Goal: Information Seeking & Learning: Learn about a topic

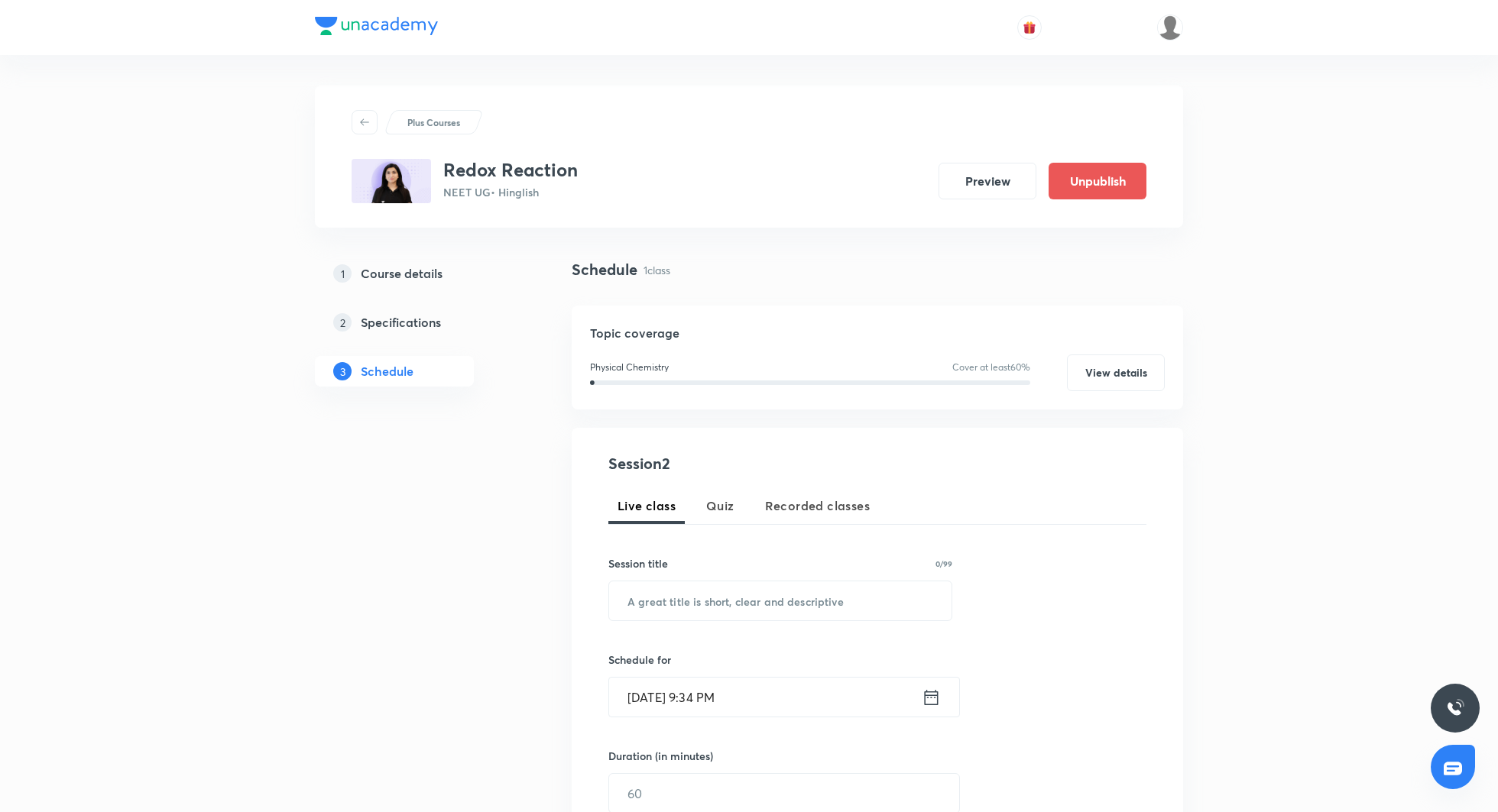
click at [1156, 15] on div at bounding box center [1112, 28] width 142 height 26
click at [1166, 19] on img at bounding box center [1170, 28] width 26 height 26
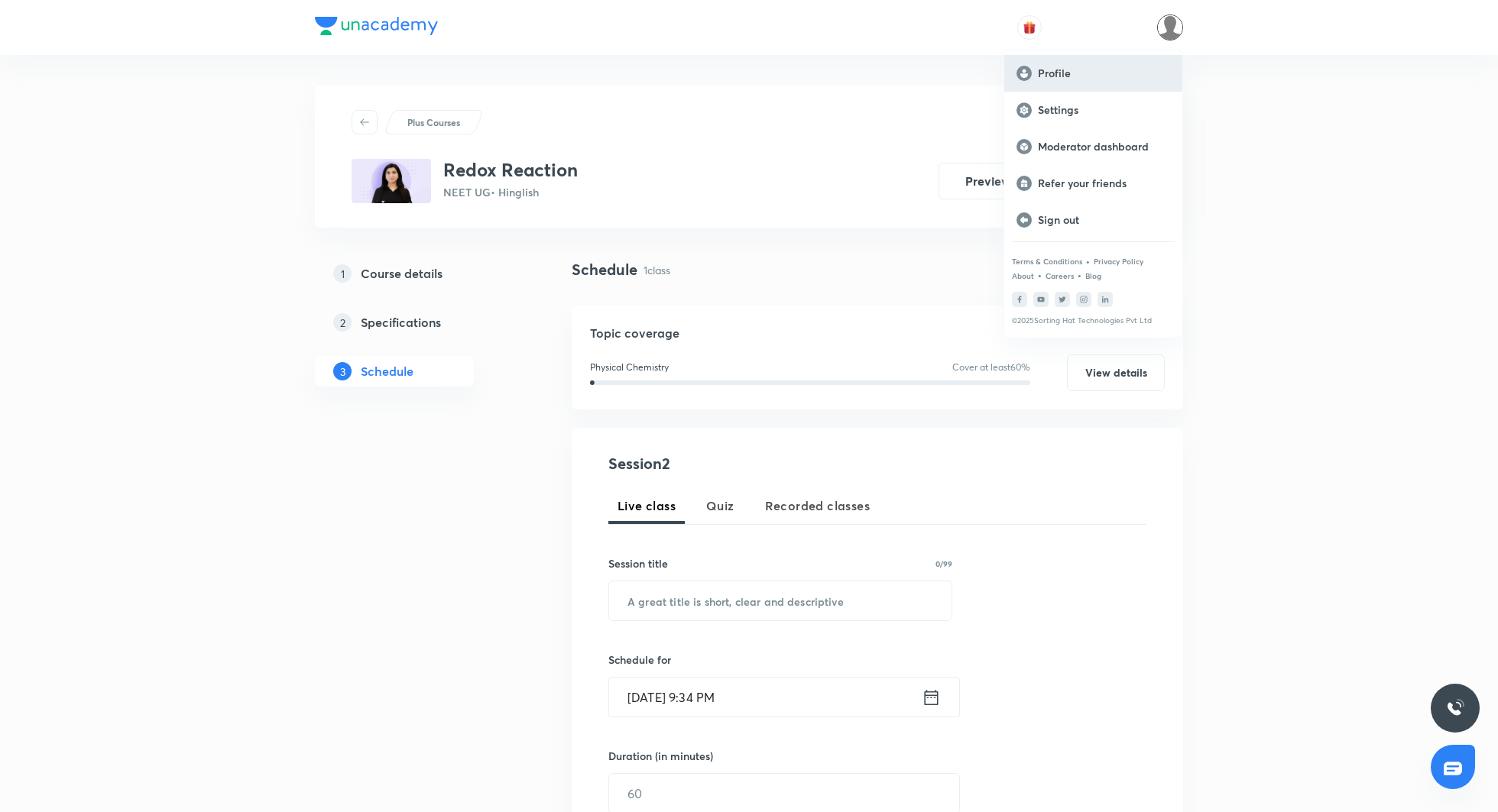
click at [1115, 74] on p "Profile" at bounding box center [1103, 73] width 132 height 14
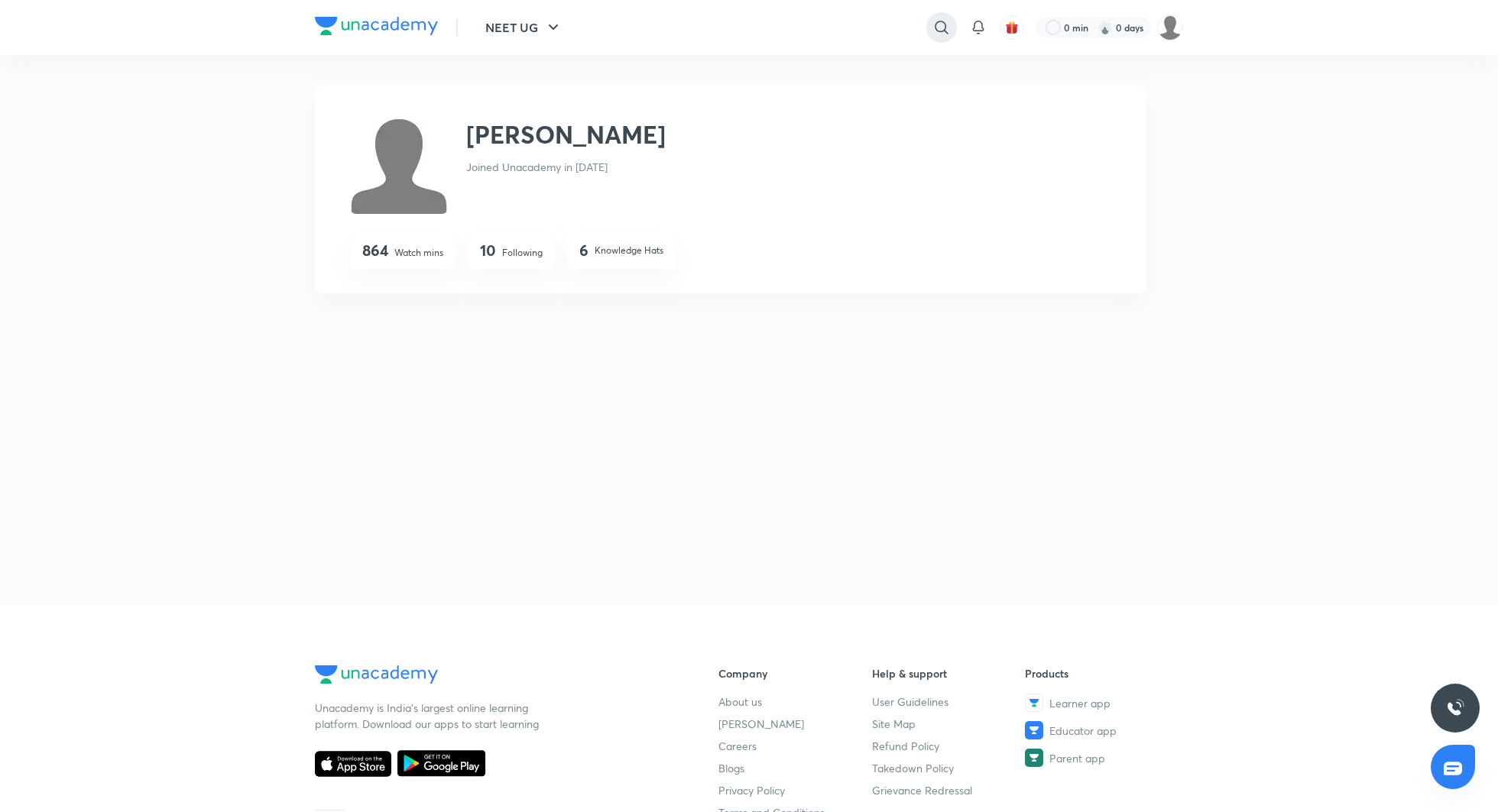
click at [944, 34] on icon at bounding box center [942, 27] width 18 height 18
type input "sonali malli"
click at [803, 97] on p "Sonali Malik" at bounding box center [774, 94] width 99 height 16
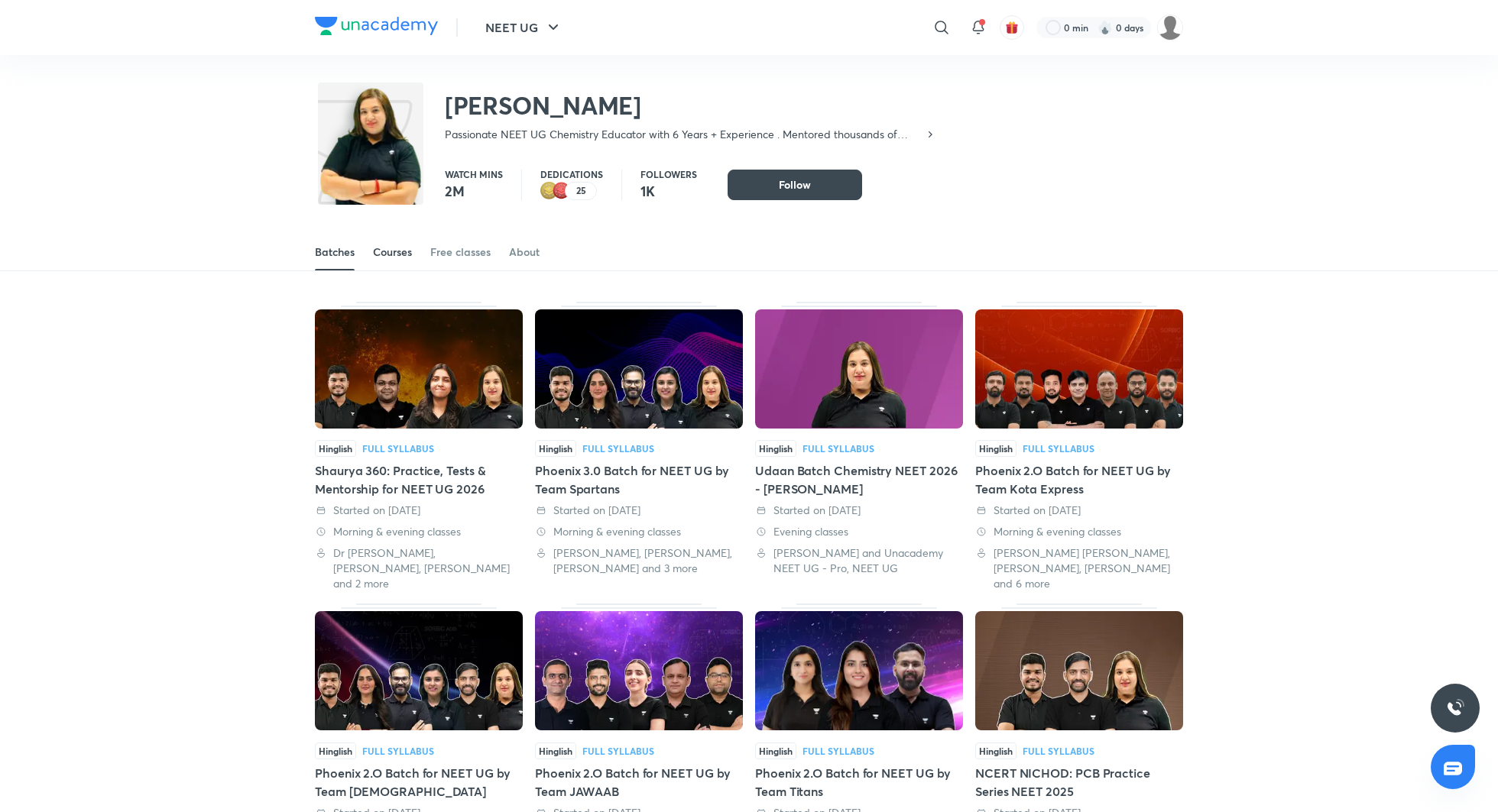
click at [384, 254] on div "Courses" at bounding box center [392, 252] width 39 height 16
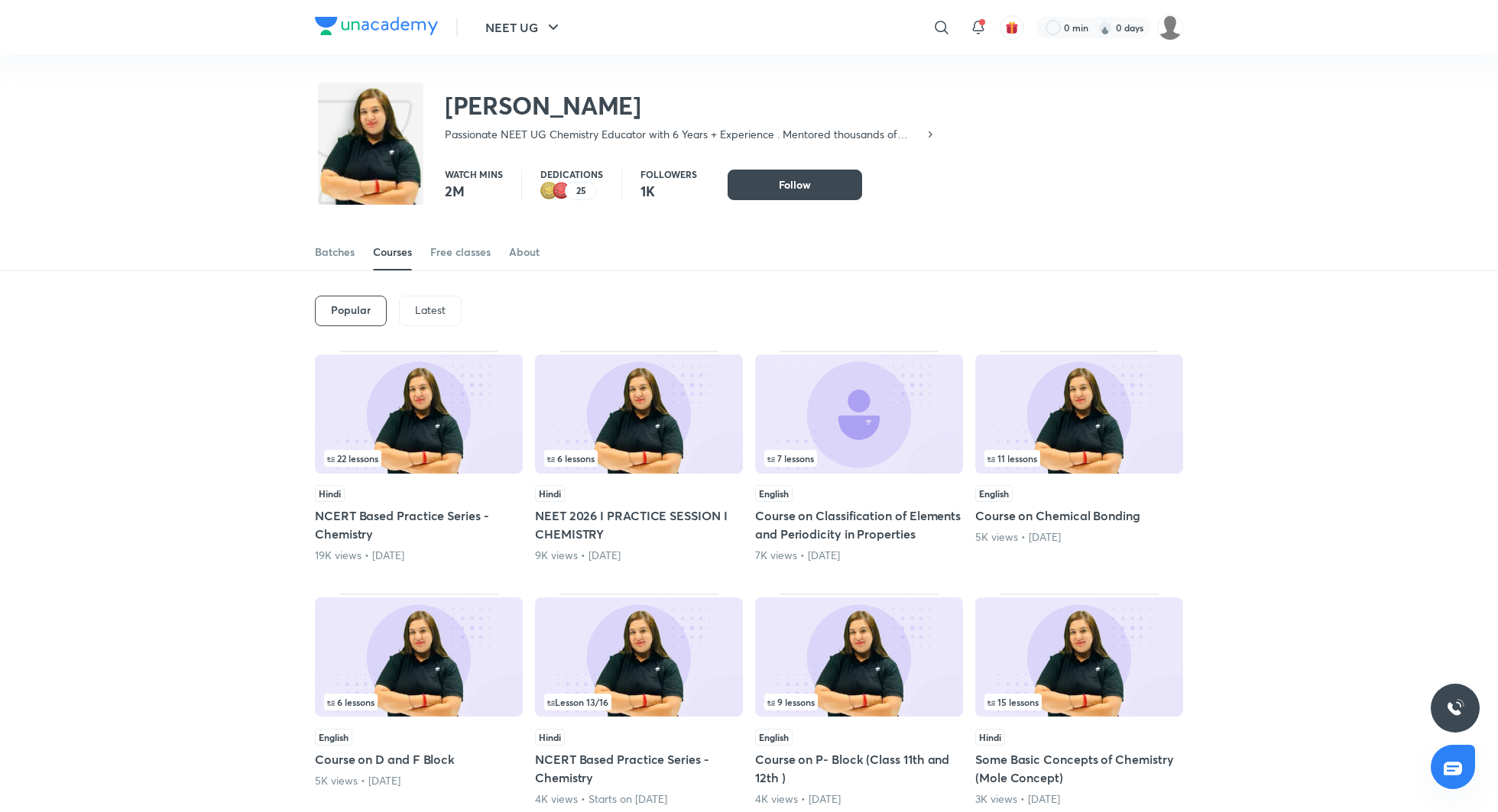
click at [631, 513] on h5 "NEET 2026 I PRACTICE SESSION I CHEMISTRY" at bounding box center [639, 525] width 208 height 37
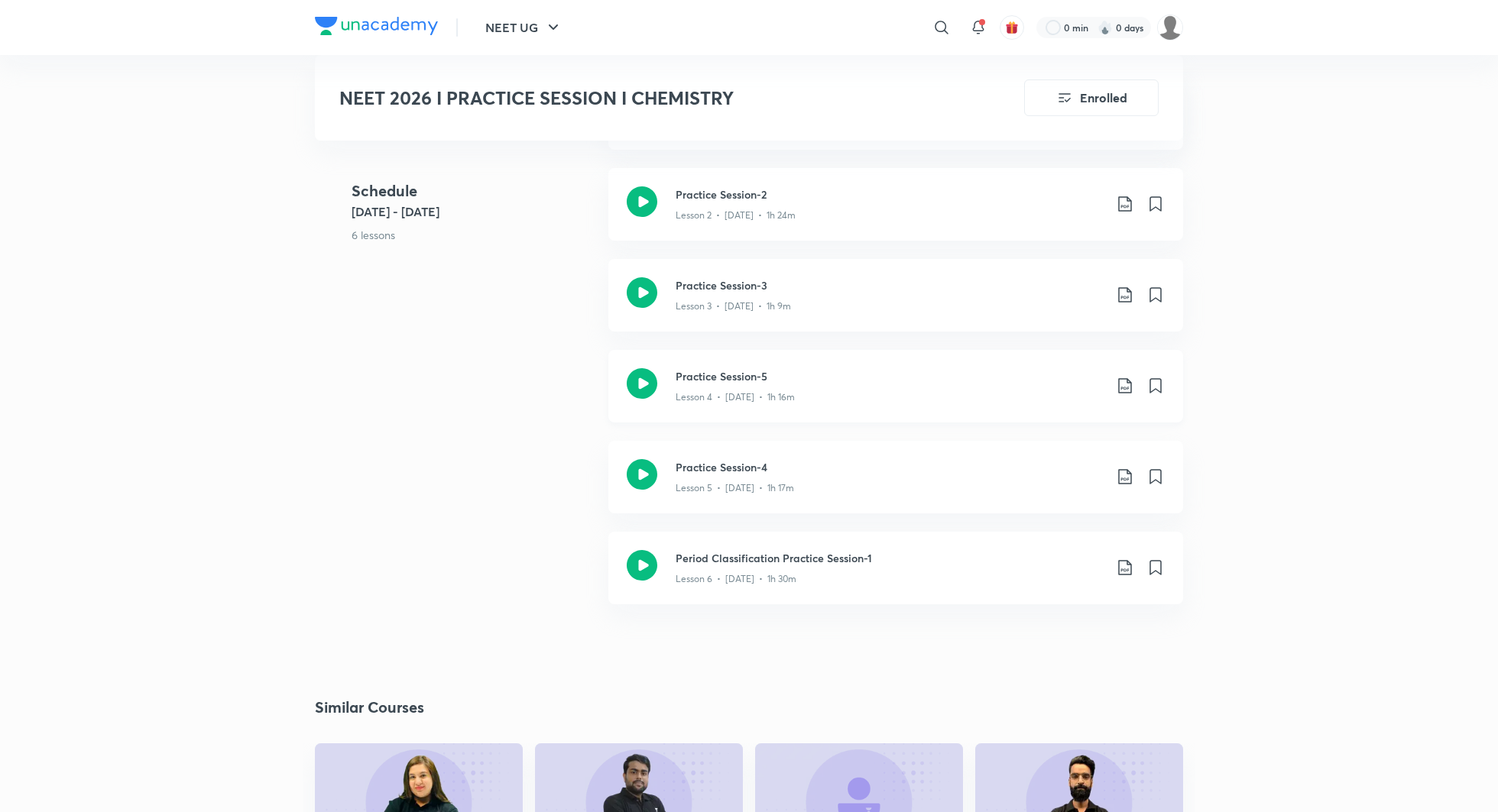
scroll to position [788, 0]
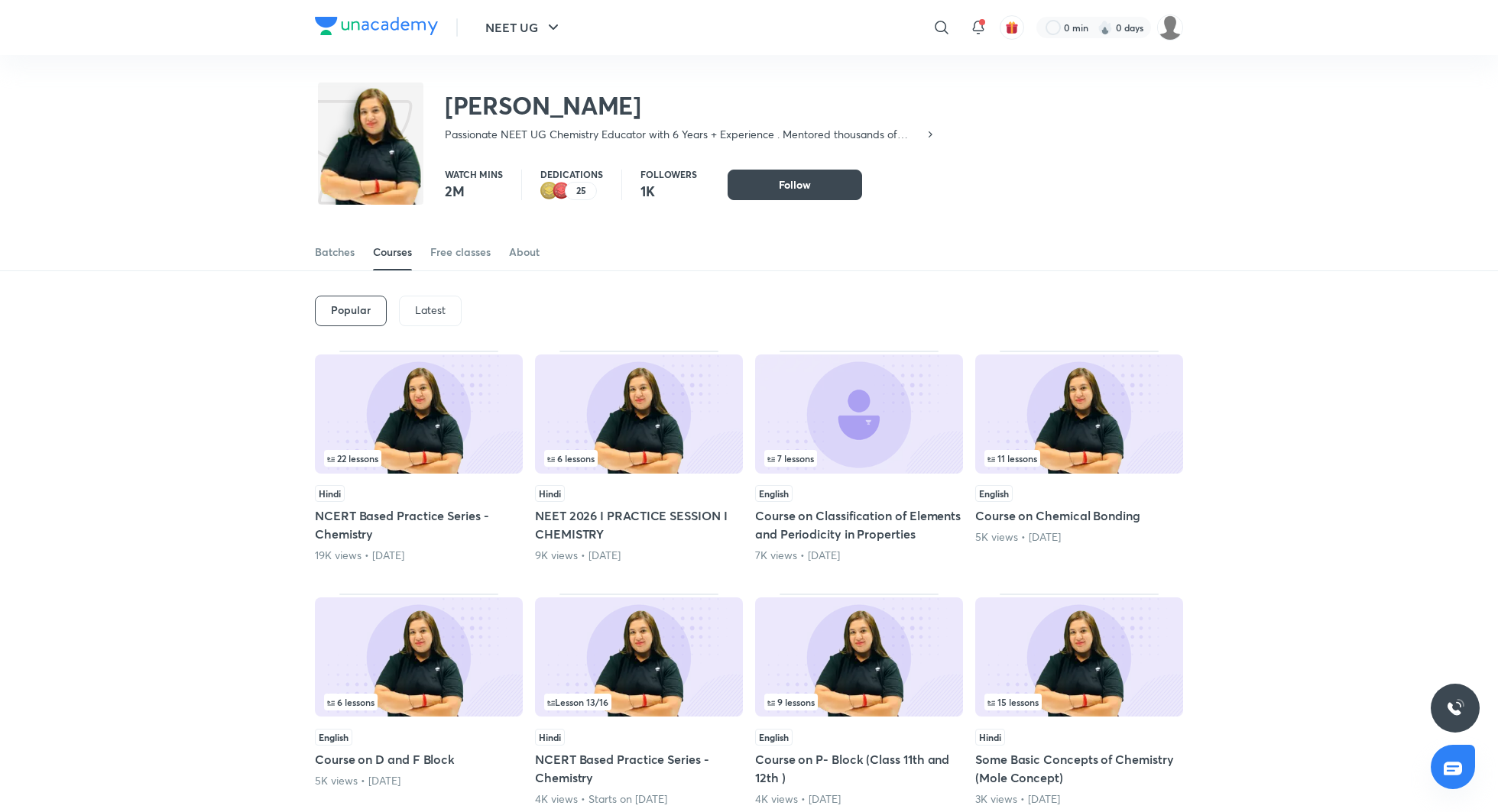
click at [419, 311] on p "Latest" at bounding box center [430, 309] width 30 height 12
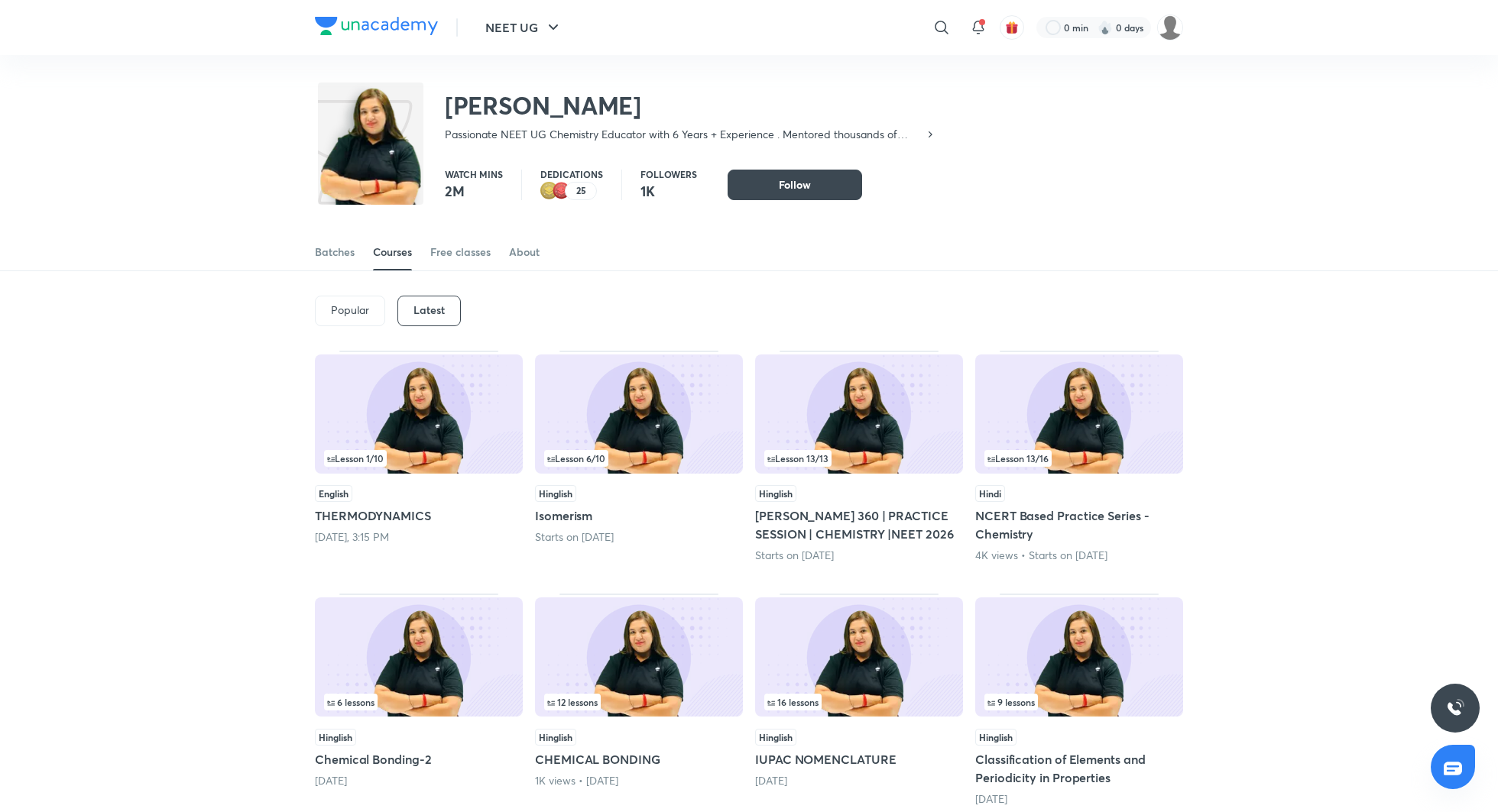
click at [837, 515] on h5 "Shourya 360 | PRACTICE SESSION | CHEMISTRY |NEET 2026" at bounding box center [859, 525] width 208 height 37
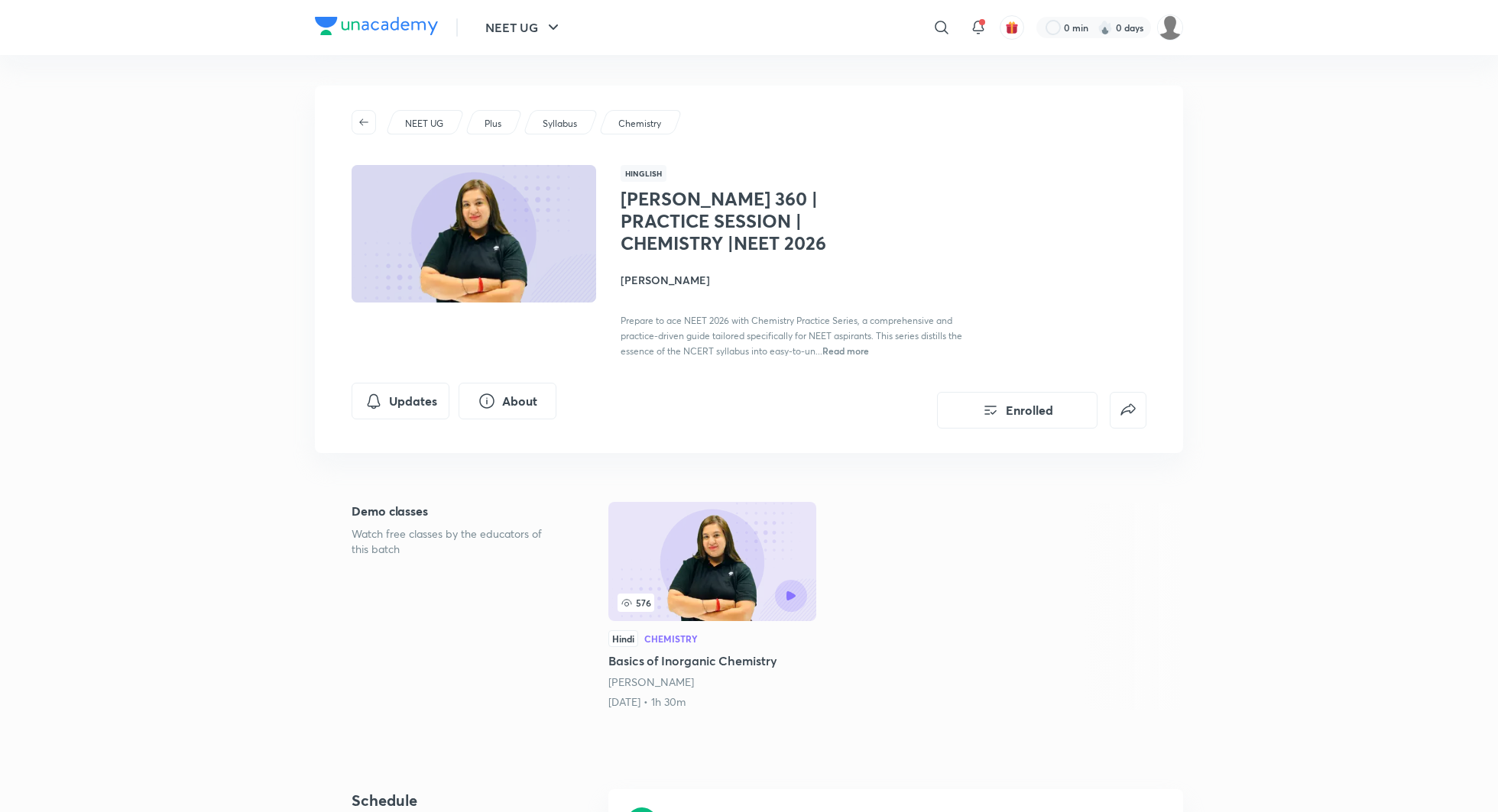
click at [652, 279] on h4 "Sonali Malik" at bounding box center [792, 280] width 342 height 16
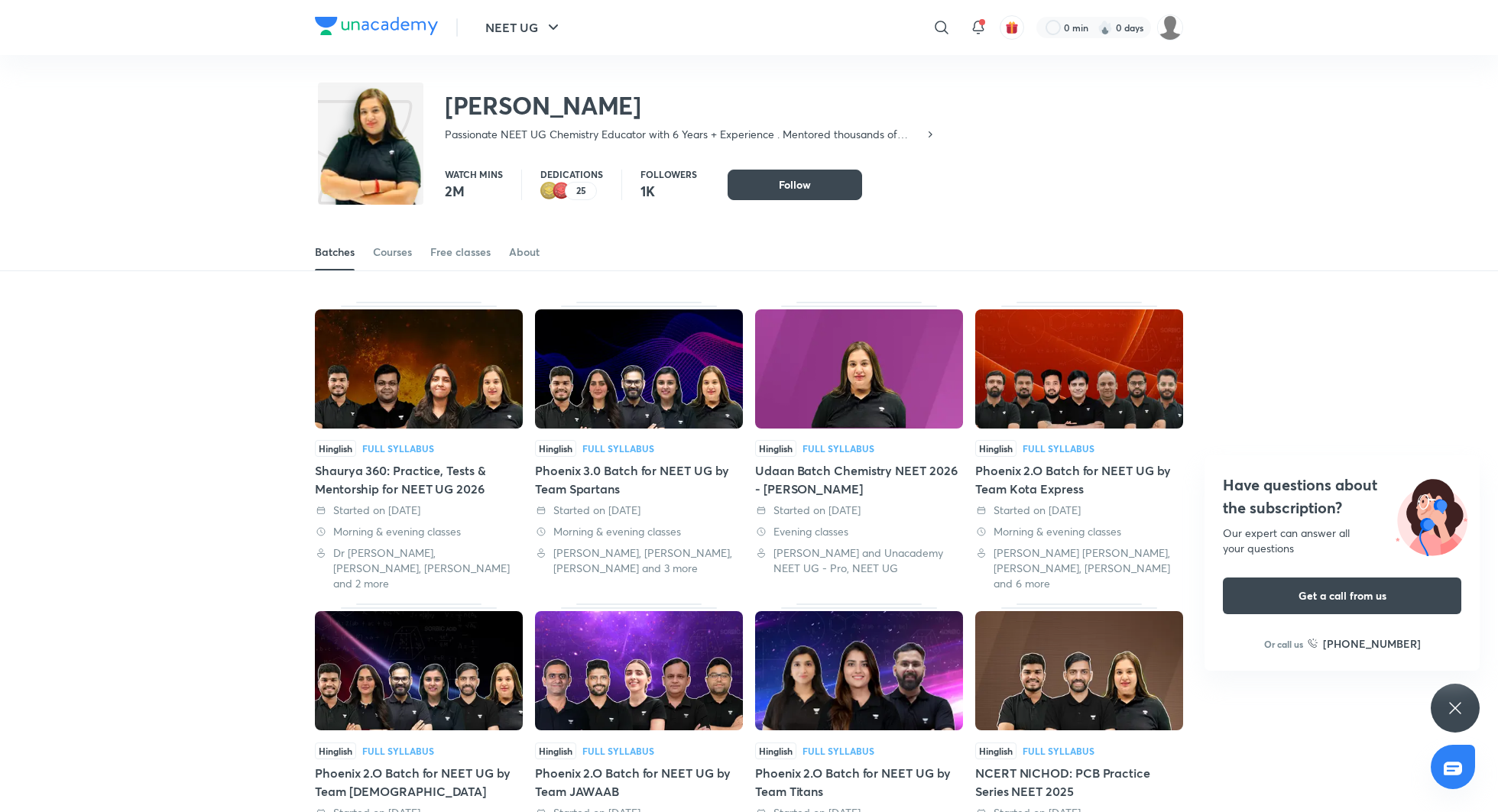
click at [614, 467] on div "Phoenix 3.0 Batch for NEET UG by Team Spartans" at bounding box center [639, 480] width 208 height 37
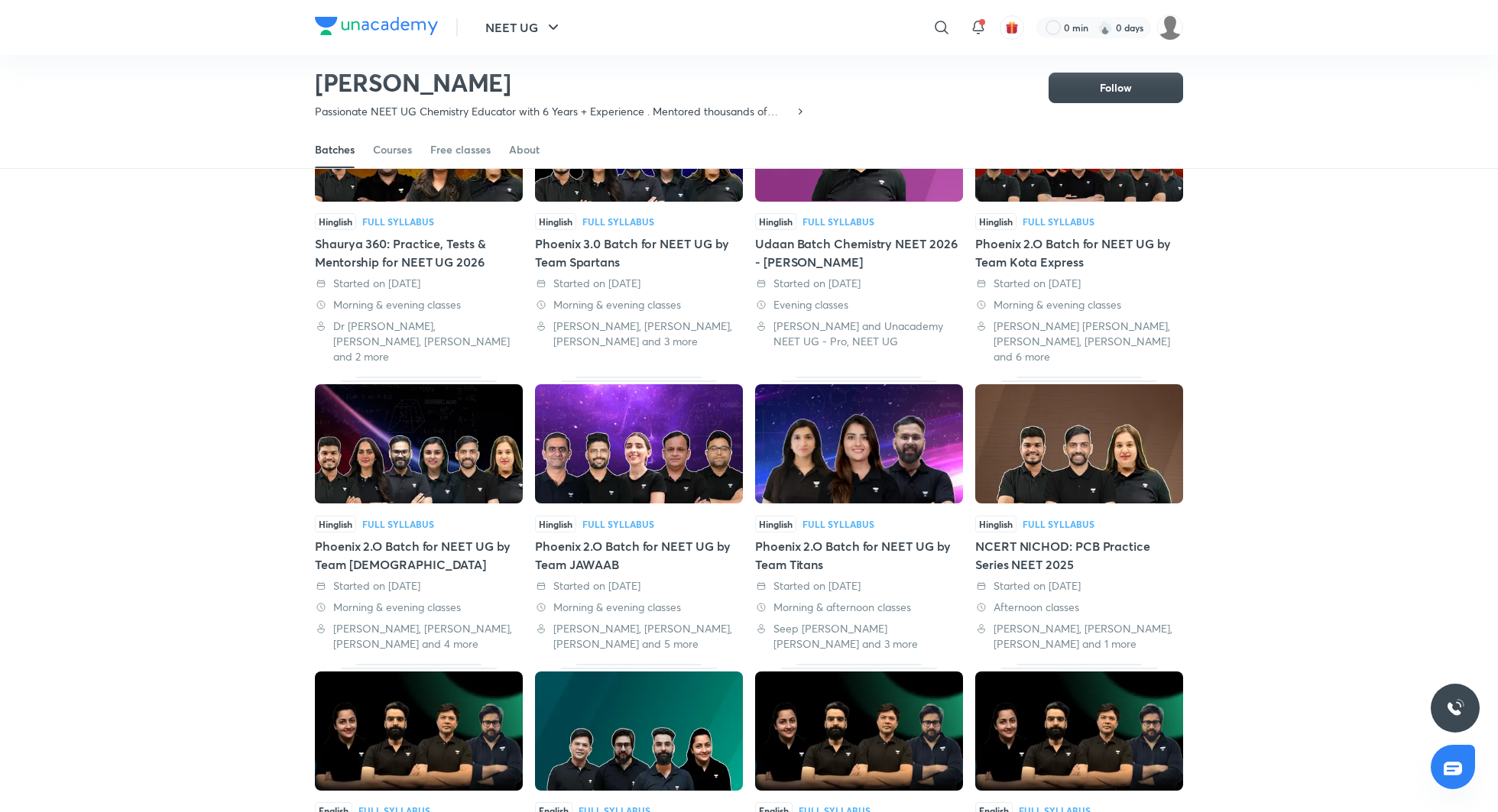
scroll to position [205, 0]
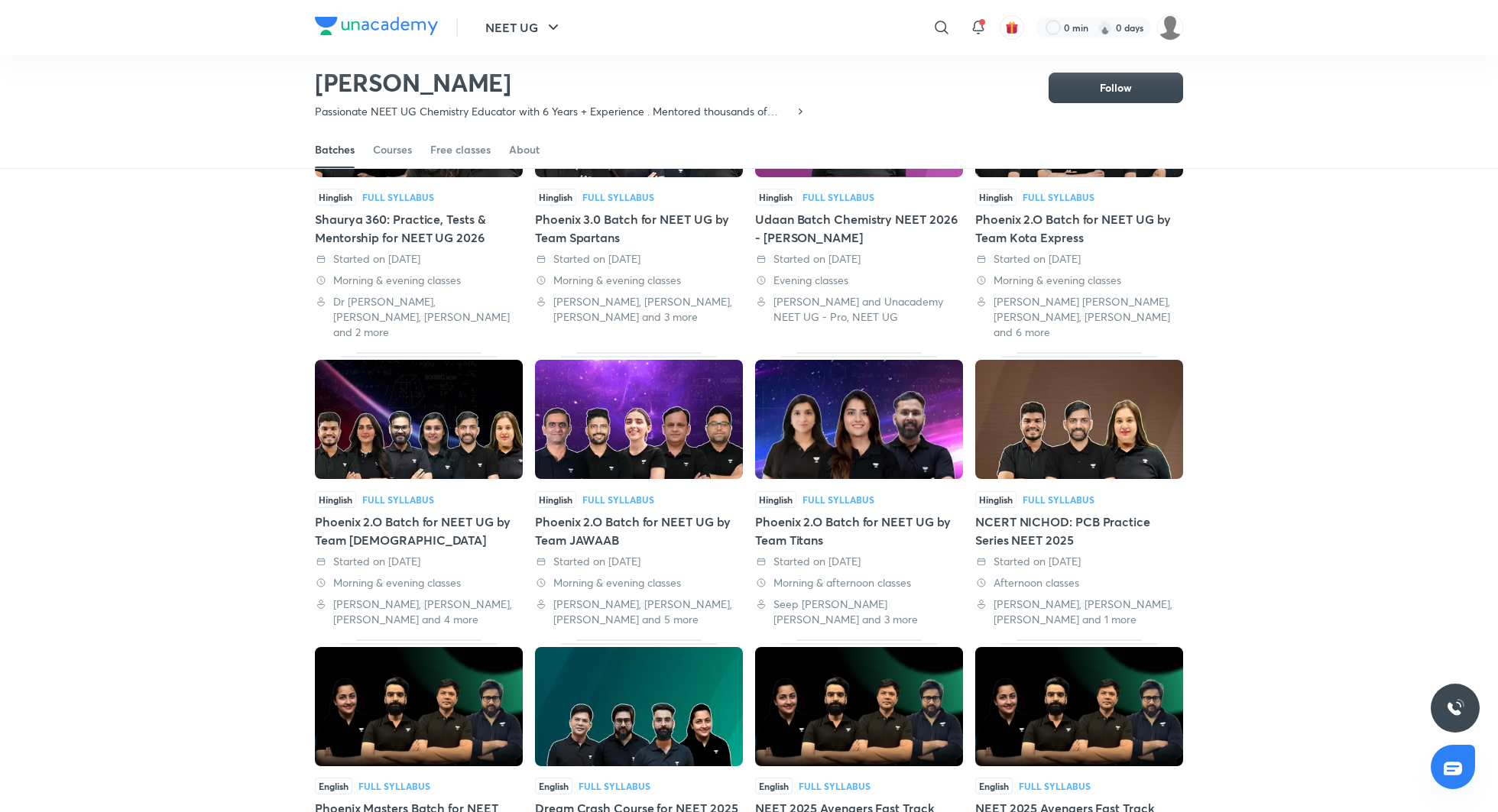
click at [454, 512] on div "Phoenix 2.O Batch for NEET UG by Team Spartans" at bounding box center [419, 530] width 208 height 37
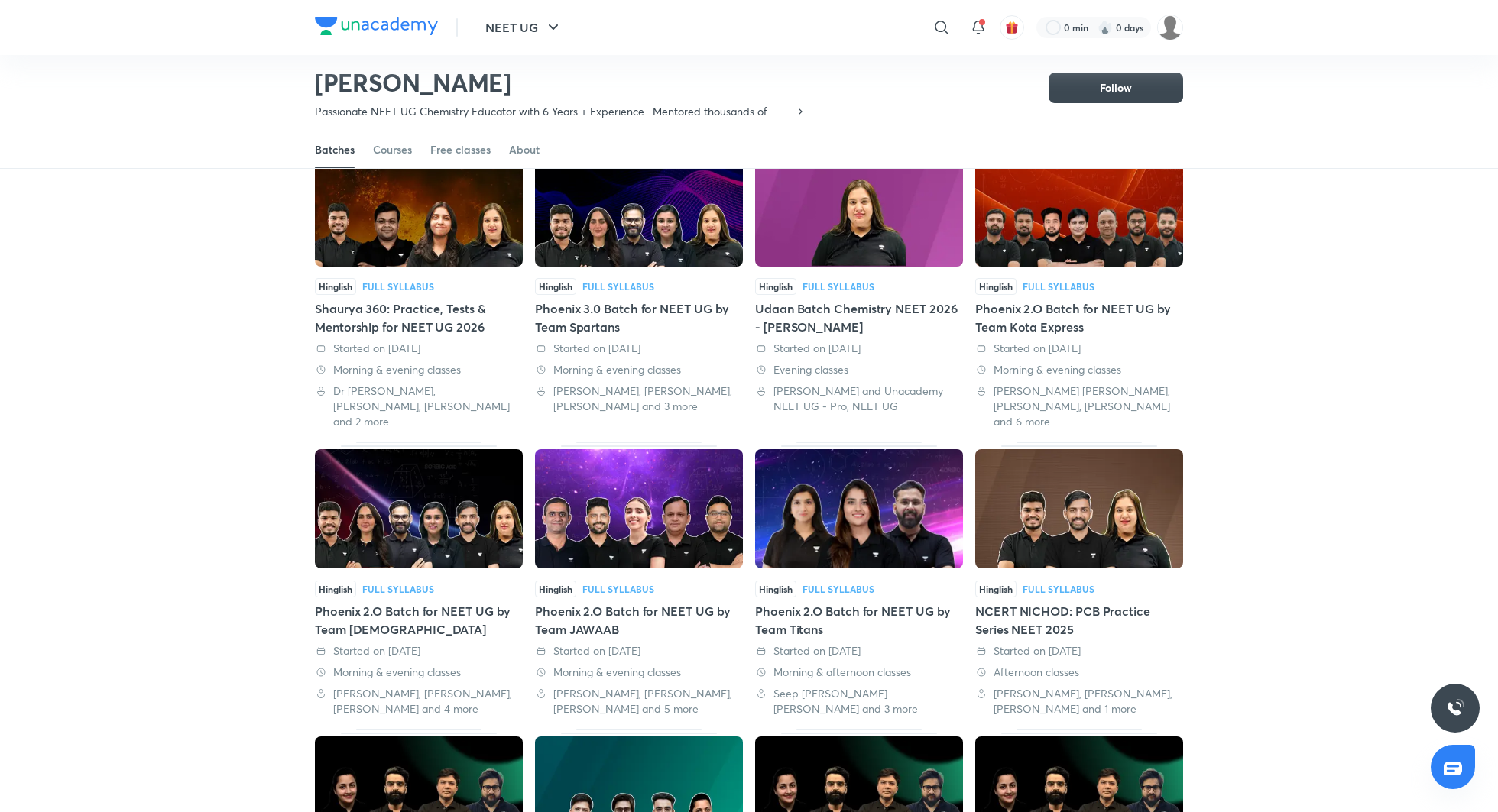
scroll to position [123, 0]
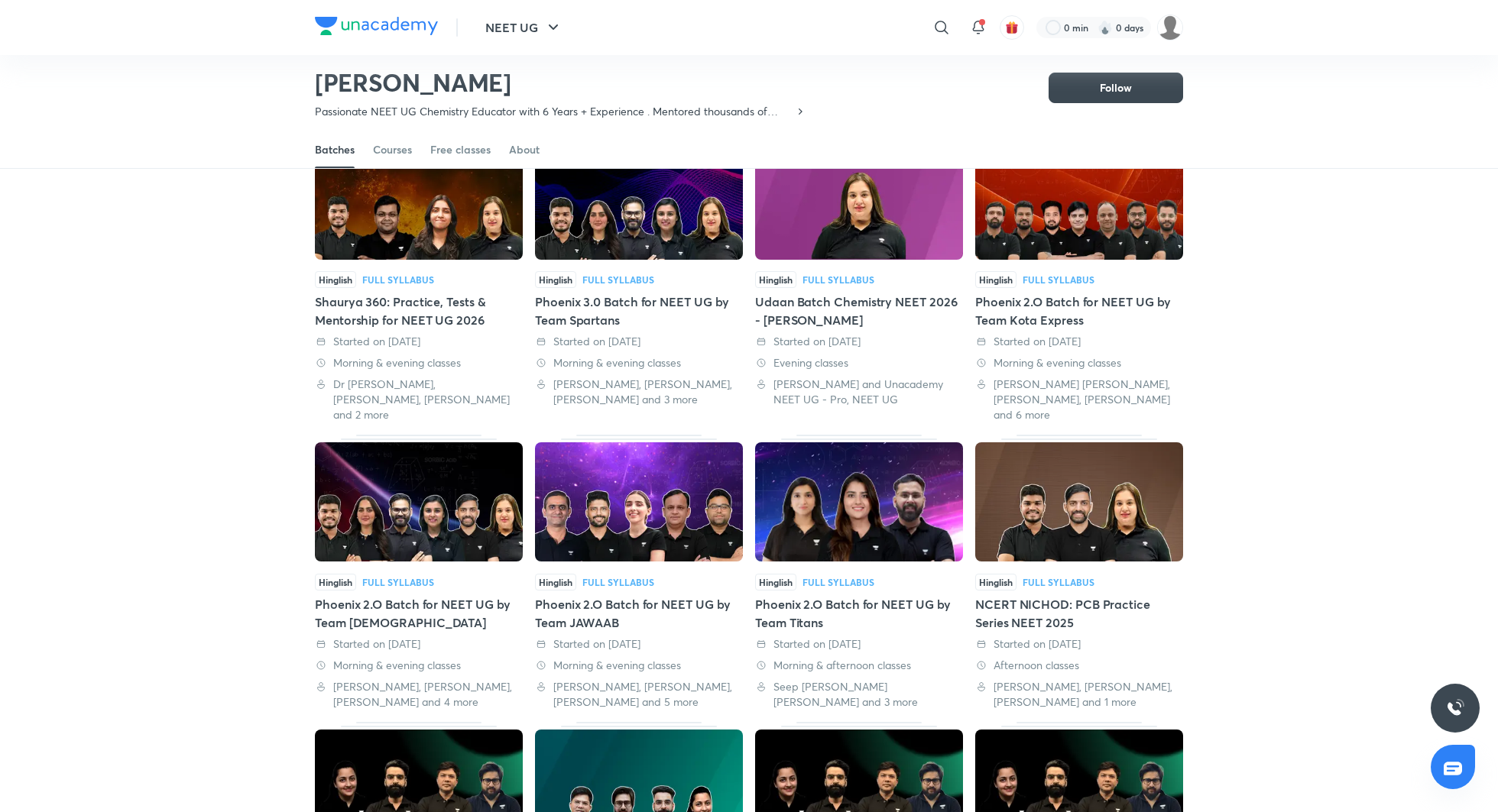
click at [627, 595] on div "Phoenix 2.O Batch for NEET UG by Team JAWAAB" at bounding box center [639, 613] width 208 height 37
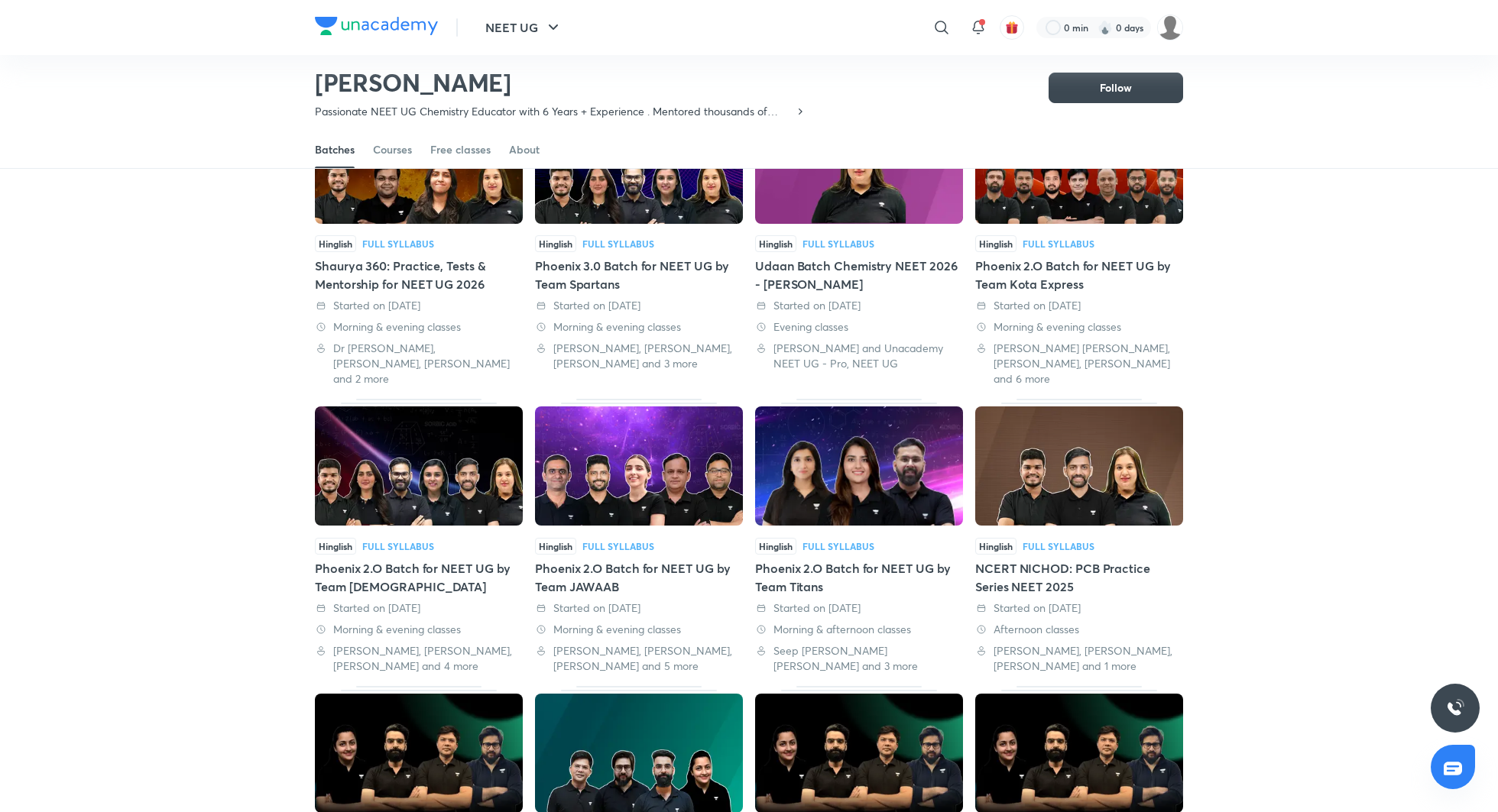
scroll to position [164, 0]
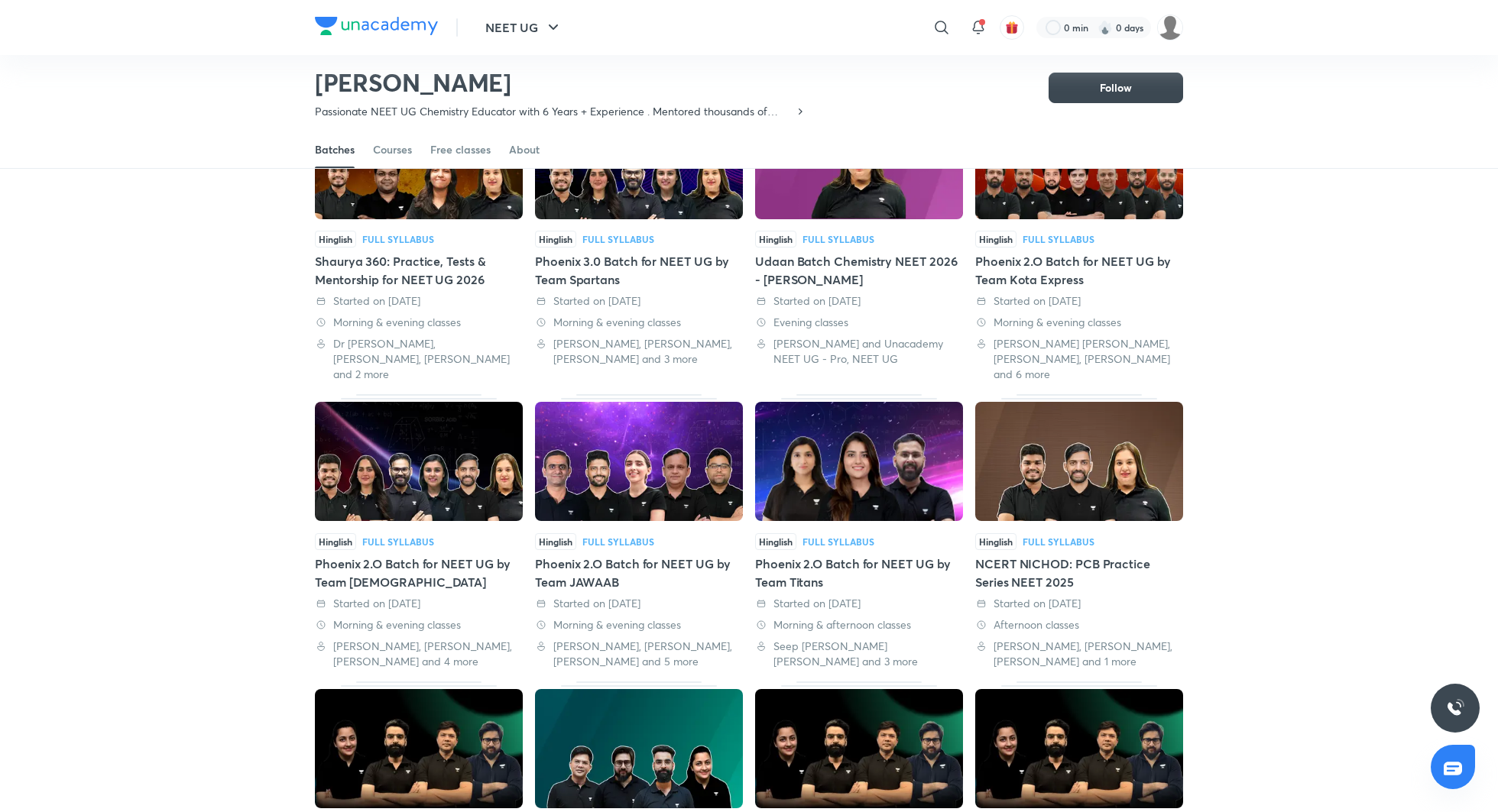
click at [865, 555] on div "Phoenix 2.O Batch for NEET UG by Team Titans" at bounding box center [859, 573] width 208 height 37
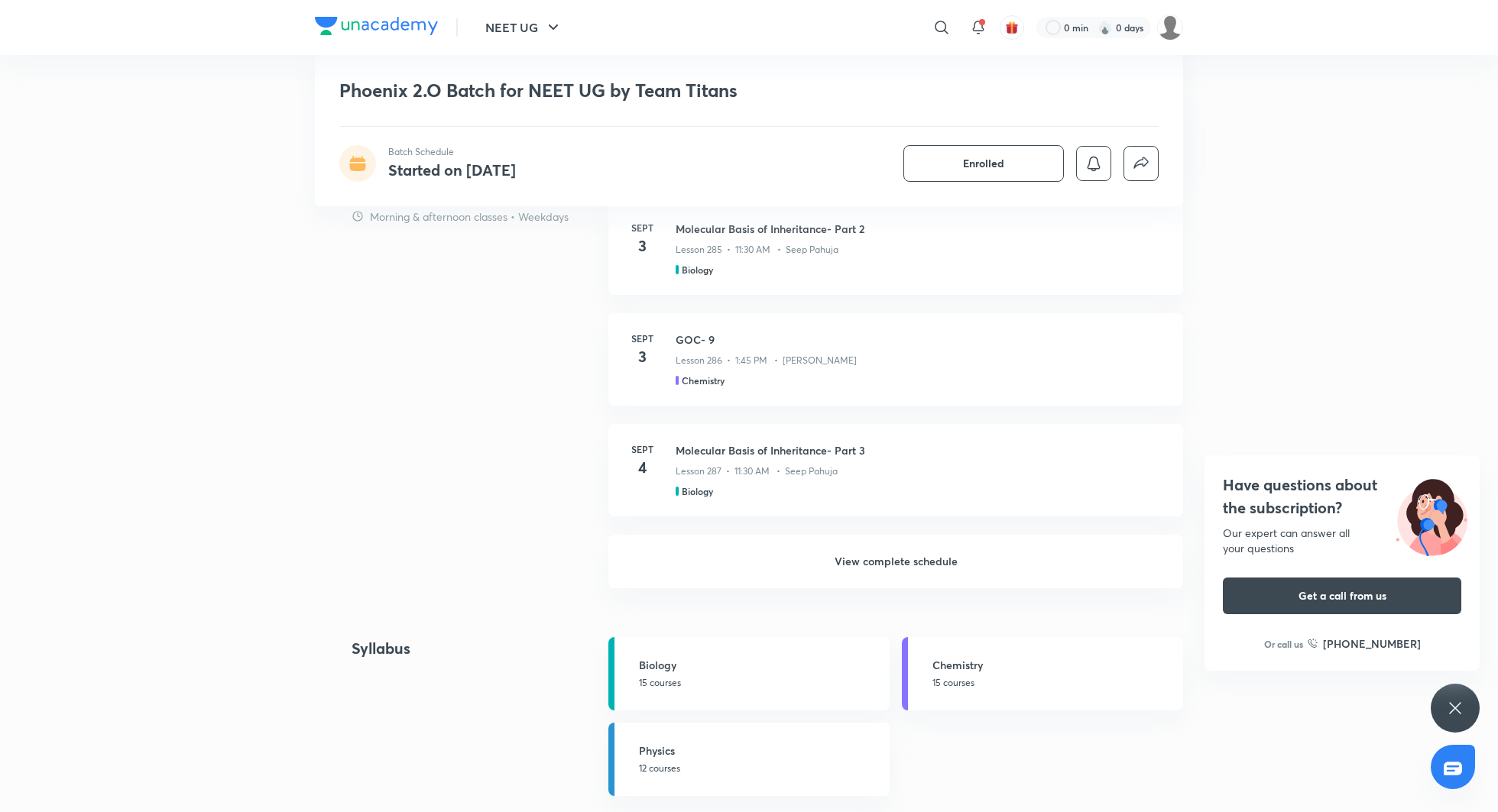
scroll to position [1238, 0]
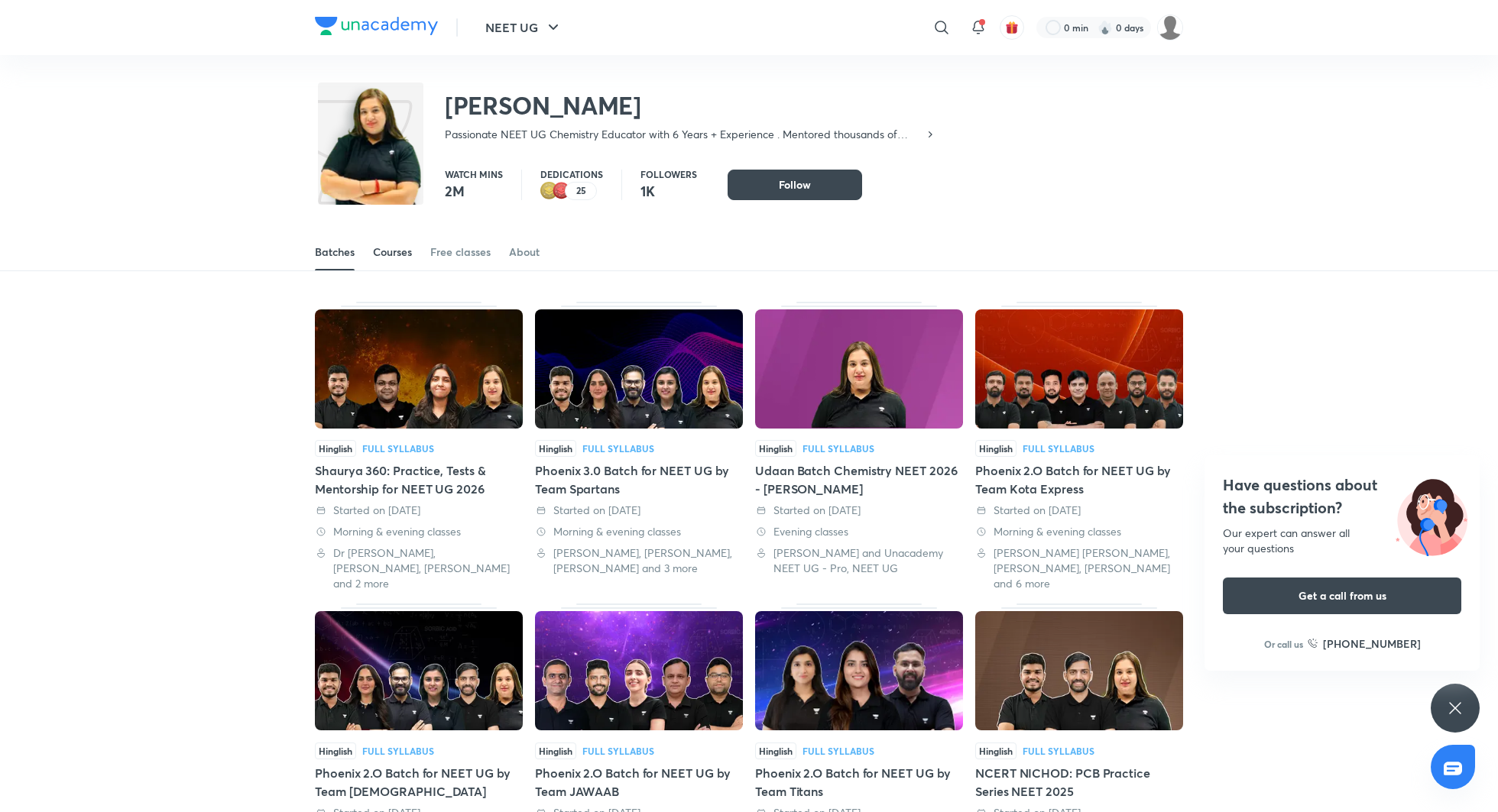
click at [396, 255] on div "Courses" at bounding box center [392, 252] width 39 height 16
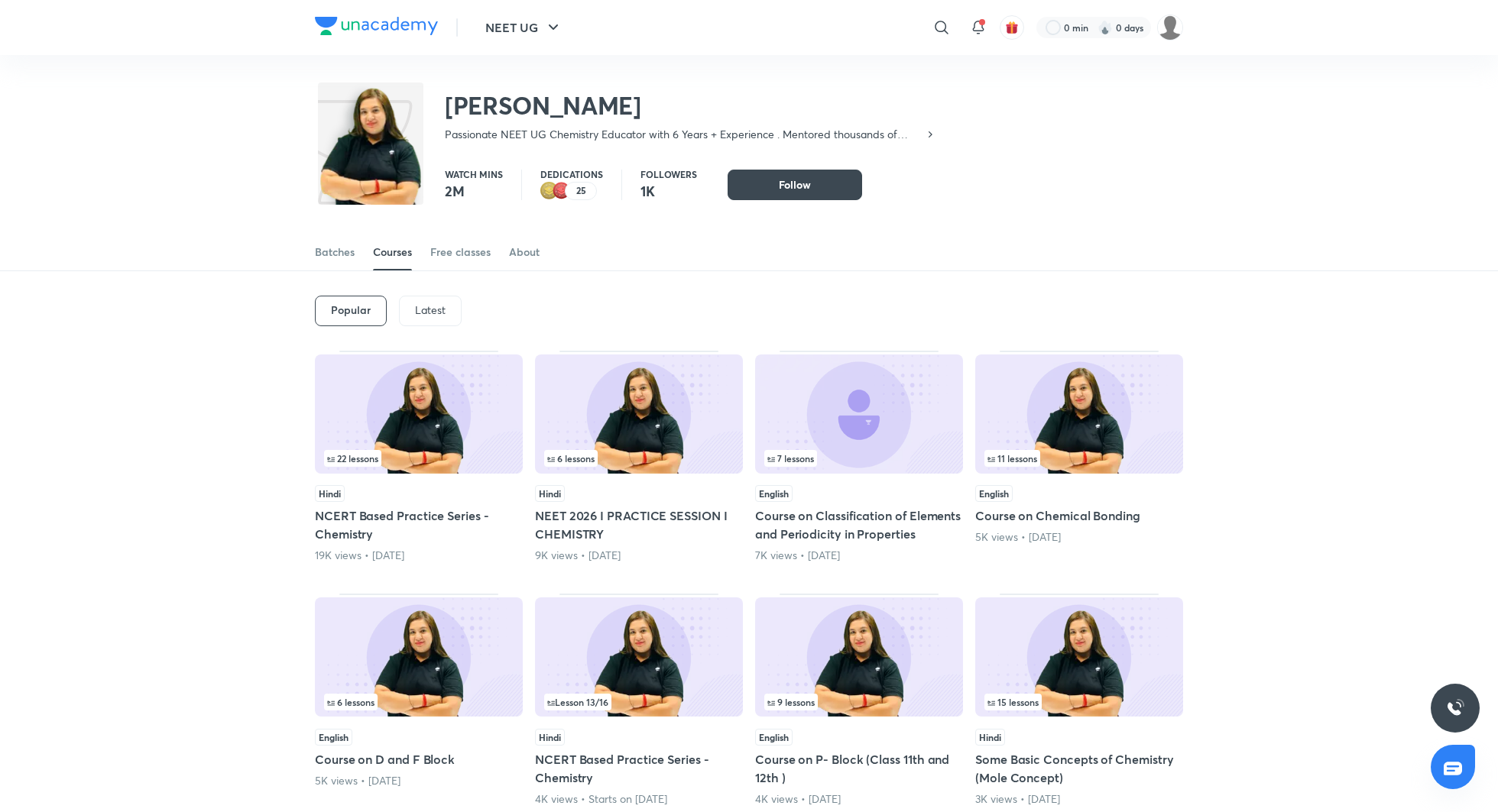
click at [420, 309] on p "Latest" at bounding box center [430, 309] width 30 height 12
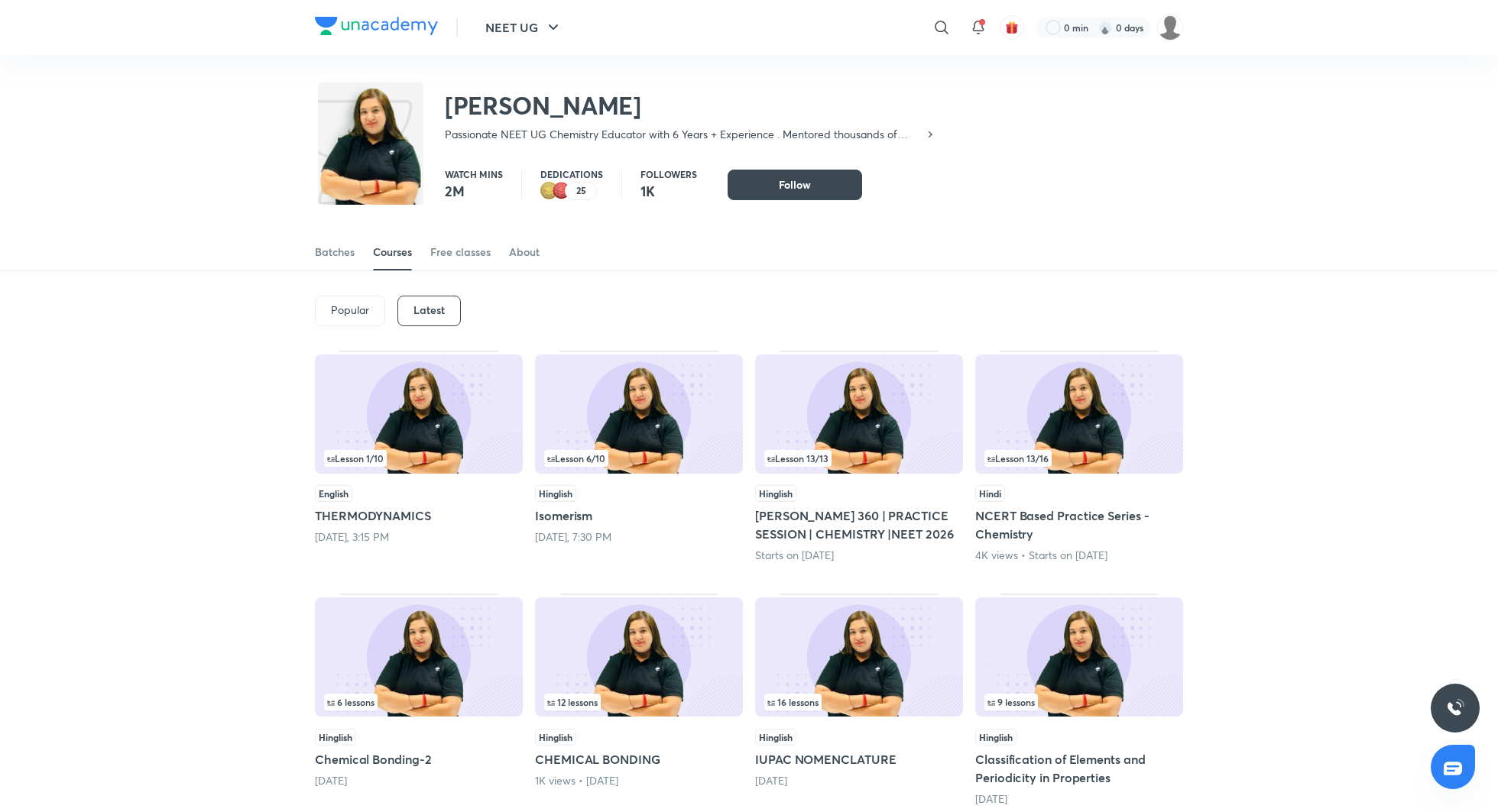
click at [823, 517] on h5 "Shourya 360 | PRACTICE SESSION | CHEMISTRY |NEET 2026" at bounding box center [859, 525] width 208 height 37
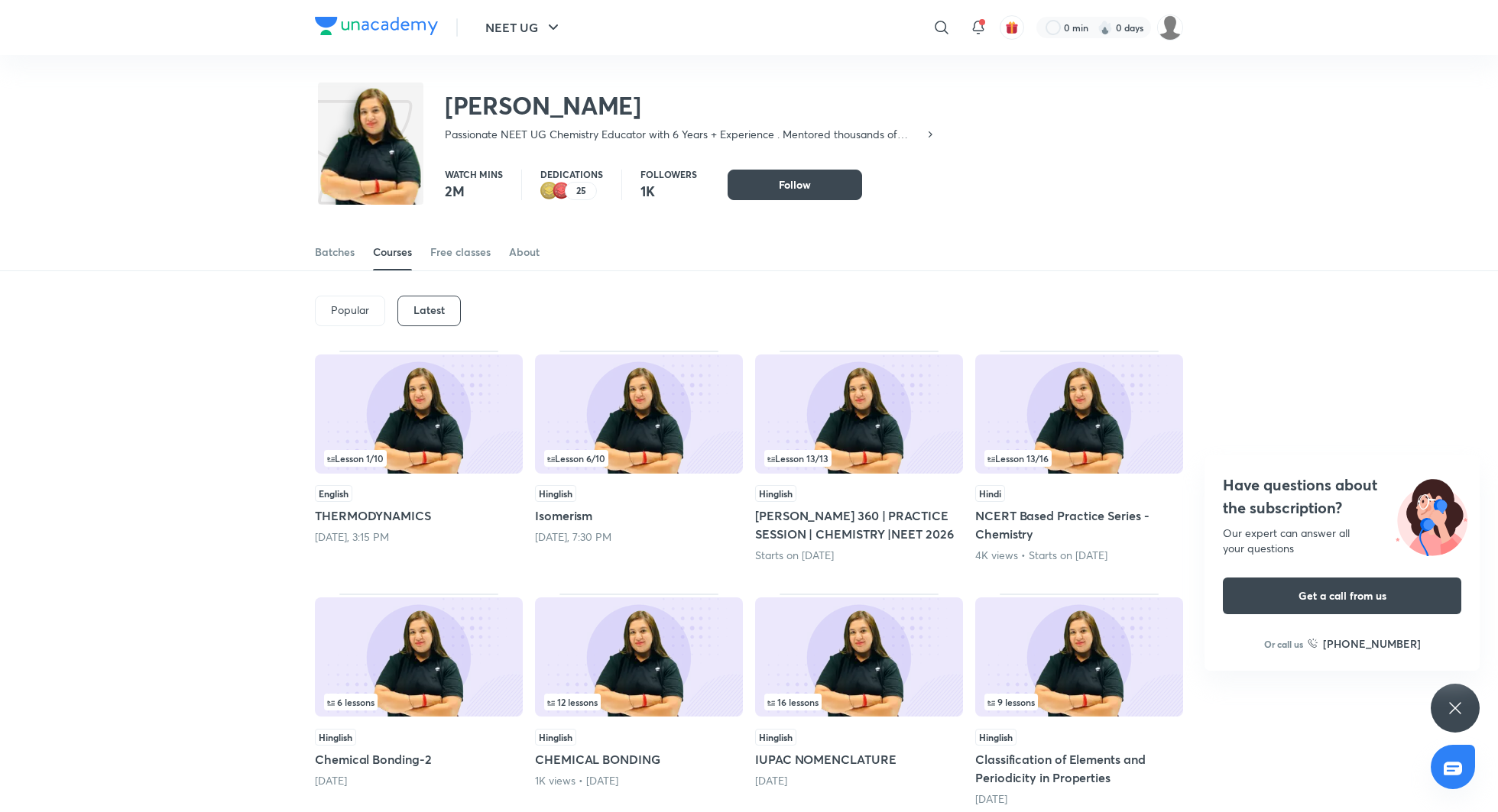
click at [842, 514] on h5 "Shourya 360 | PRACTICE SESSION | CHEMISTRY |NEET 2026" at bounding box center [859, 525] width 208 height 37
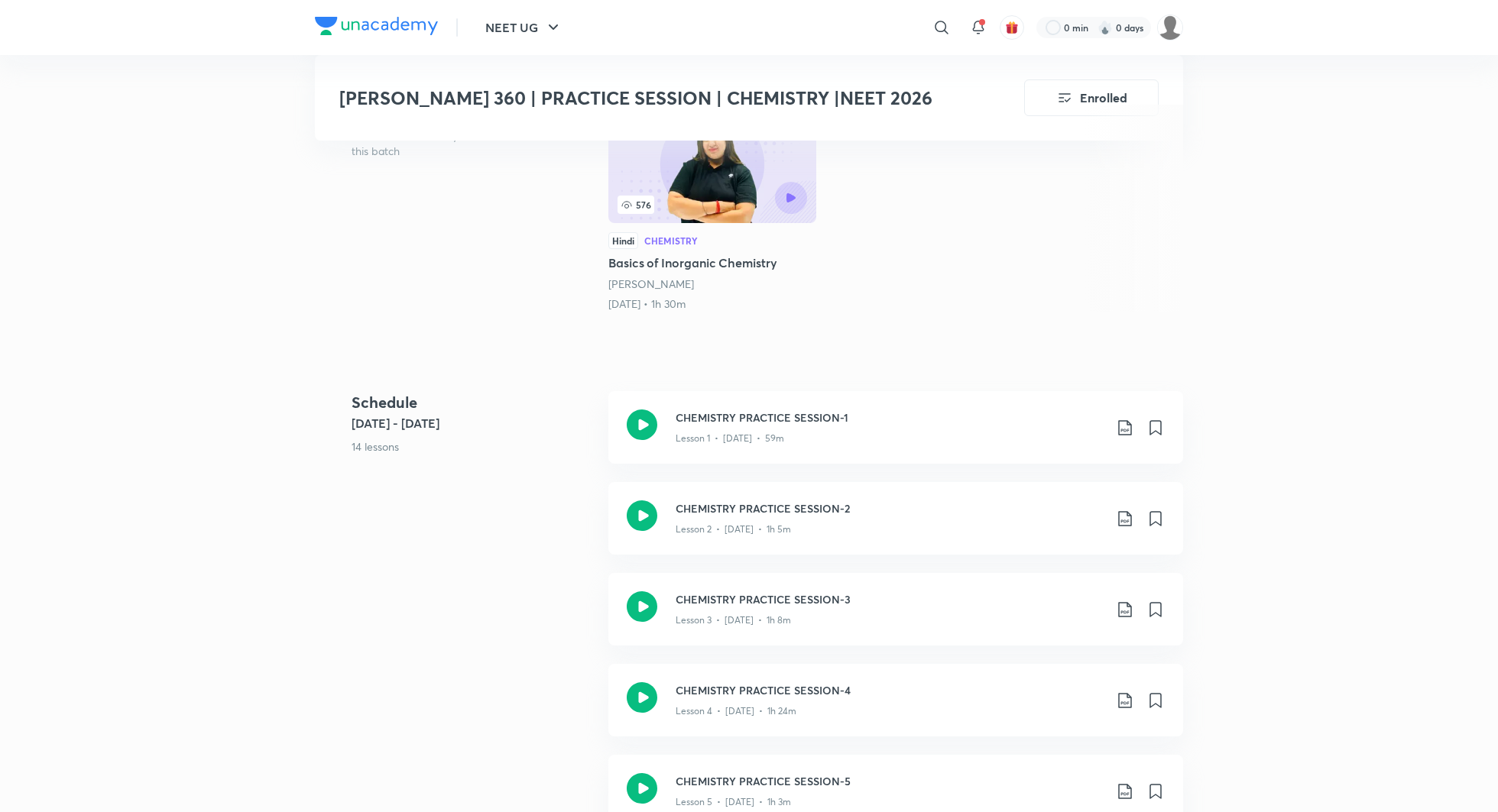
scroll to position [345, 0]
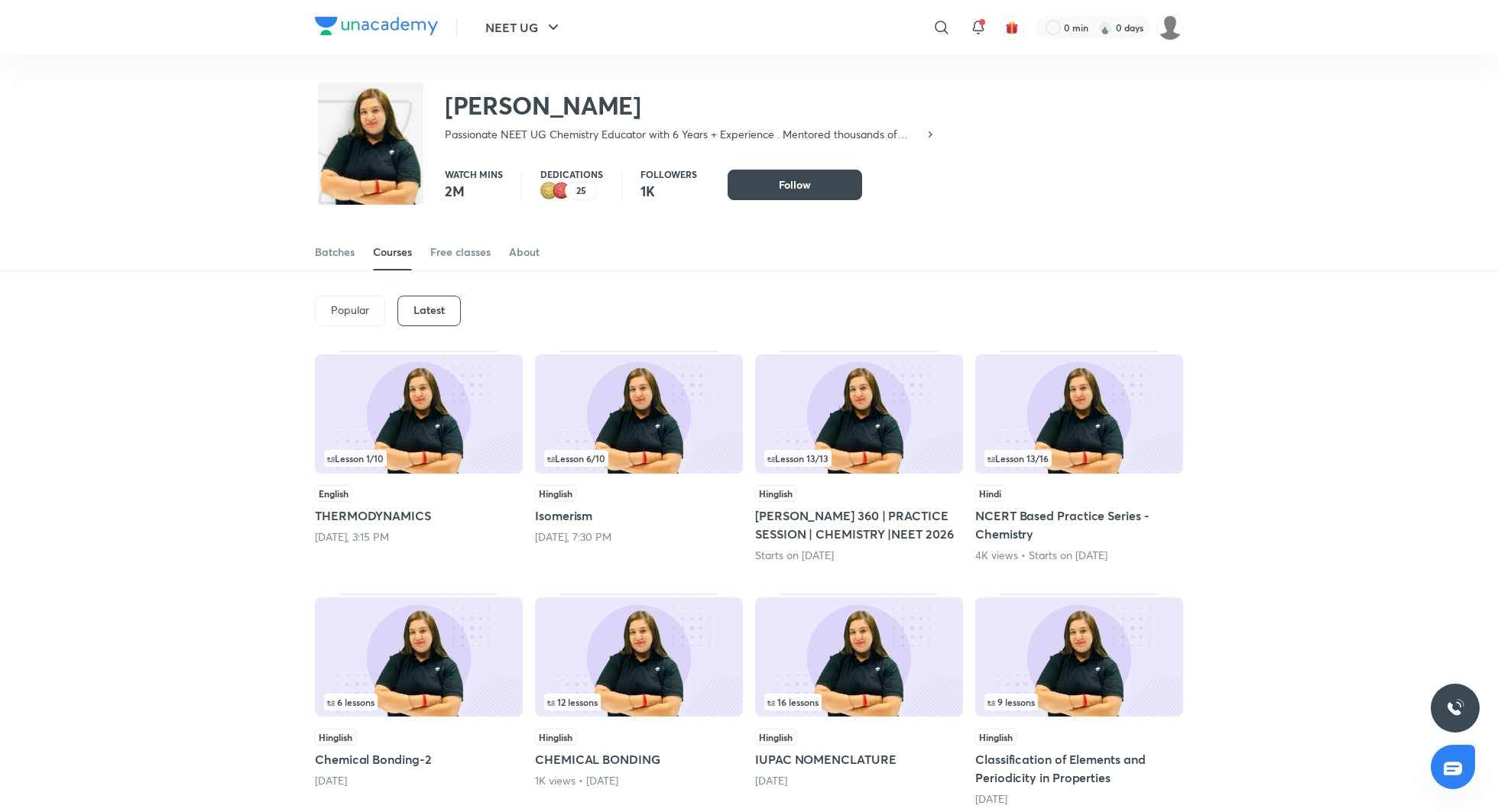
click at [777, 517] on h5 "Shourya 360 | PRACTICE SESSION | CHEMISTRY |NEET 2026" at bounding box center [859, 525] width 208 height 37
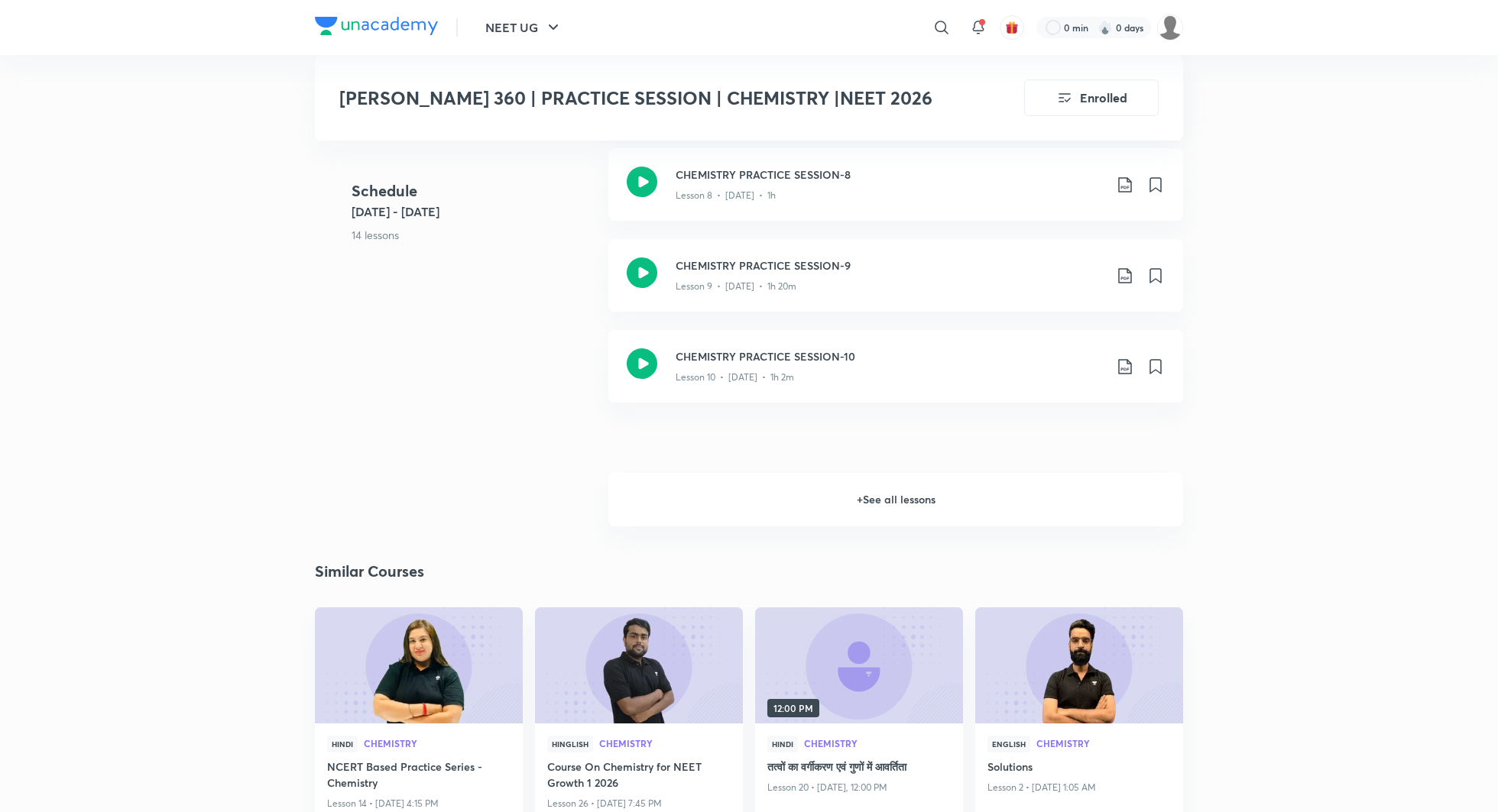
scroll to position [1281, 0]
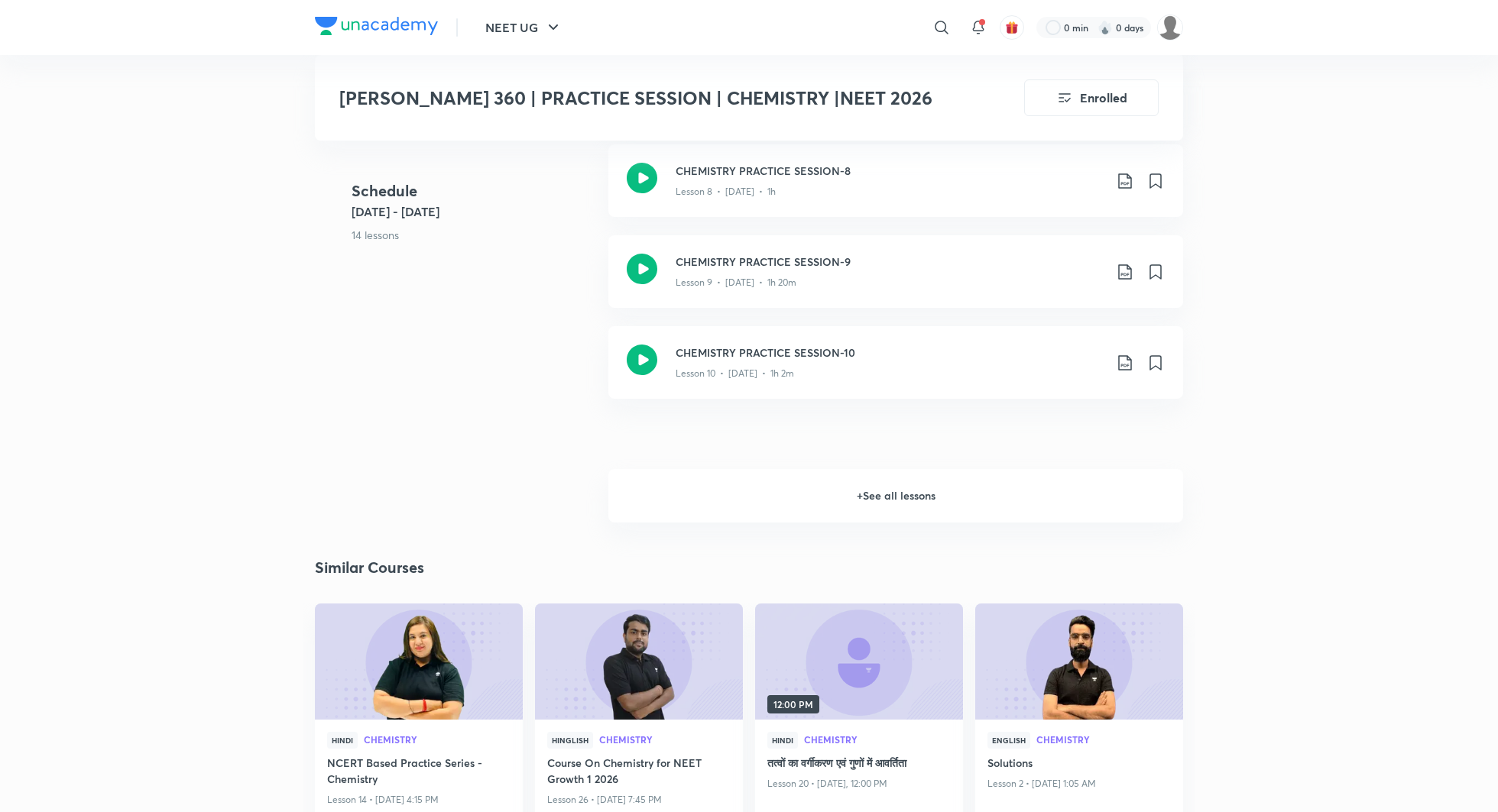
click at [913, 508] on h6 "+ See all lessons" at bounding box center [896, 495] width 575 height 53
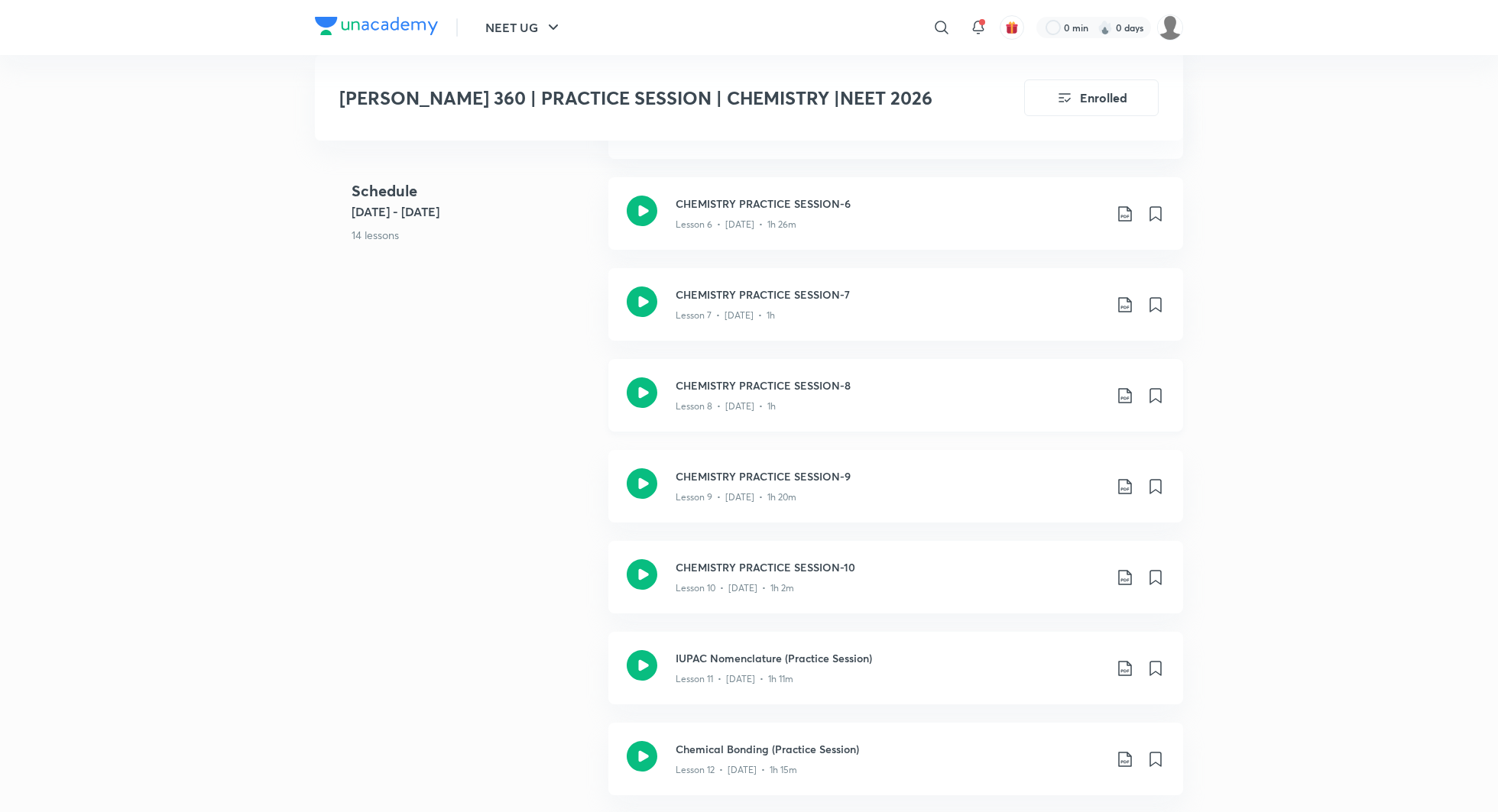
scroll to position [67, 0]
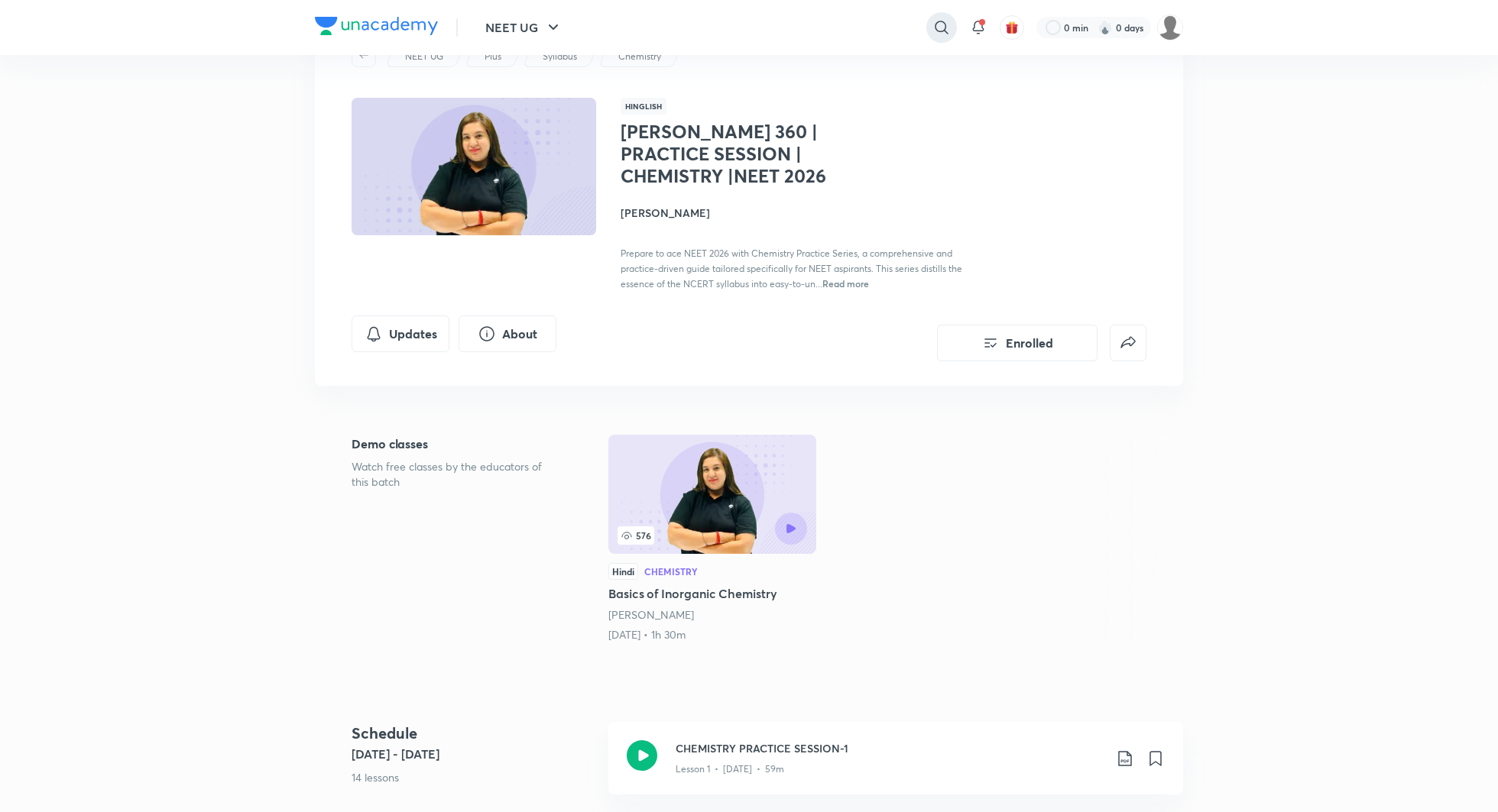
click at [939, 22] on icon at bounding box center [942, 27] width 18 height 18
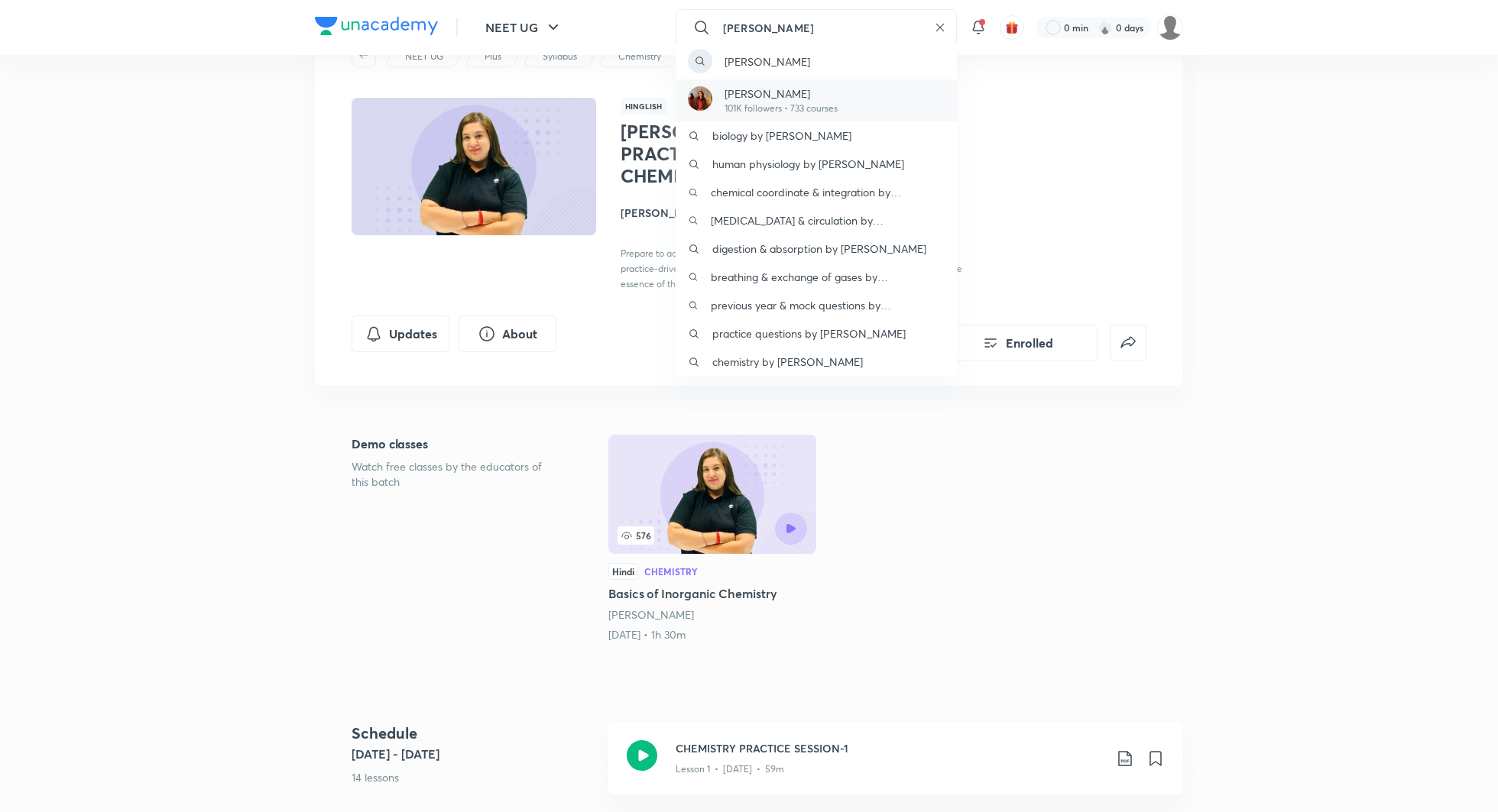
type input "rakshita"
click at [808, 102] on p "101K followers • 733 courses" at bounding box center [781, 108] width 113 height 14
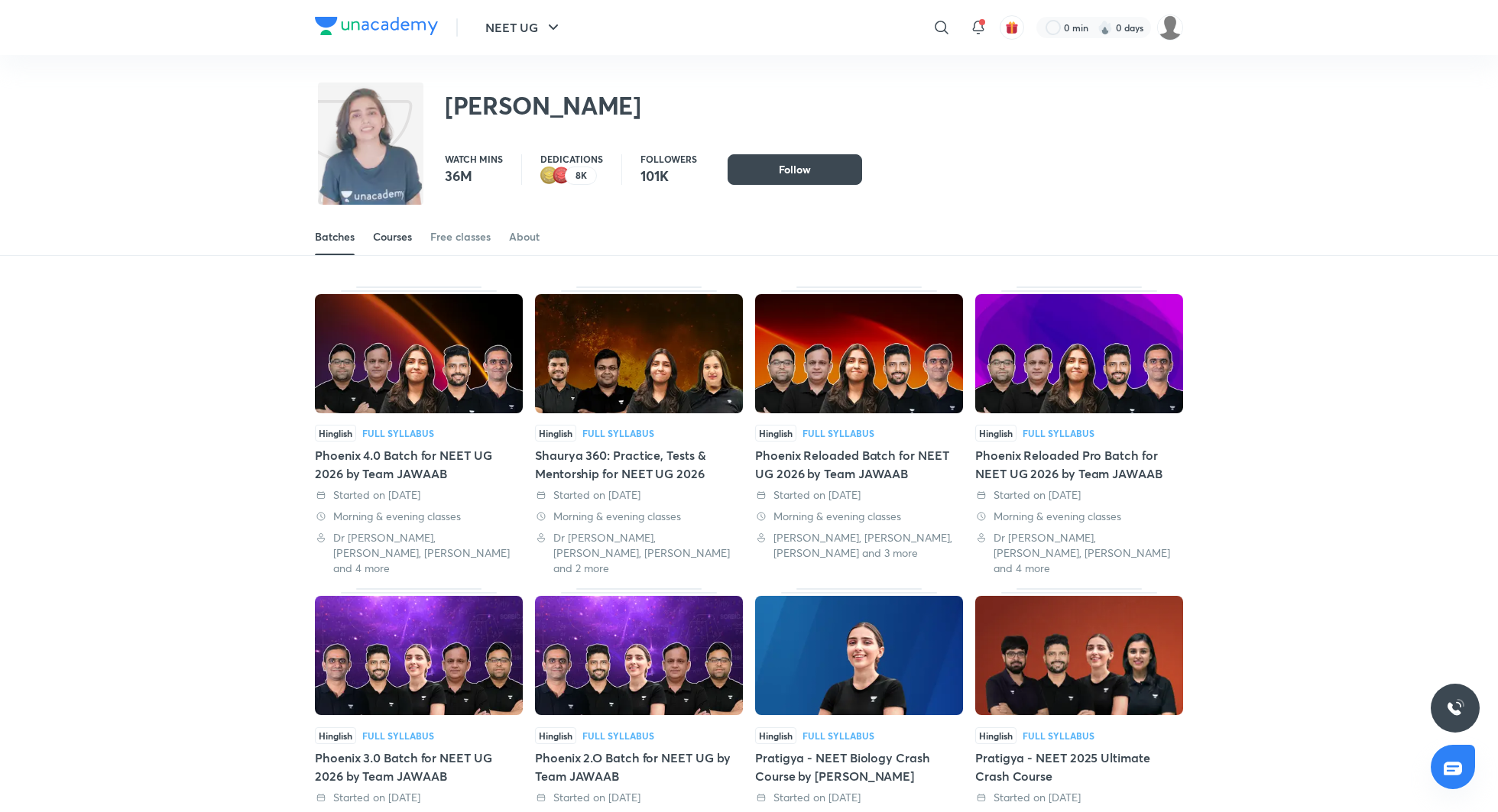
click at [381, 241] on div "Courses" at bounding box center [392, 237] width 39 height 16
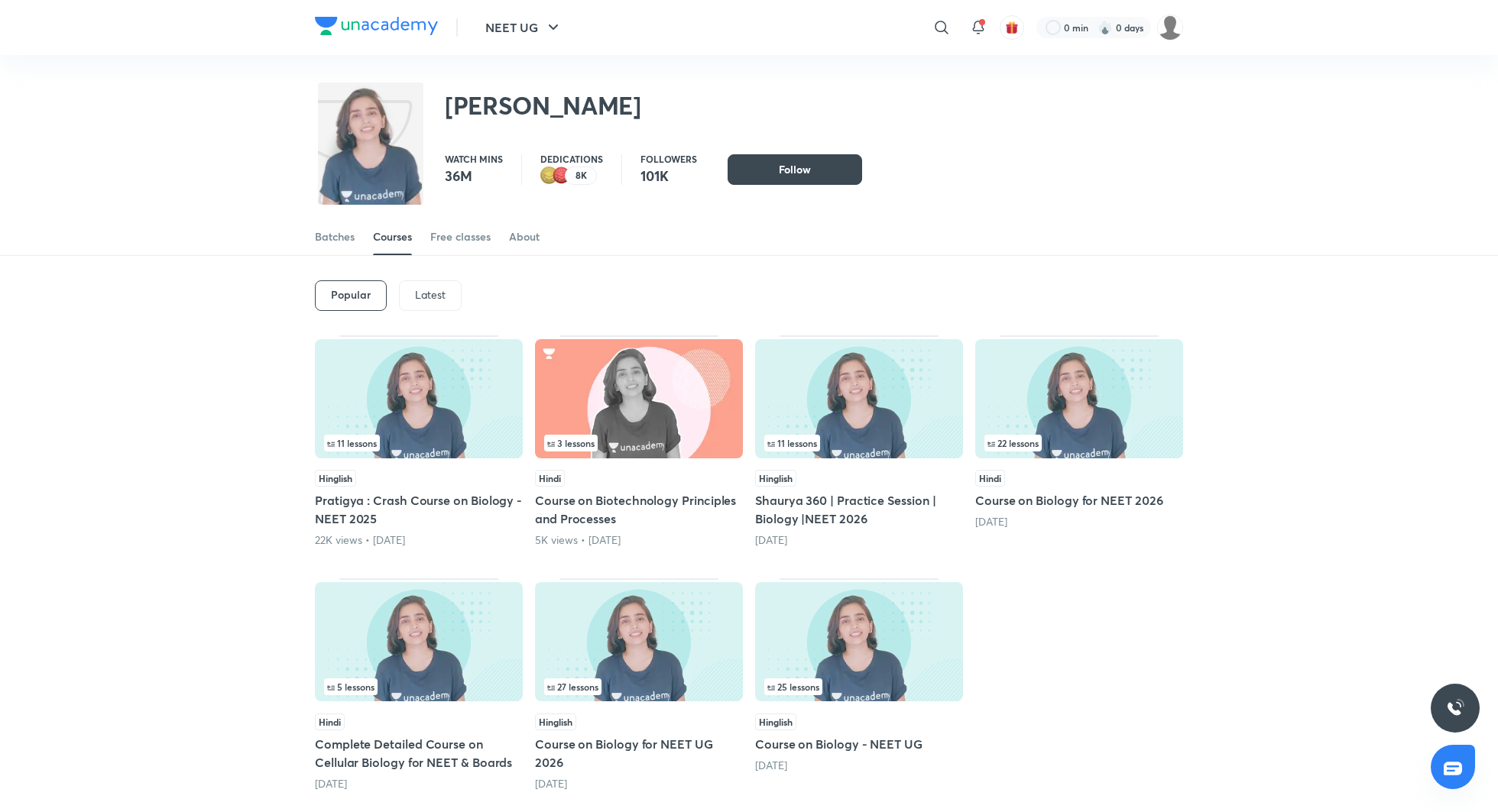
click at [439, 291] on p "Latest" at bounding box center [430, 295] width 30 height 12
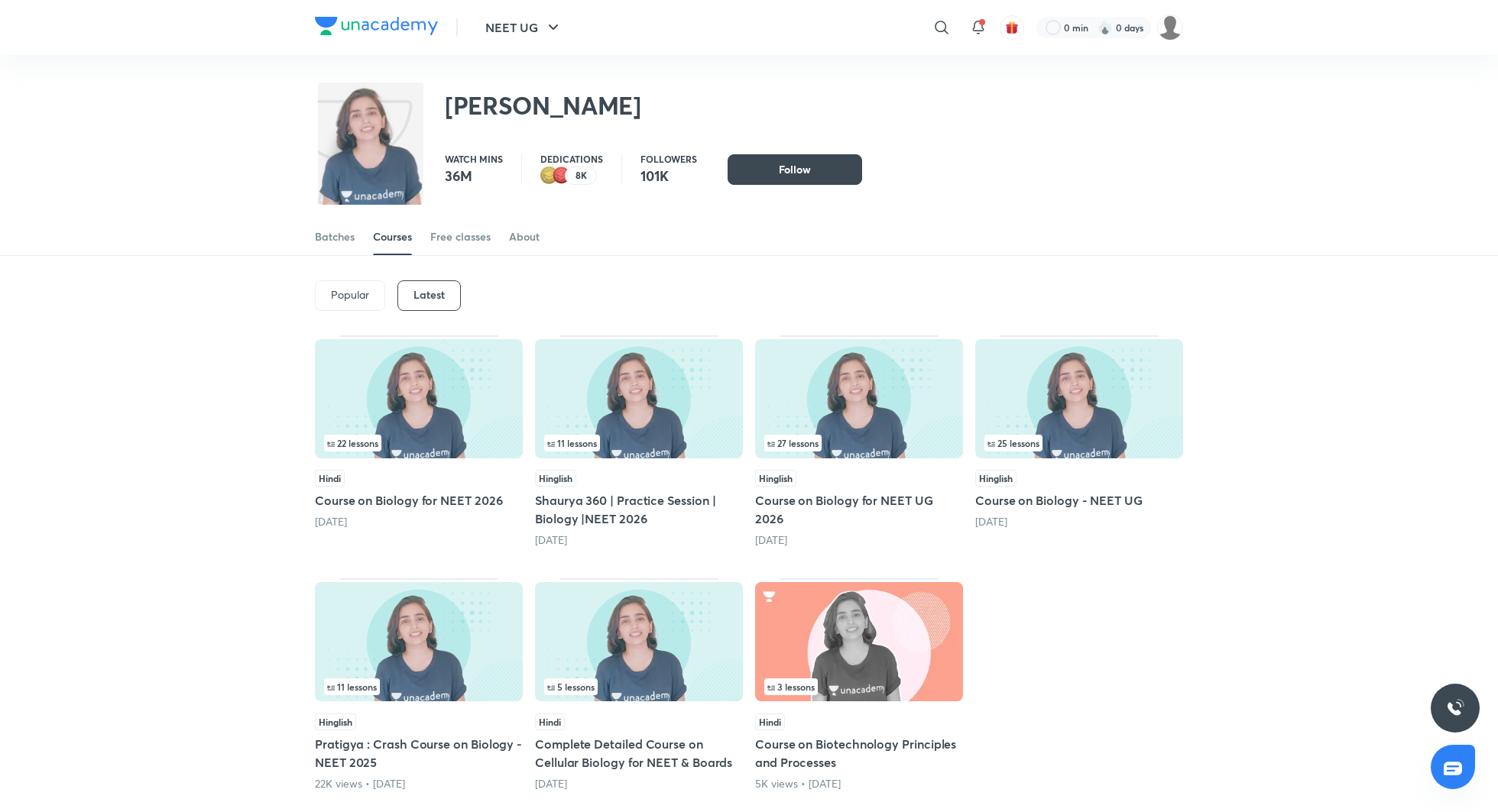
click at [446, 498] on h5 "Course on Biology for NEET 2026" at bounding box center [419, 500] width 208 height 18
click at [610, 436] on div "11 lessons" at bounding box center [638, 443] width 189 height 17
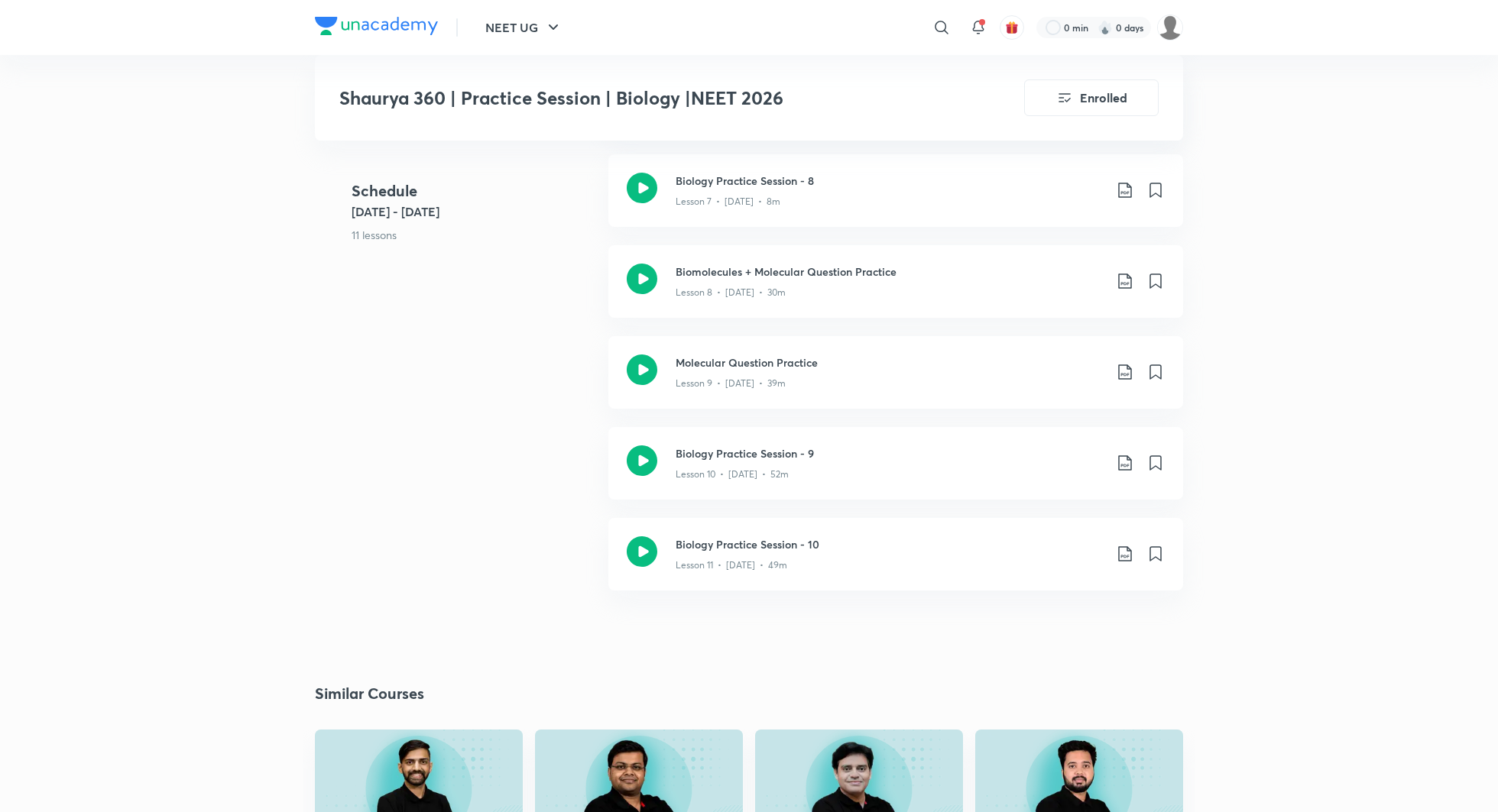
scroll to position [1278, 0]
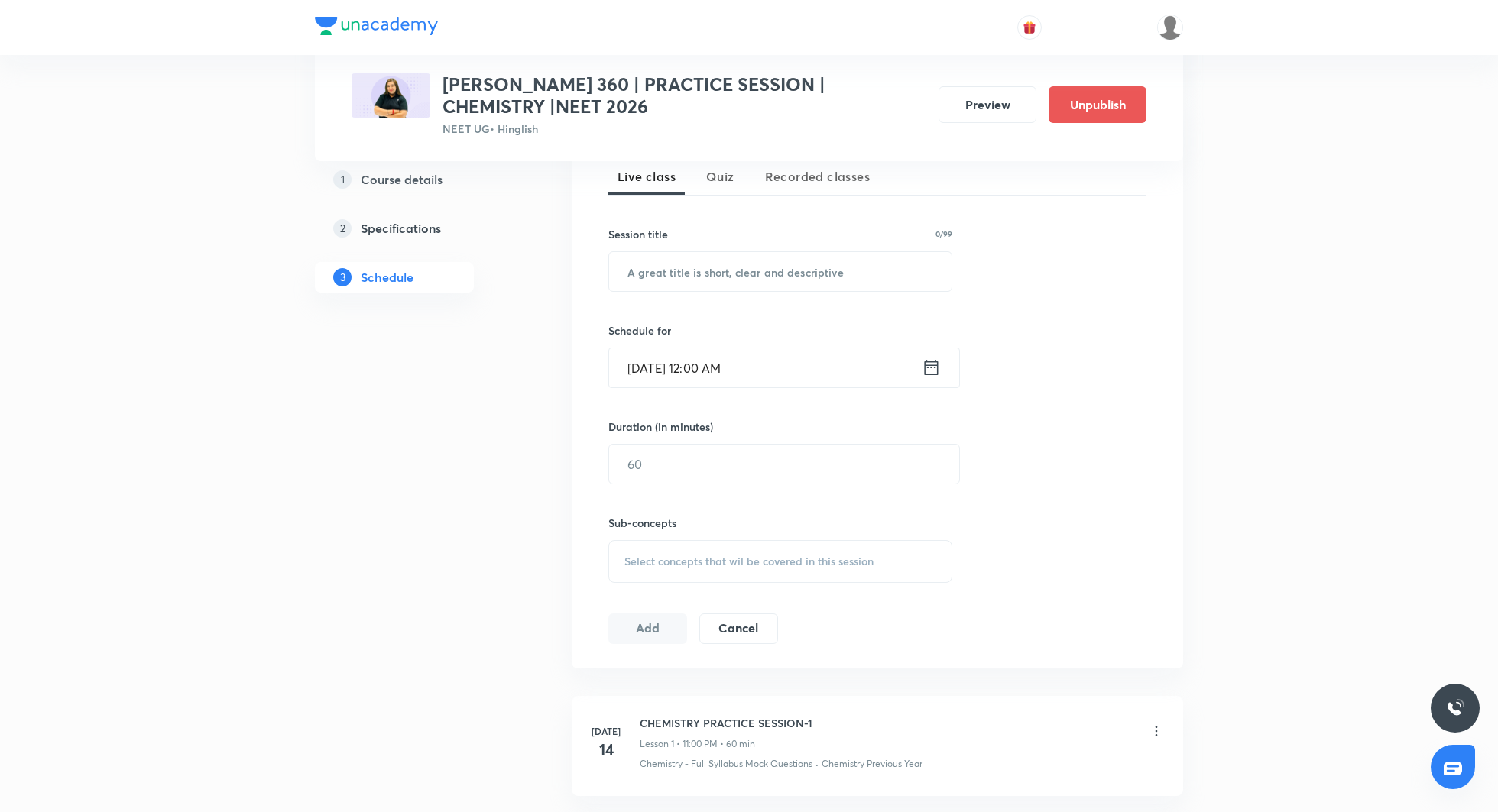
scroll to position [72, 0]
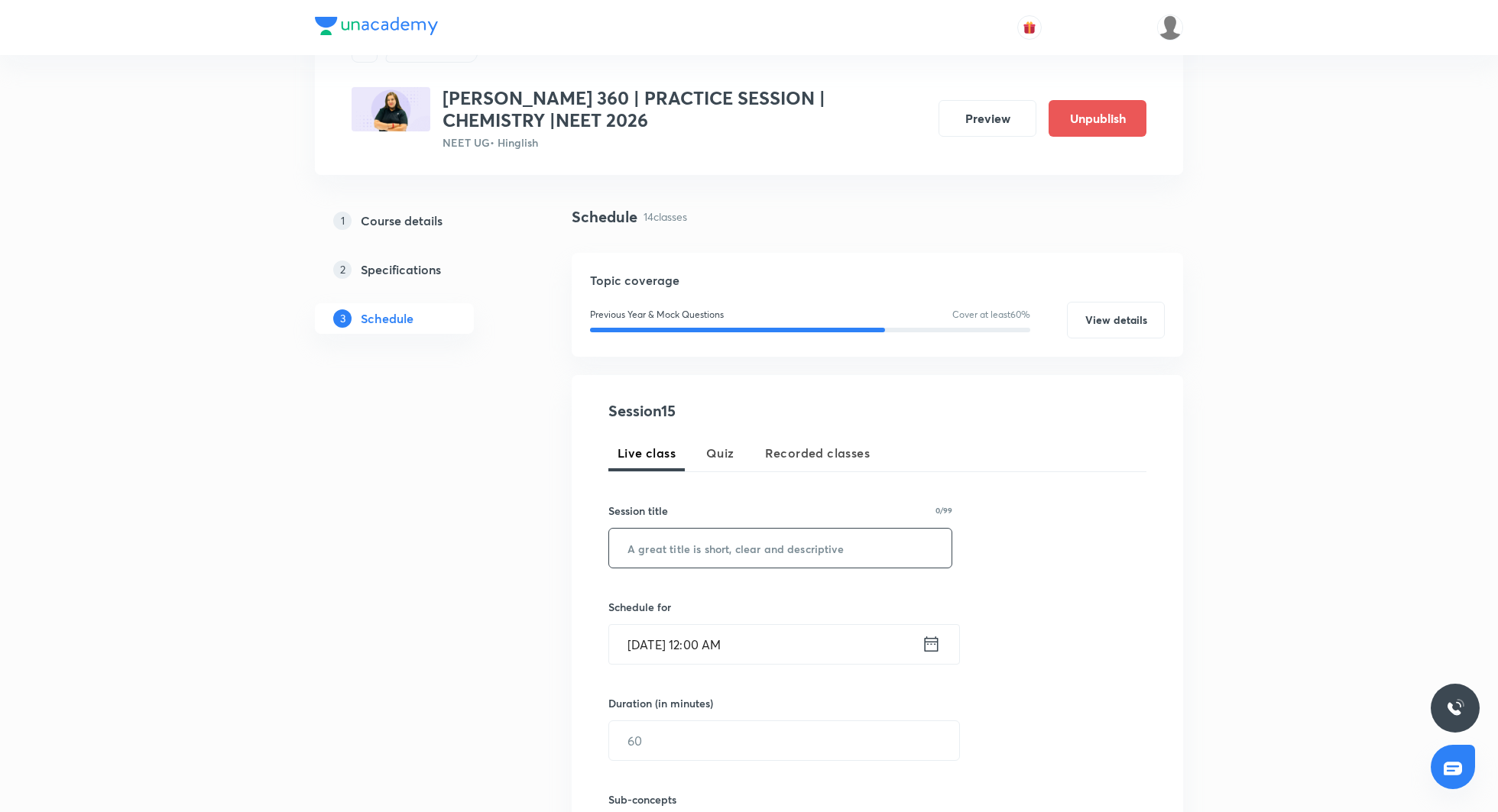
click at [839, 547] on input "text" at bounding box center [781, 548] width 342 height 39
paste input "Chemical Equilibrium(Practice Session)"
type input "Chemical Equilibrium(Practice Session)"
click at [927, 639] on icon at bounding box center [931, 644] width 19 height 21
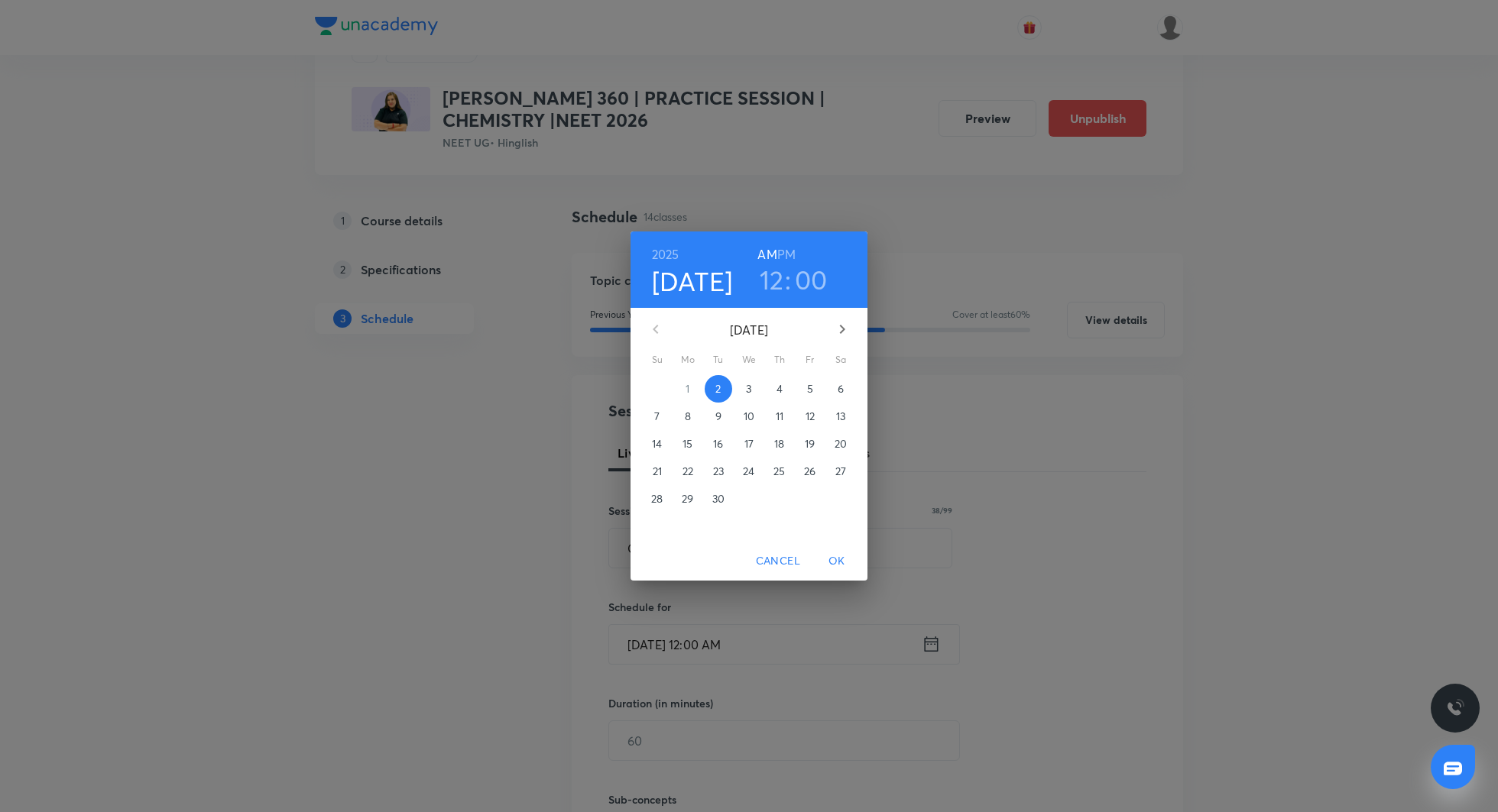
click at [754, 391] on span "3" at bounding box center [749, 389] width 28 height 16
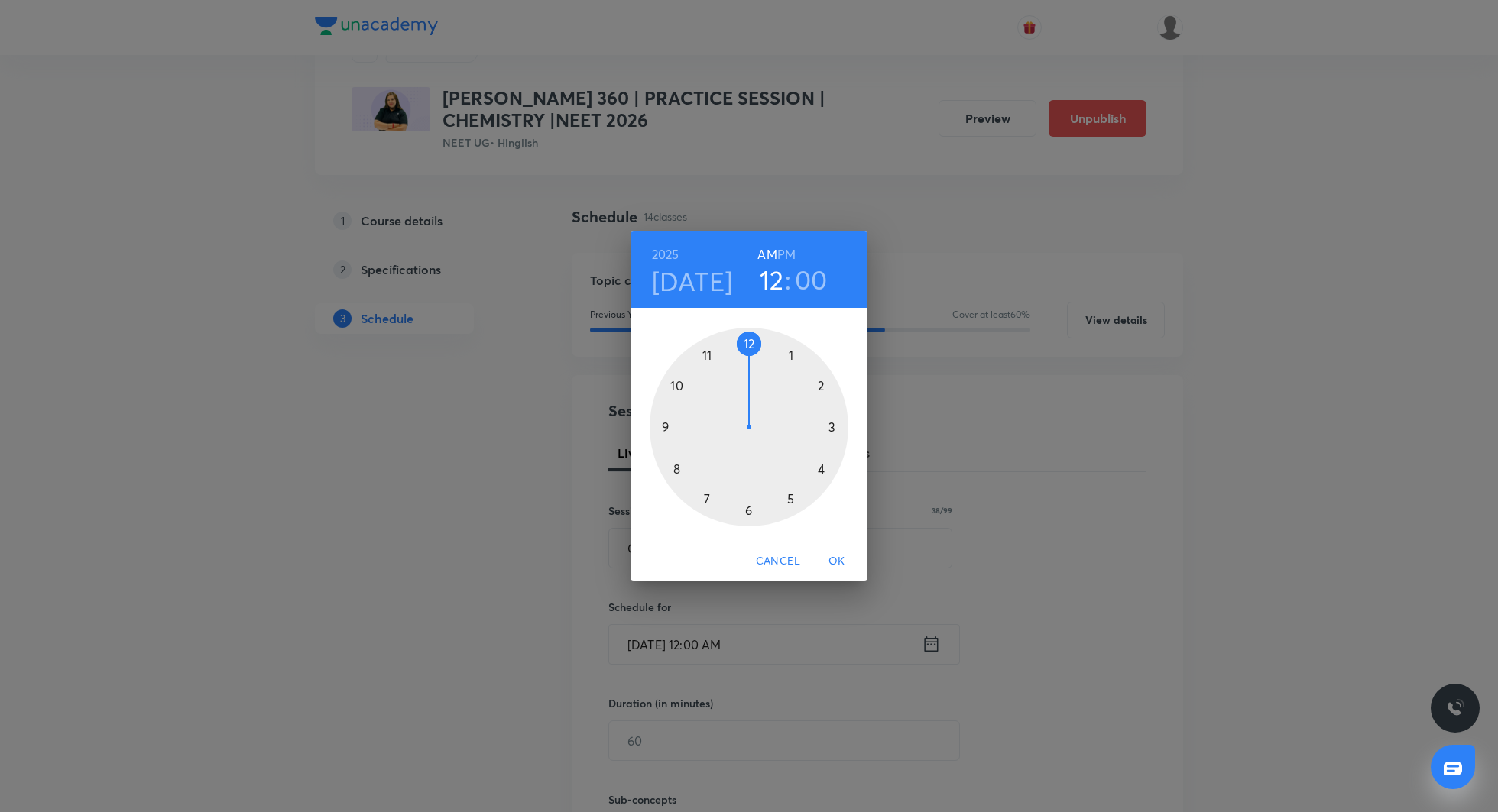
click at [793, 253] on h6 "PM" at bounding box center [786, 255] width 18 height 21
click at [708, 350] on div at bounding box center [749, 426] width 199 height 199
click at [839, 554] on span "OK" at bounding box center [837, 561] width 37 height 19
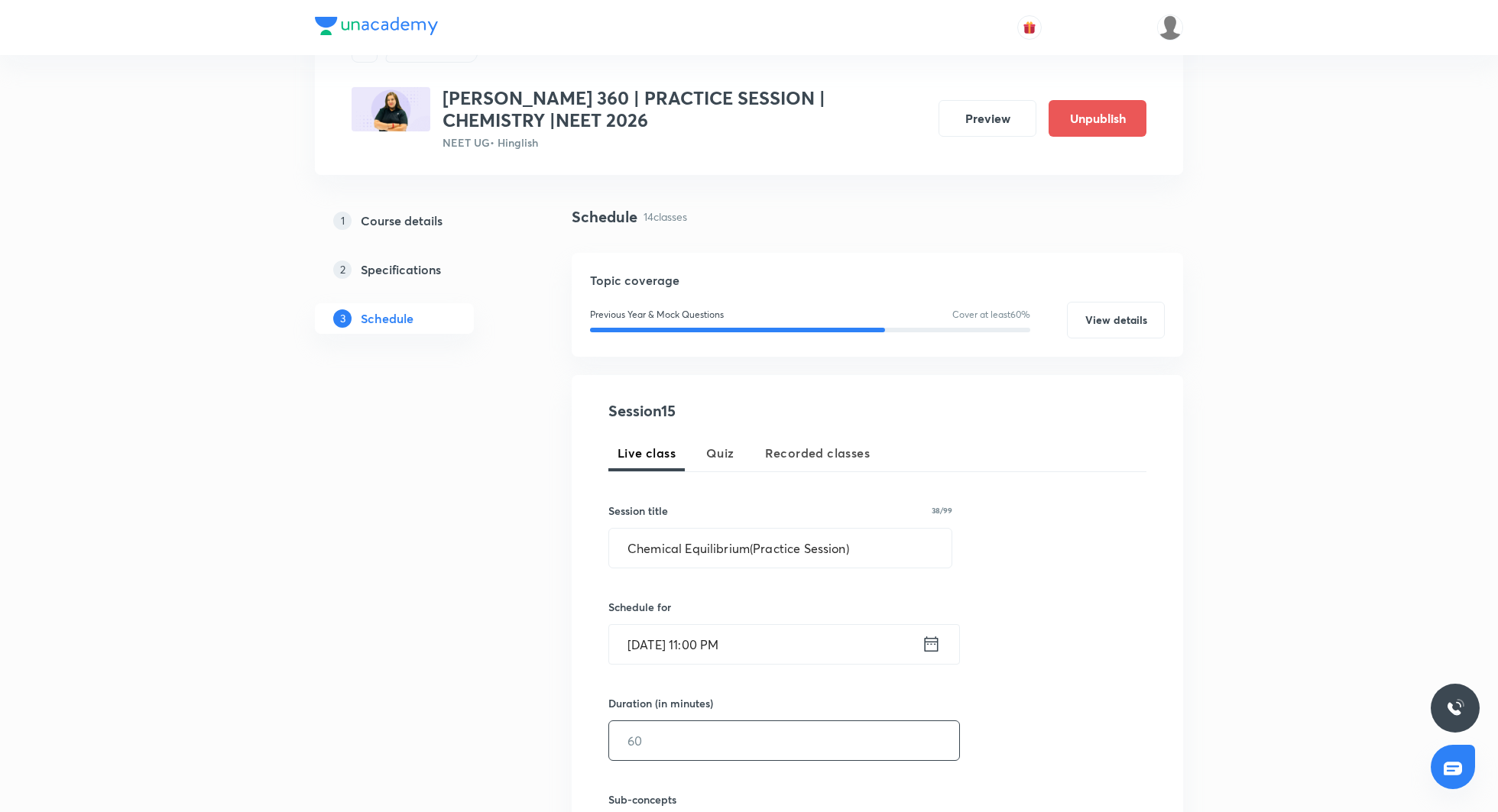
click at [752, 736] on input "text" at bounding box center [784, 741] width 350 height 39
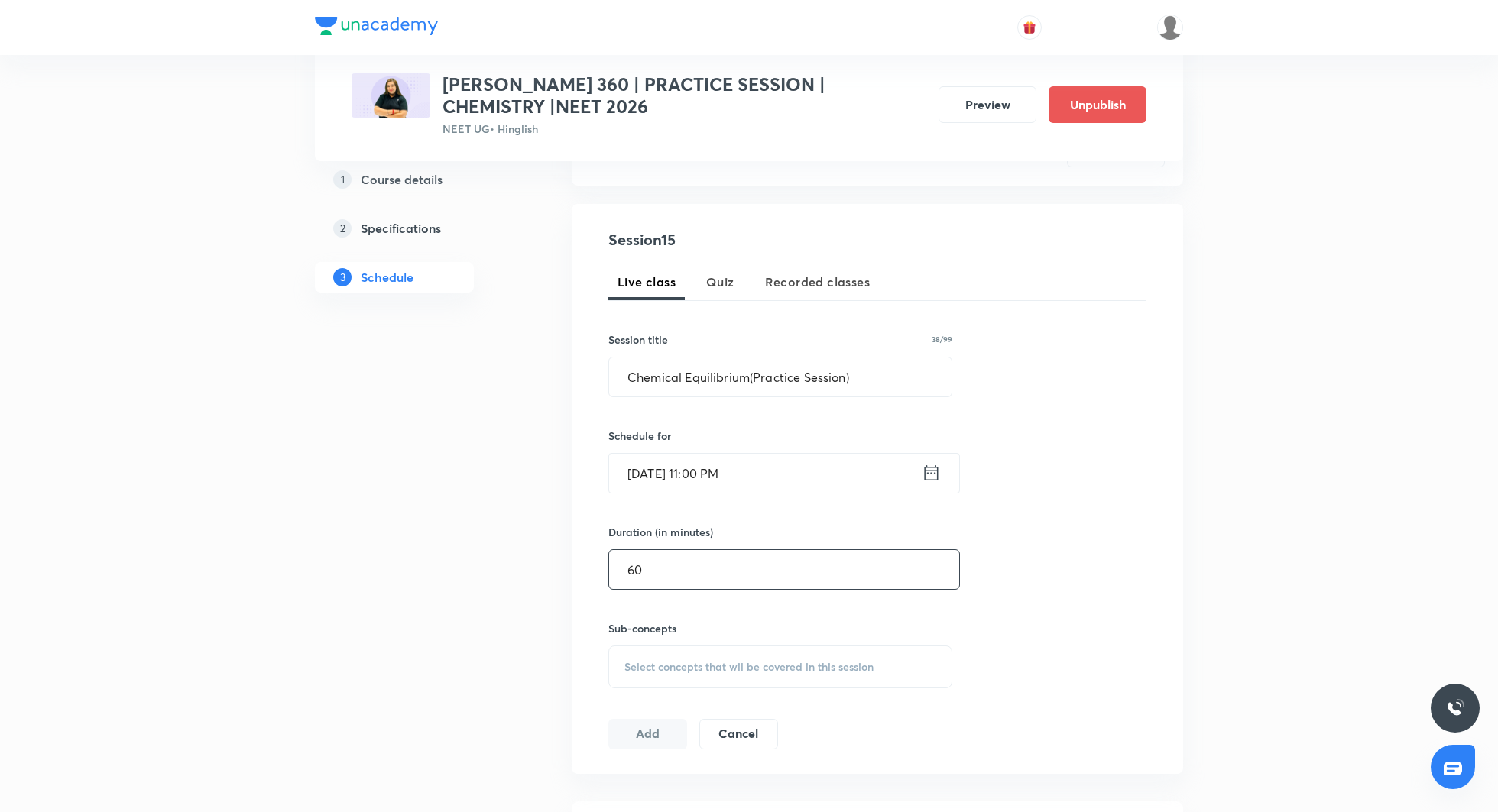
scroll to position [252, 0]
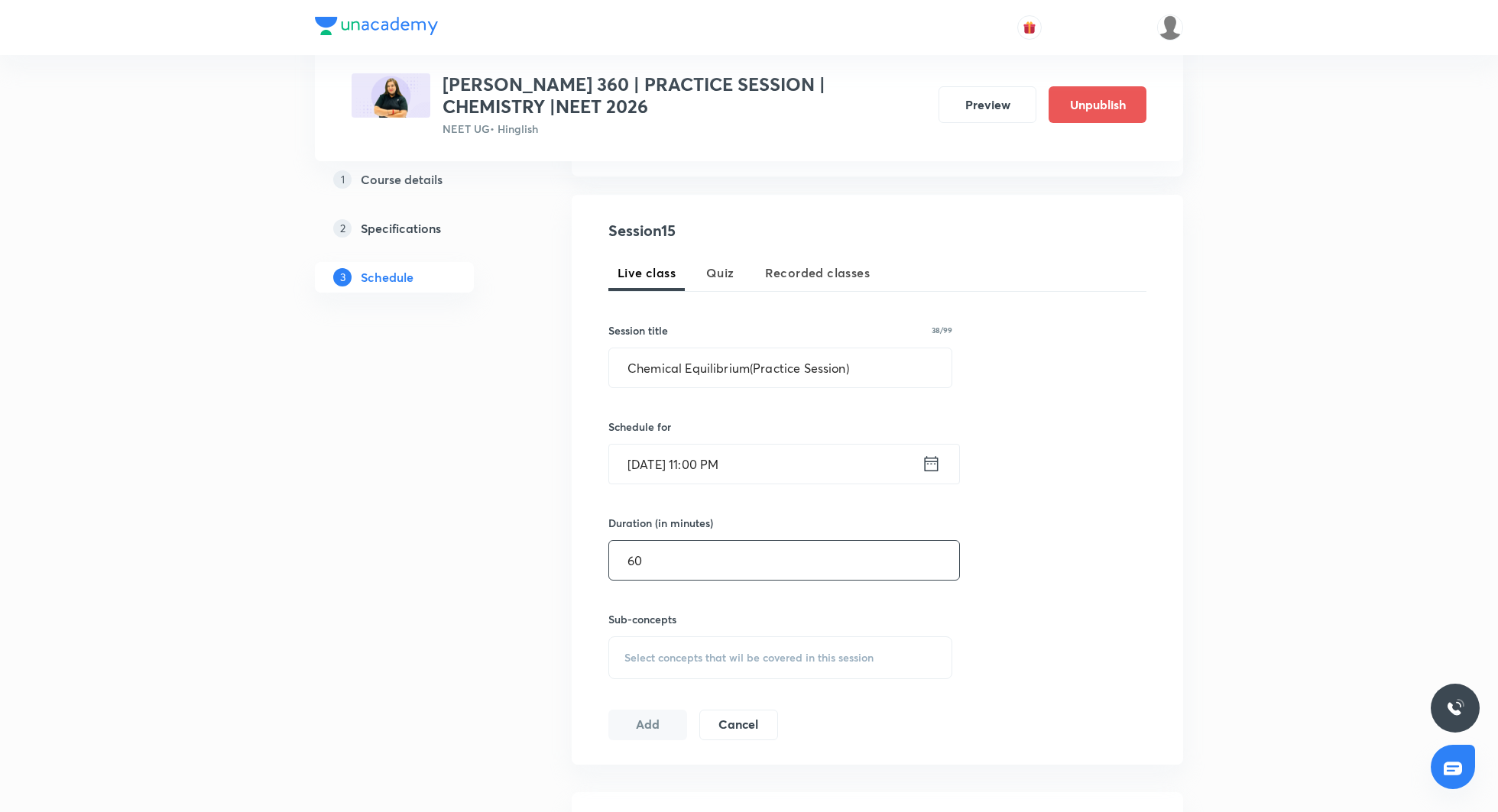
type input "60"
click at [690, 665] on div "Select concepts that wil be covered in this session" at bounding box center [781, 657] width 344 height 43
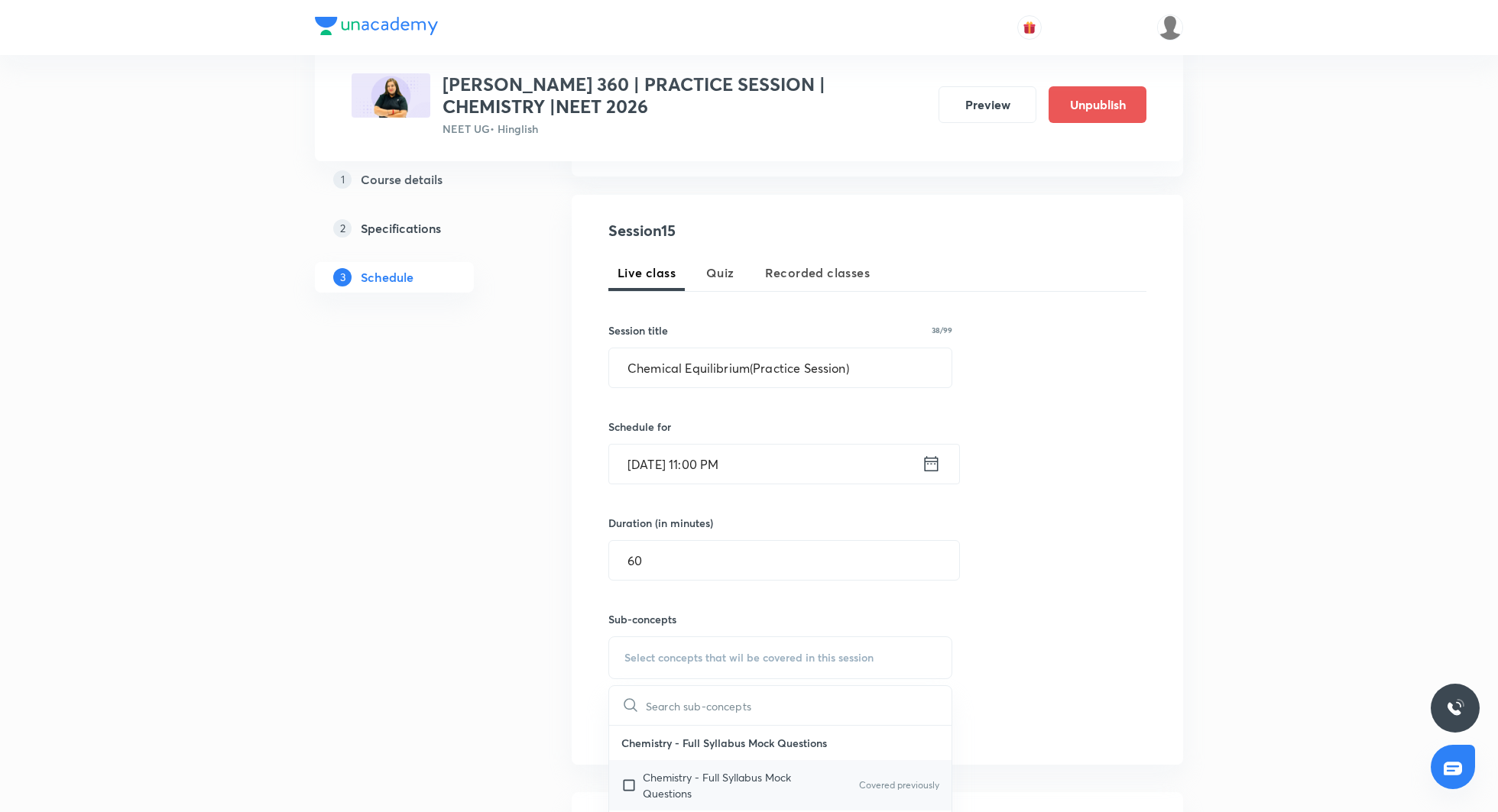
click at [750, 769] on p "Chemistry - Full Syllabus Mock Questions" at bounding box center [720, 785] width 155 height 32
checkbox input "true"
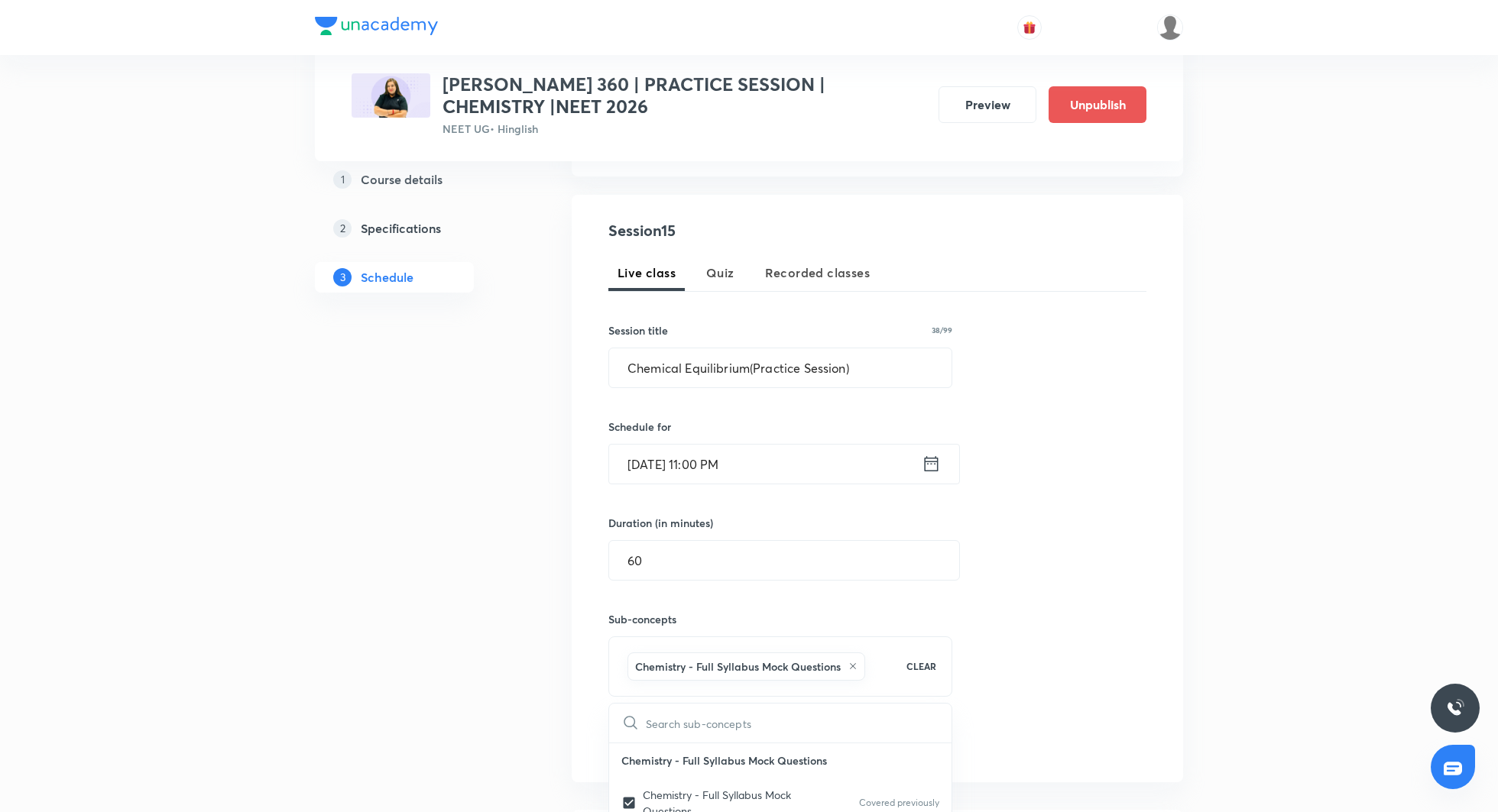
click at [1042, 633] on div "Session 15 Live class Quiz Recorded classes Session title 38/99 Chemical Equili…" at bounding box center [877, 489] width 538 height 539
click at [668, 727] on button "Add" at bounding box center [648, 741] width 79 height 30
click at [673, 718] on div "Session 15 Live class Quiz Recorded classes Session title 38/99 Chemical Equili…" at bounding box center [877, 489] width 538 height 539
click at [656, 746] on button "Add" at bounding box center [648, 741] width 79 height 30
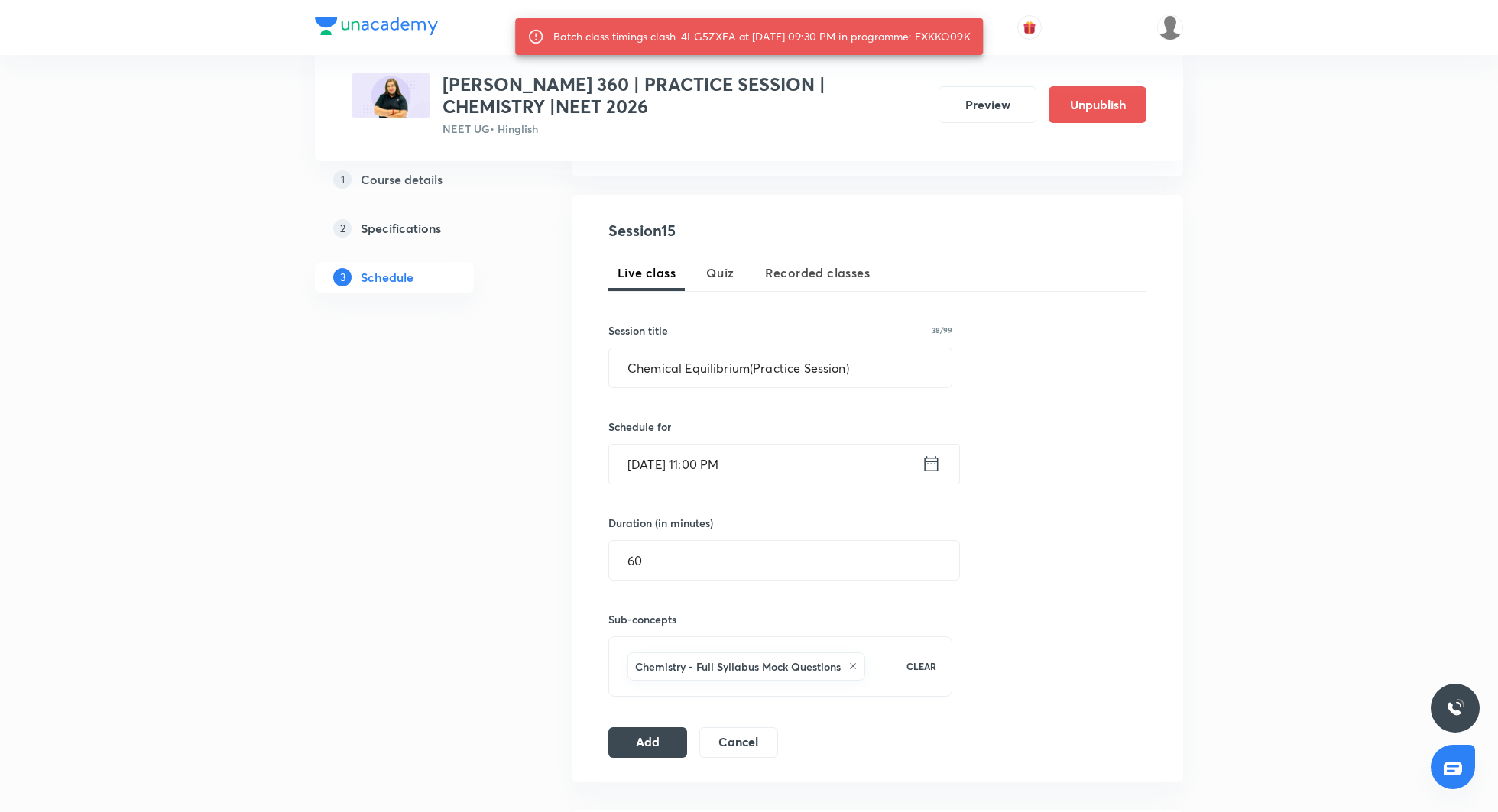
drag, startPoint x: 930, startPoint y: 36, endPoint x: 989, endPoint y: 40, distance: 59.1
click at [983, 40] on div "Batch class timings clash. 4LG5ZXEA at 03 Sep 2025 09:30 PM in programme: EXKKO…" at bounding box center [749, 36] width 468 height 37
copy div "EXKKO09K"
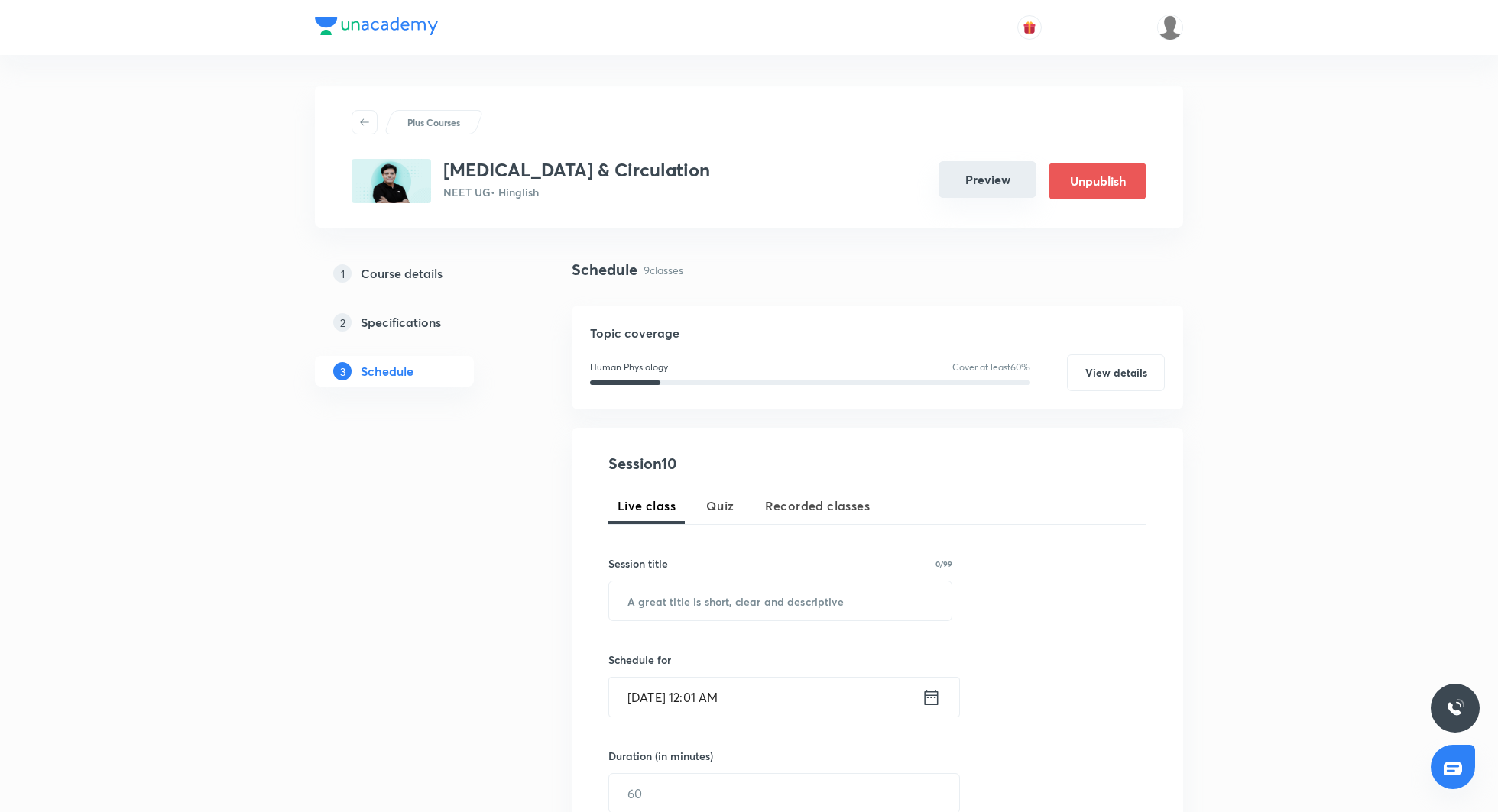
click at [1005, 199] on div "Preview Unpublish" at bounding box center [1036, 181] width 220 height 37
click at [964, 186] on button "Preview" at bounding box center [987, 179] width 97 height 37
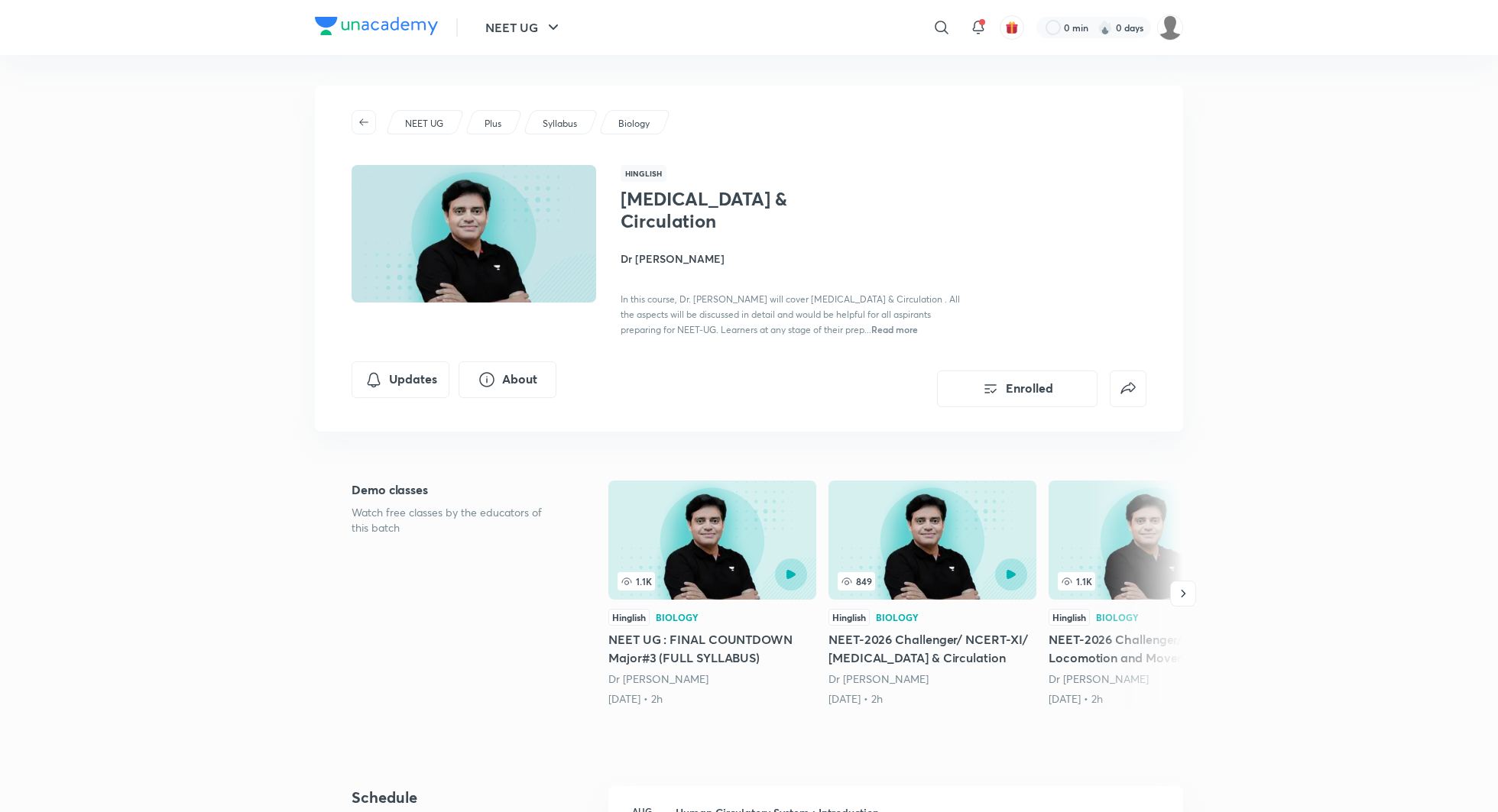
click at [661, 250] on h4 "Dr [PERSON_NAME]" at bounding box center [792, 259] width 342 height 16
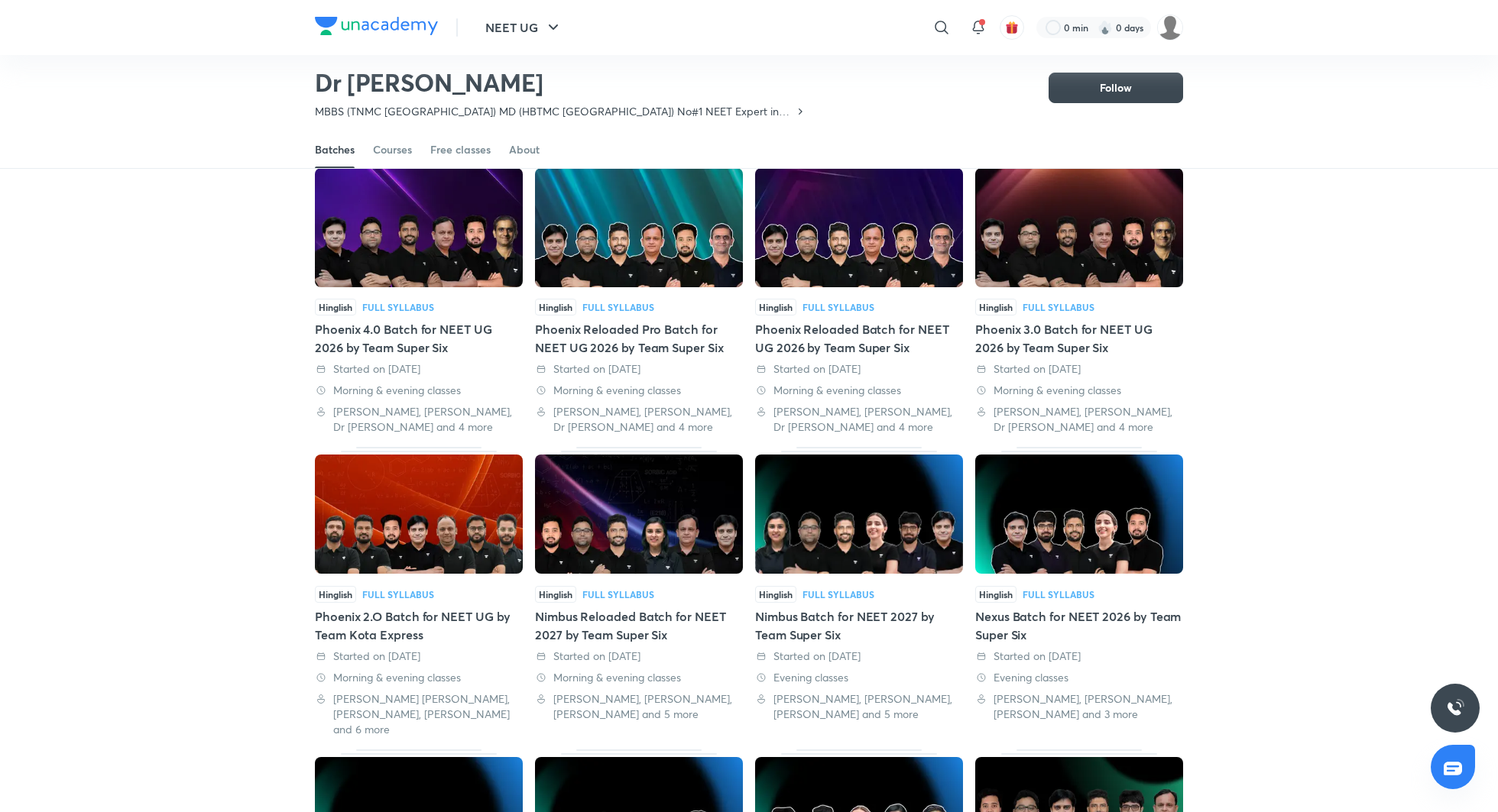
scroll to position [123, 0]
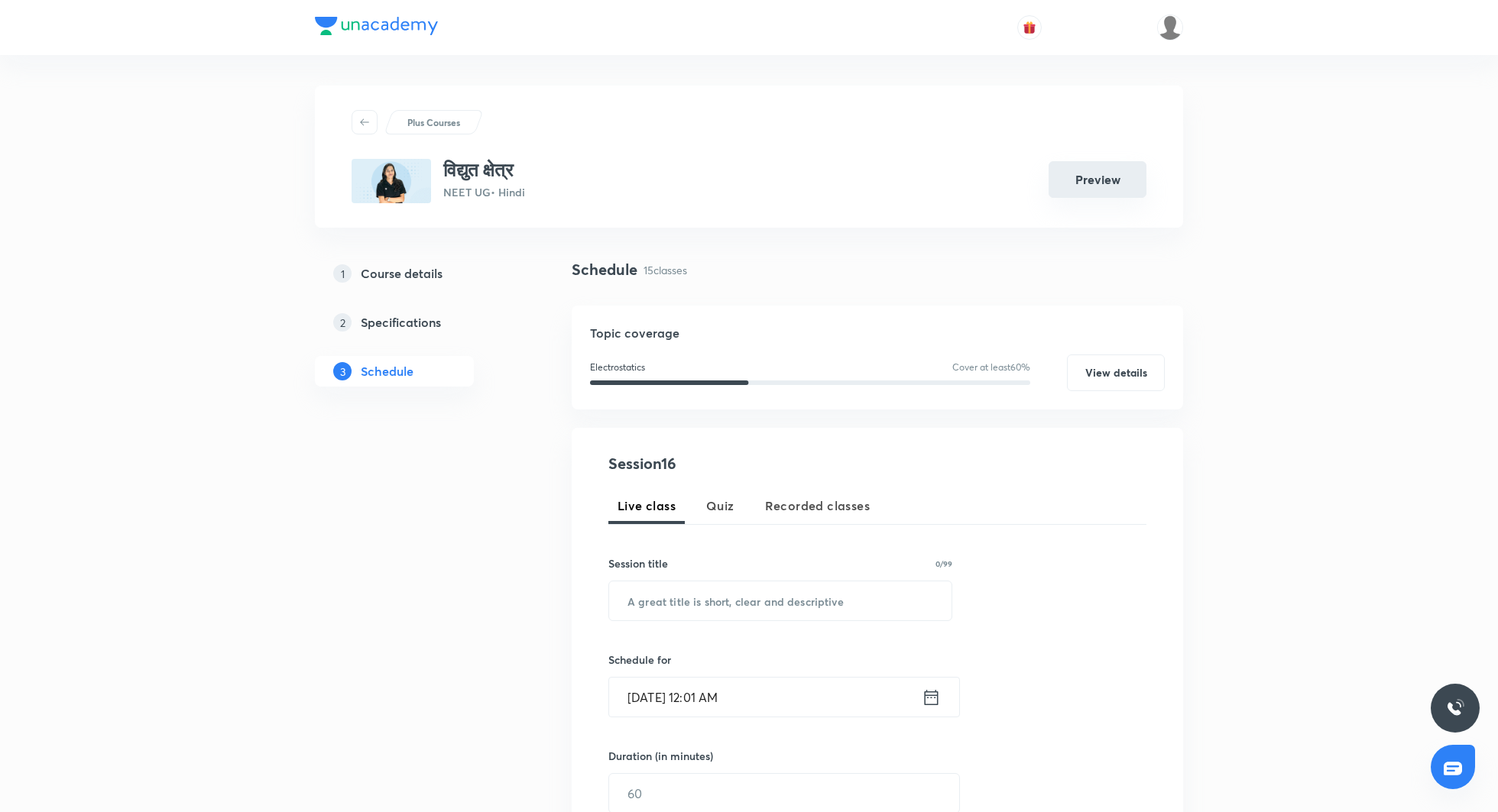
click at [1089, 183] on button "Preview" at bounding box center [1097, 179] width 97 height 37
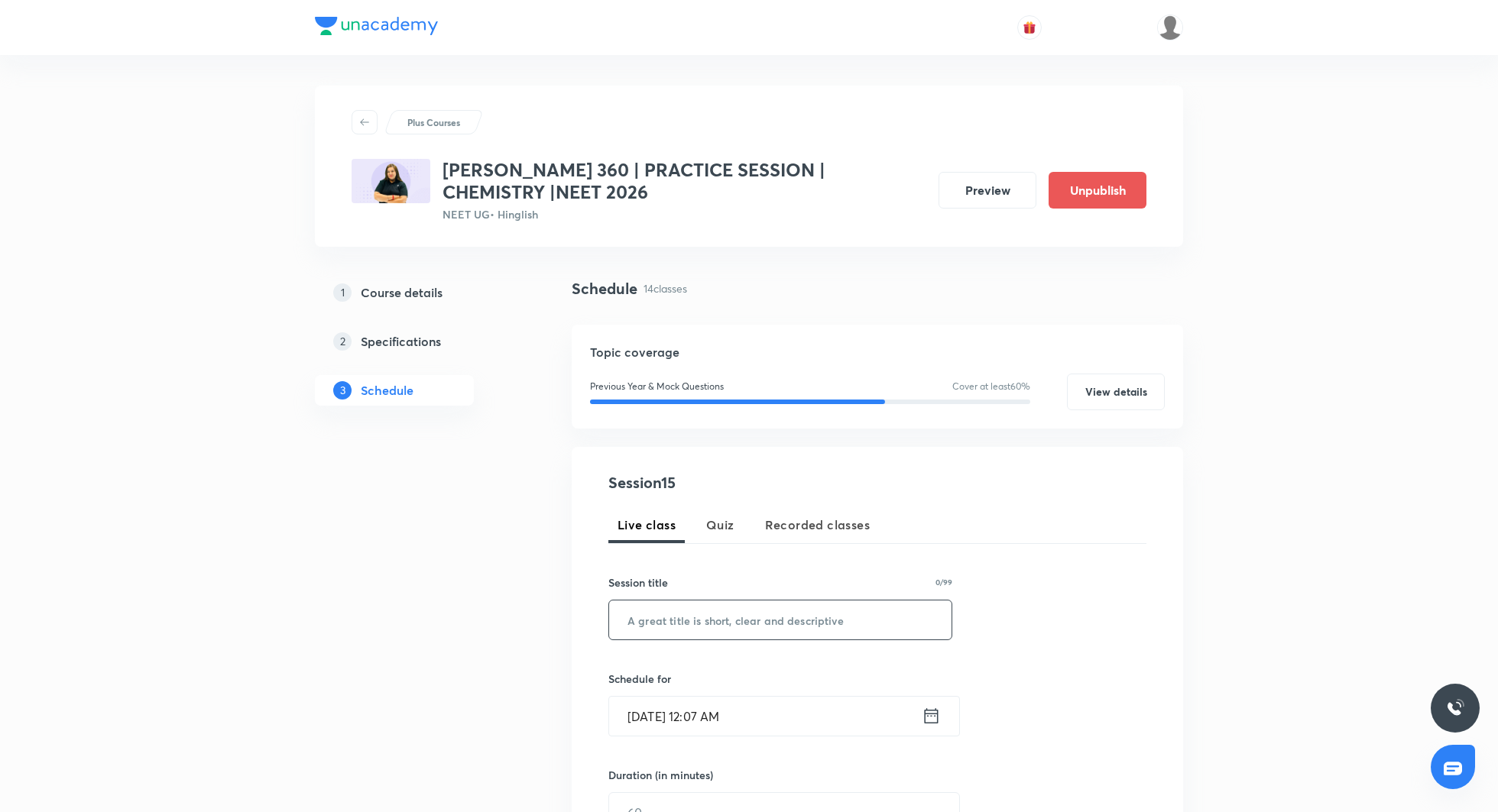
click at [744, 625] on input "text" at bounding box center [781, 620] width 342 height 39
paste input "Chemical Equilibrium(Practice Session)"
type input "Chemical Equilibrium(Practice Session)"
click at [930, 721] on icon at bounding box center [931, 715] width 19 height 21
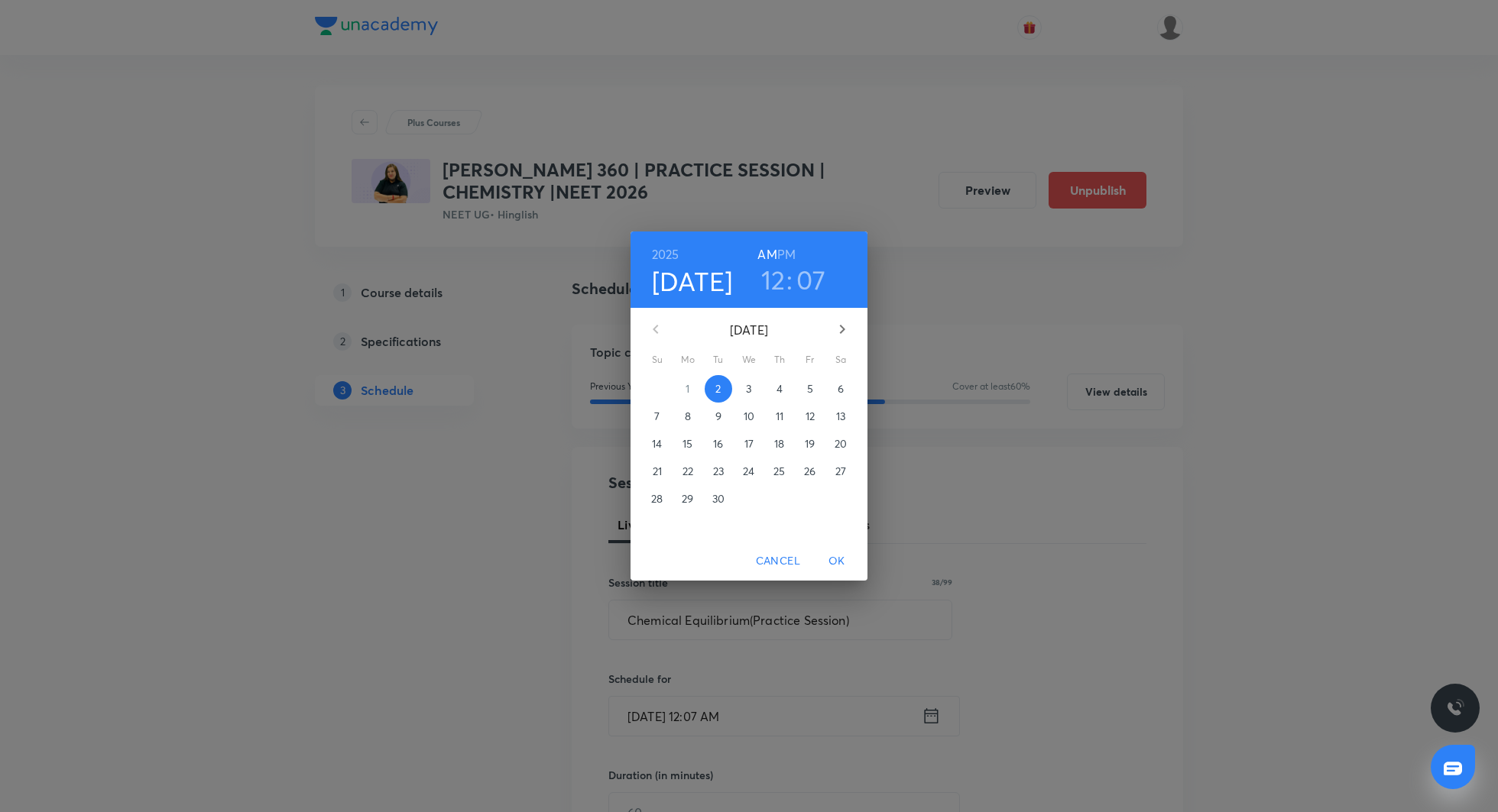
click at [749, 395] on p "3" at bounding box center [749, 389] width 6 height 16
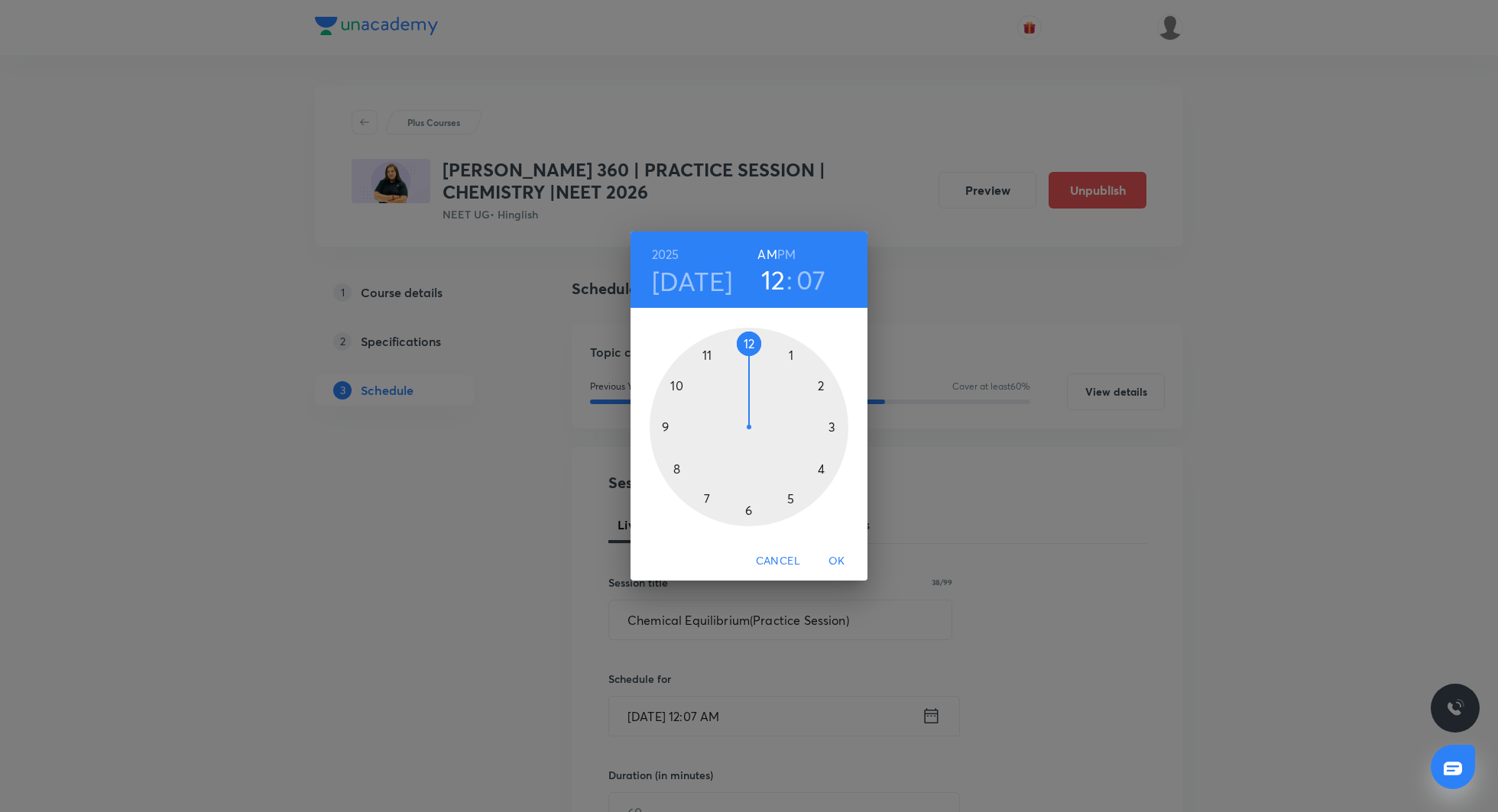
click at [709, 350] on div at bounding box center [749, 426] width 199 height 199
click at [791, 253] on h6 "PM" at bounding box center [786, 255] width 18 height 21
click at [750, 343] on div at bounding box center [749, 426] width 199 height 199
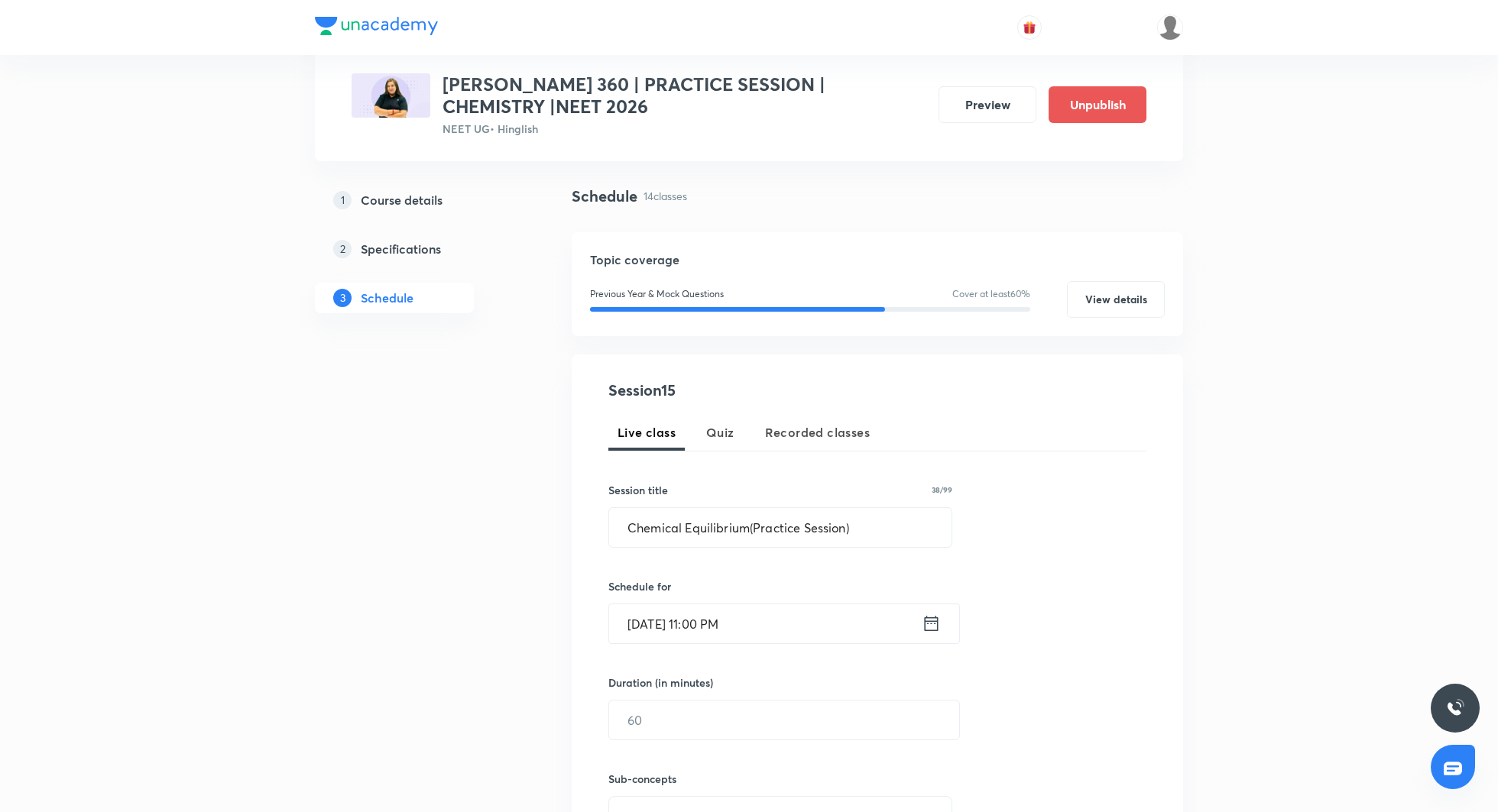
scroll to position [142, 0]
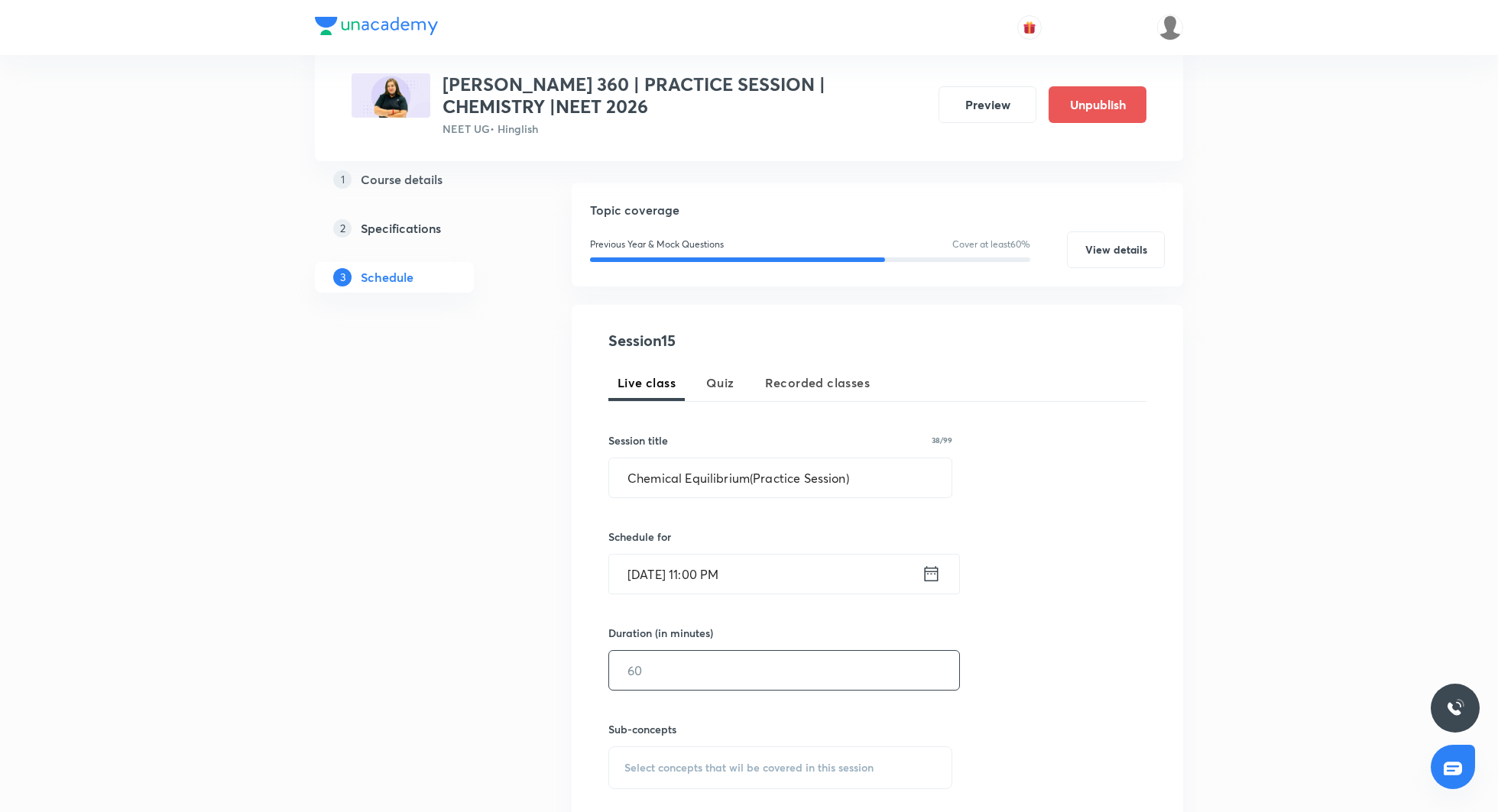
click at [690, 673] on input "text" at bounding box center [784, 670] width 350 height 39
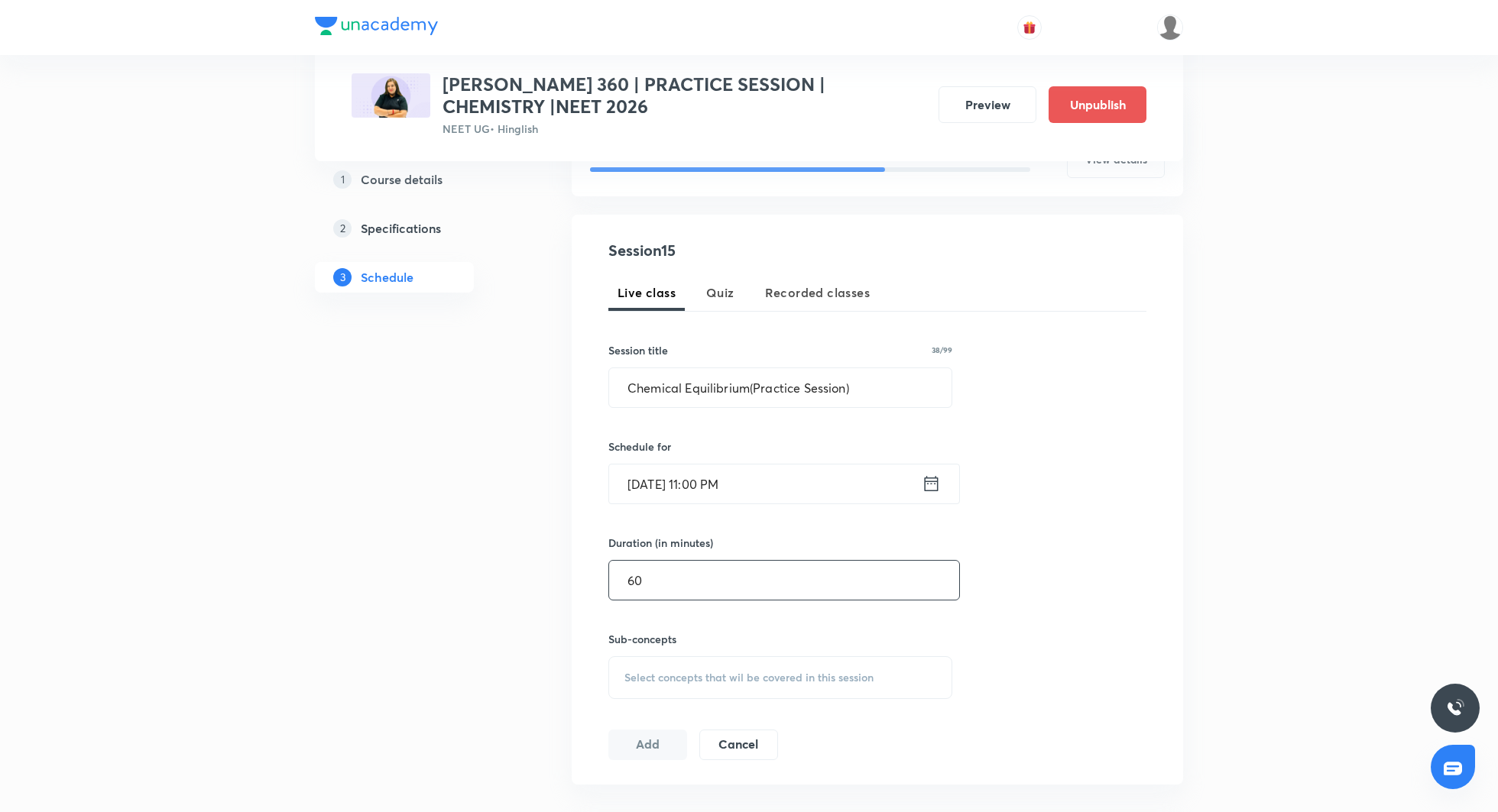
scroll to position [239, 0]
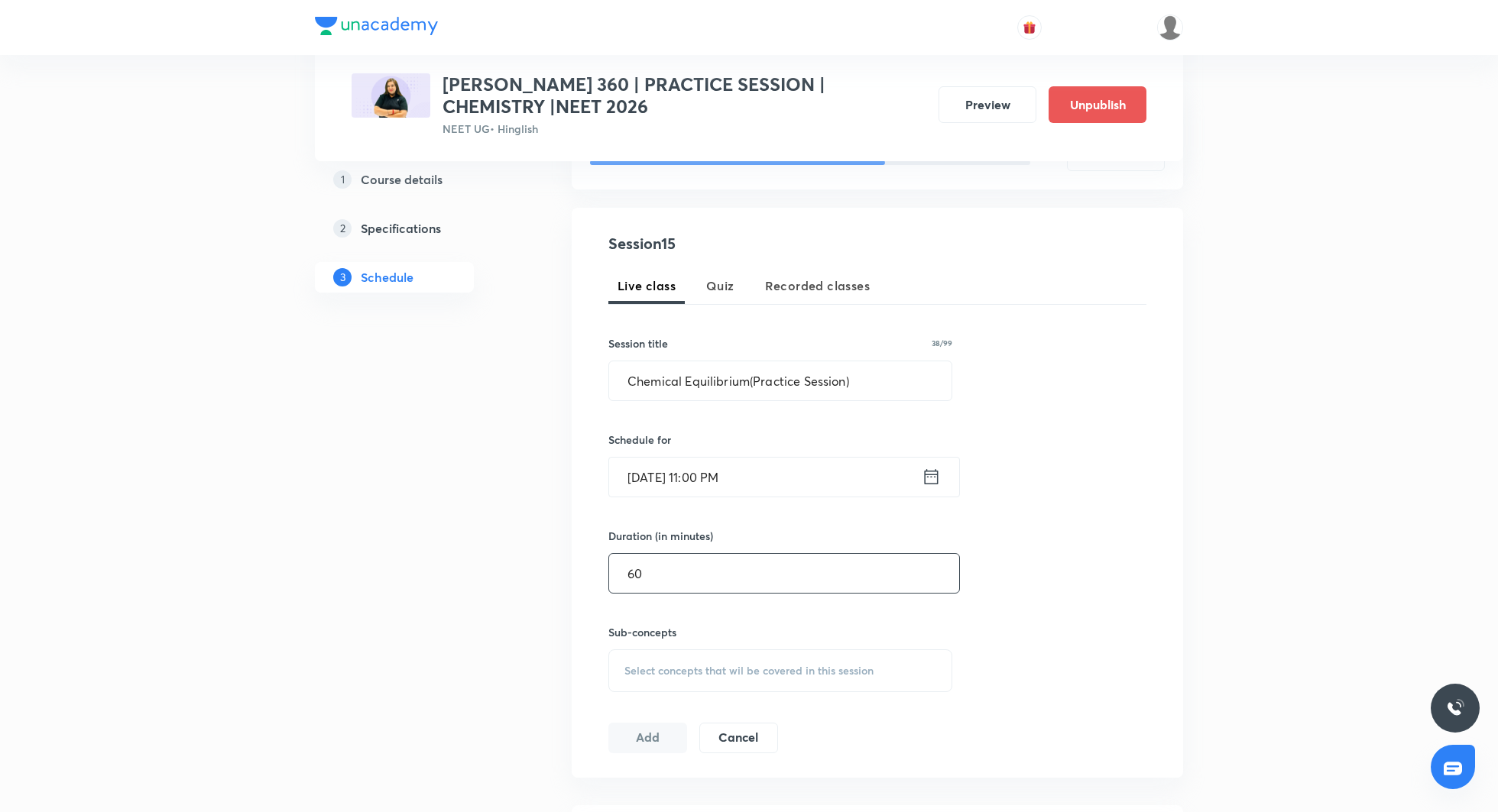
type input "60"
click at [695, 670] on span "Select concepts that wil be covered in this session" at bounding box center [749, 670] width 249 height 12
click at [727, 797] on p "Chemistry - Full Syllabus Mock Questions" at bounding box center [720, 798] width 155 height 32
checkbox input "true"
click at [1063, 539] on div "Session 15 Live class Quiz Recorded classes Session title 38/99 Chemical Equili…" at bounding box center [877, 502] width 538 height 539
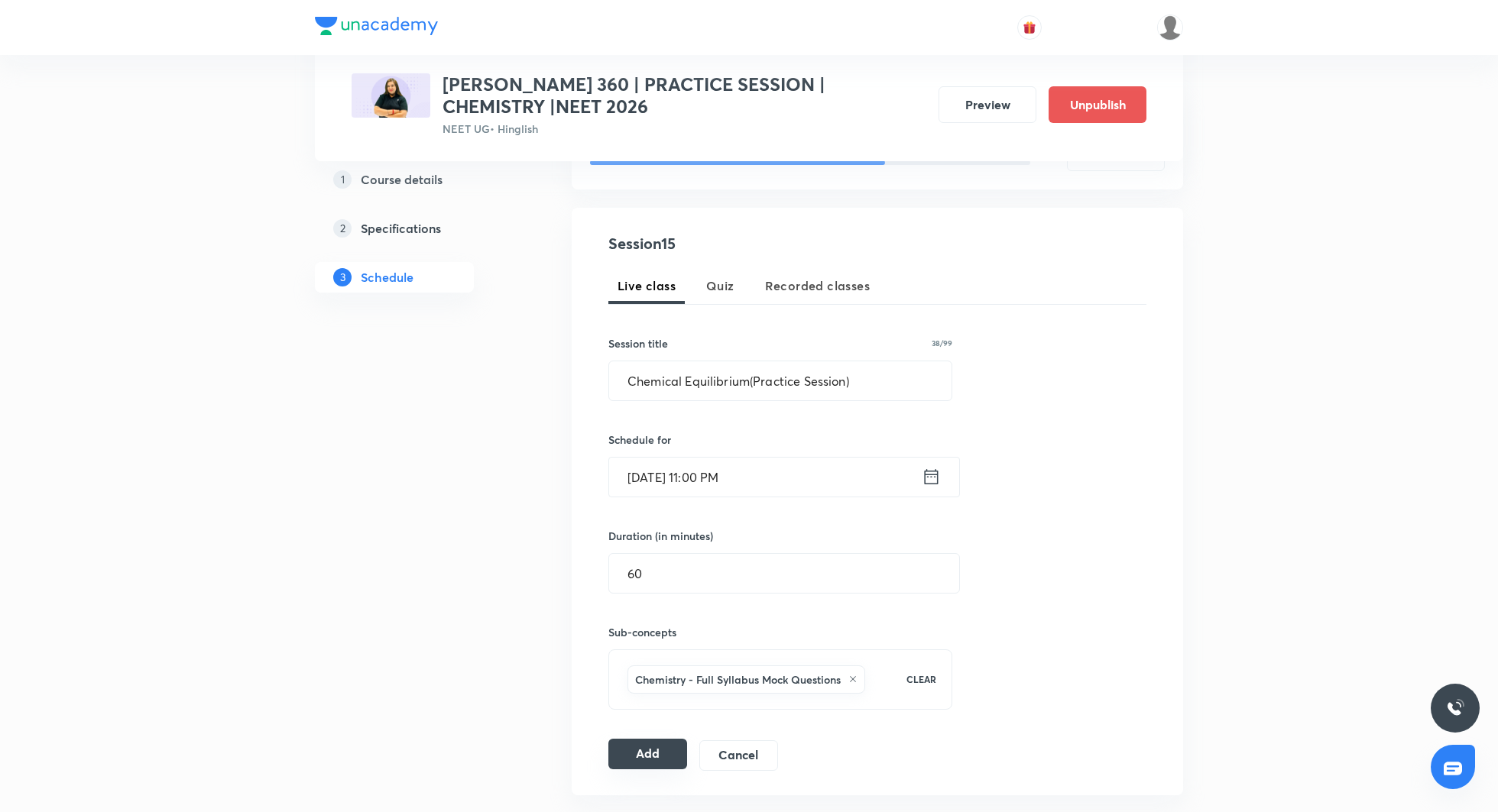
click at [670, 756] on button "Add" at bounding box center [648, 753] width 79 height 30
click at [674, 743] on button "Add" at bounding box center [648, 753] width 79 height 30
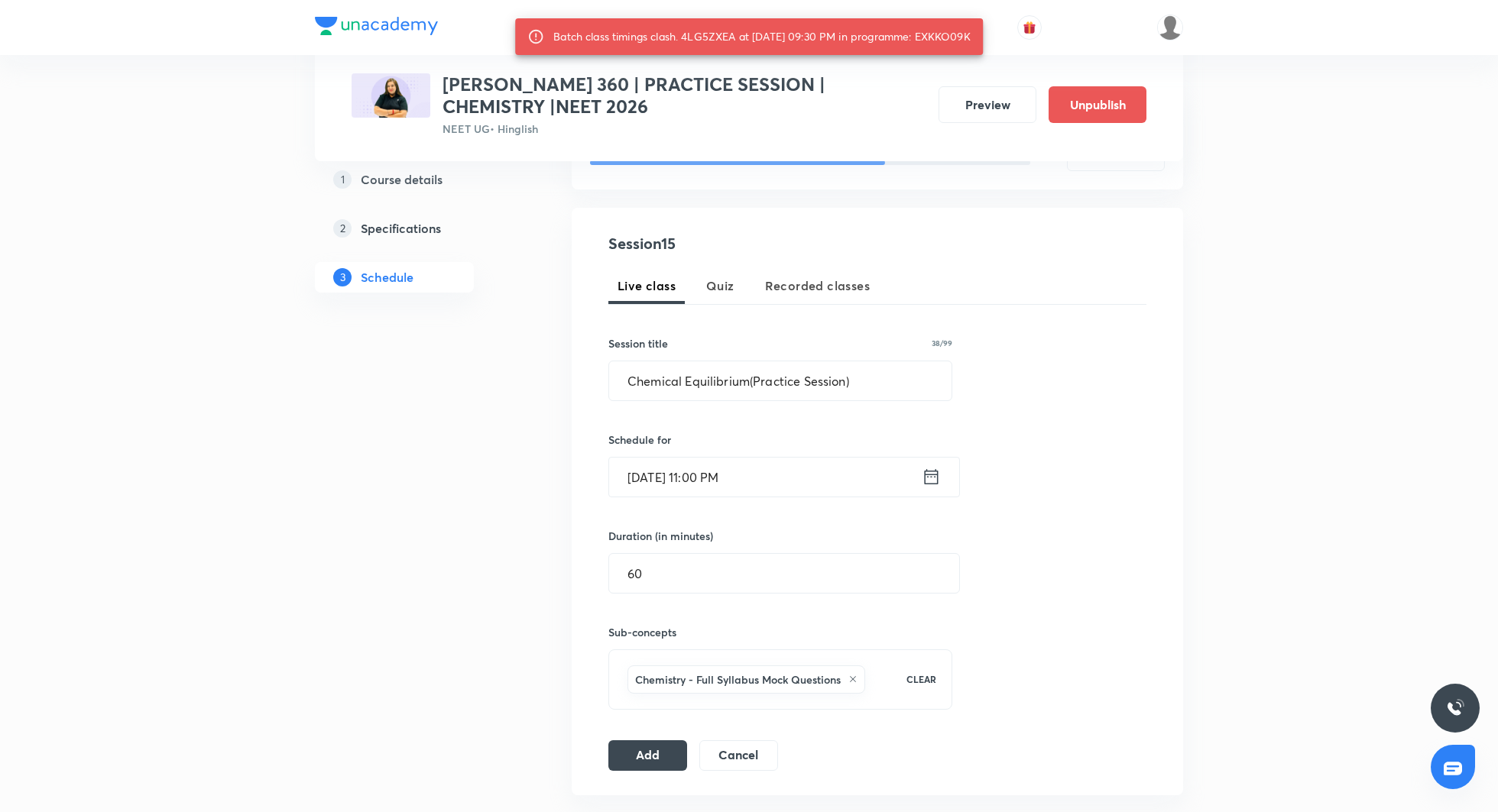
drag, startPoint x: 931, startPoint y: 37, endPoint x: 998, endPoint y: 43, distance: 67.3
click at [983, 43] on div "Batch class timings clash. 4LG5ZXEA at 03 Sep 2025 09:30 PM in programme: EXKKO…" at bounding box center [749, 36] width 468 height 37
copy div "EXKKO09K"
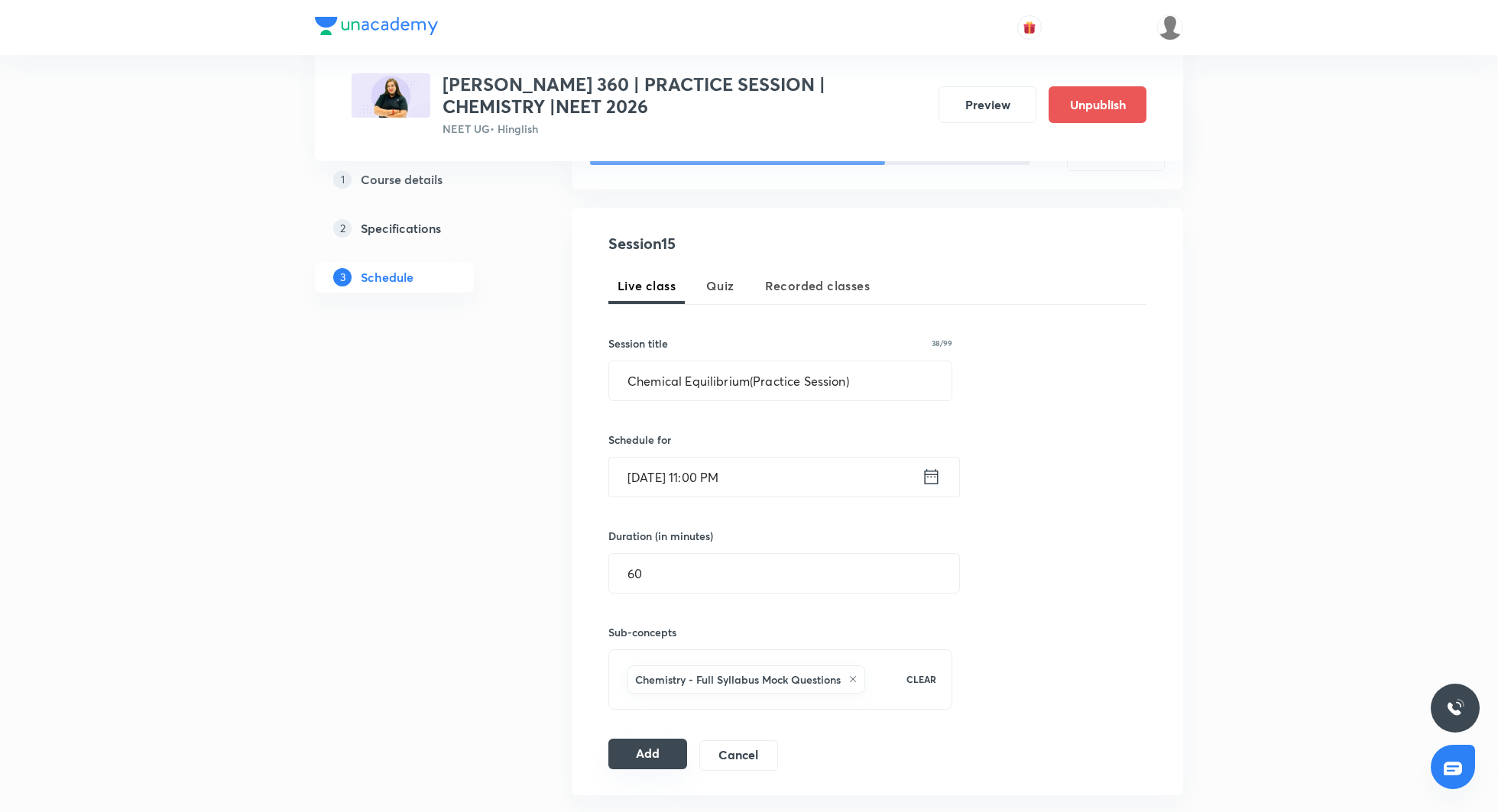
click at [636, 752] on button "Add" at bounding box center [648, 753] width 79 height 30
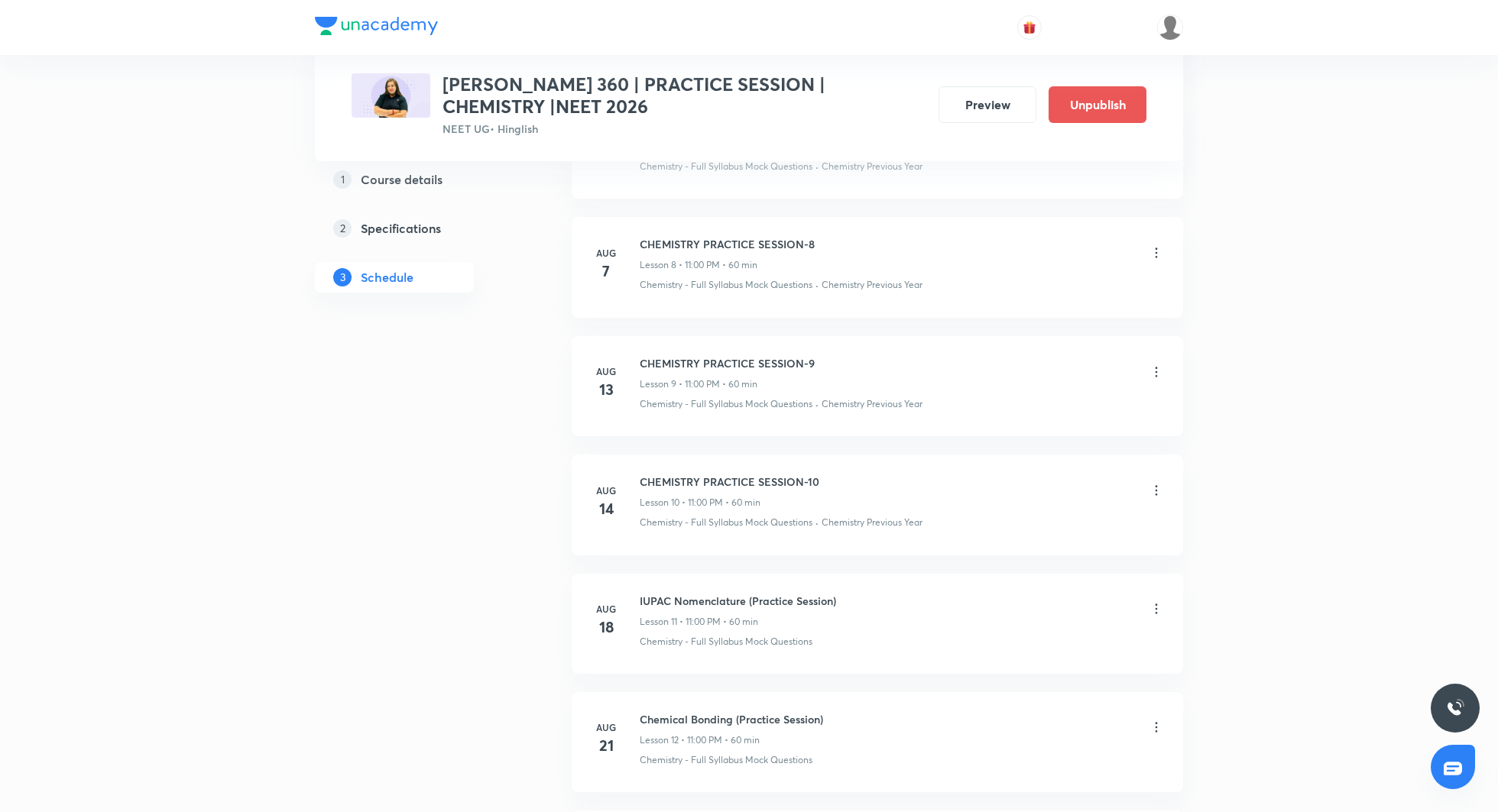
scroll to position [2026, 0]
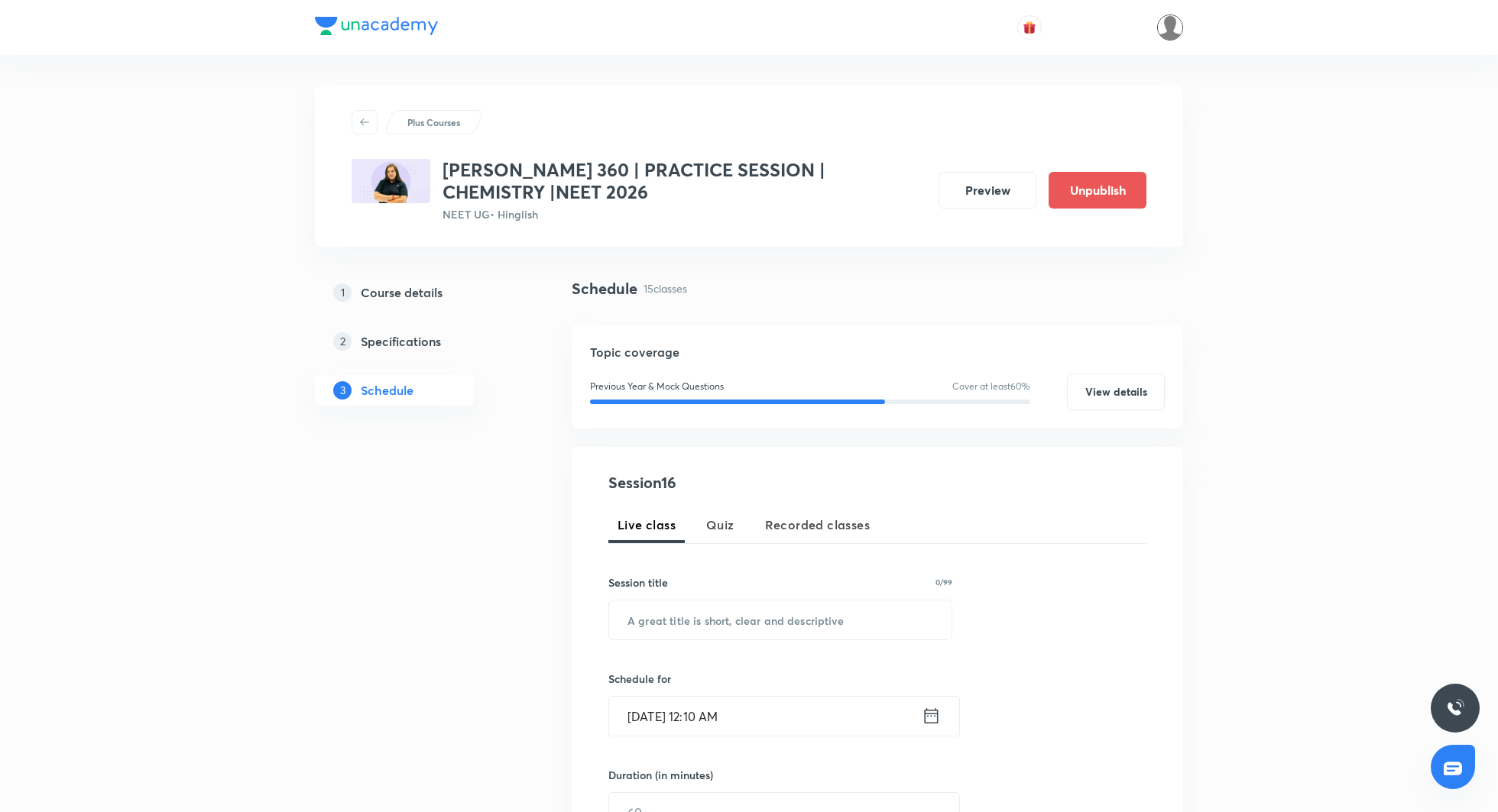
click at [1178, 21] on img at bounding box center [1170, 28] width 26 height 26
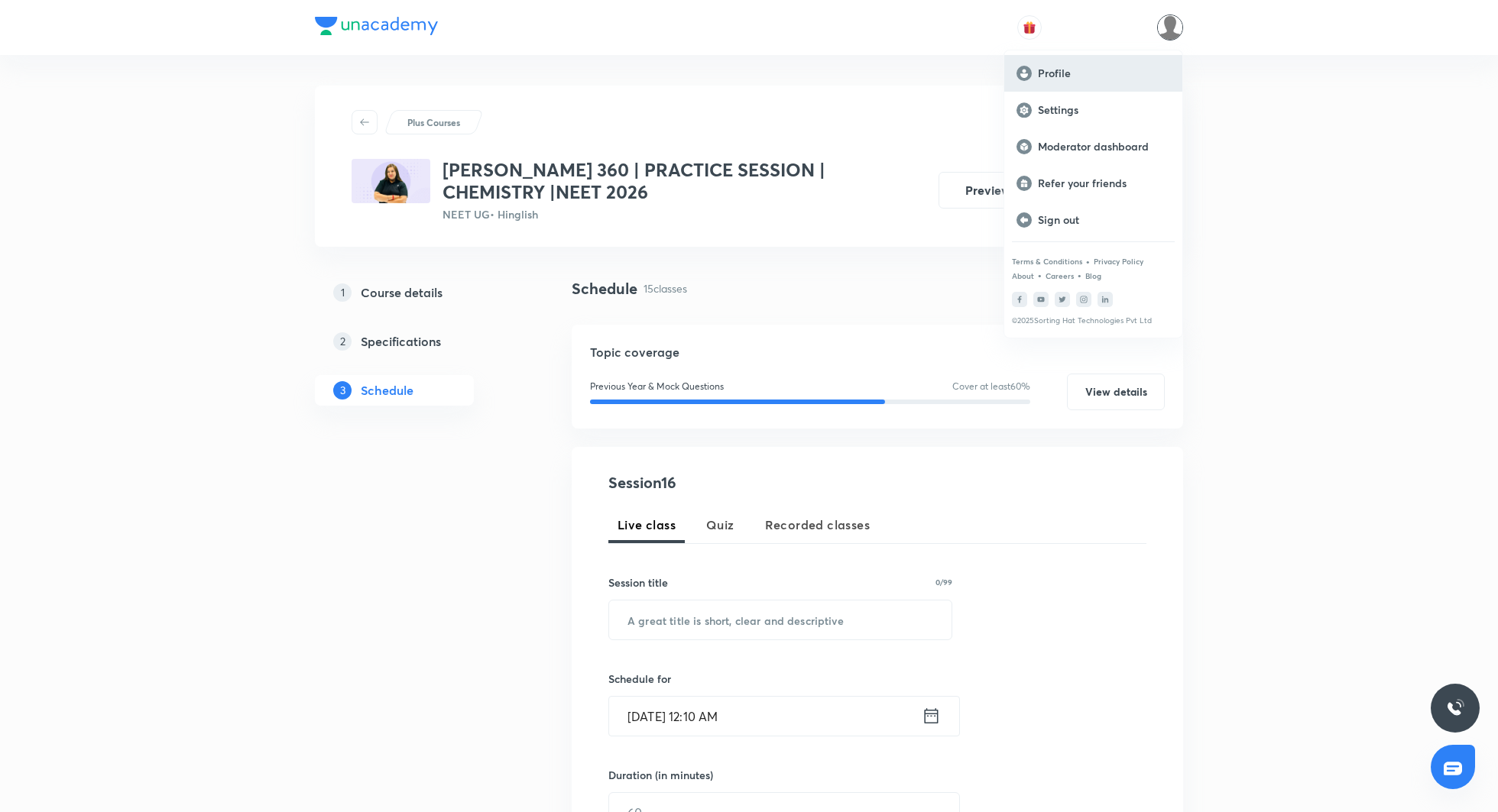
click at [1051, 78] on p "Profile" at bounding box center [1103, 73] width 132 height 14
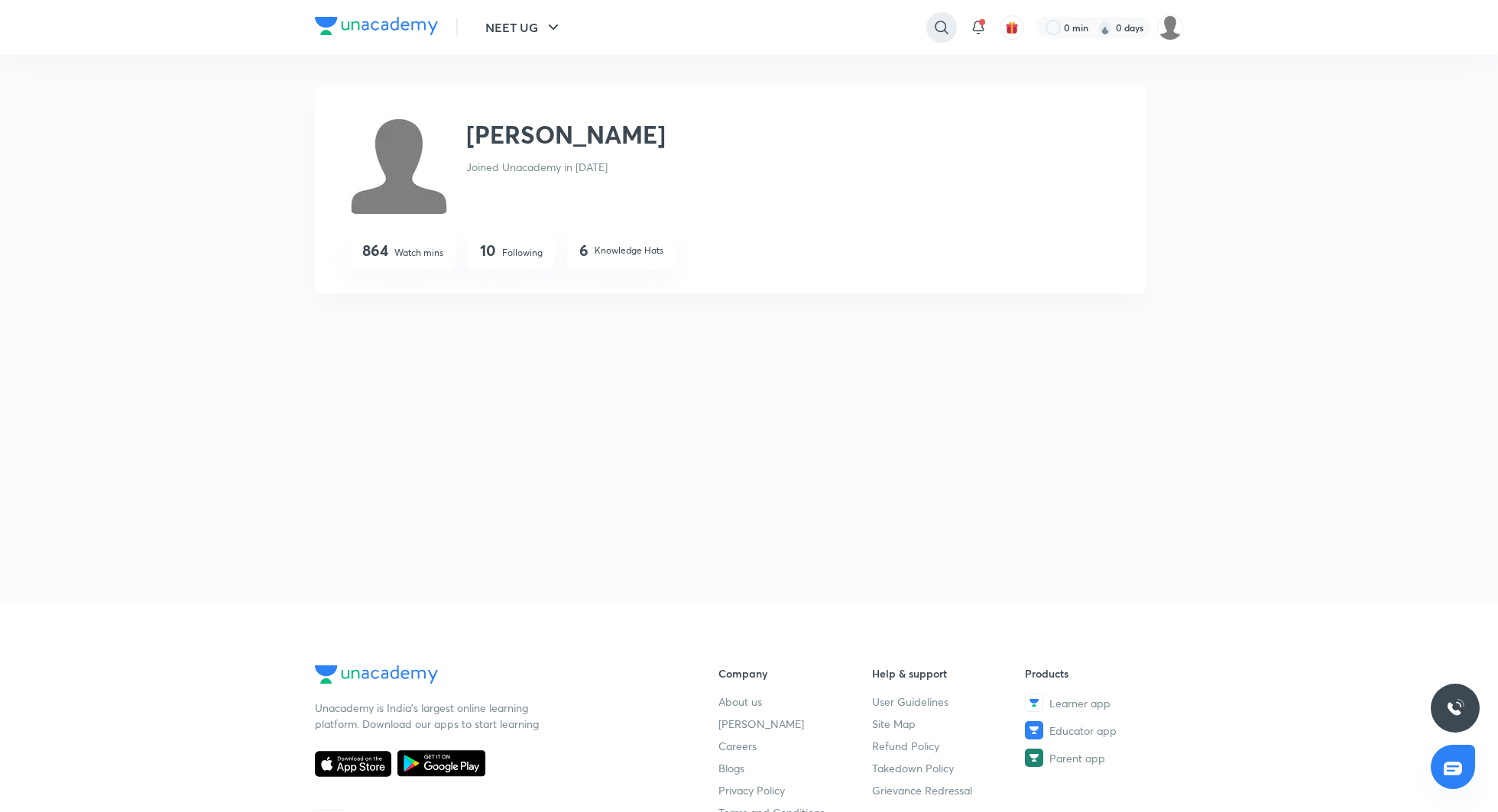
click at [947, 29] on icon at bounding box center [942, 27] width 18 height 18
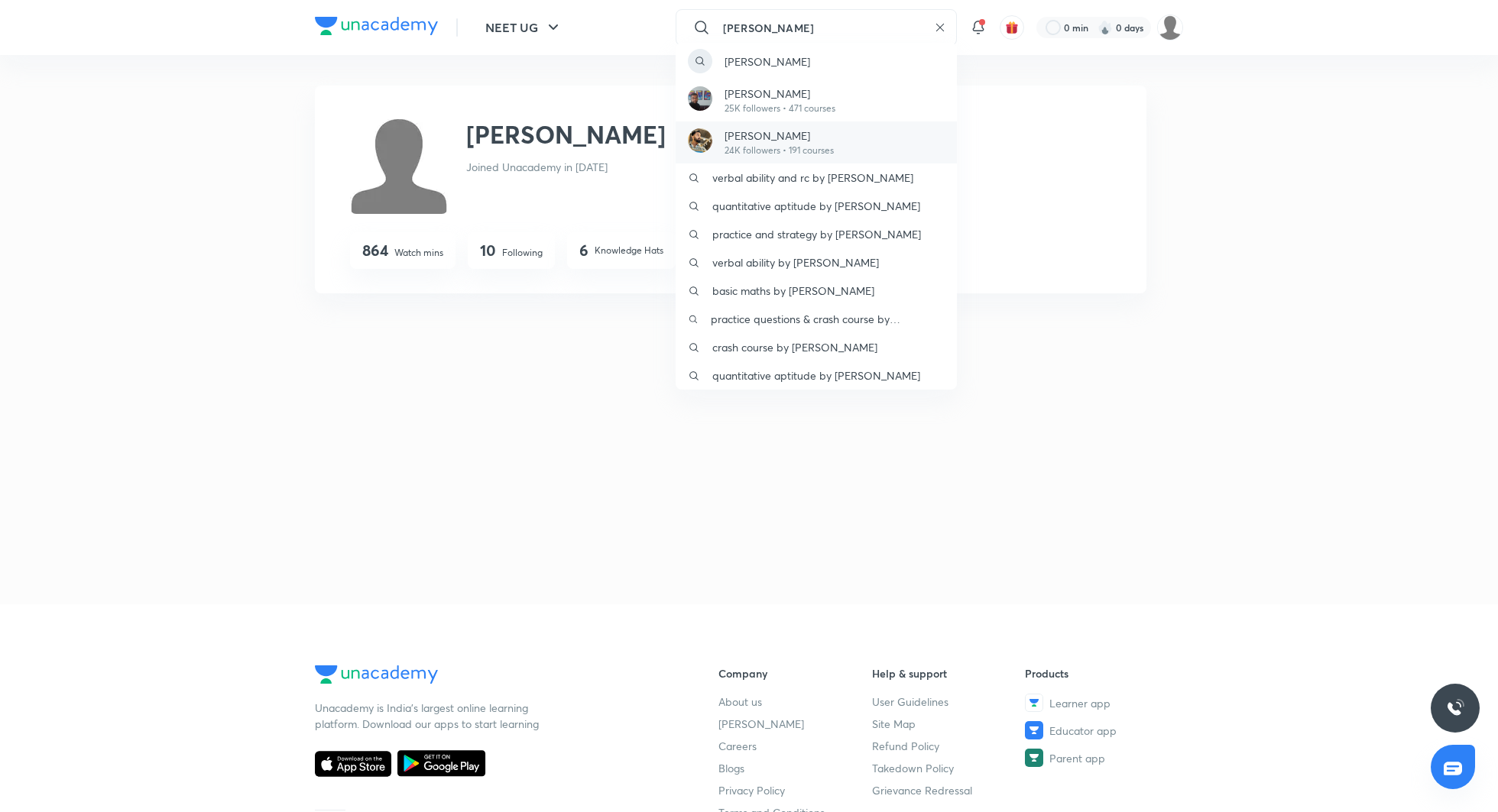
type input "anupam"
click at [795, 129] on p "Anupam Upadhayay" at bounding box center [779, 136] width 109 height 16
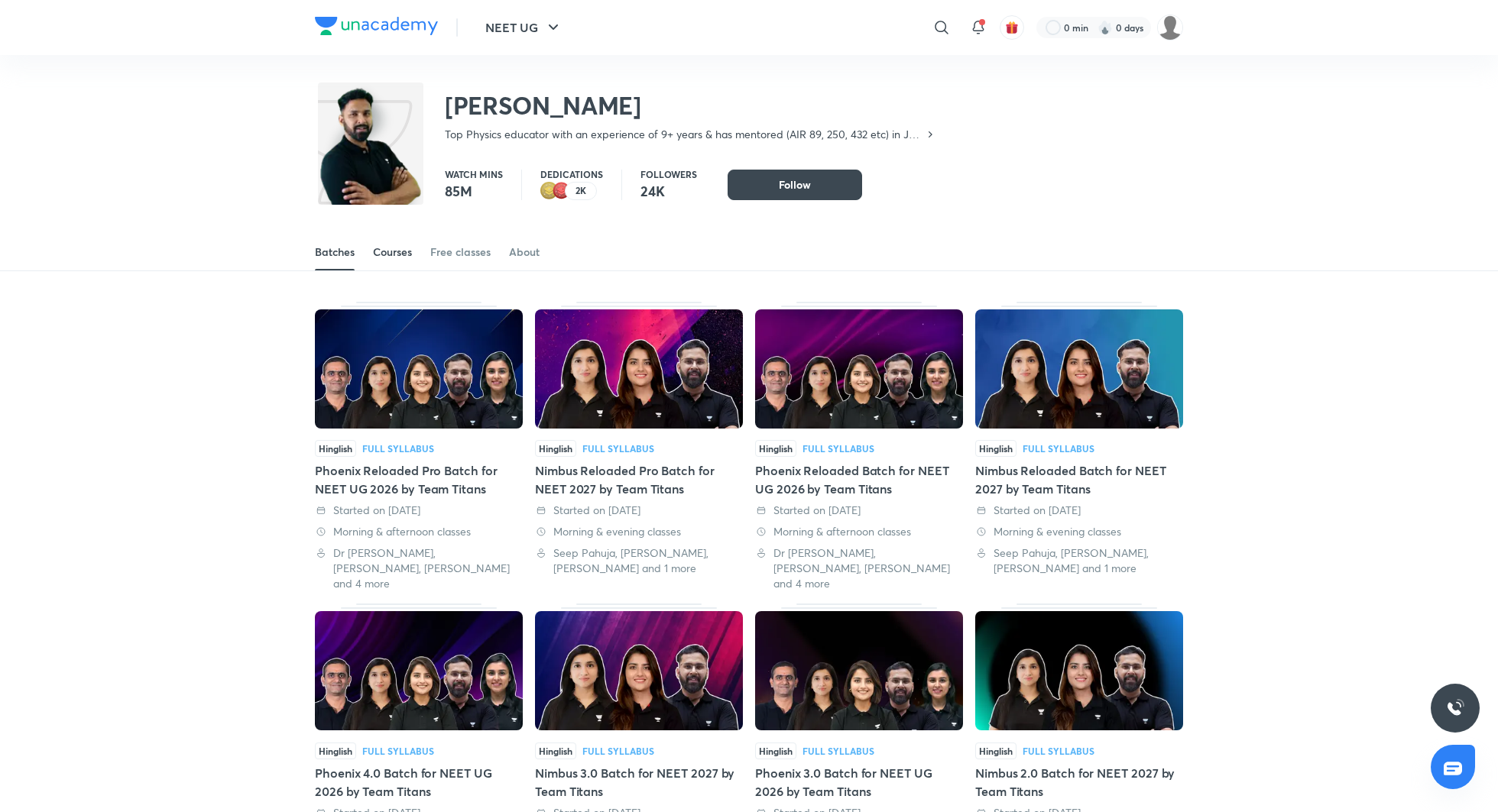
click at [393, 251] on div "Courses" at bounding box center [392, 252] width 39 height 16
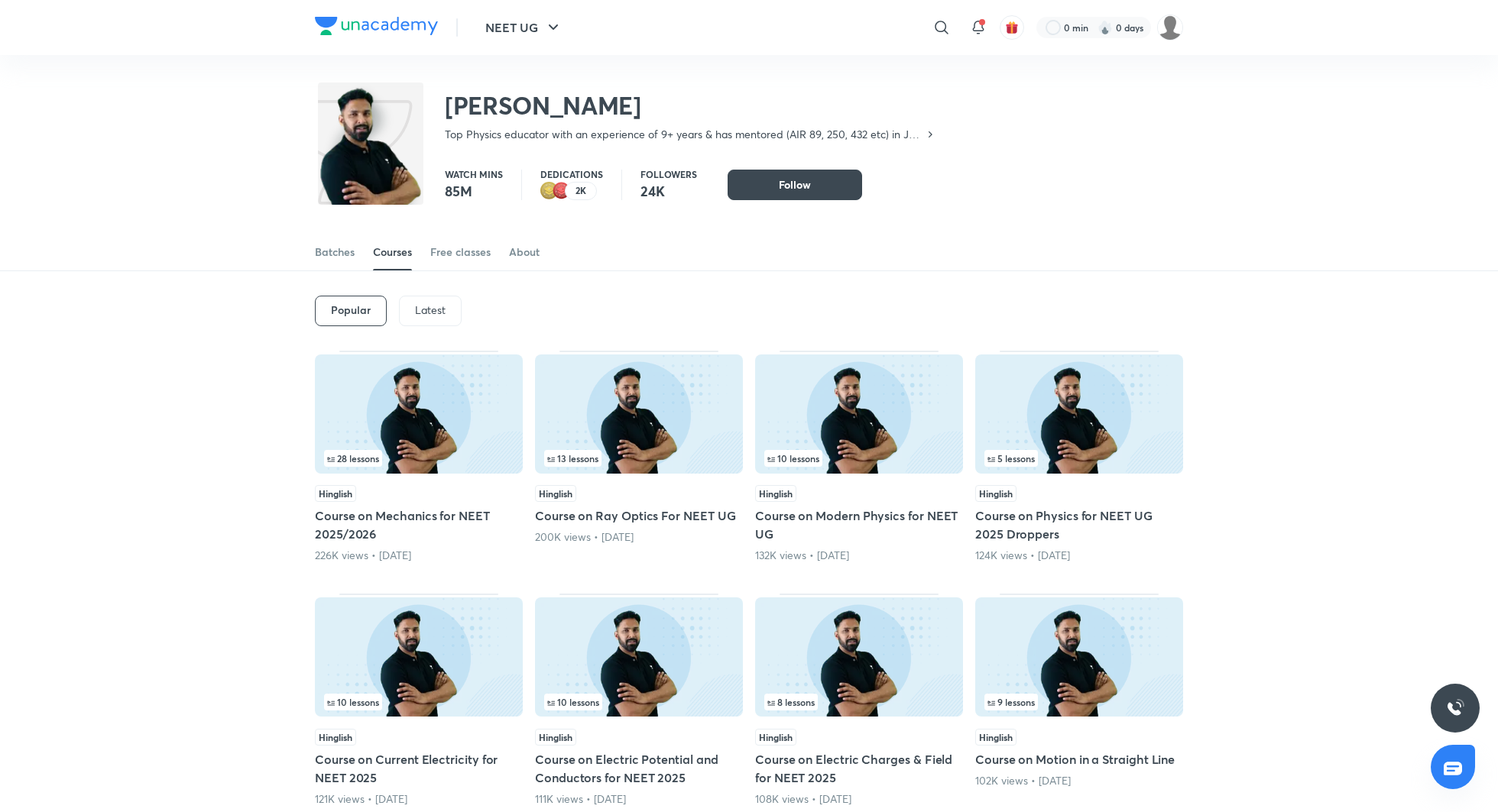
click at [423, 314] on p "Latest" at bounding box center [430, 309] width 30 height 12
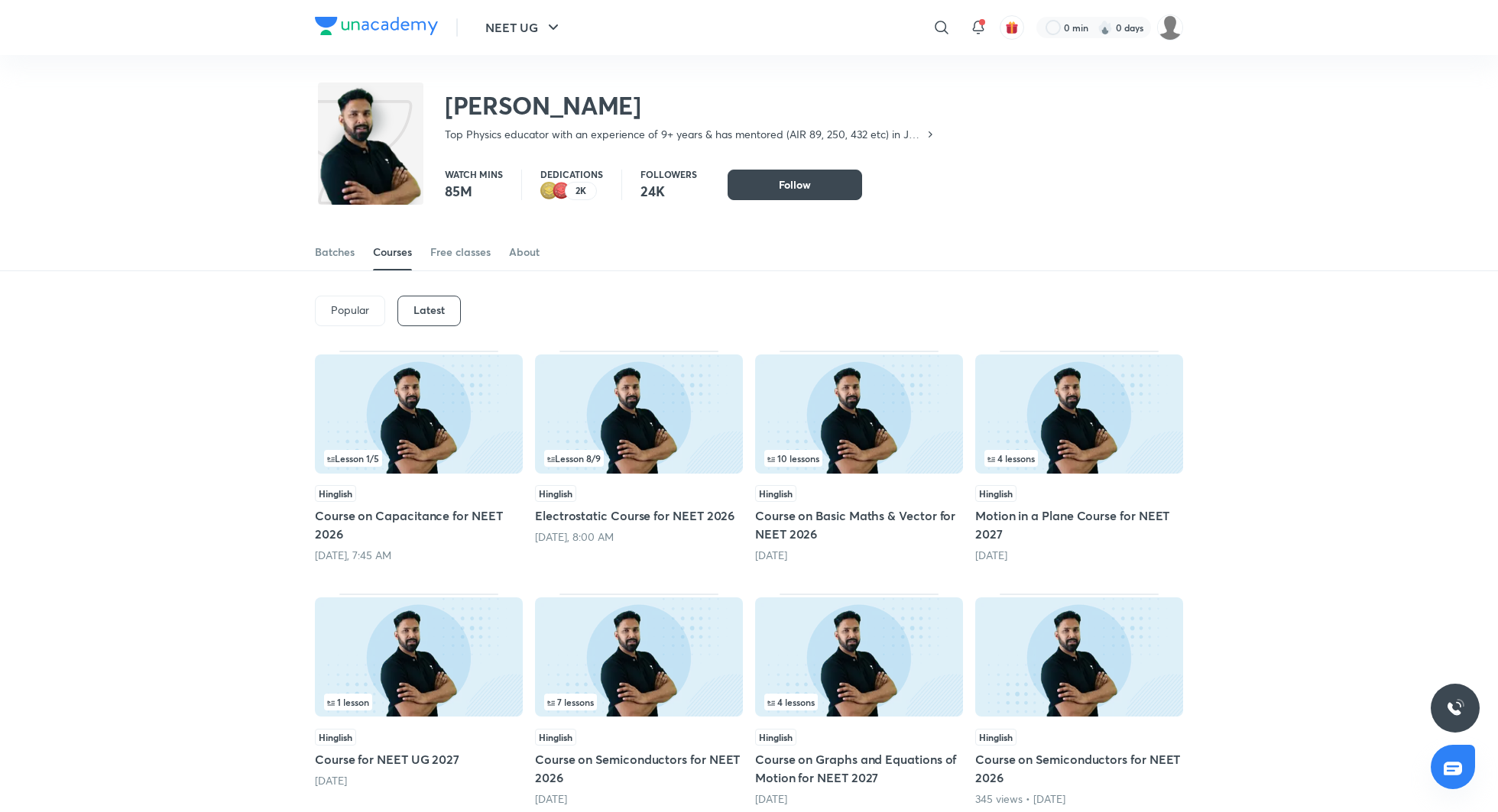
click at [430, 513] on h5 "Course on Capacitance for NEET 2026" at bounding box center [419, 525] width 208 height 37
click at [646, 515] on h5 "Electrostatic Course for NEET 2026" at bounding box center [639, 516] width 208 height 18
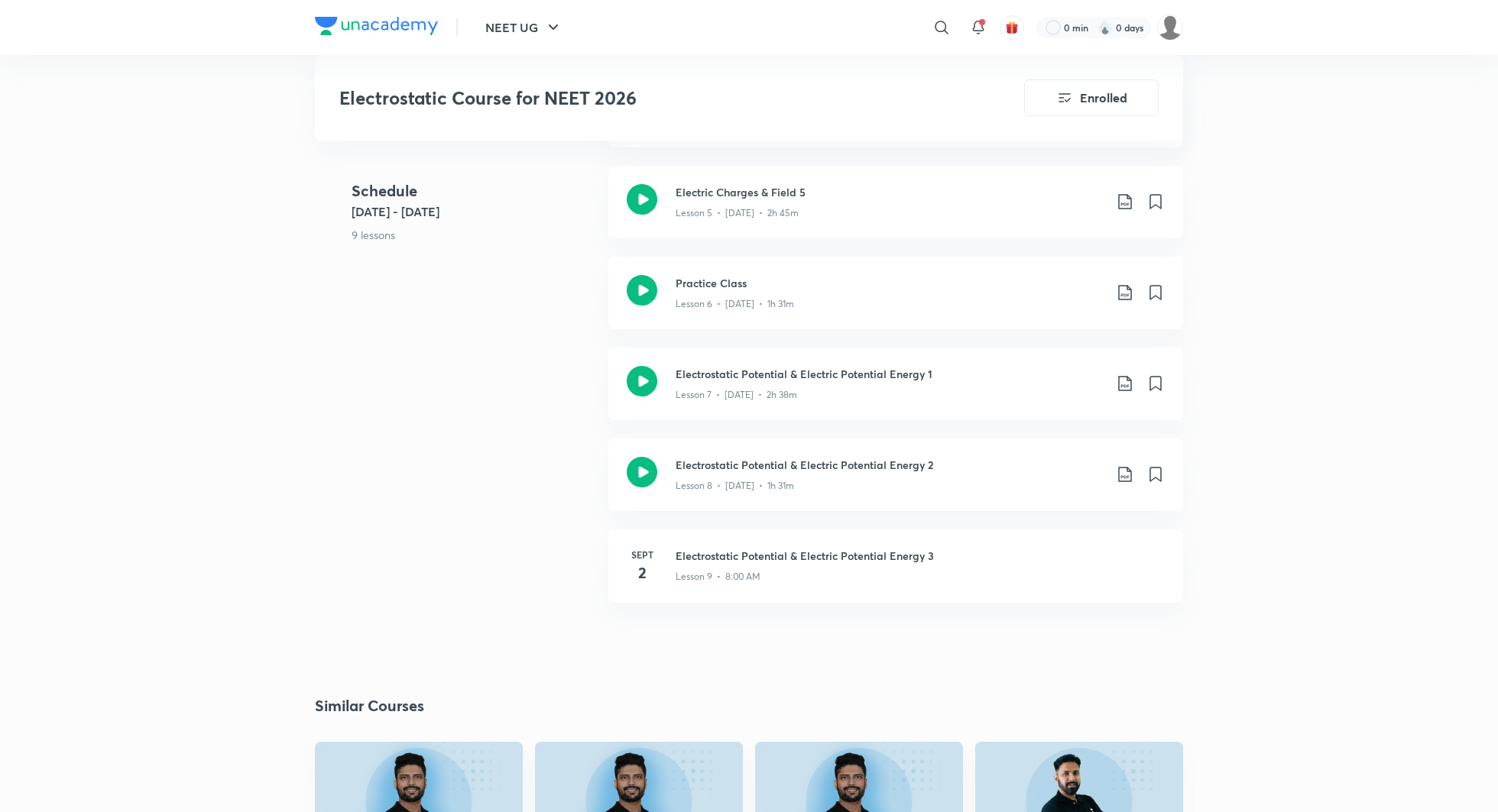
scroll to position [1025, 0]
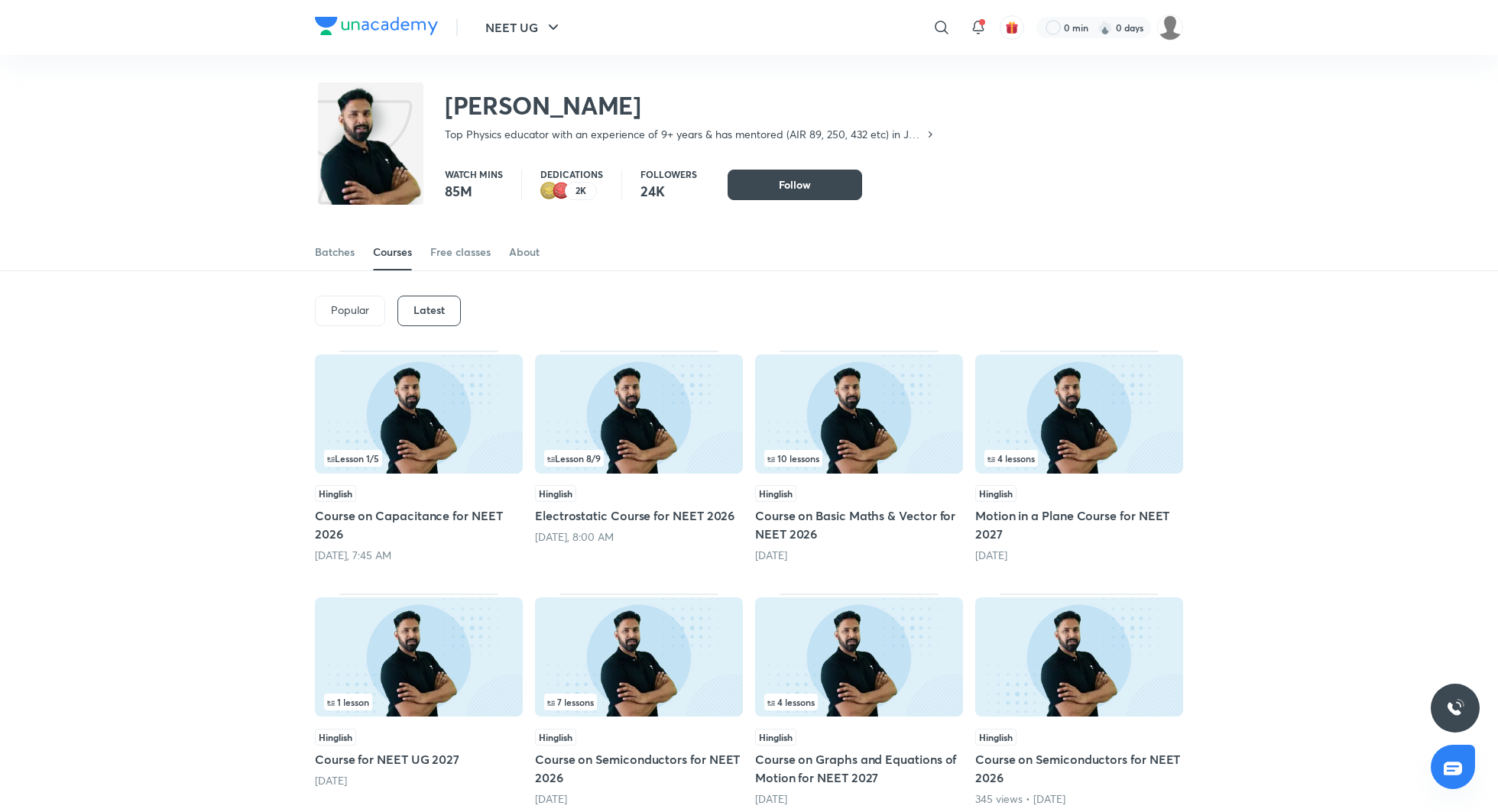
click at [847, 514] on h5 "Course on Basic Maths & Vector for NEET 2026" at bounding box center [859, 525] width 208 height 37
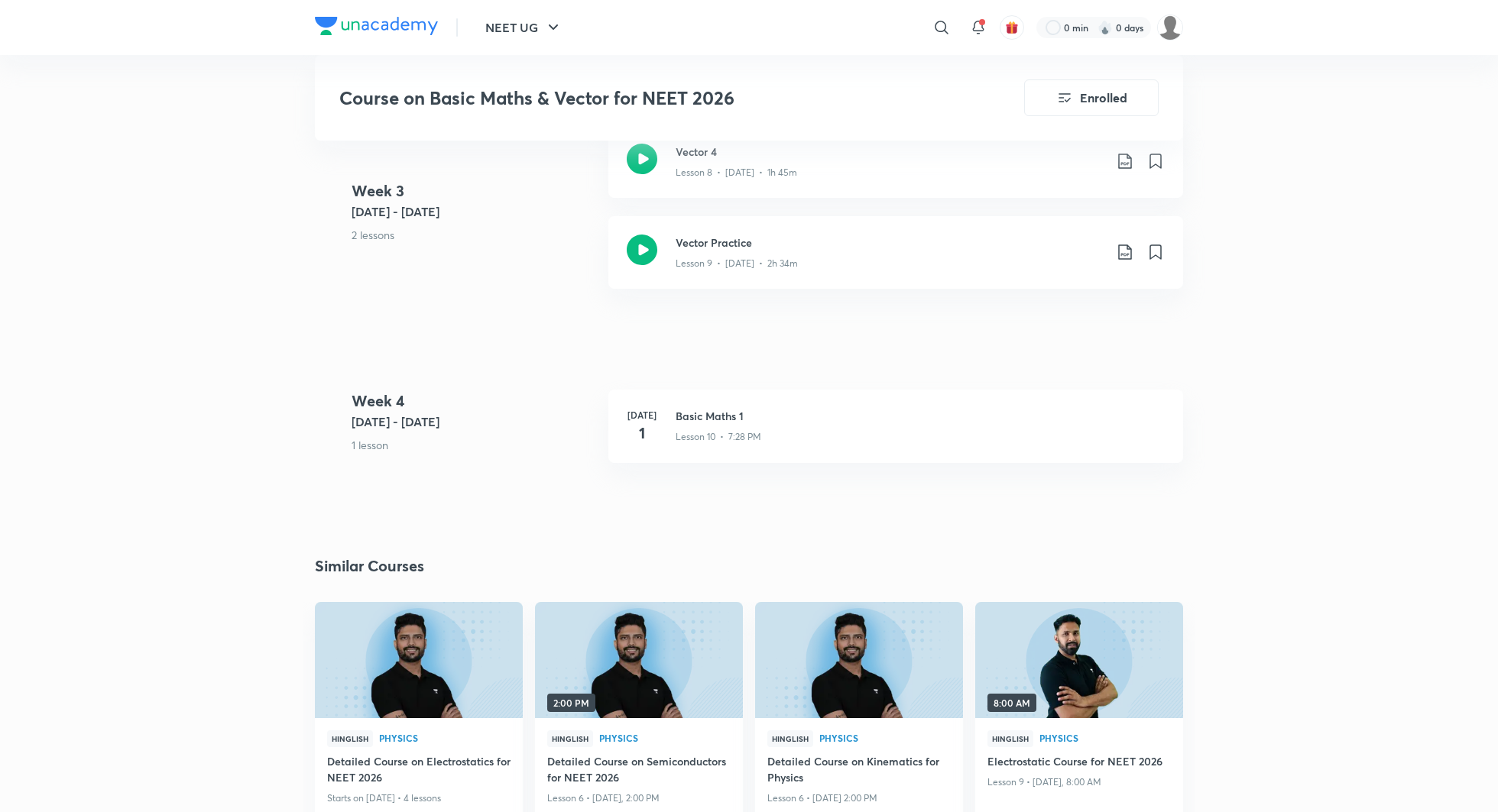
scroll to position [1908, 0]
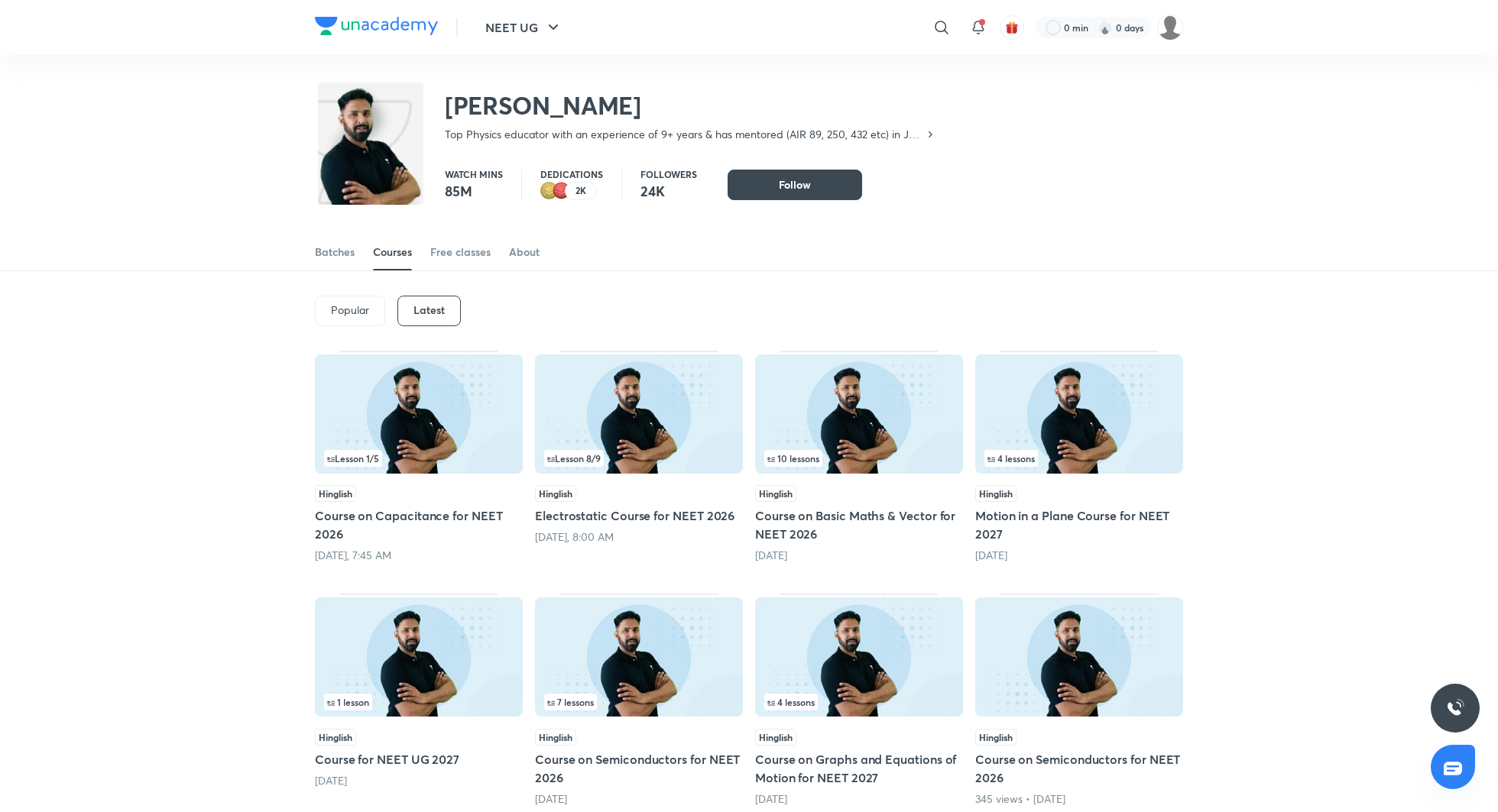
click at [1048, 517] on h5 "Motion in a Plane Course for NEET 2027" at bounding box center [1079, 525] width 208 height 37
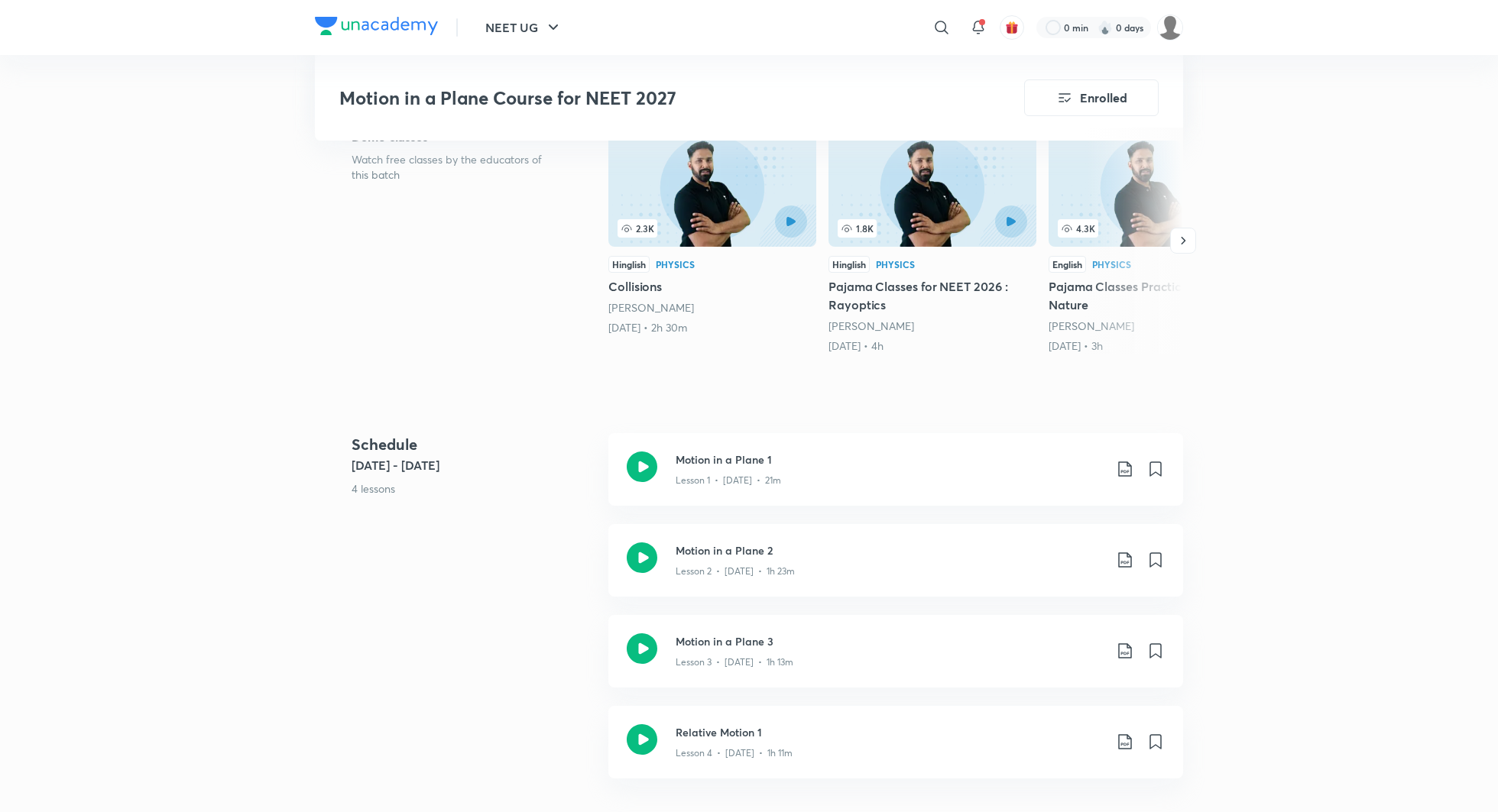
scroll to position [446, 0]
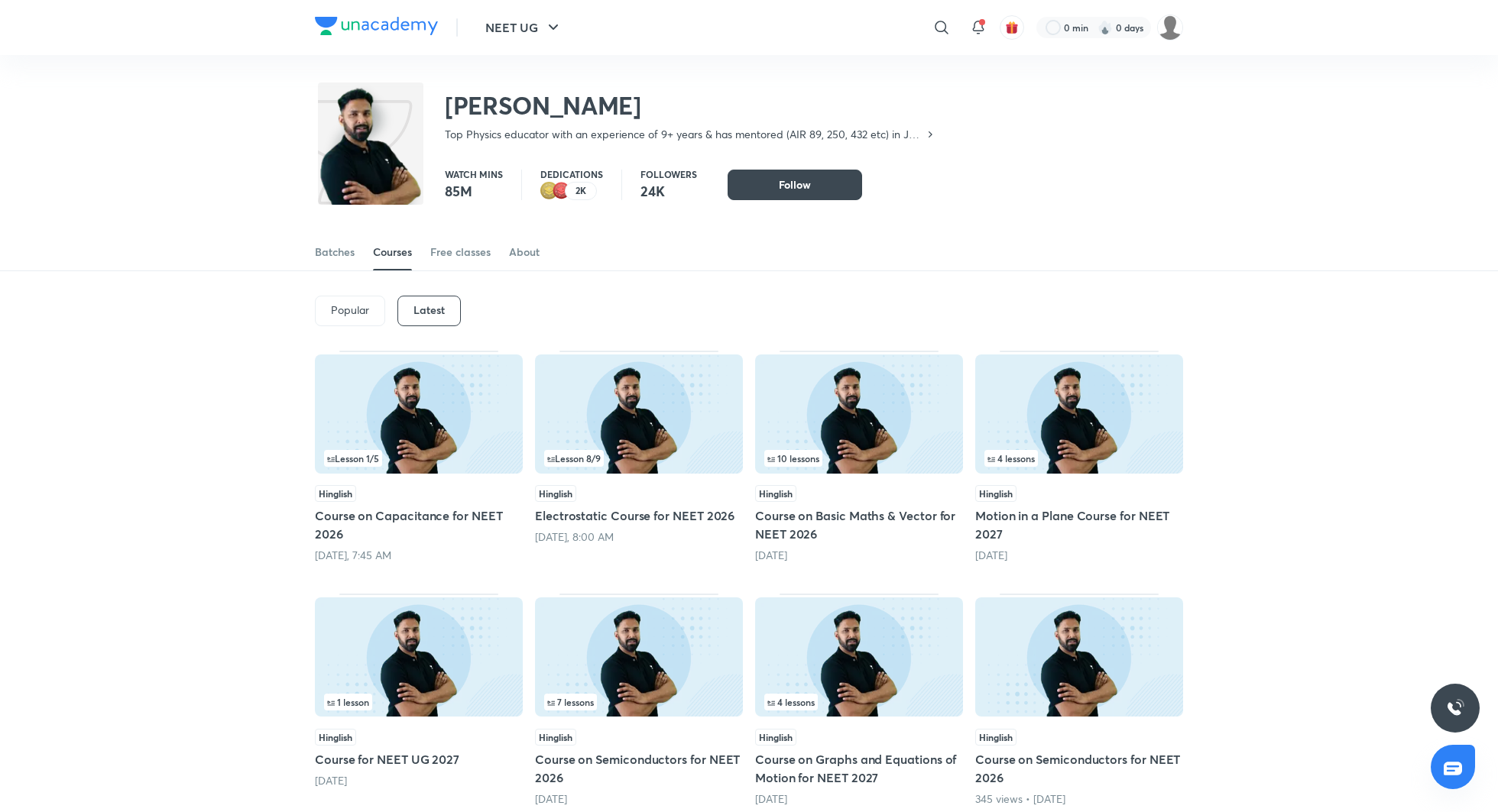
click at [425, 521] on h5 "Course on Capacitance for NEET 2026" at bounding box center [419, 525] width 208 height 37
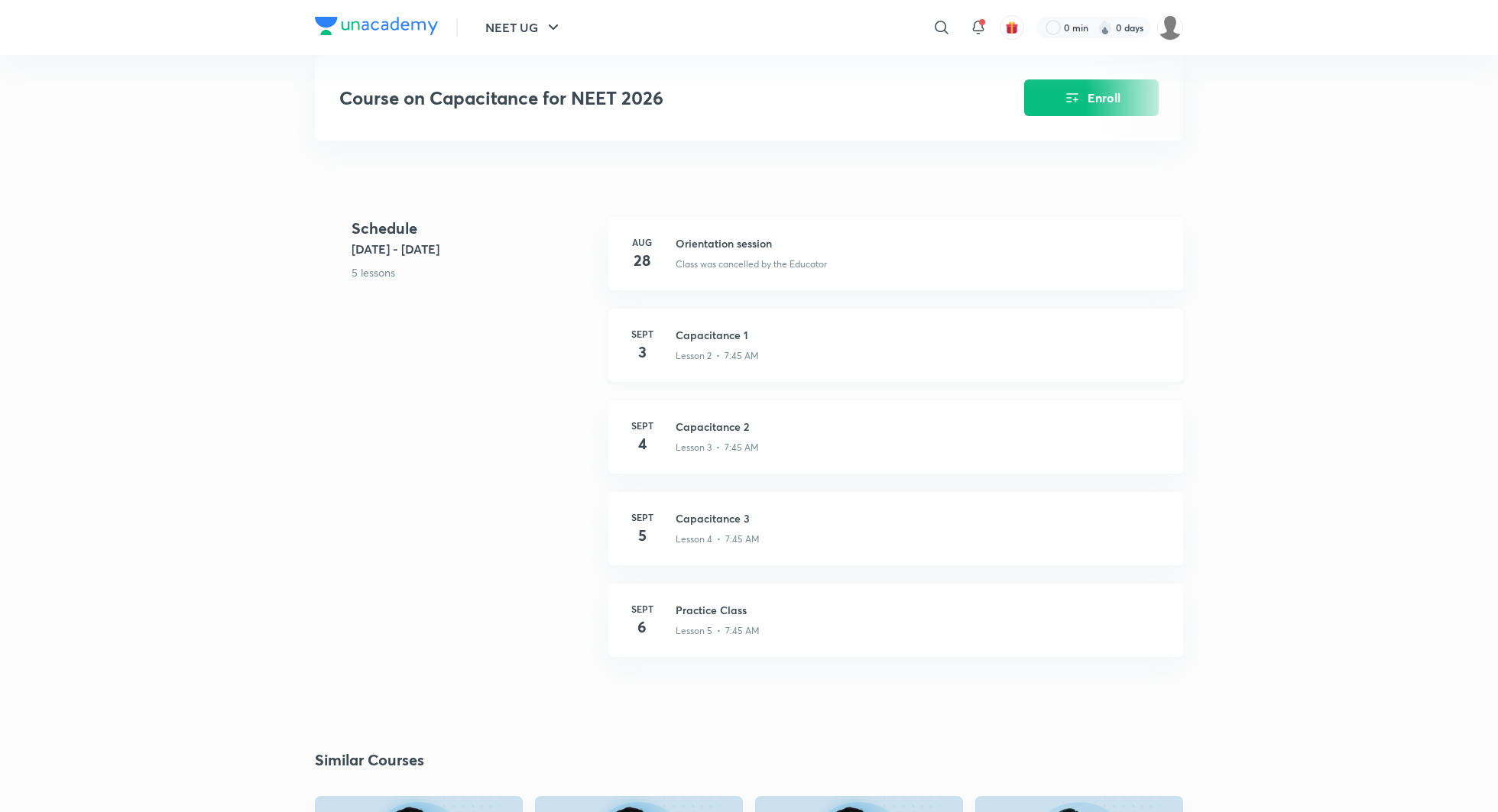
scroll to position [591, 0]
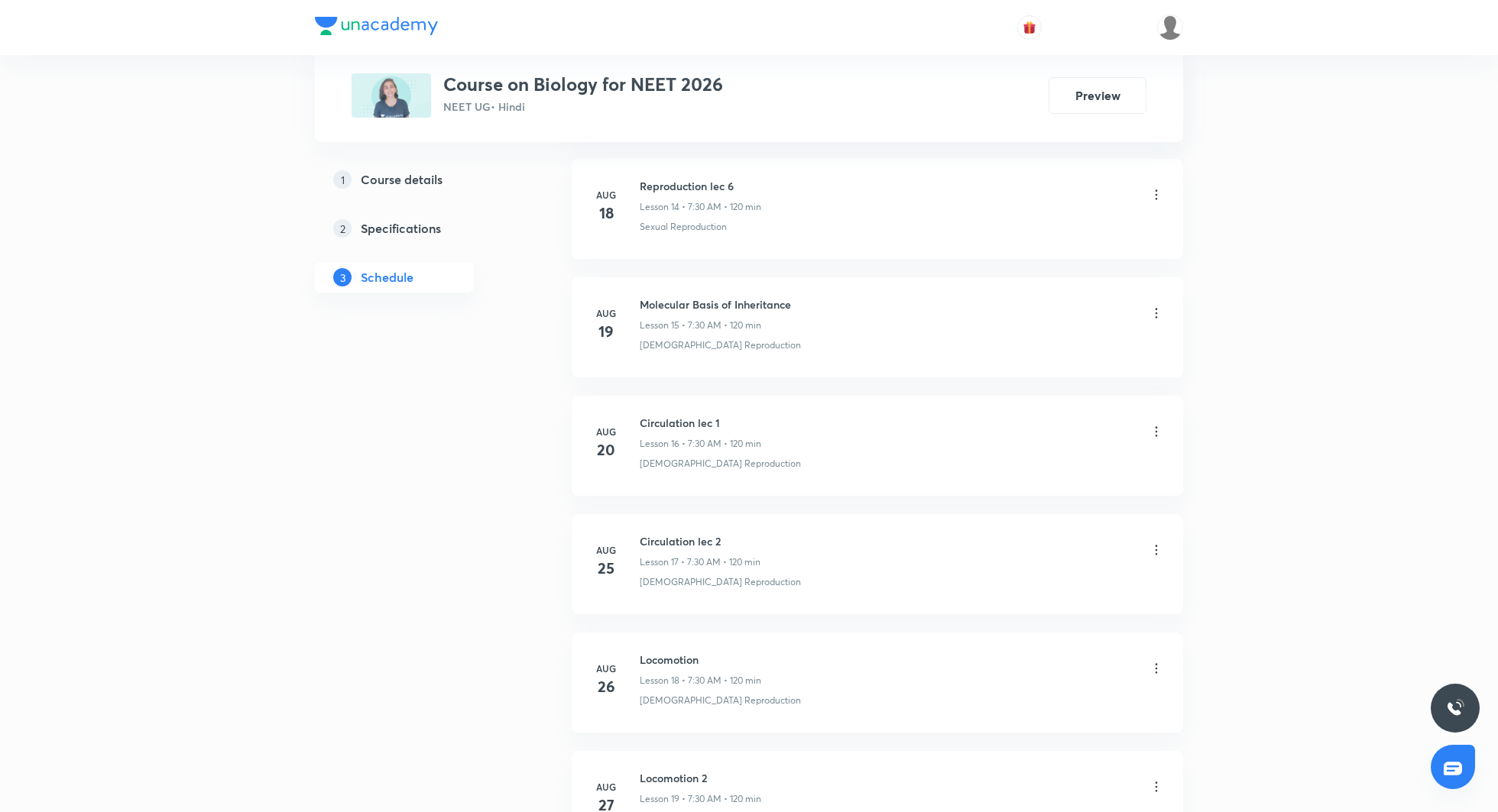
scroll to position [2930, 0]
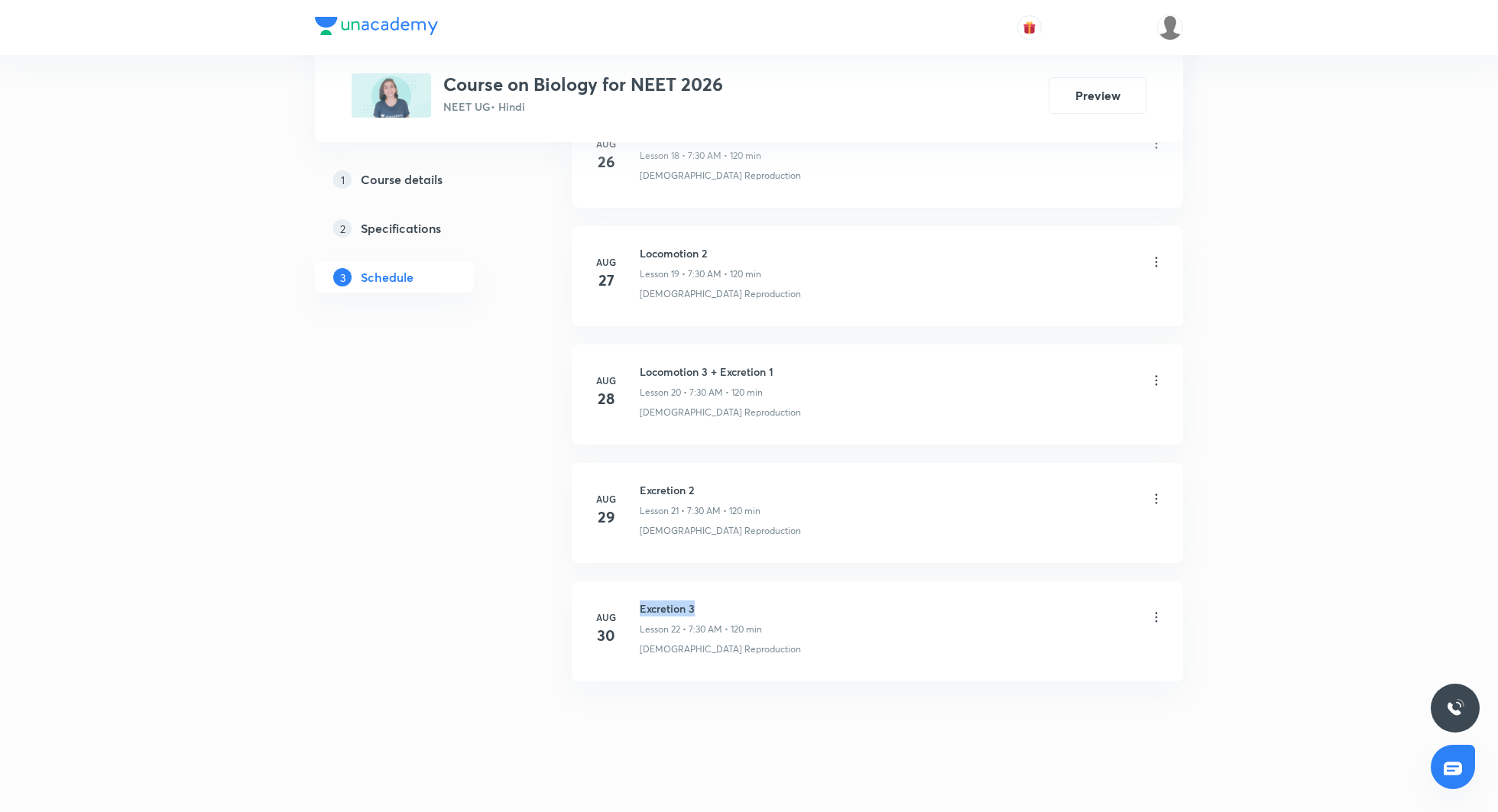
drag, startPoint x: 639, startPoint y: 593, endPoint x: 717, endPoint y: 601, distance: 78.4
click at [717, 601] on h6 "Excretion 3" at bounding box center [700, 609] width 122 height 16
copy h6 "Excretion 3"
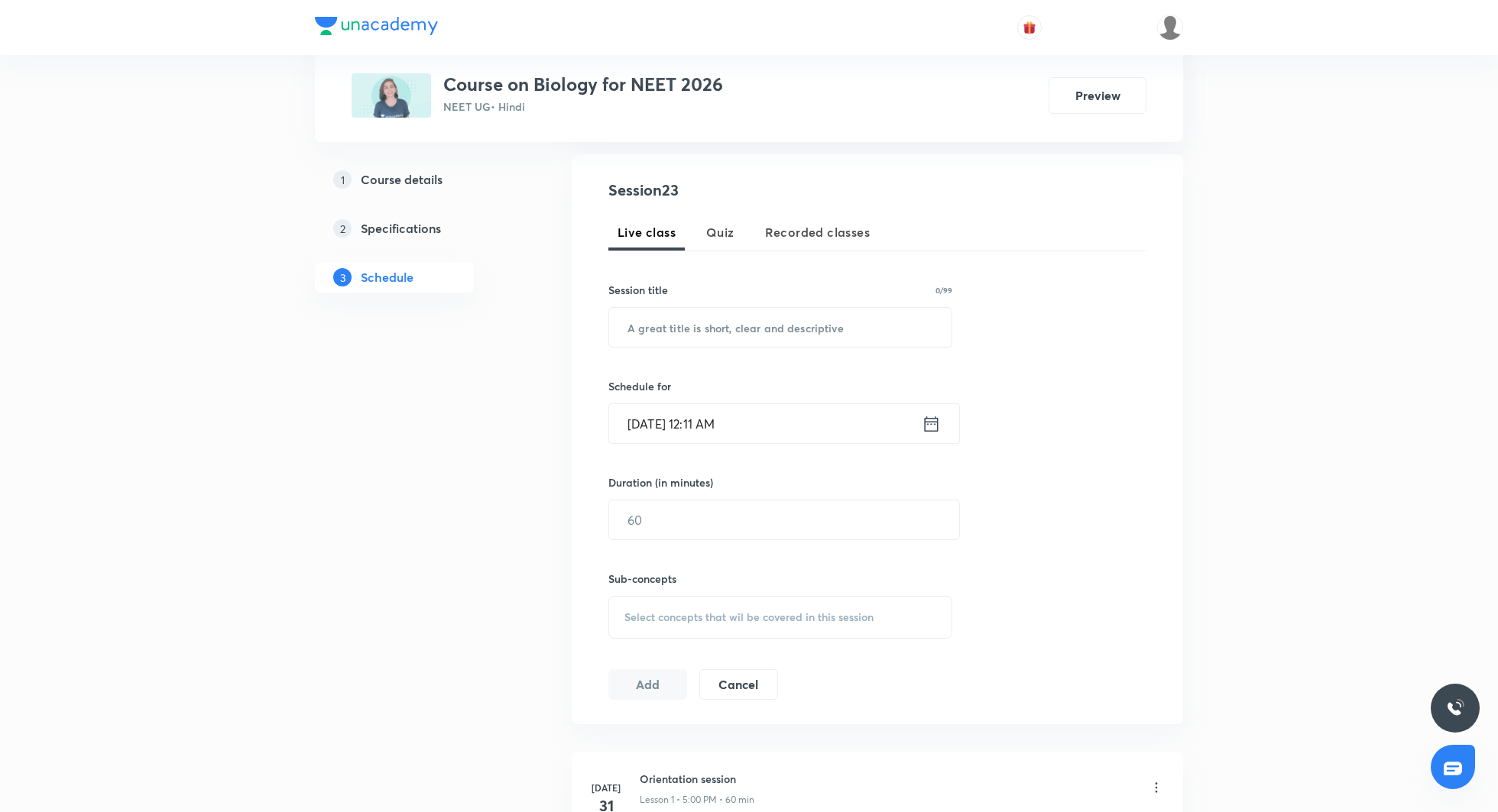
scroll to position [290, 0]
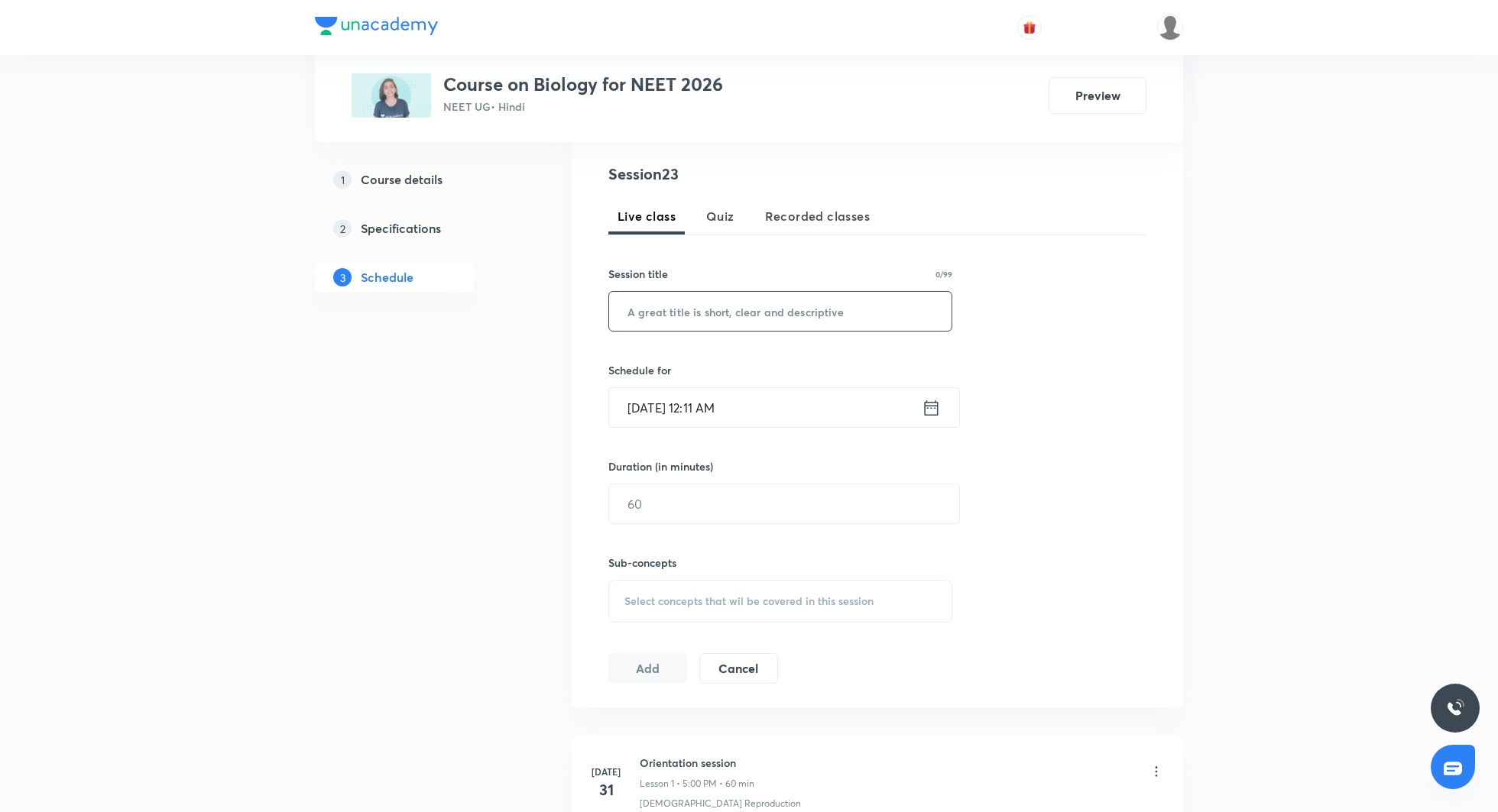
click at [745, 318] on input "text" at bounding box center [781, 312] width 342 height 39
paste input "Excretion 3"
type input "Excretion 4"
click at [930, 410] on icon at bounding box center [931, 408] width 19 height 21
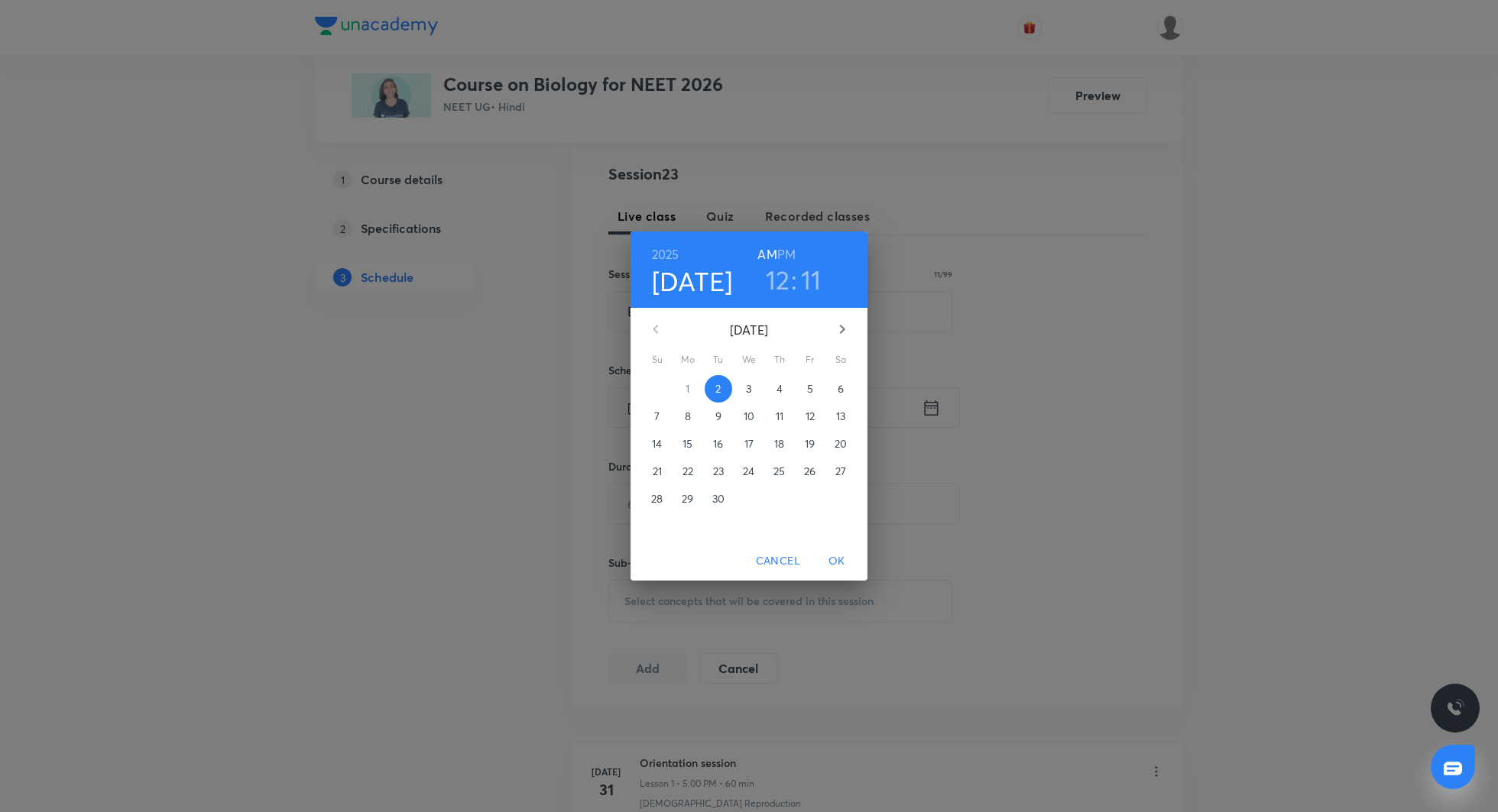
click at [776, 287] on h3 "12" at bounding box center [778, 279] width 25 height 32
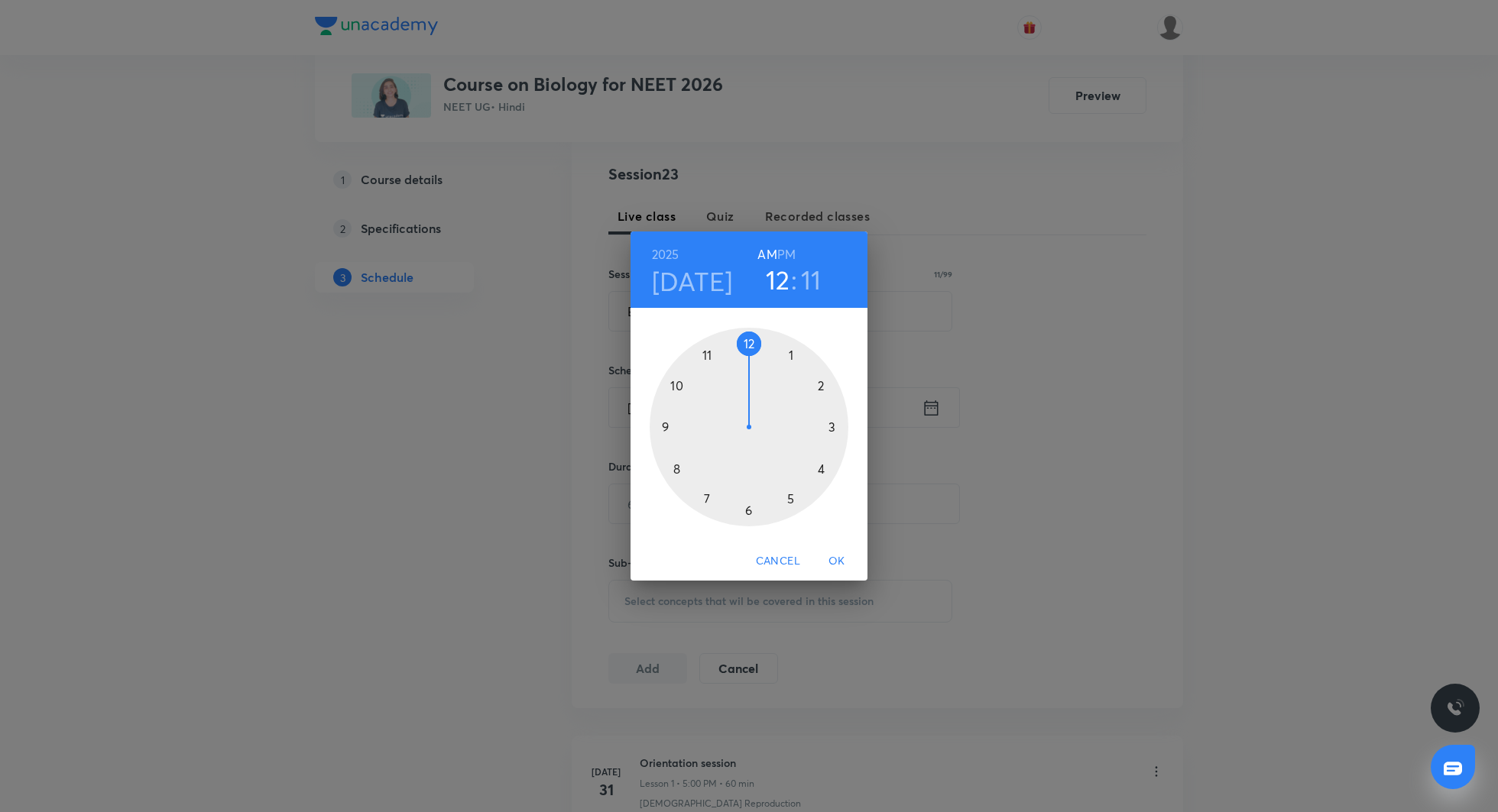
click at [704, 500] on div at bounding box center [749, 426] width 199 height 199
click at [750, 512] on div at bounding box center [749, 426] width 199 height 199
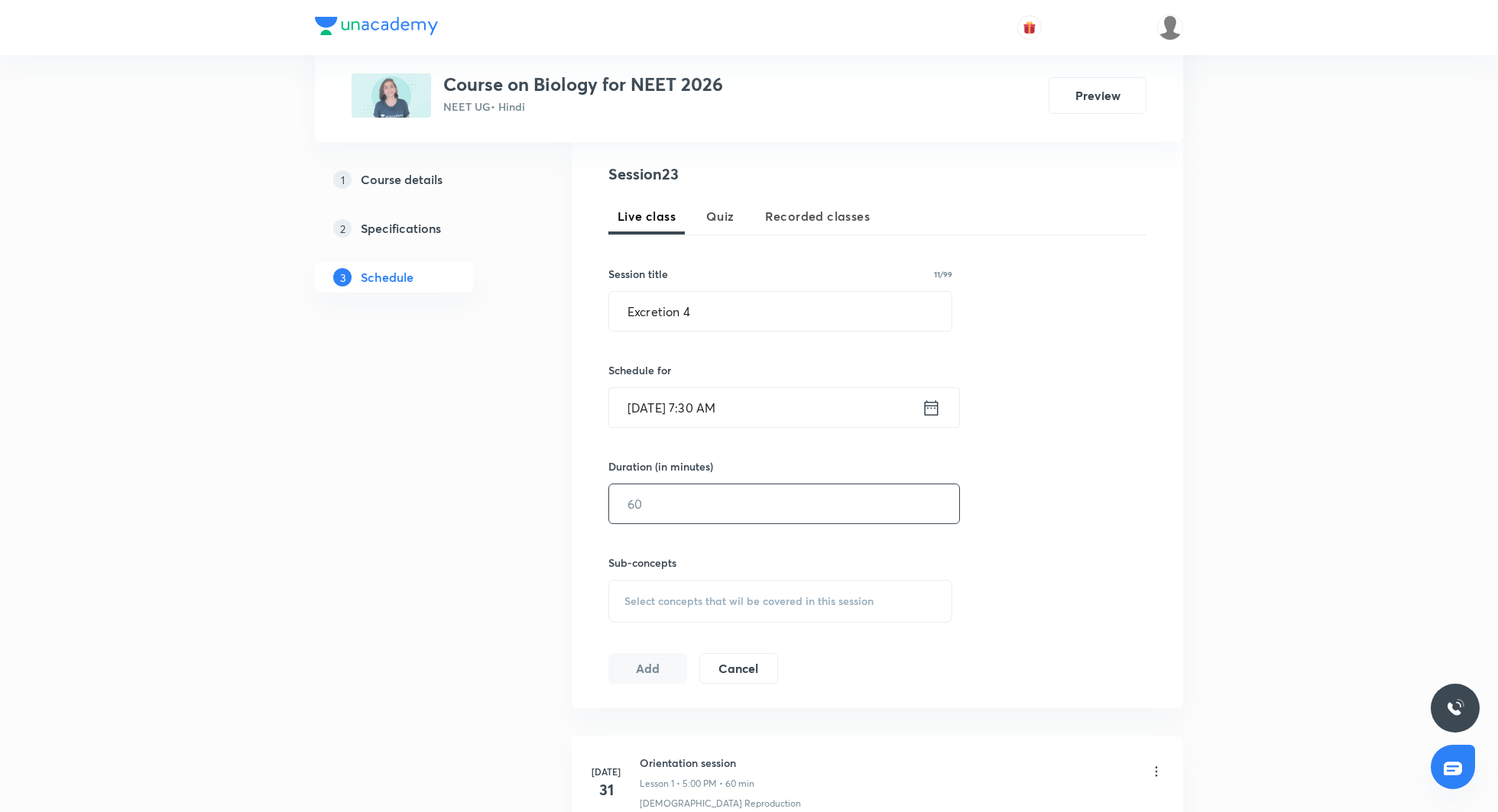
click at [697, 498] on input "text" at bounding box center [784, 504] width 350 height 39
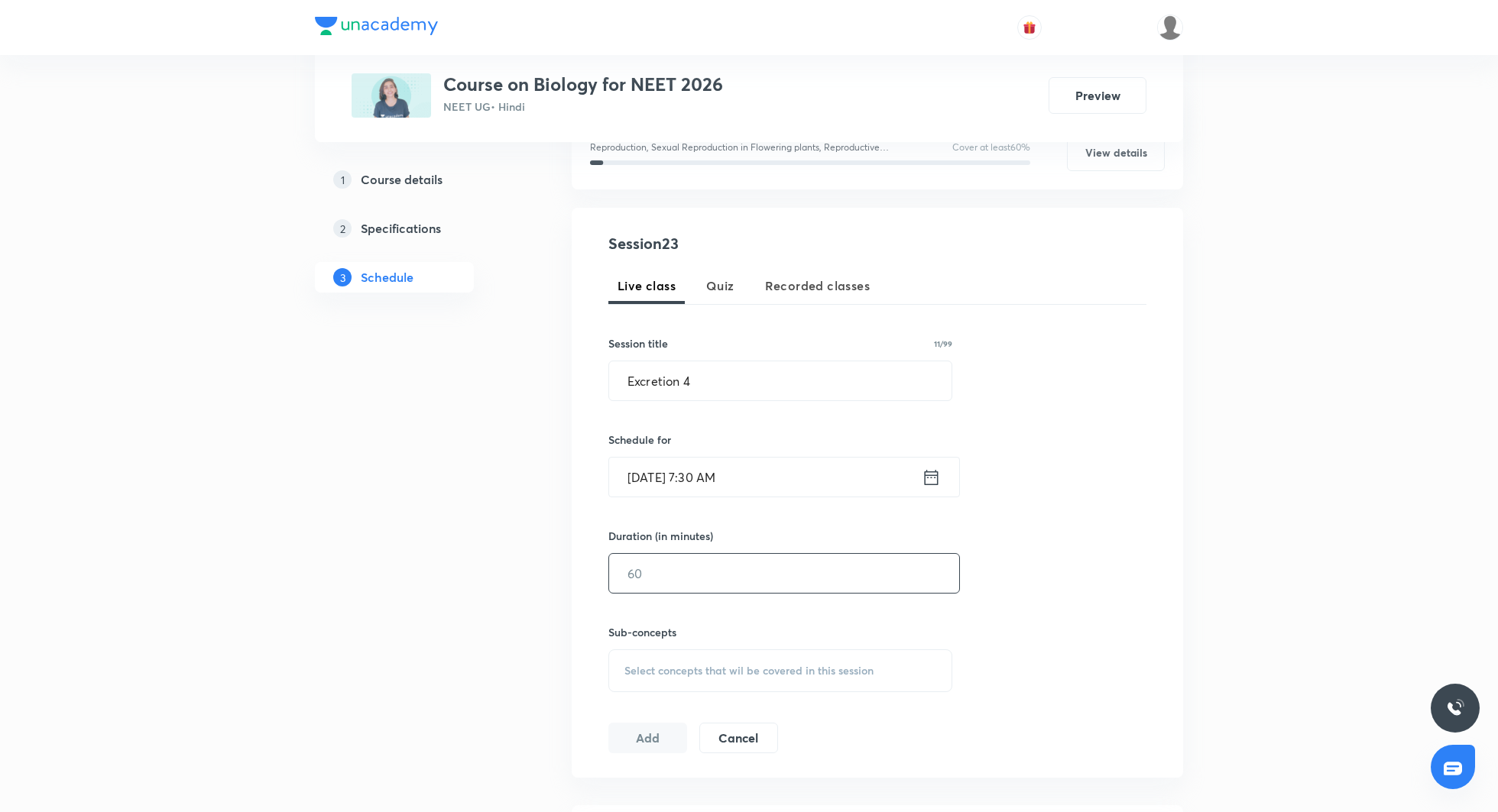
scroll to position [223, 0]
type input "120"
click at [668, 665] on span "Select concepts that wil be covered in this session" at bounding box center [749, 666] width 249 height 12
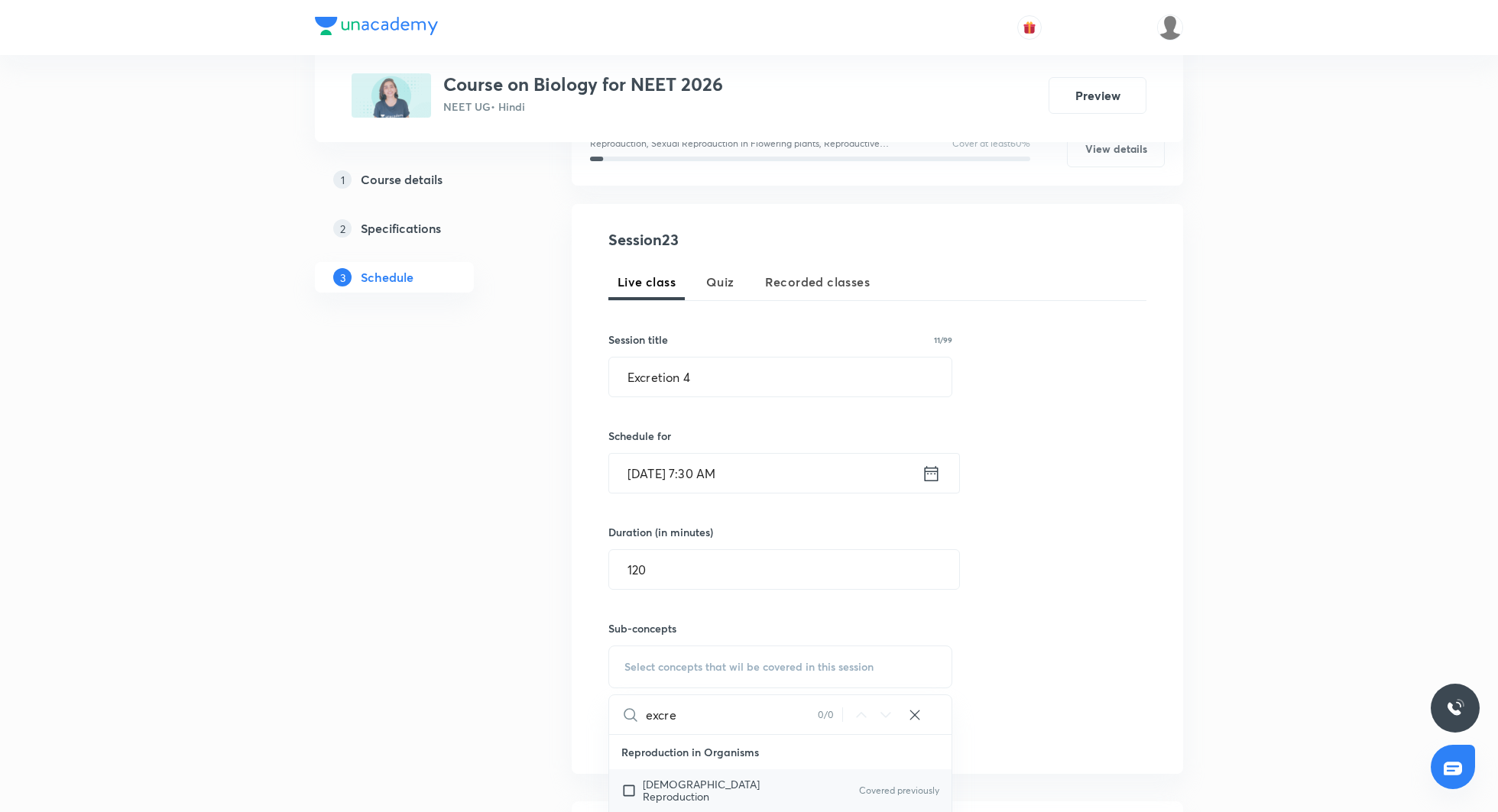
type input "excre"
click at [720, 777] on span "[DEMOGRAPHIC_DATA] Reproduction" at bounding box center [701, 790] width 117 height 27
checkbox input "true"
click at [1014, 558] on div "Session 23 Live class Quiz Recorded classes Session title 11/99 Excretion 4 ​ S…" at bounding box center [877, 498] width 538 height 539
click at [633, 760] on button "Add" at bounding box center [648, 750] width 79 height 30
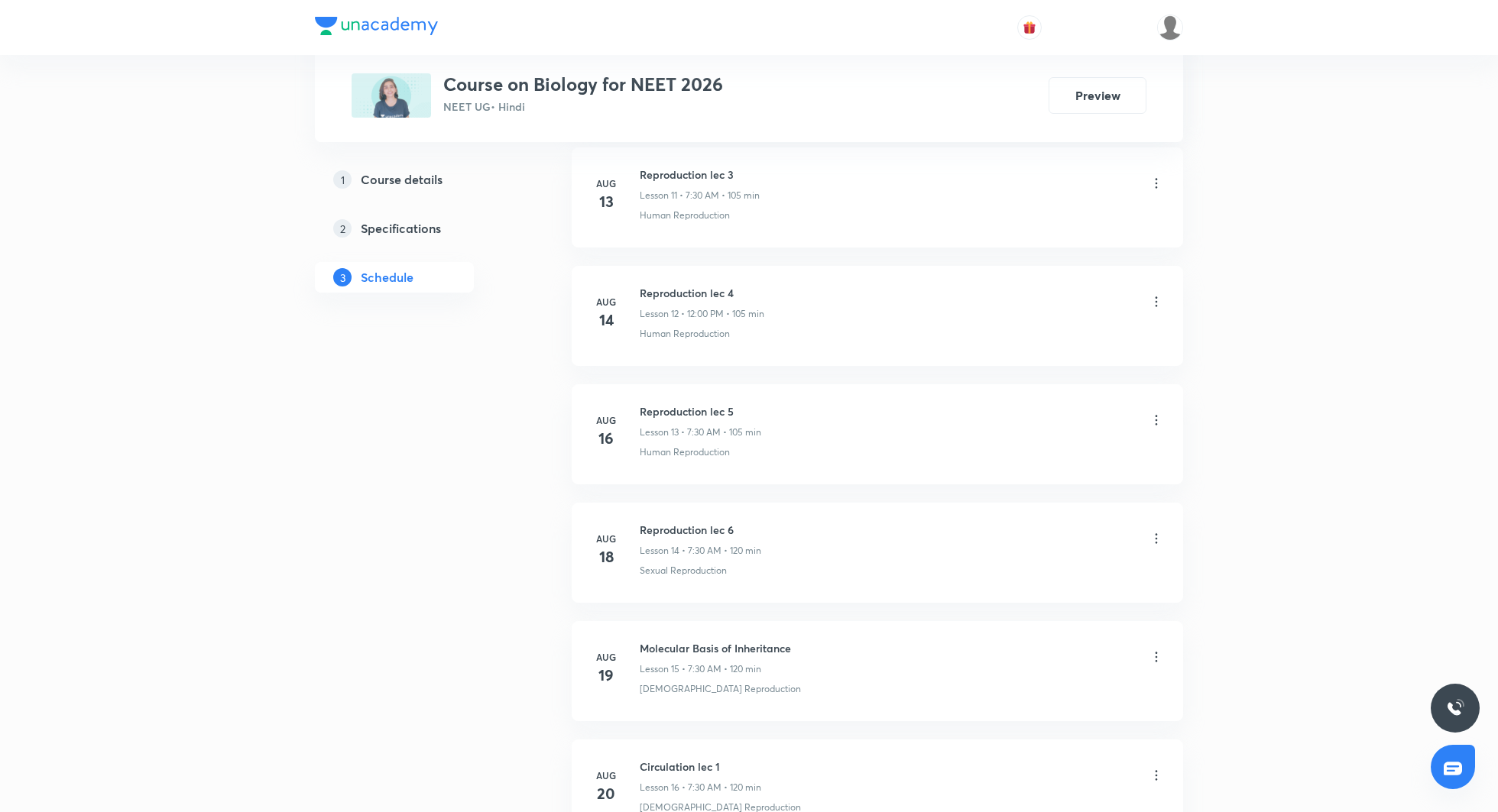
scroll to position [2948, 0]
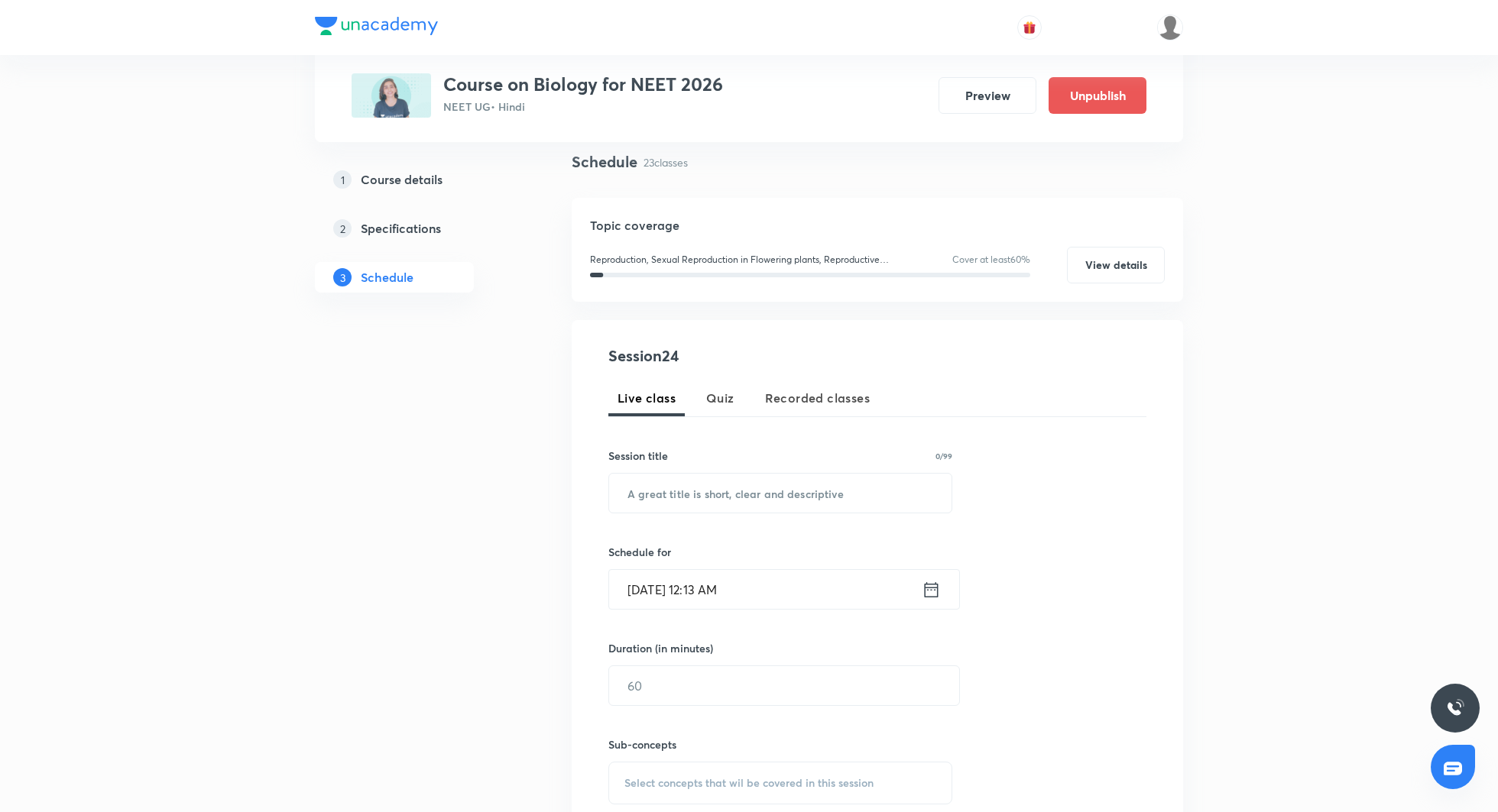
scroll to position [111, 0]
click at [696, 480] on input "text" at bounding box center [781, 489] width 342 height 39
paste input "Excretion 3"
type input "Excretion 5"
click at [937, 584] on icon at bounding box center [931, 585] width 14 height 16
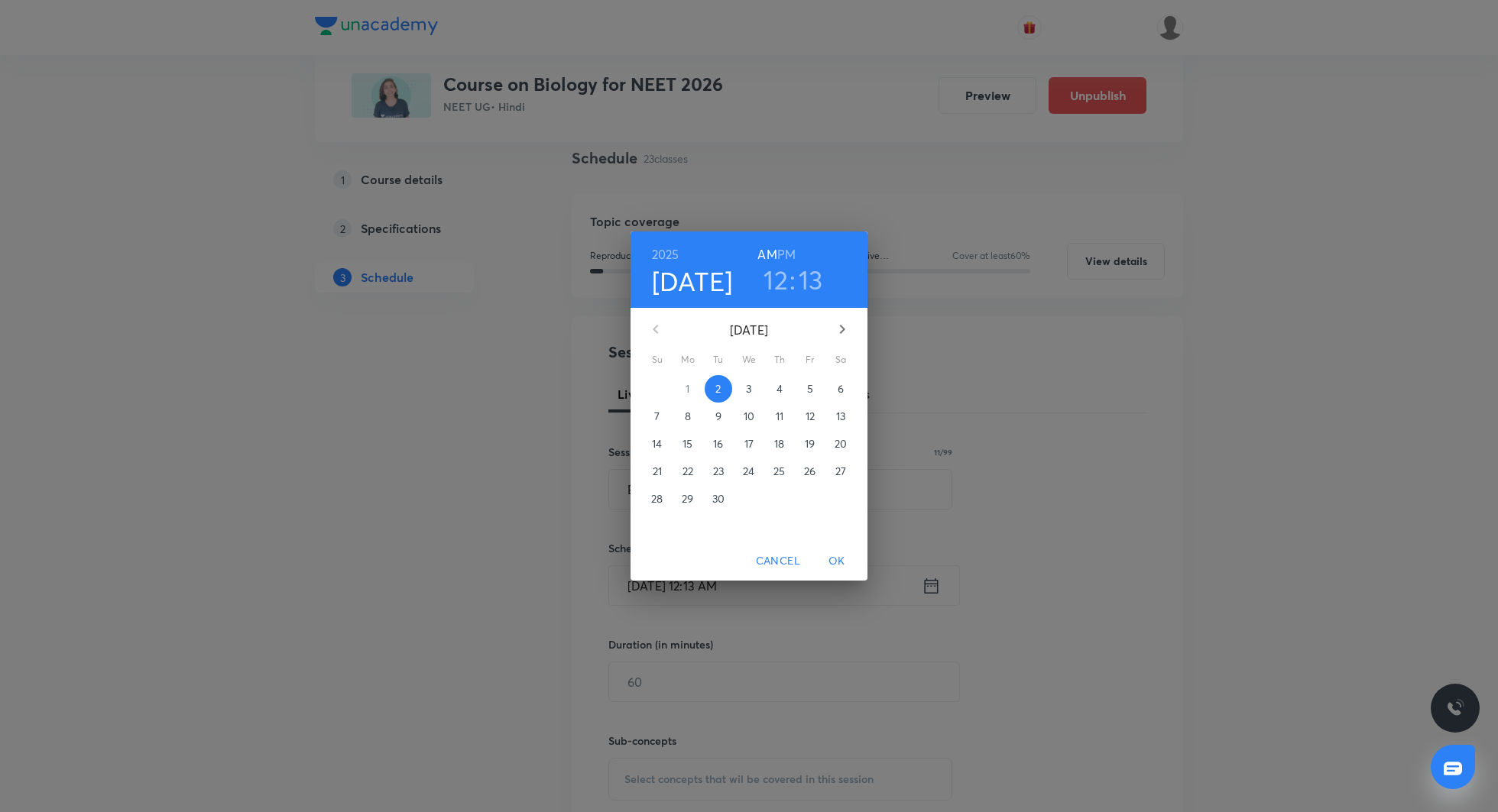
click at [744, 381] on span "3" at bounding box center [749, 389] width 28 height 16
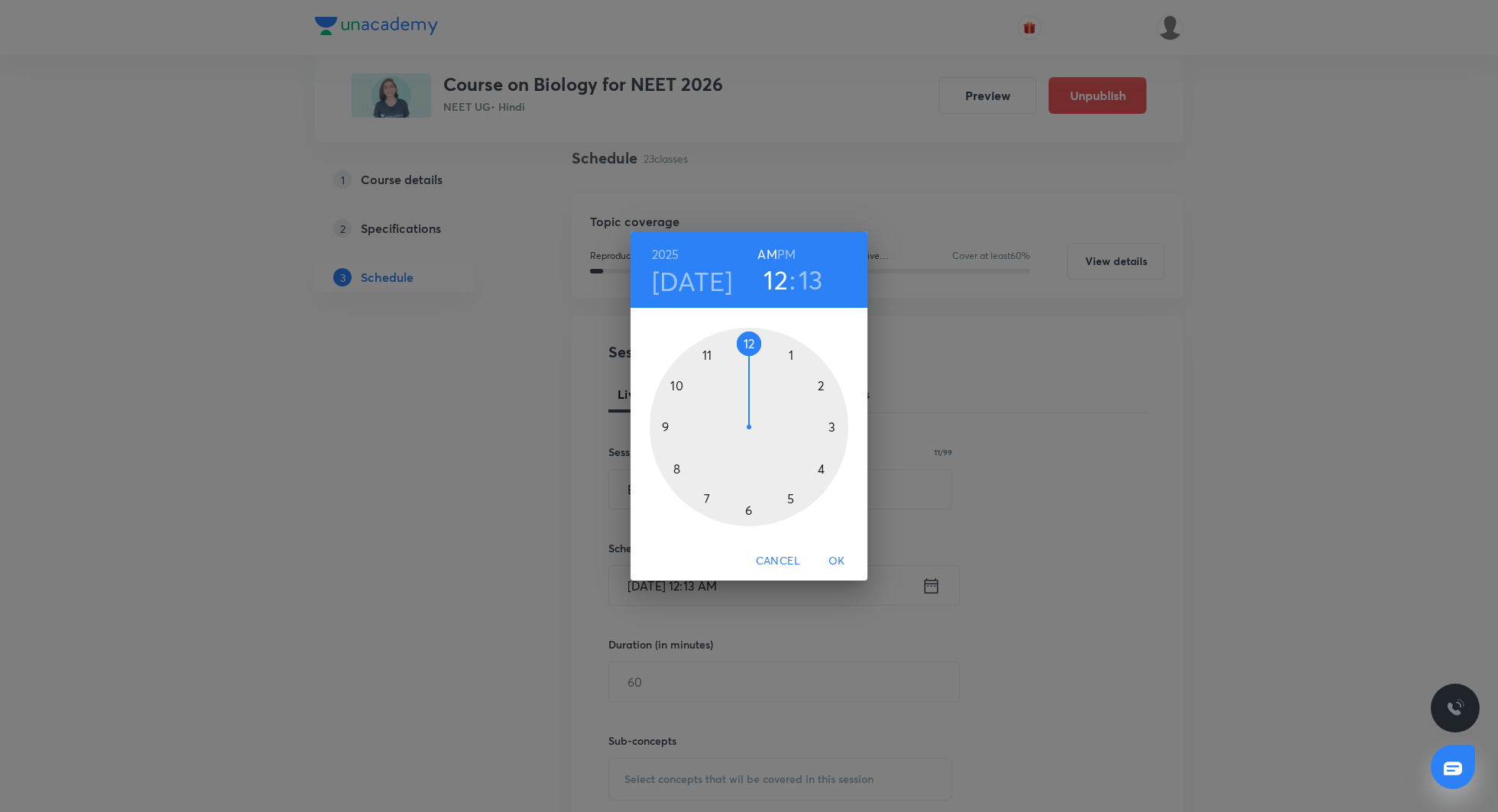
click at [779, 281] on h3 "12" at bounding box center [776, 279] width 25 height 32
click at [708, 498] on div at bounding box center [749, 426] width 199 height 199
click at [747, 510] on div at bounding box center [749, 426] width 199 height 199
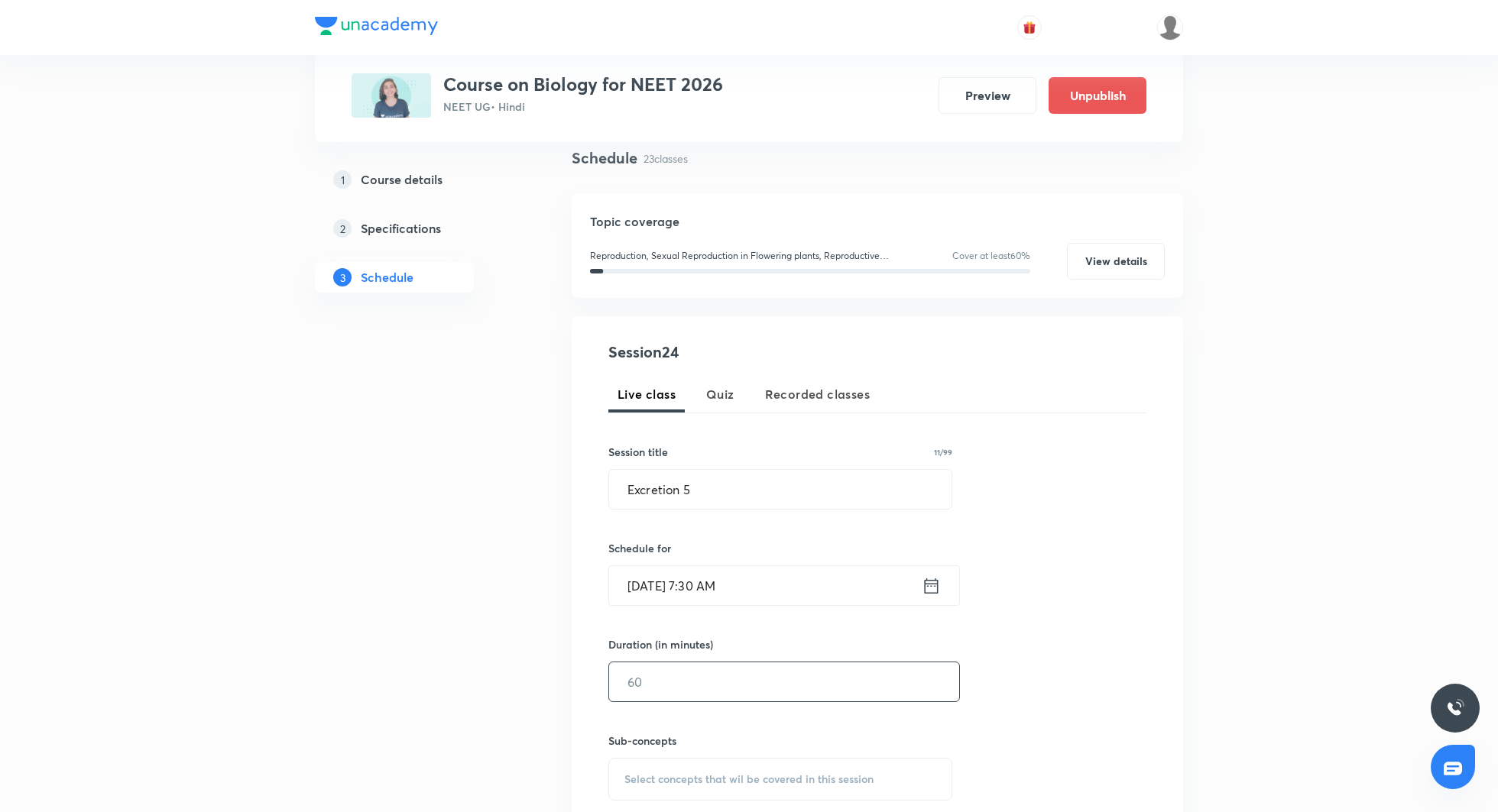
click at [786, 685] on input "text" at bounding box center [784, 682] width 350 height 39
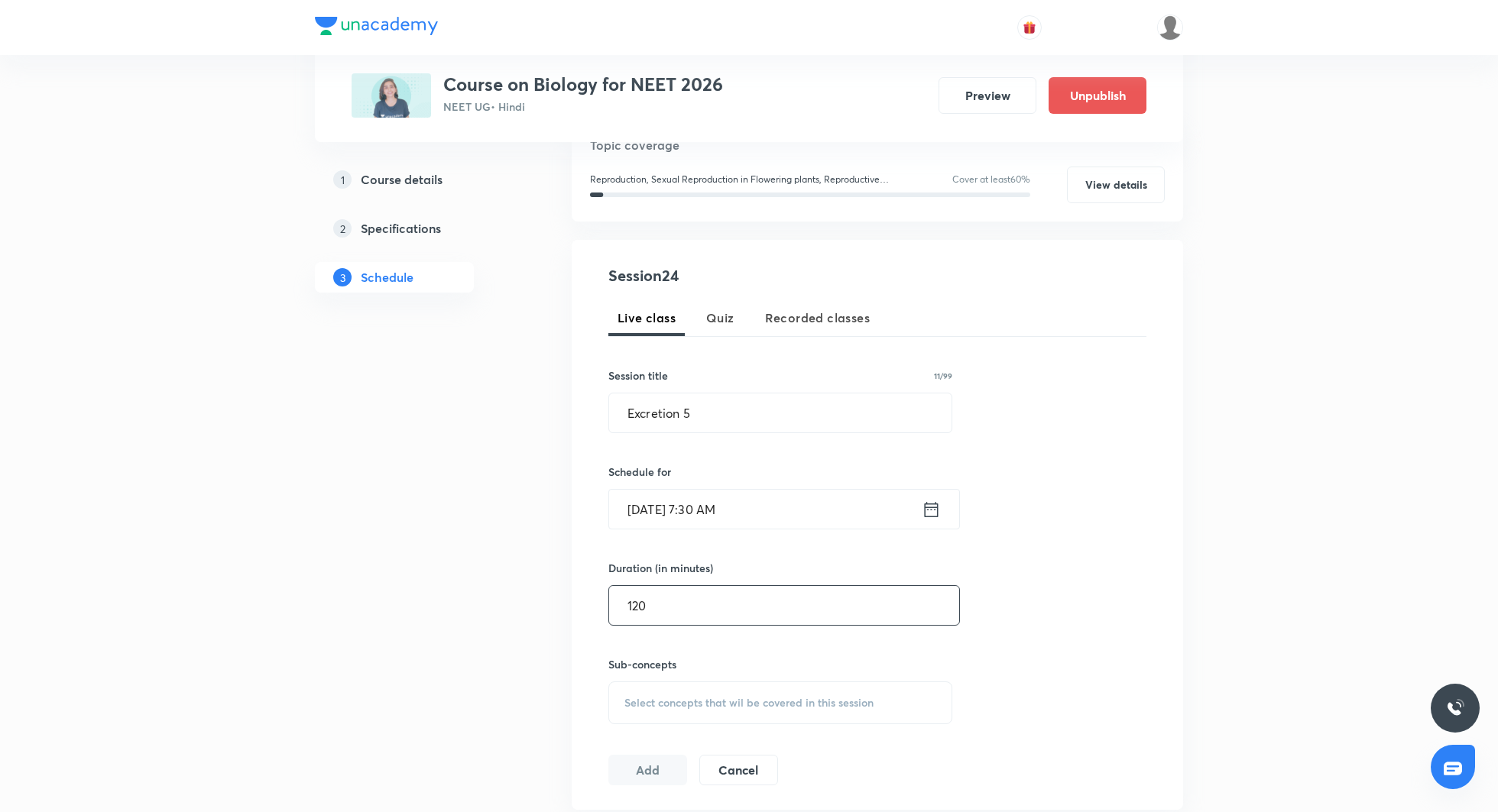
type input "120"
click at [740, 697] on span "Select concepts that wil be covered in this session" at bounding box center [749, 702] width 249 height 12
click at [701, 810] on p "Asexual Reproduction" at bounding box center [720, 826] width 155 height 32
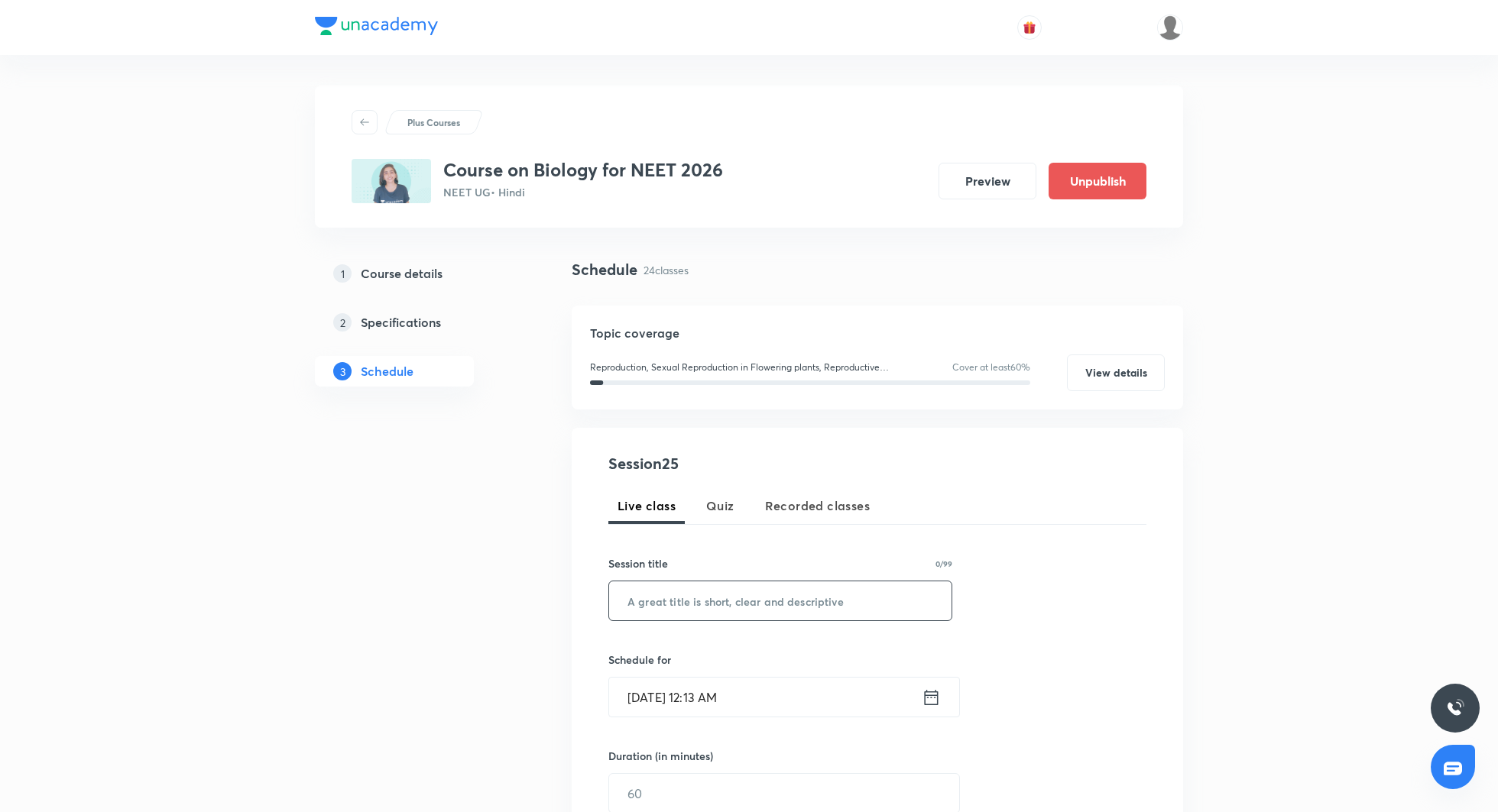
click at [749, 586] on input "text" at bounding box center [781, 601] width 342 height 39
paste input "Excretion 3"
type input "Excretion 6"
click at [930, 697] on icon at bounding box center [931, 697] width 19 height 21
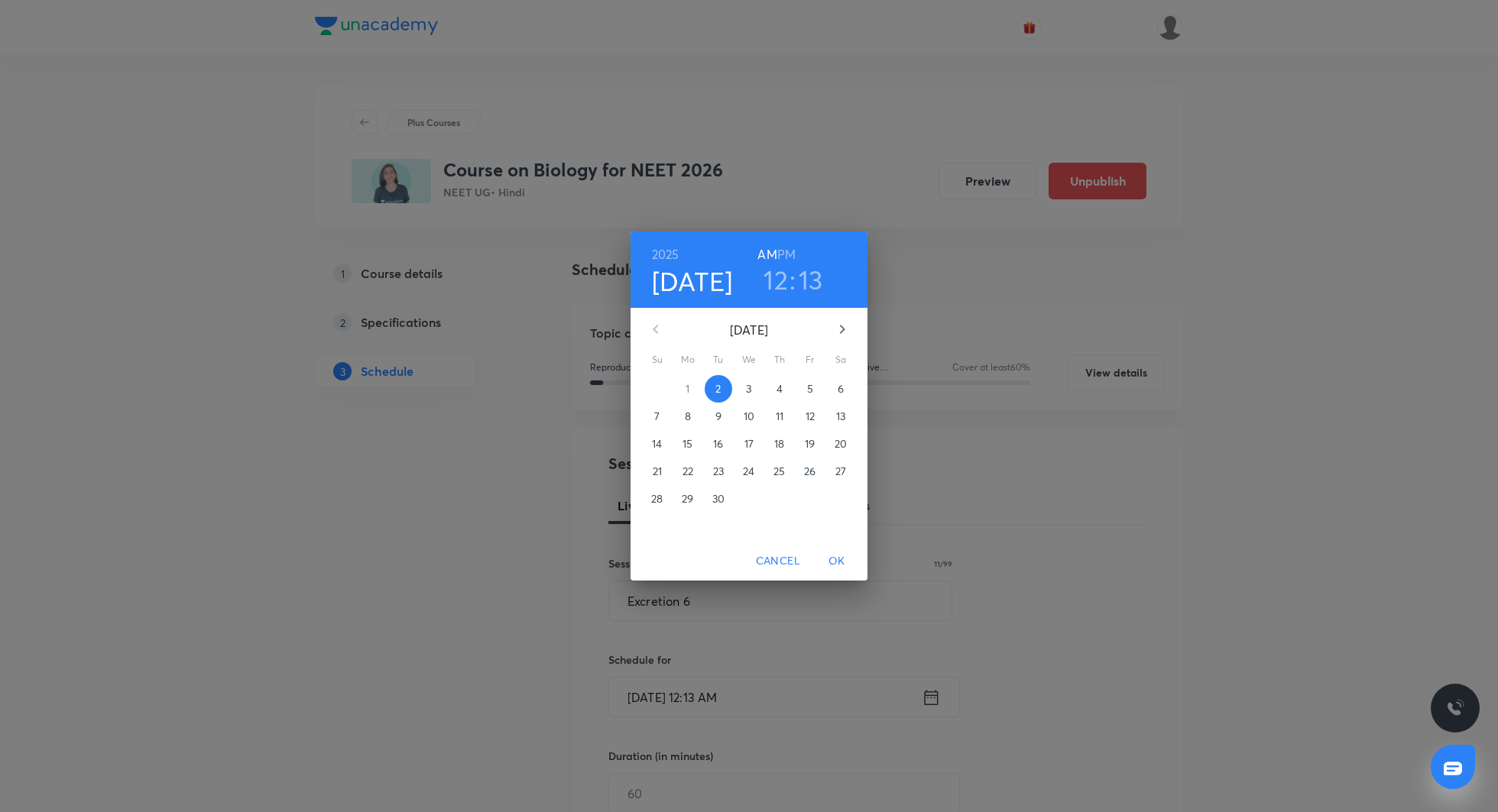
click at [787, 391] on span "4" at bounding box center [780, 389] width 28 height 16
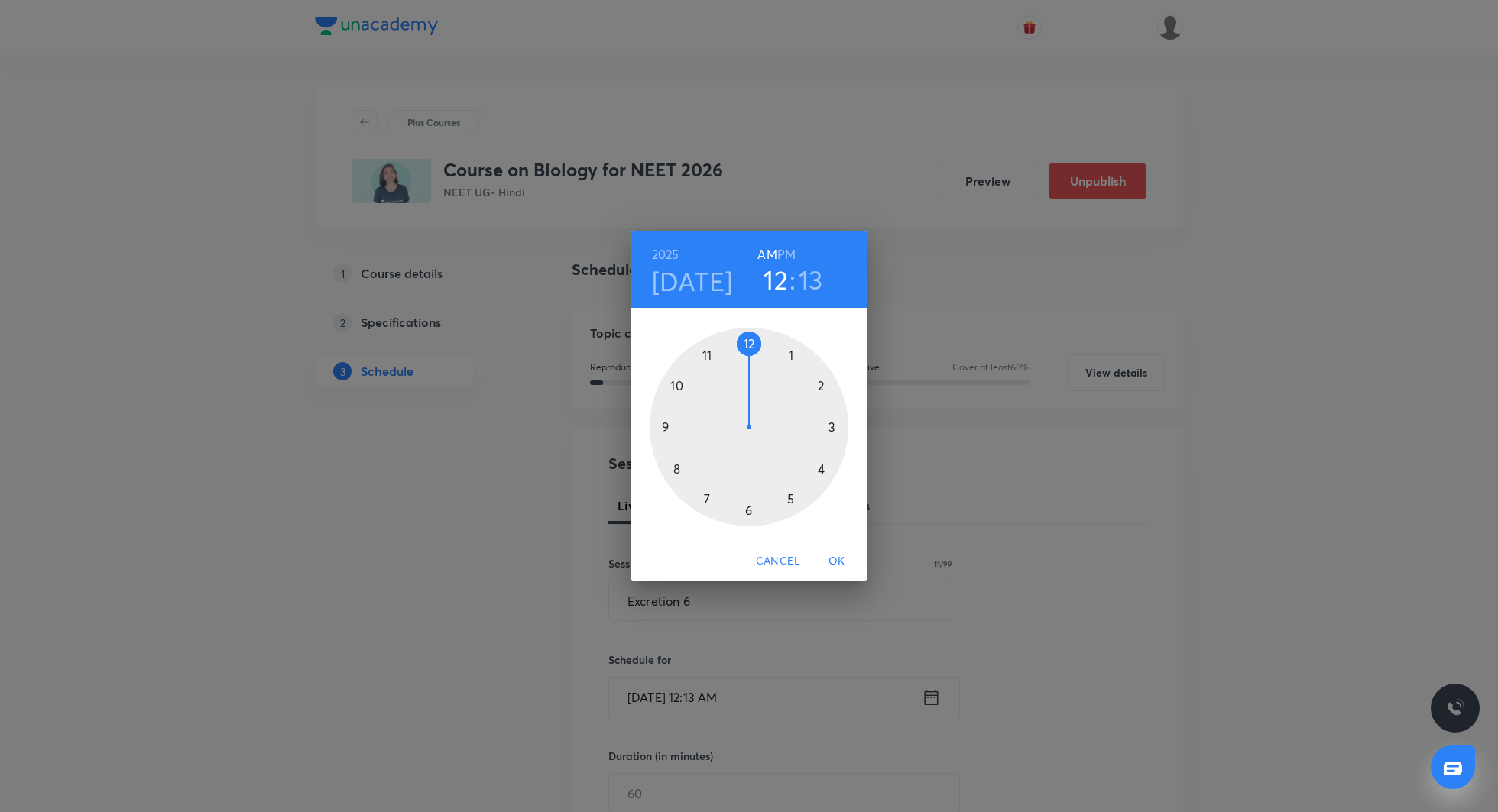
click at [709, 496] on div at bounding box center [749, 426] width 199 height 199
click at [747, 512] on div at bounding box center [749, 426] width 199 height 199
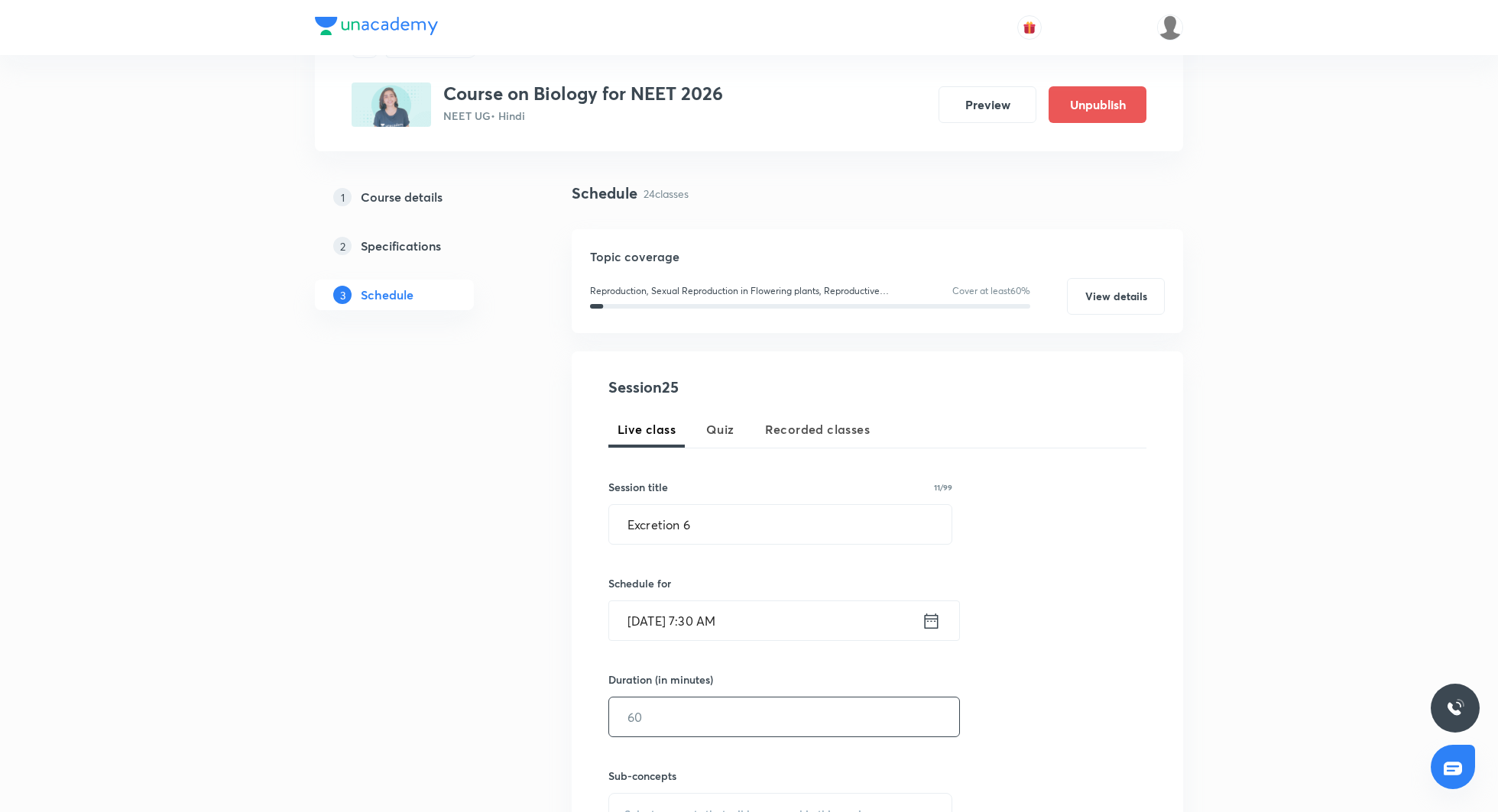
scroll to position [81, 0]
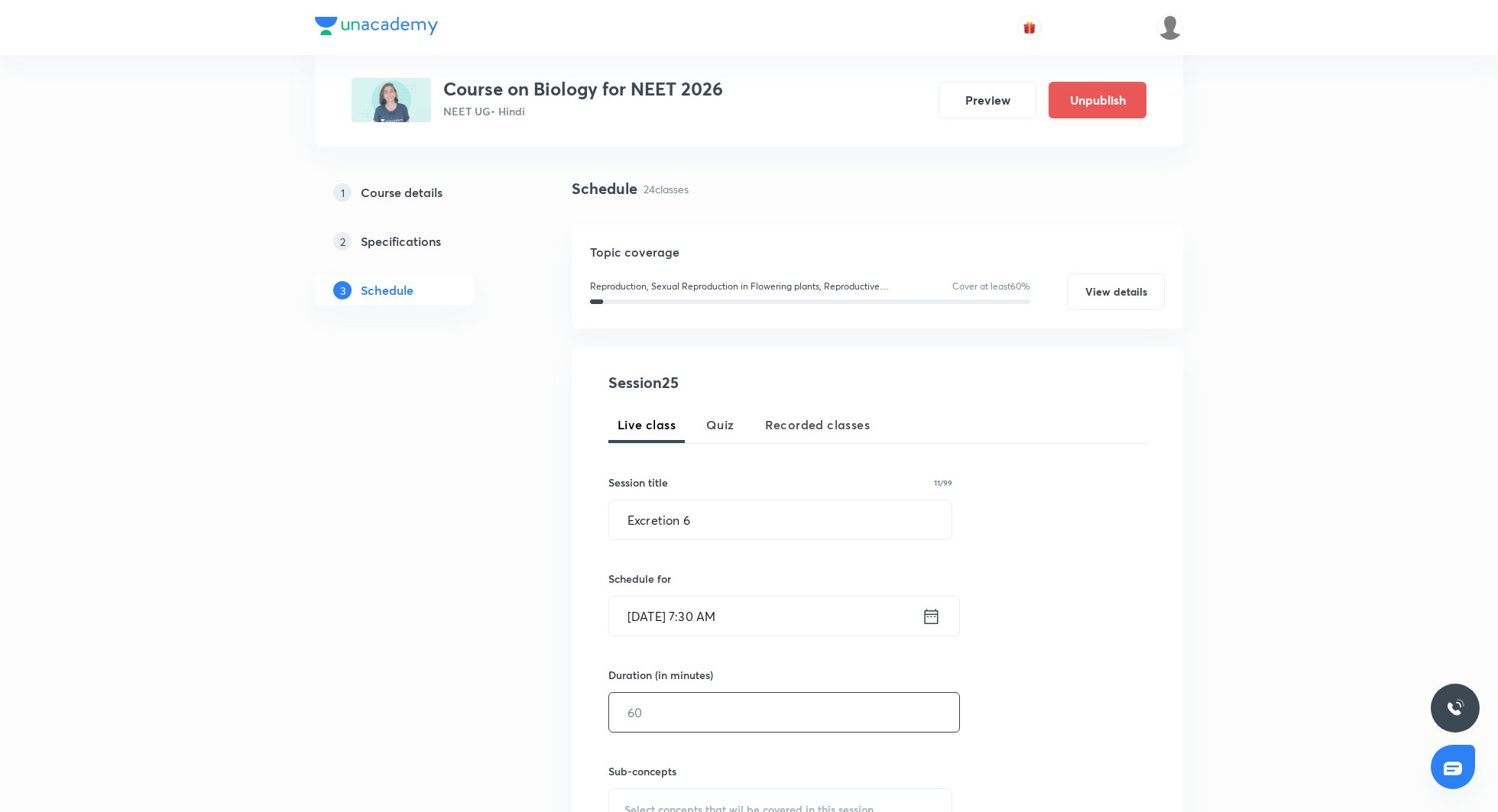
click at [749, 713] on input "text" at bounding box center [784, 712] width 350 height 39
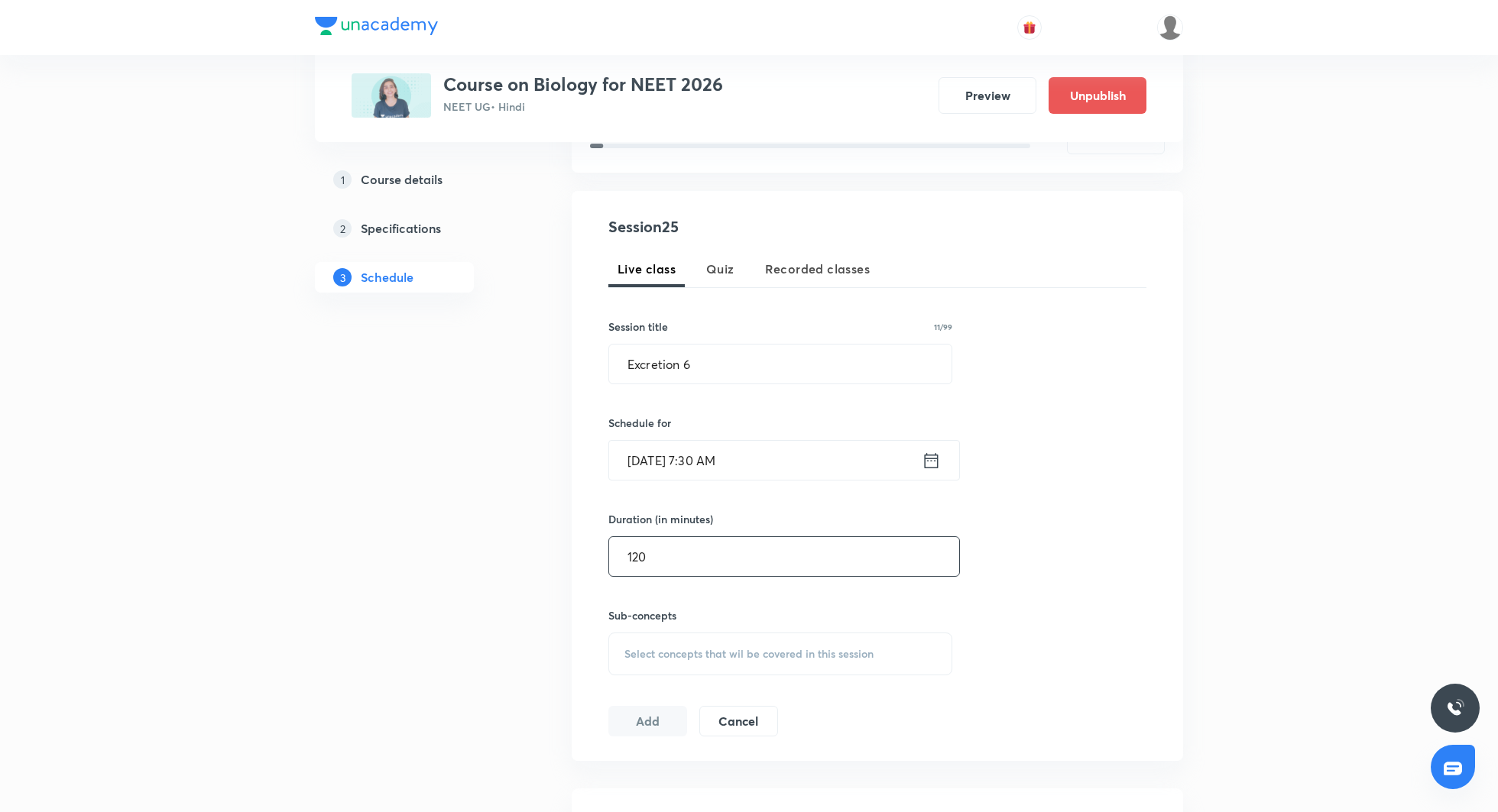
scroll to position [252, 0]
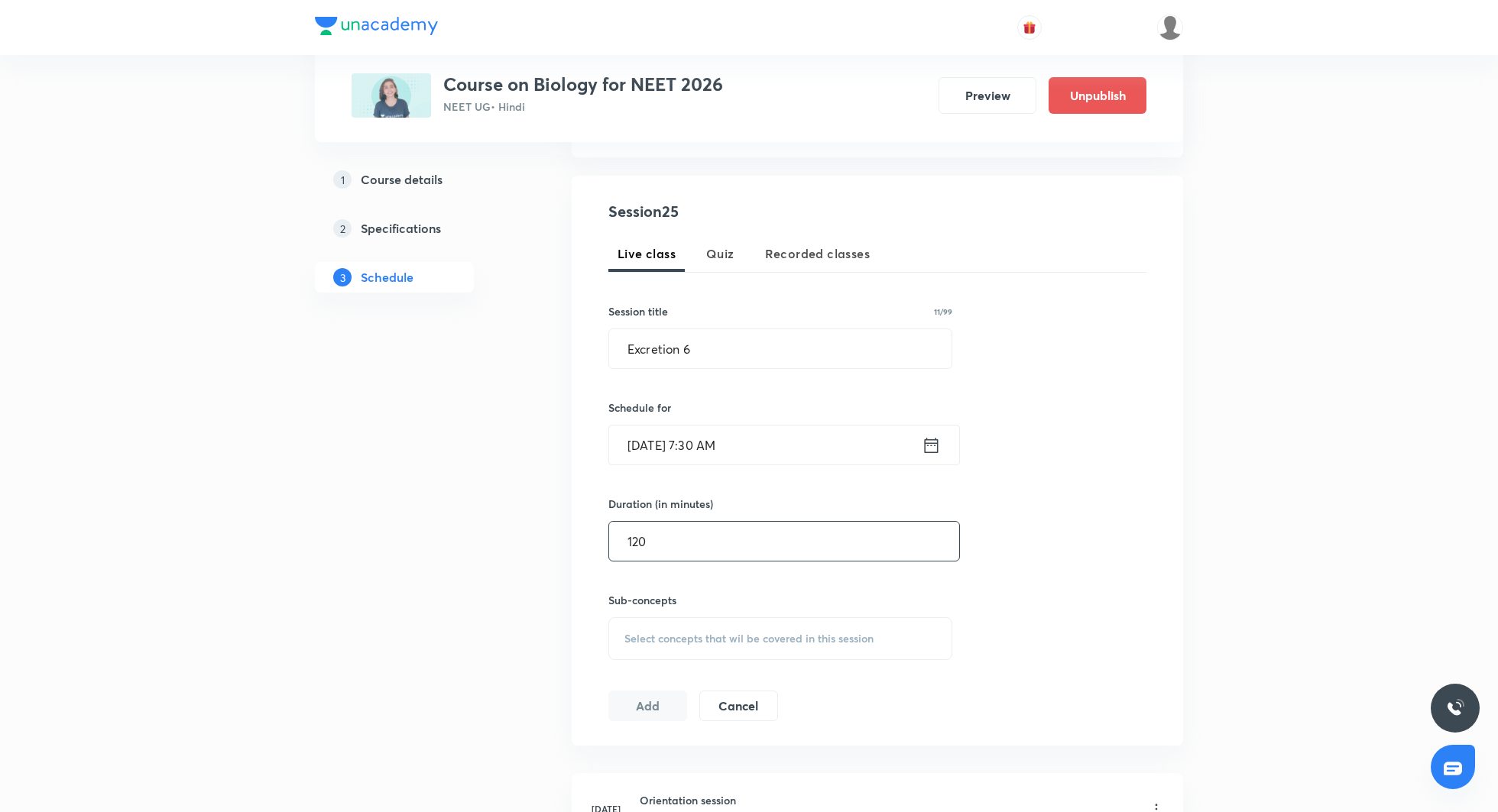
type input "120"
click at [708, 634] on span "Select concepts that wil be covered in this session" at bounding box center [749, 638] width 249 height 12
click at [691, 801] on p "Types Of Asexual Reproduction" at bounding box center [760, 809] width 234 height 16
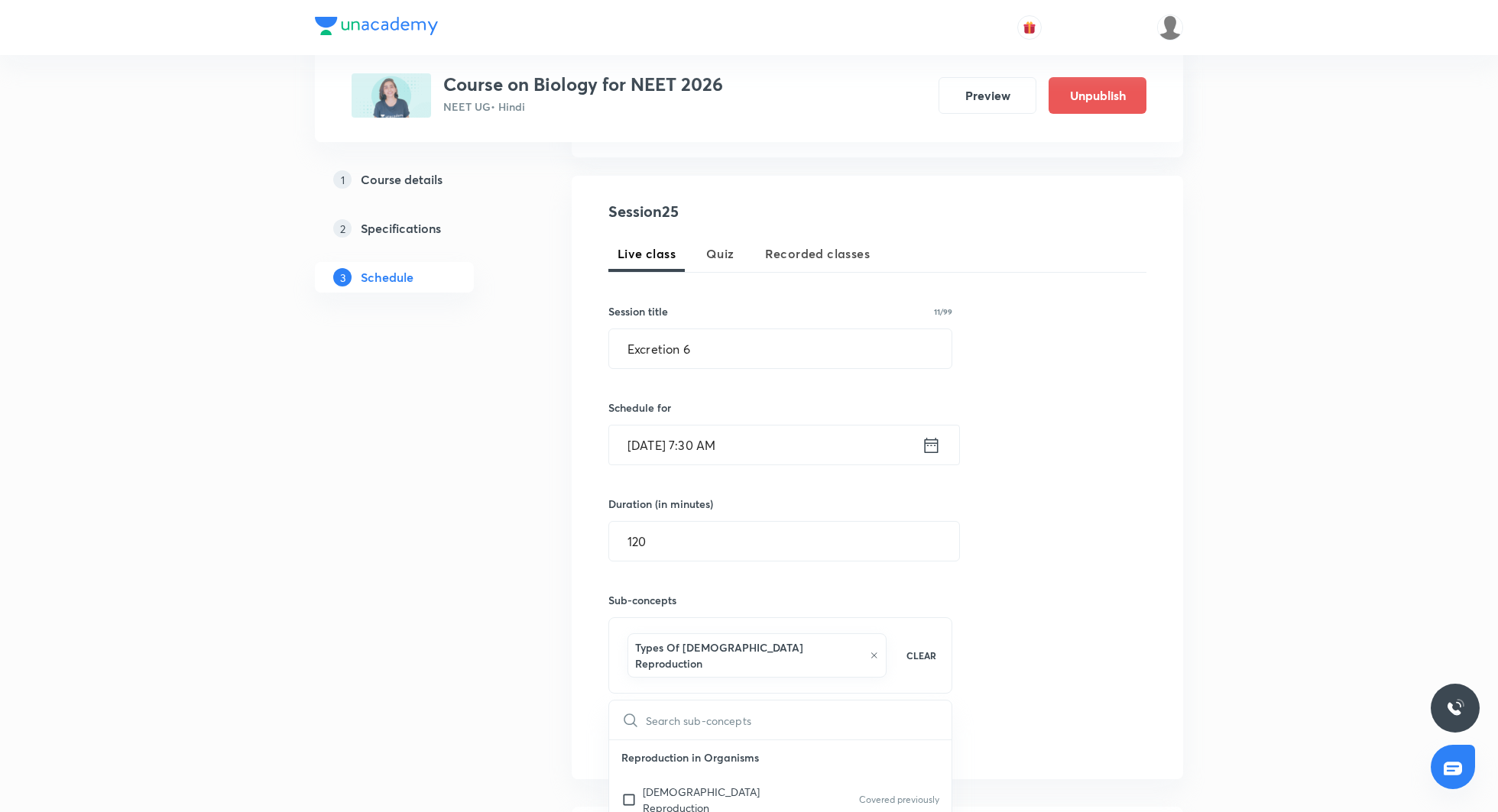
checkbox input "false"
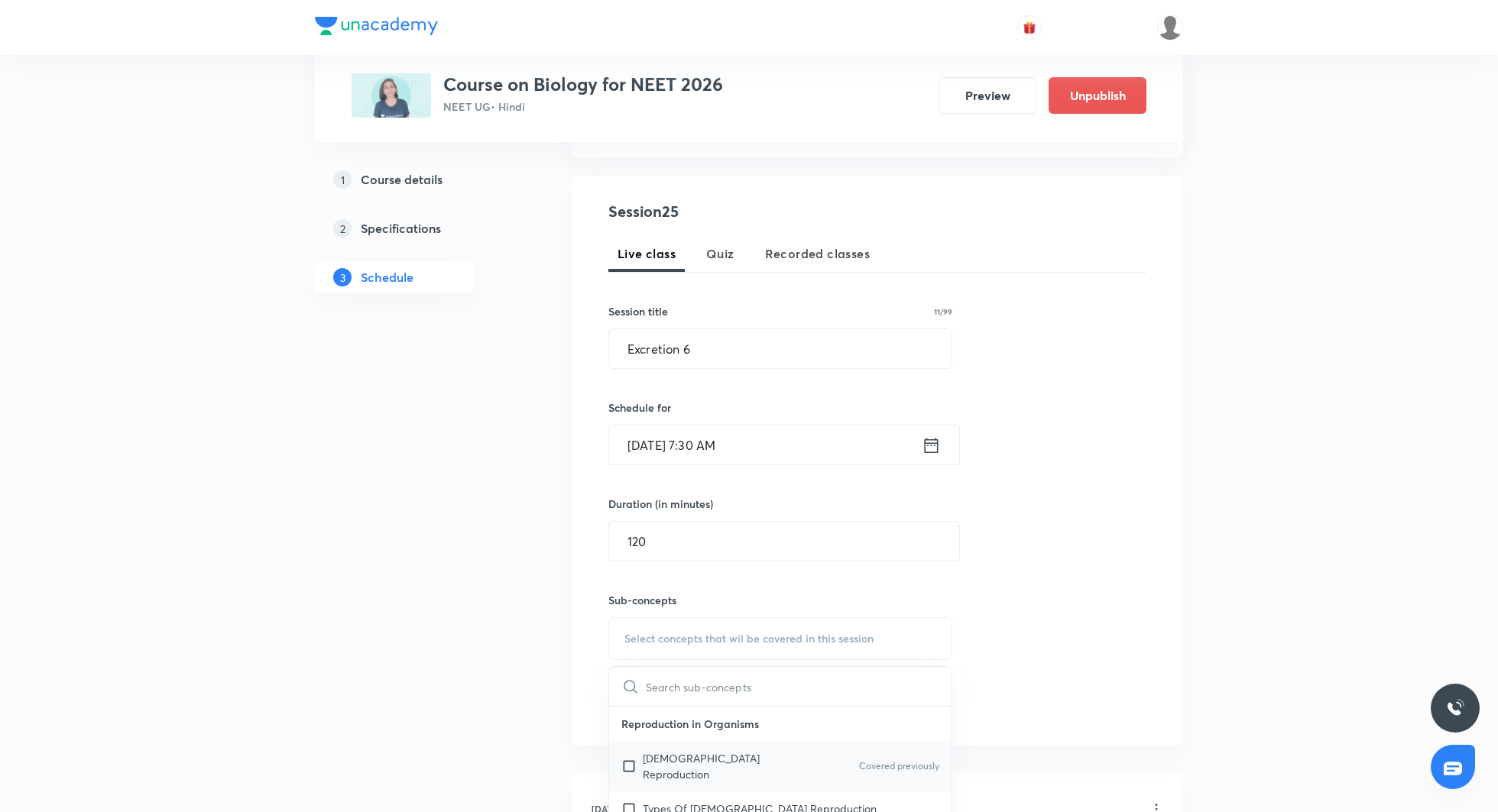
click at [754, 749] on div "Asexual Reproduction Covered previously" at bounding box center [781, 766] width 342 height 51
checkbox input "true"
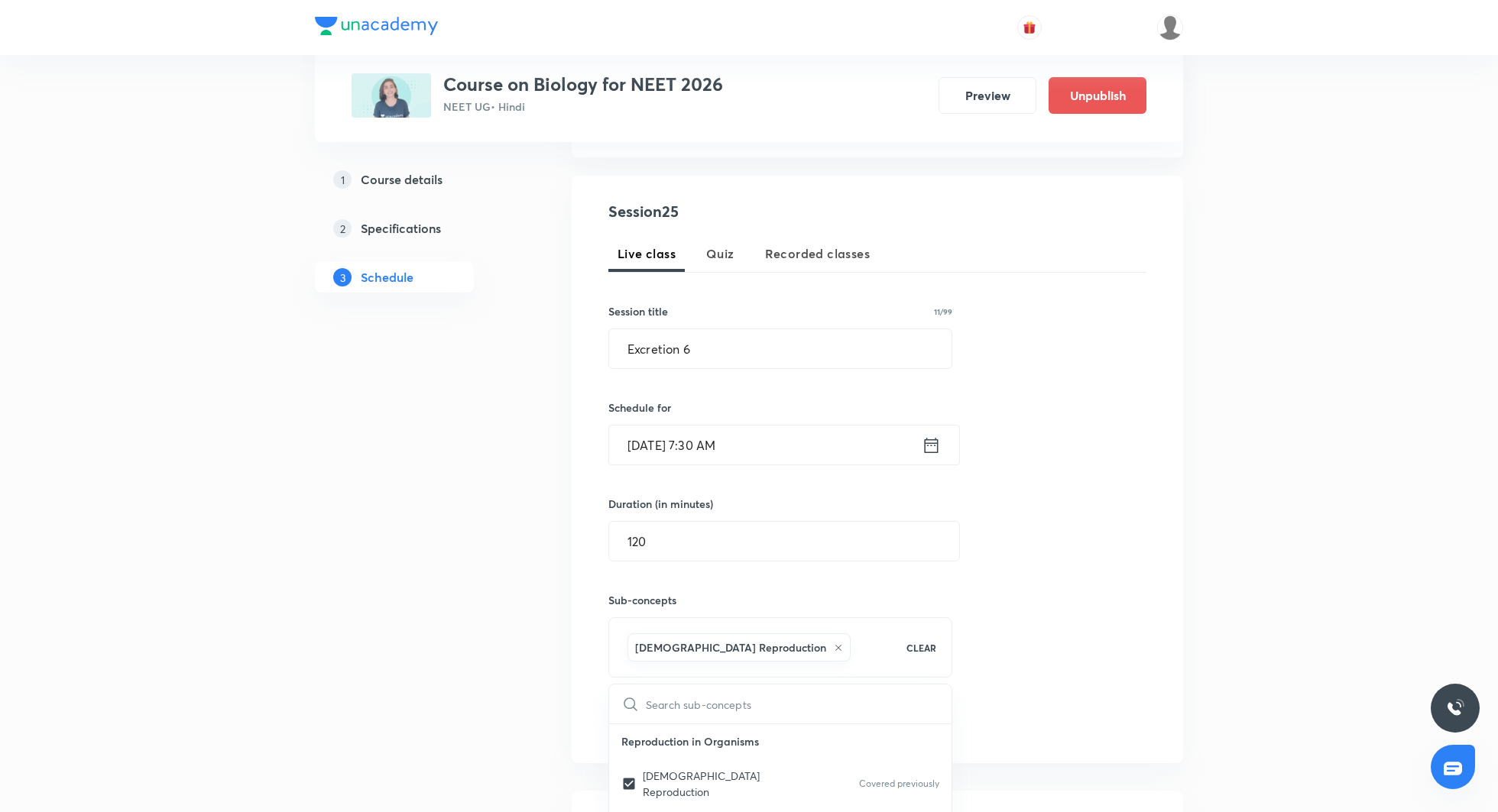
click at [1093, 566] on div "Session 25 Live class Quiz Recorded classes Session title 11/99 Excretion 6 ​ S…" at bounding box center [877, 470] width 538 height 539
click at [618, 726] on button "Add" at bounding box center [648, 721] width 79 height 30
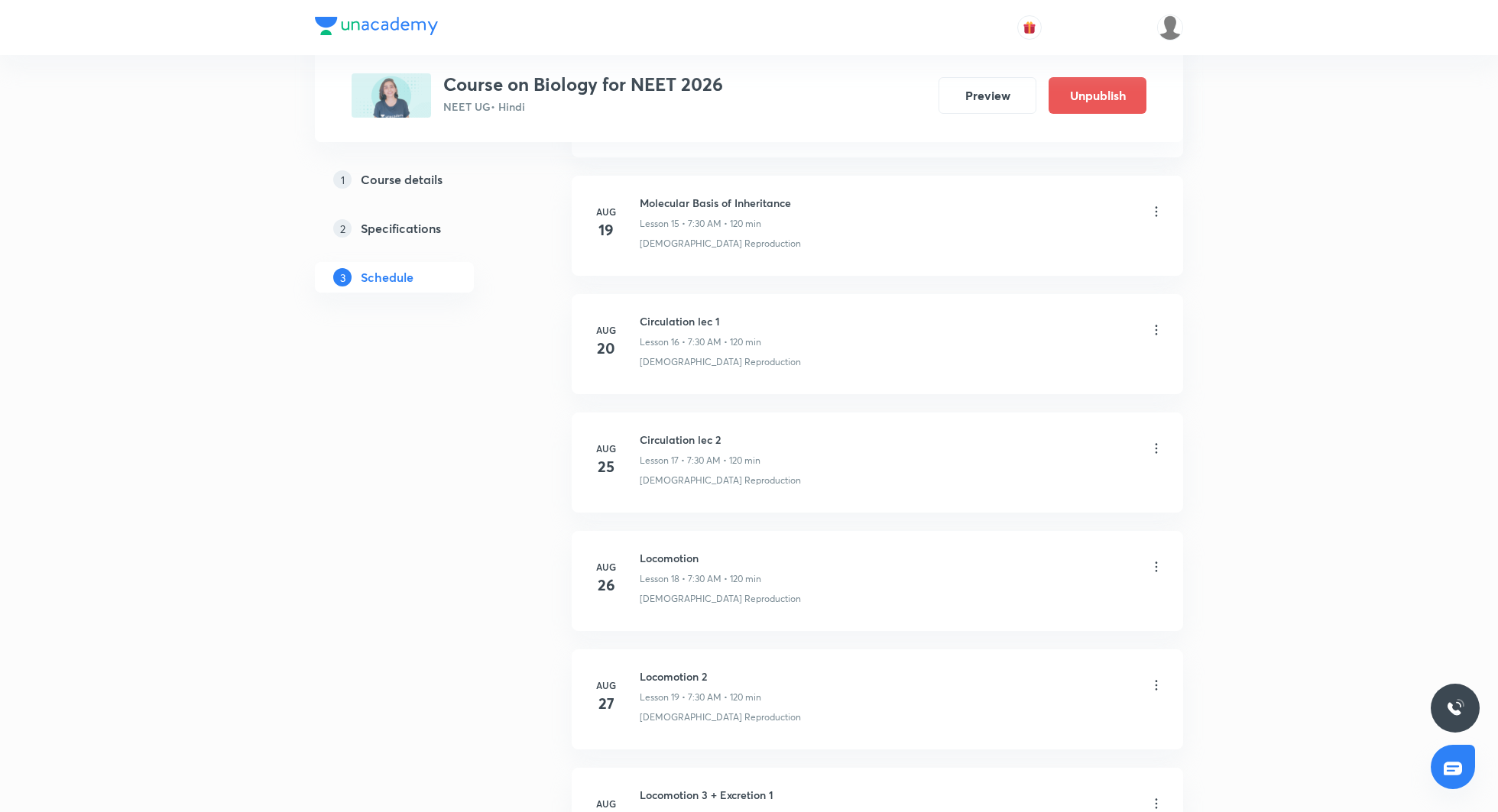
scroll to position [3183, 0]
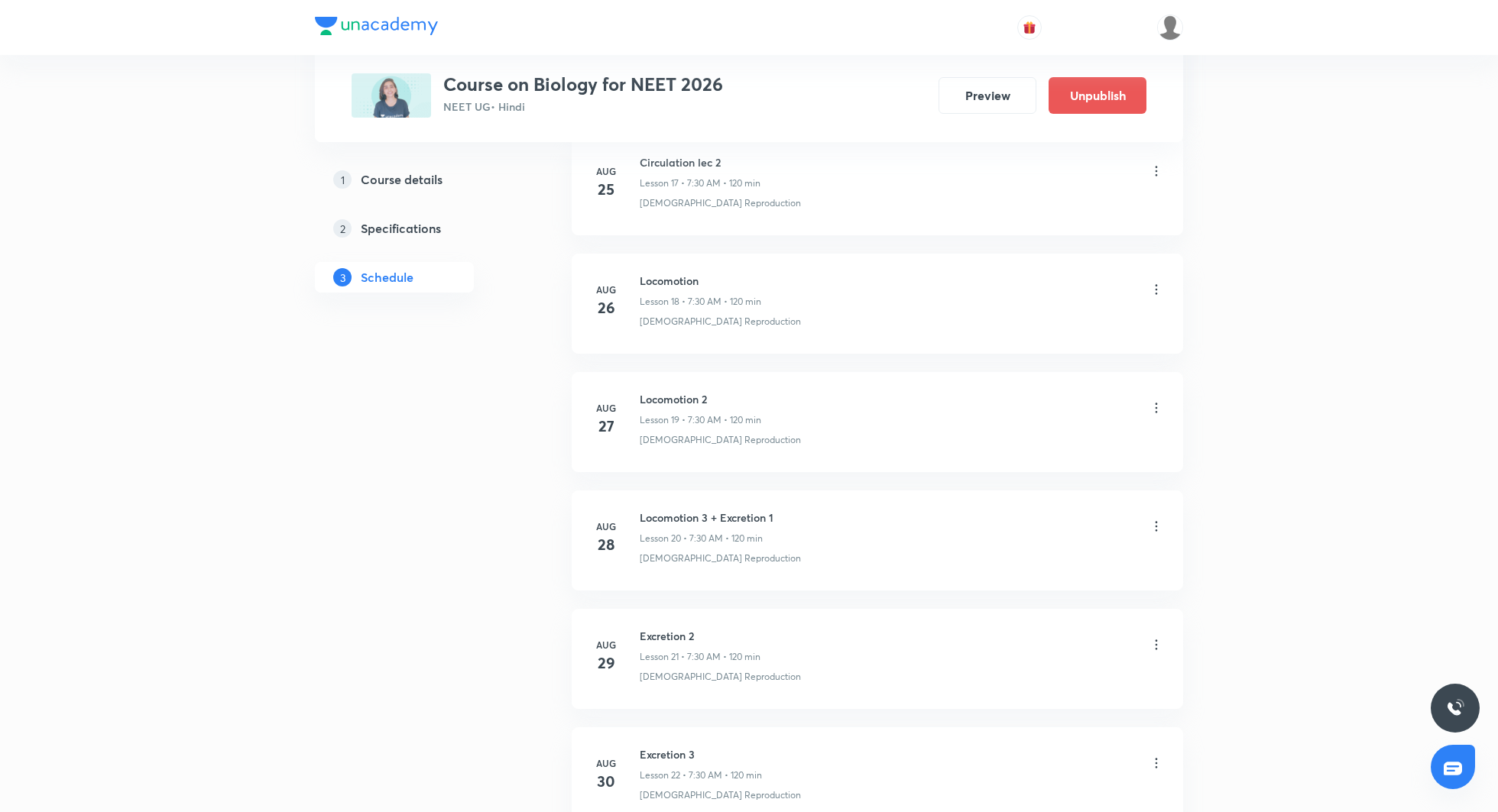
scroll to position [3284, 0]
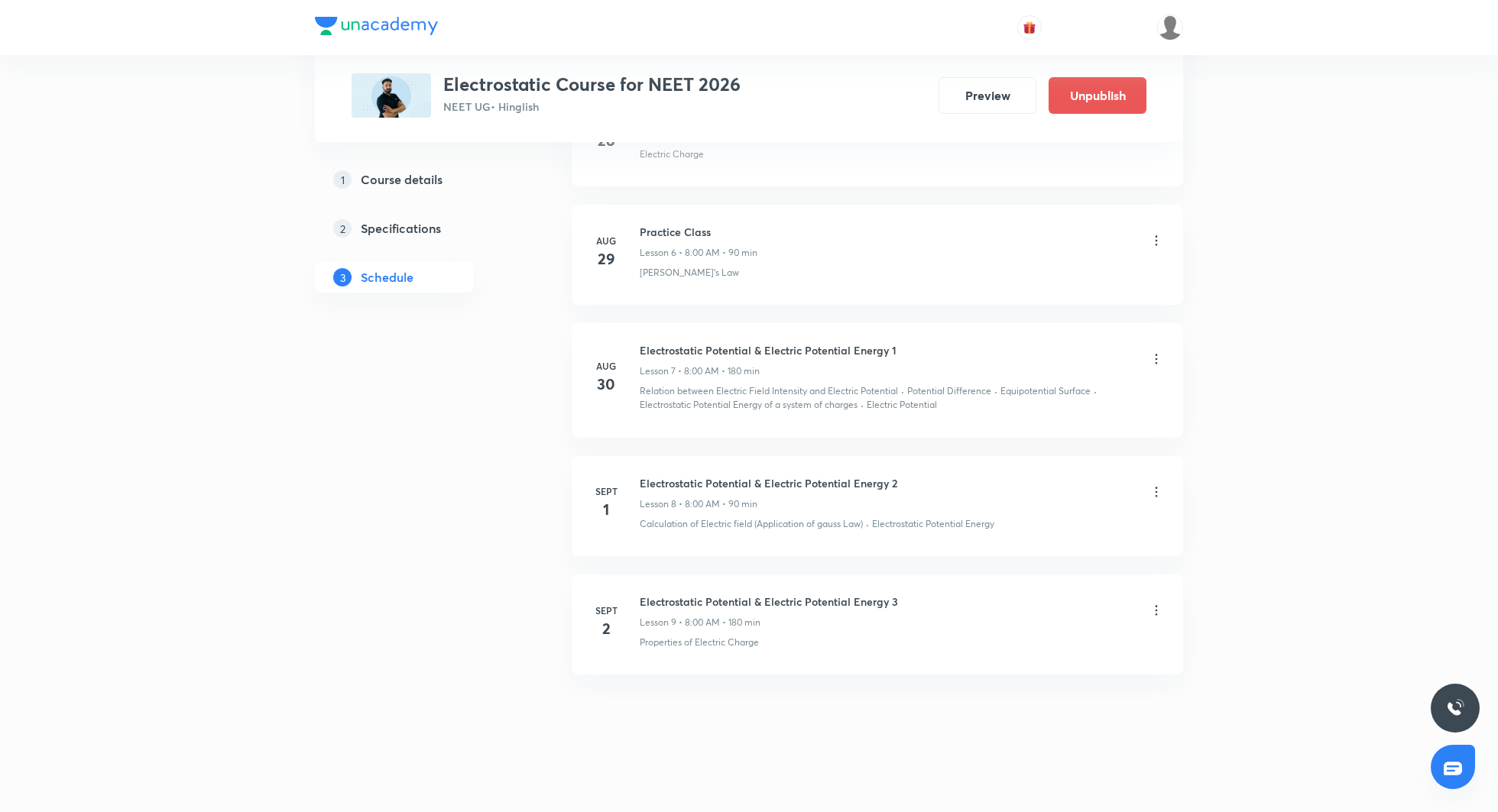
click at [1157, 602] on icon at bounding box center [1156, 610] width 16 height 16
click at [1080, 638] on li "Edit" at bounding box center [1079, 643] width 167 height 29
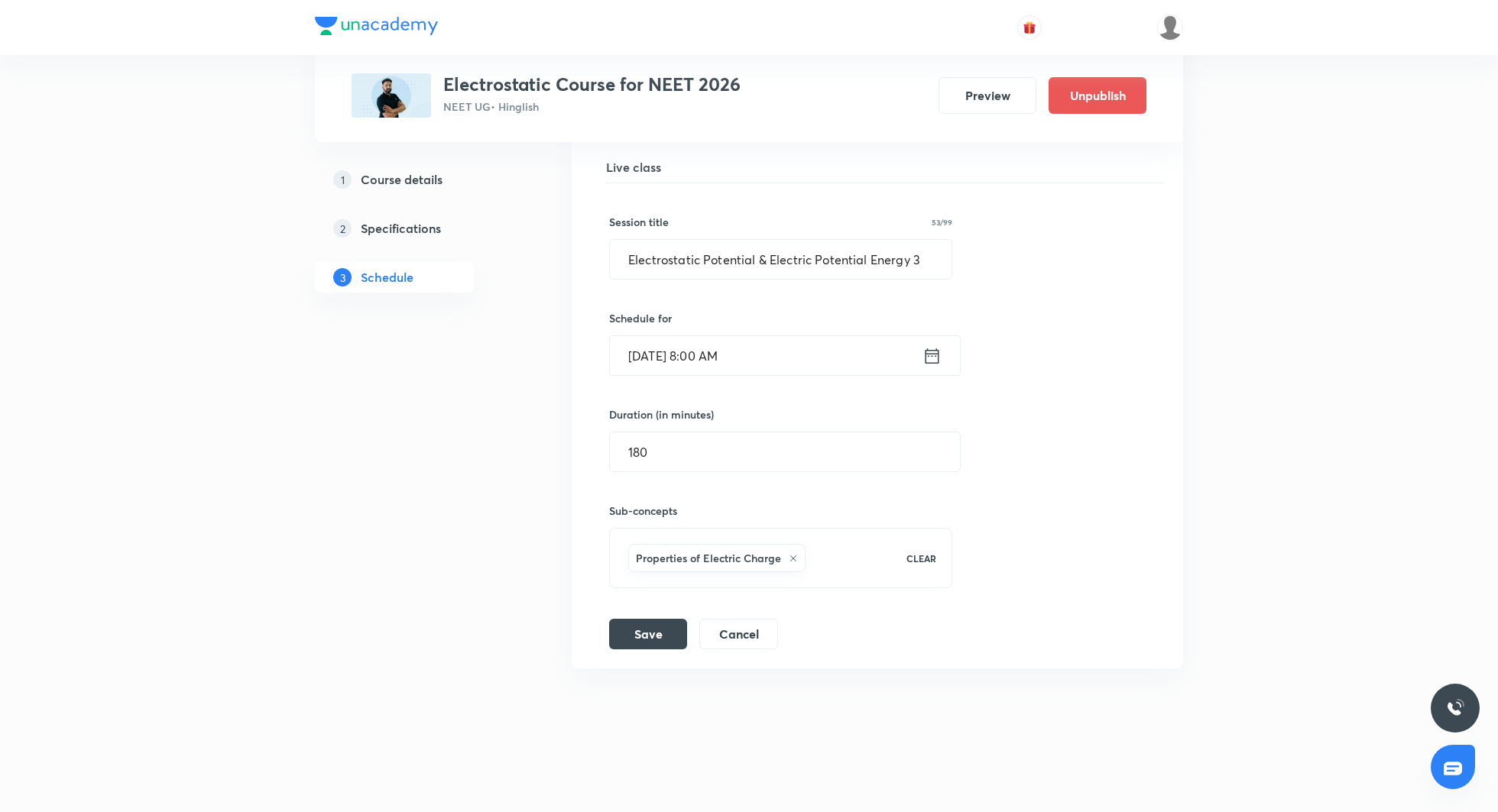
scroll to position [1294, 0]
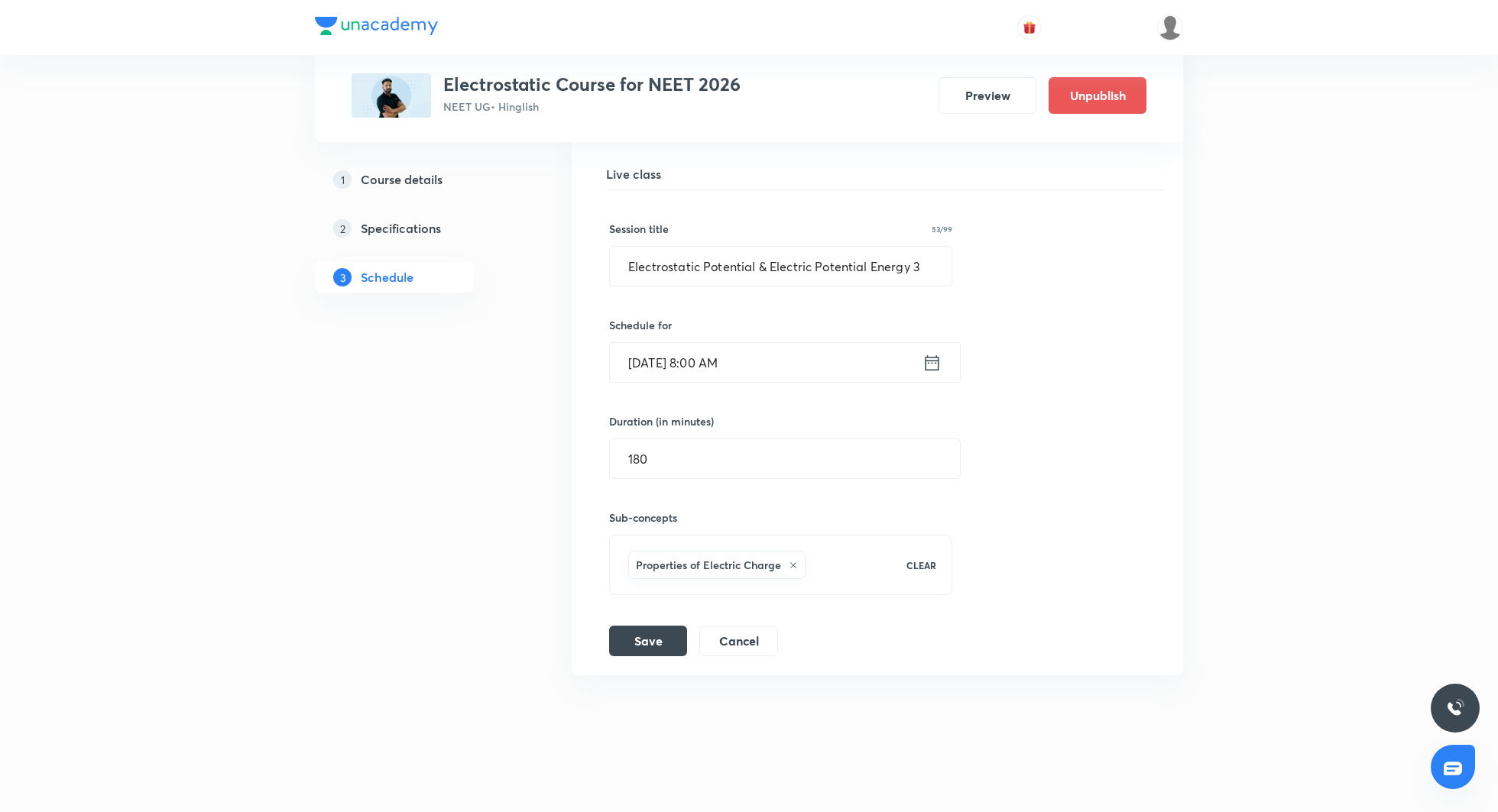
click at [932, 357] on icon at bounding box center [932, 363] width 14 height 16
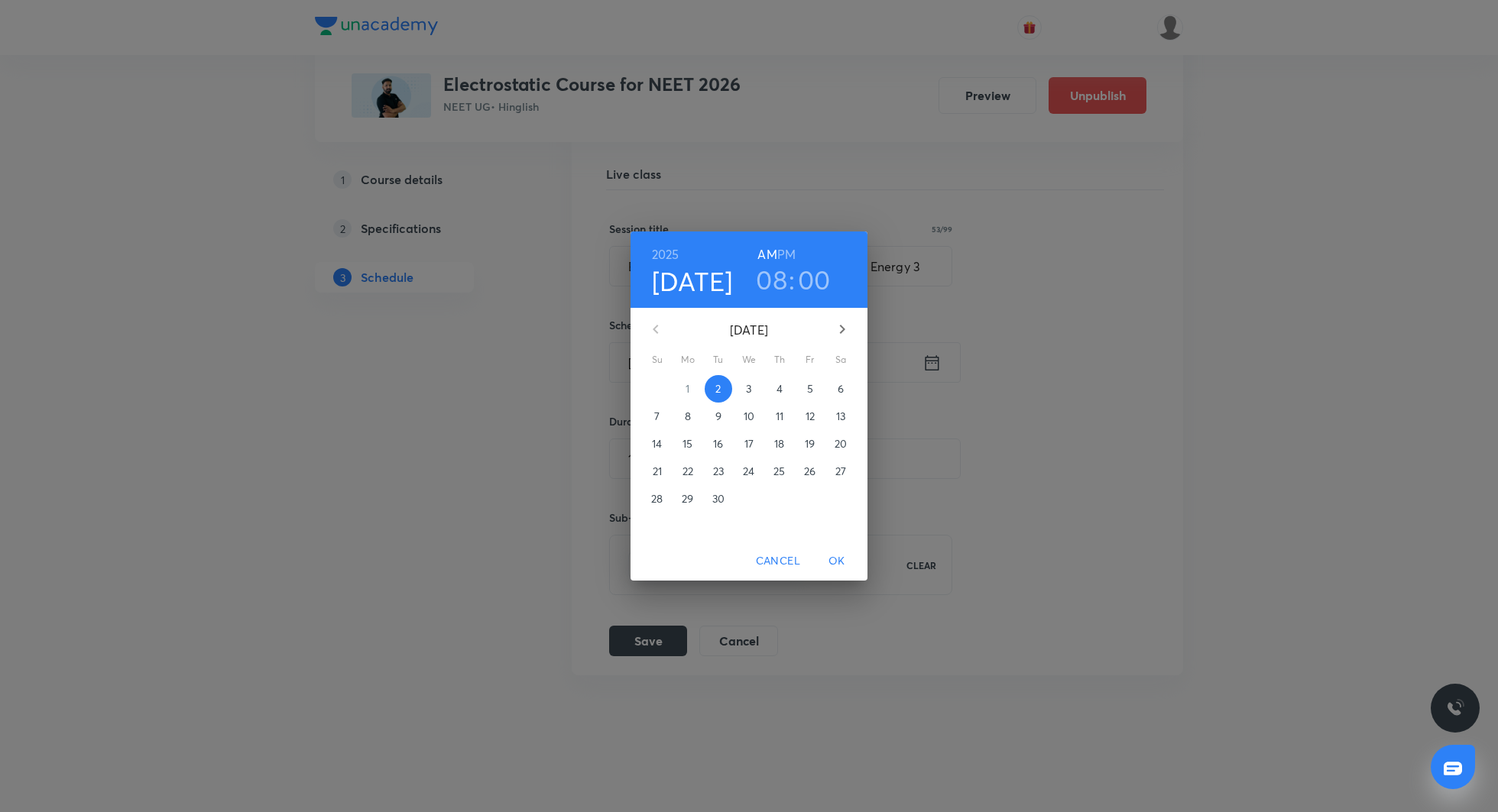
click at [768, 268] on h3 "08" at bounding box center [772, 279] width 31 height 32
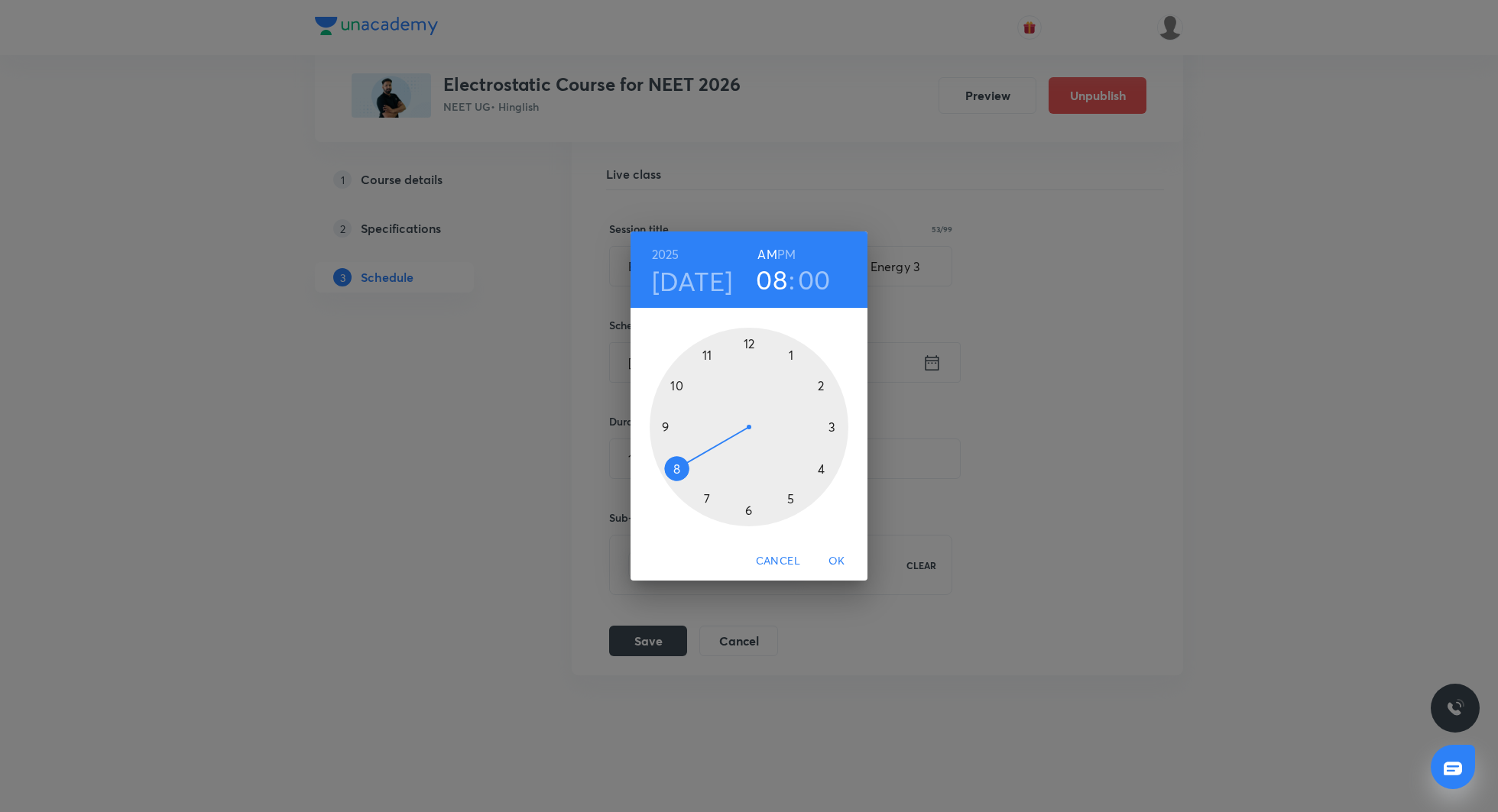
click at [706, 499] on div at bounding box center [749, 426] width 199 height 199
click at [661, 424] on div at bounding box center [749, 426] width 199 height 199
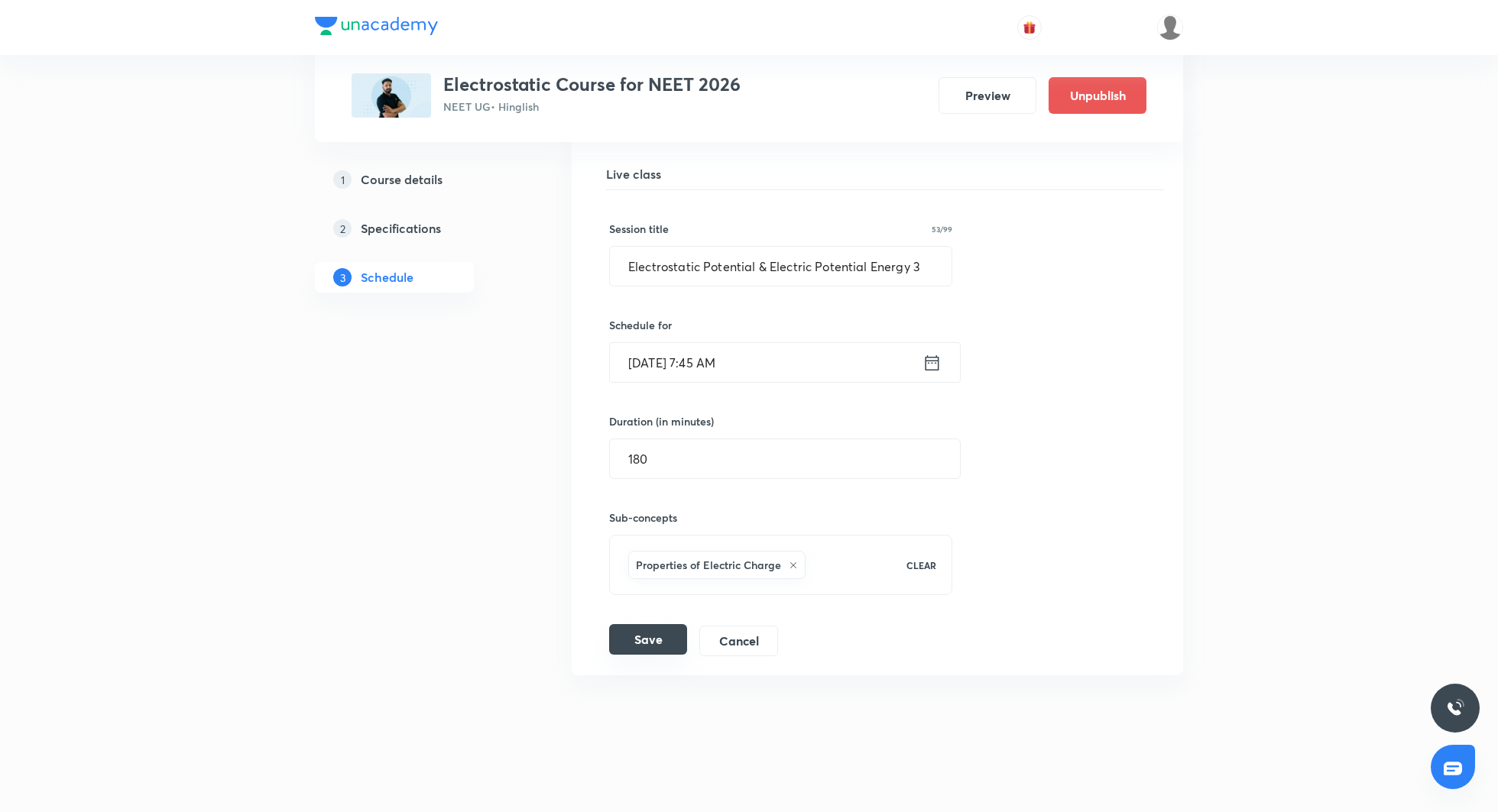
click at [661, 635] on button "Save" at bounding box center [648, 638] width 78 height 30
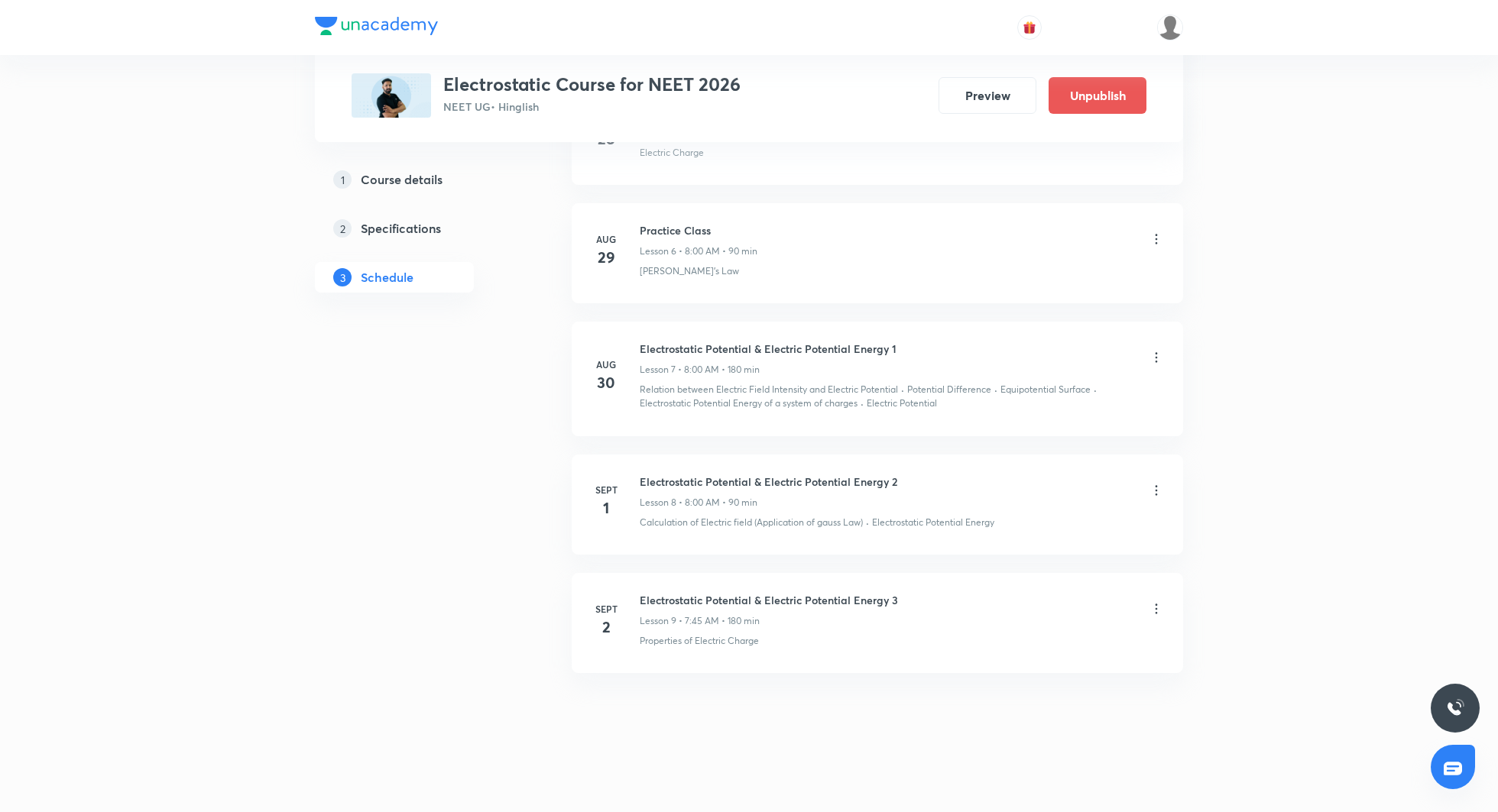
click at [997, 99] on button "Preview" at bounding box center [987, 93] width 97 height 37
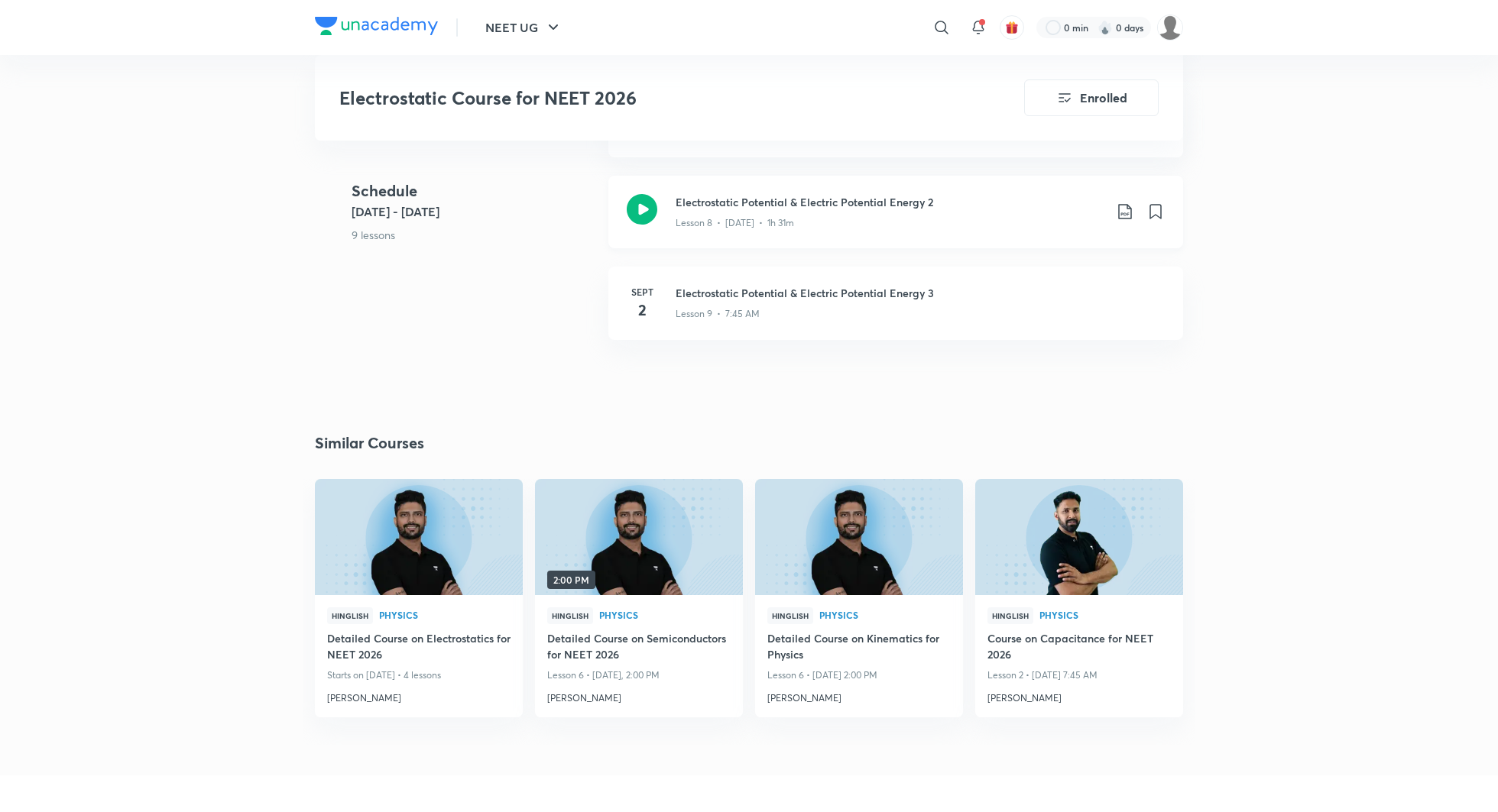
scroll to position [1238, 0]
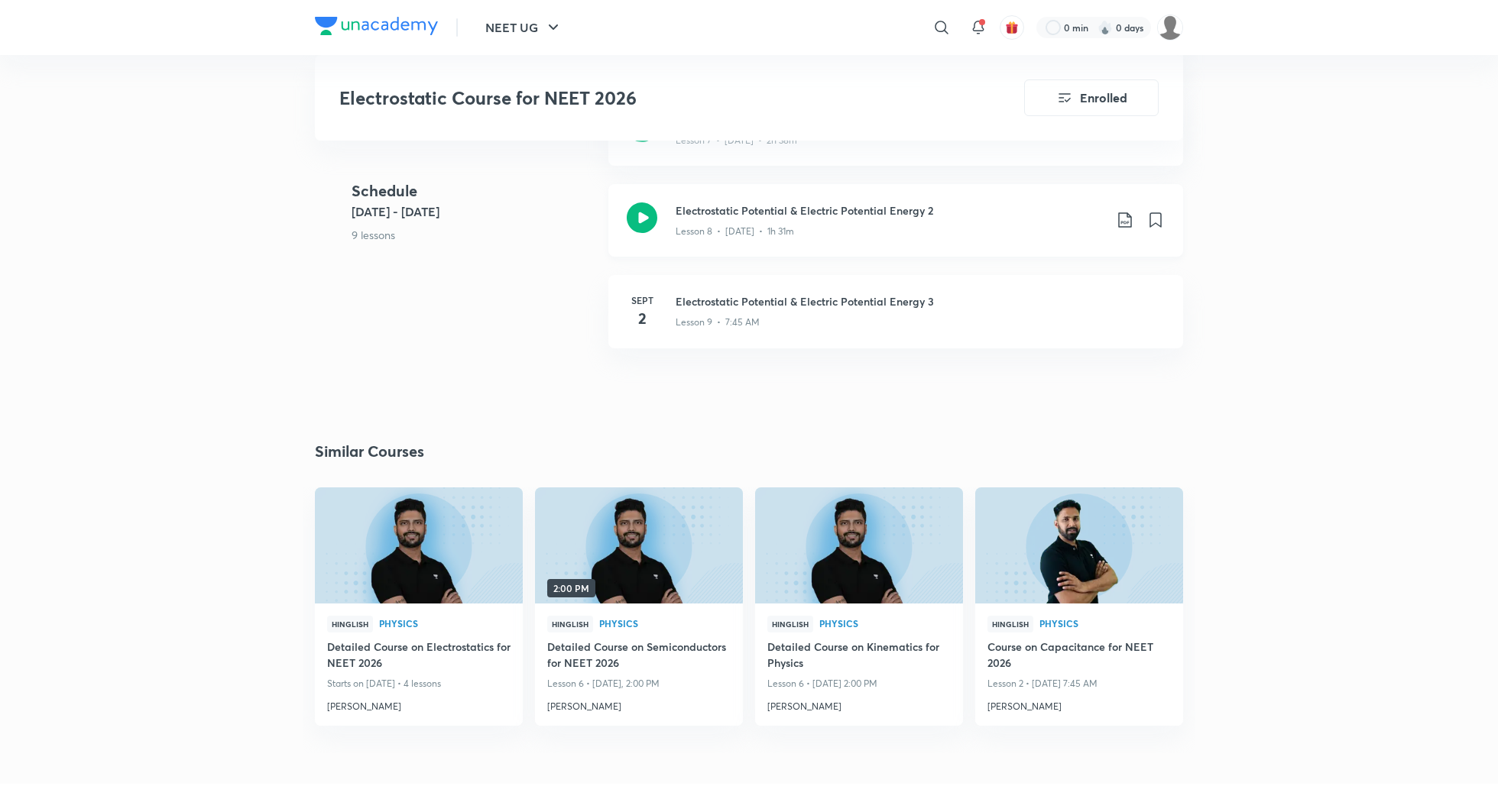
click at [640, 215] on icon at bounding box center [641, 217] width 30 height 30
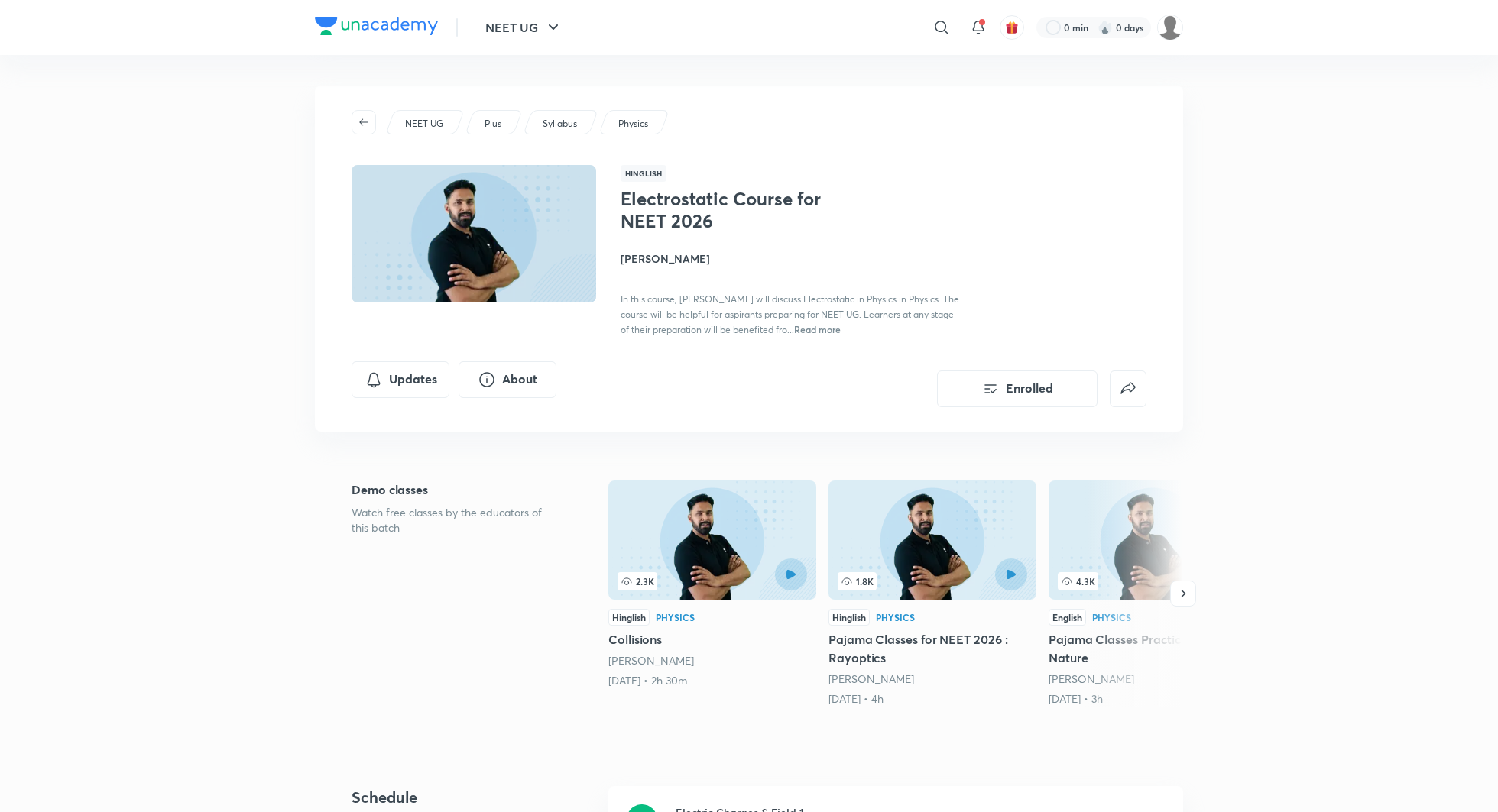
click at [688, 258] on h4 "Anupam Upadhayay" at bounding box center [792, 259] width 342 height 16
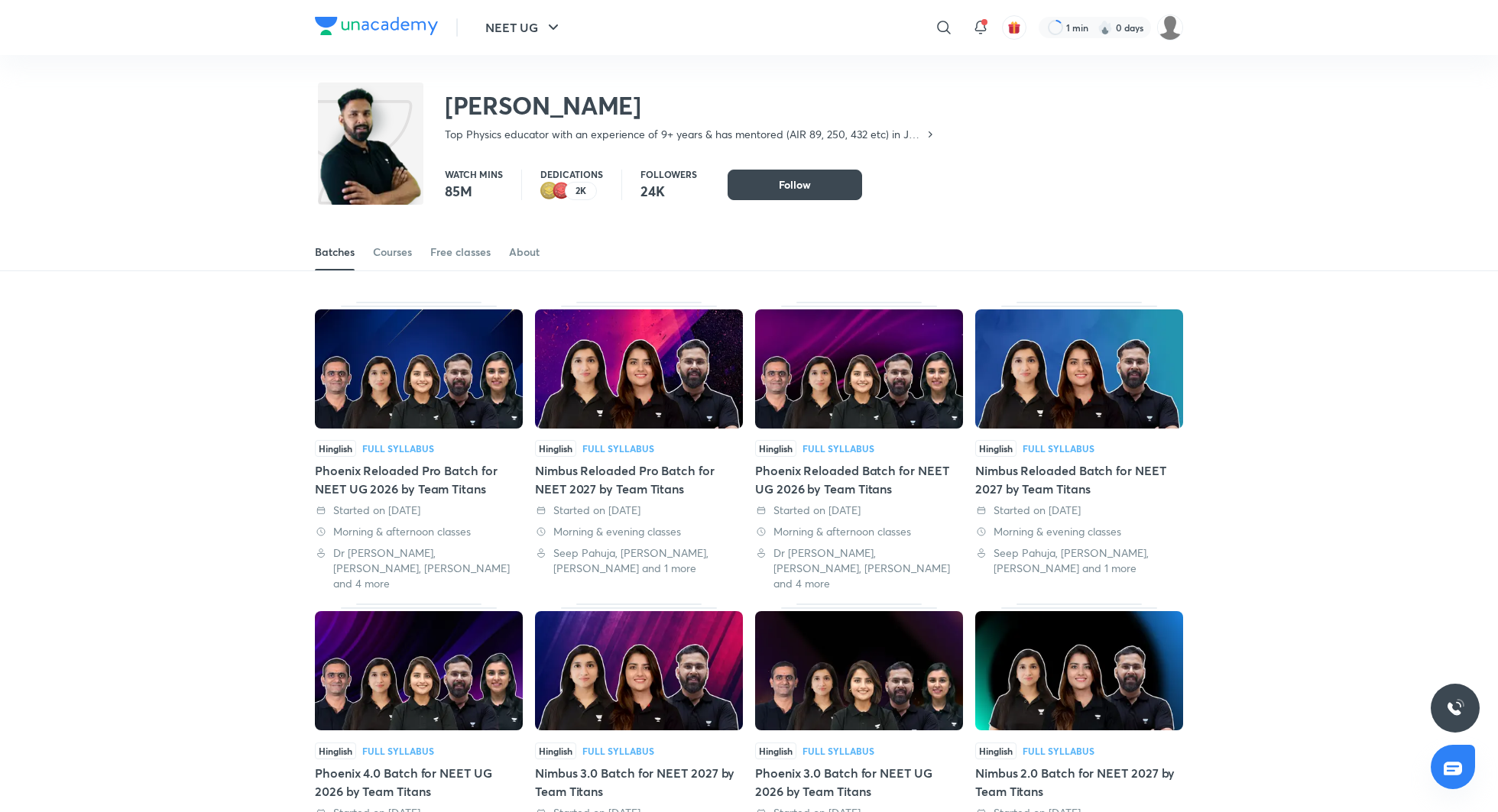
click at [432, 475] on div "Phoenix Reloaded Pro Batch for NEET UG 2026 by Team Titans" at bounding box center [419, 480] width 208 height 37
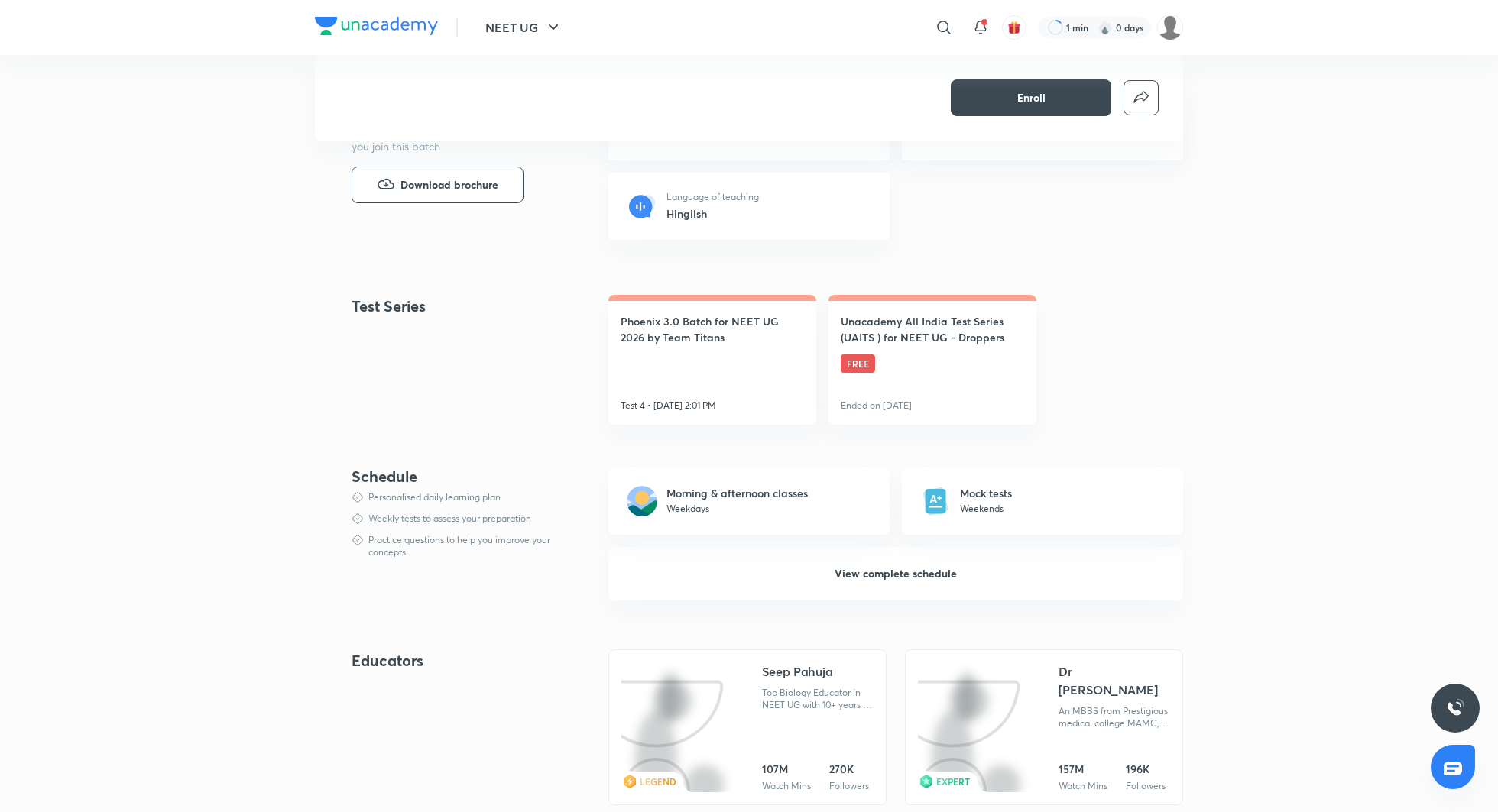
scroll to position [701, 0]
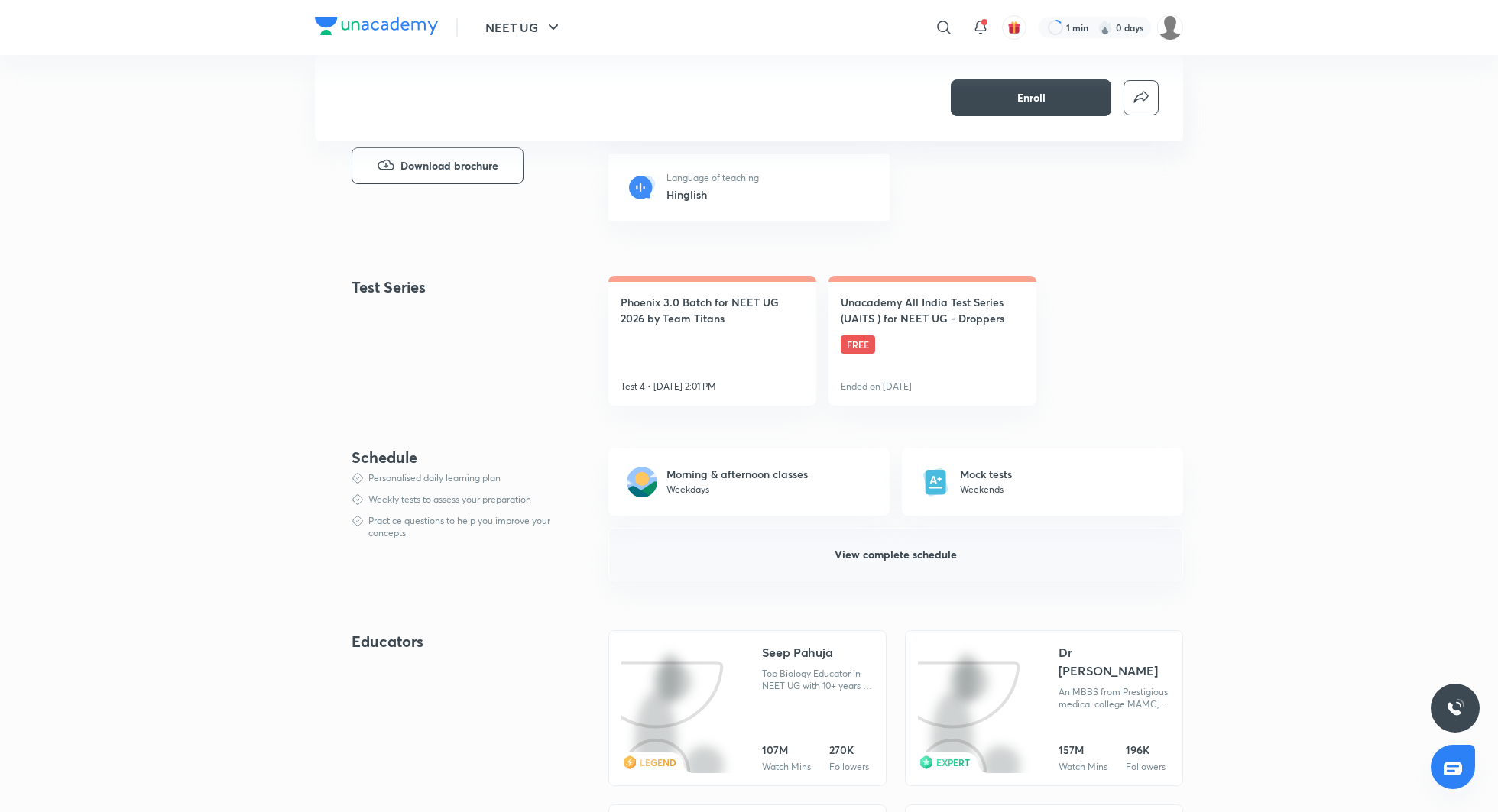
click at [823, 548] on button "View complete schedule" at bounding box center [896, 554] width 575 height 53
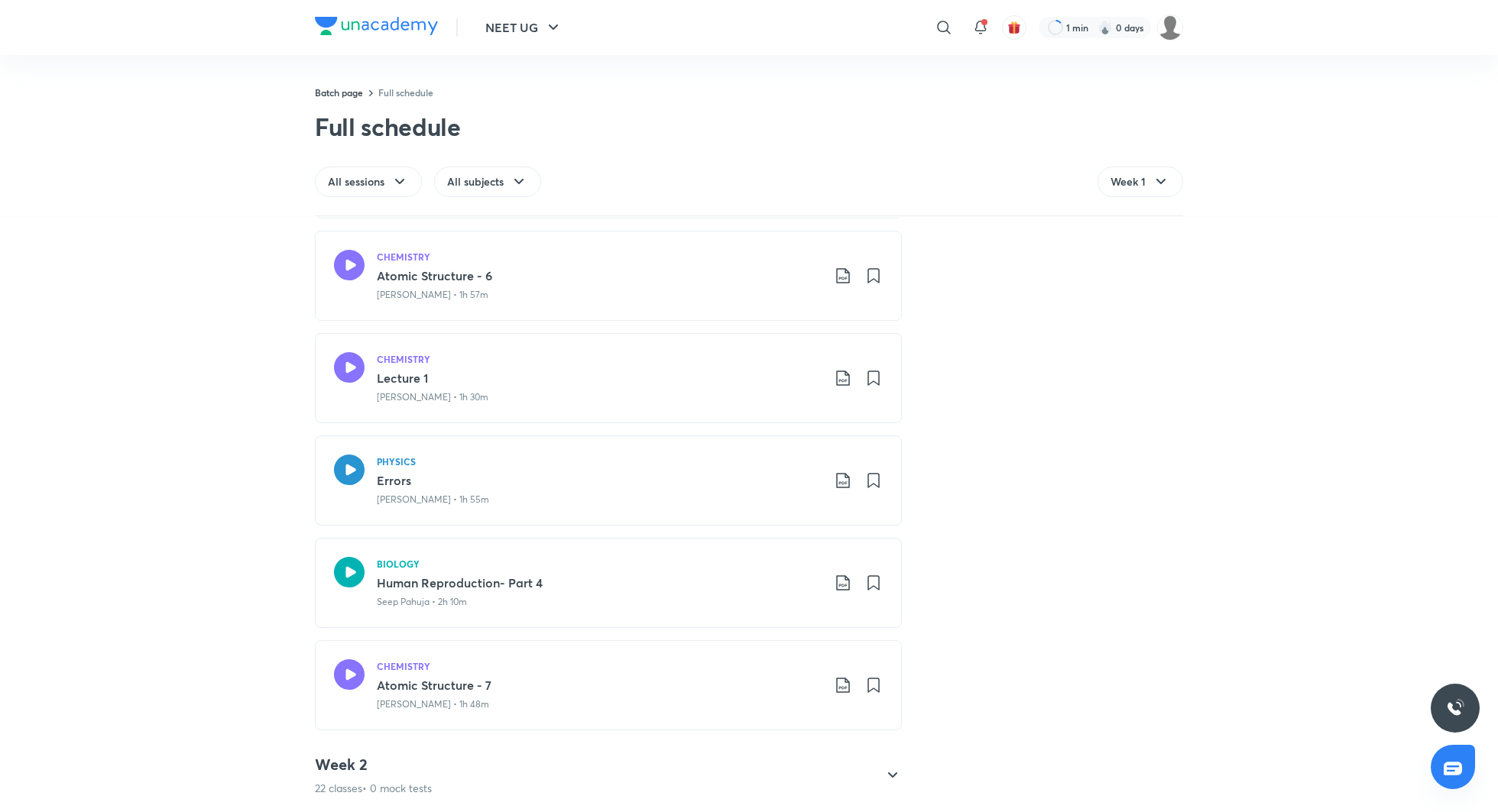
scroll to position [2935, 0]
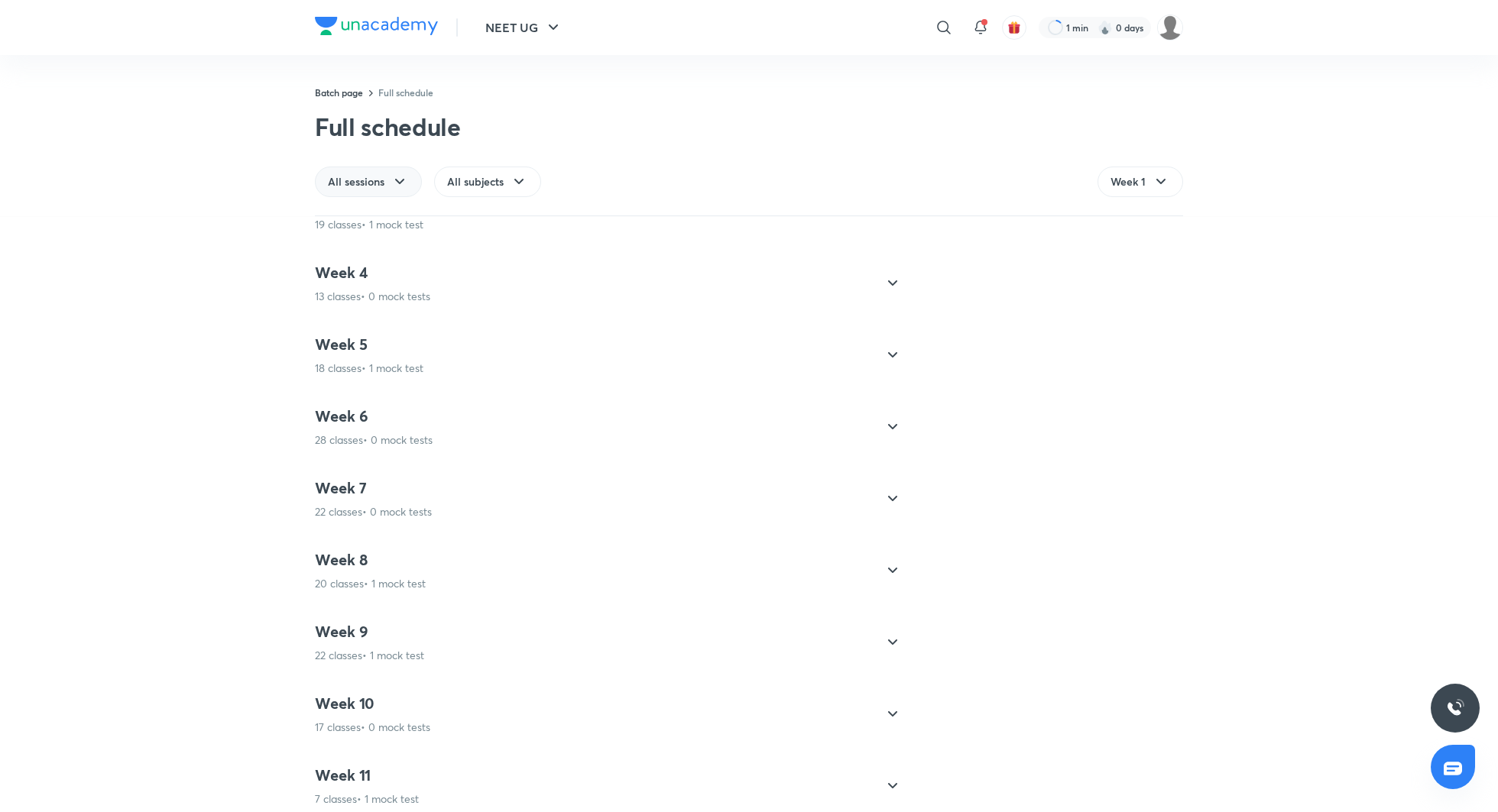
click at [400, 186] on icon at bounding box center [400, 182] width 18 height 18
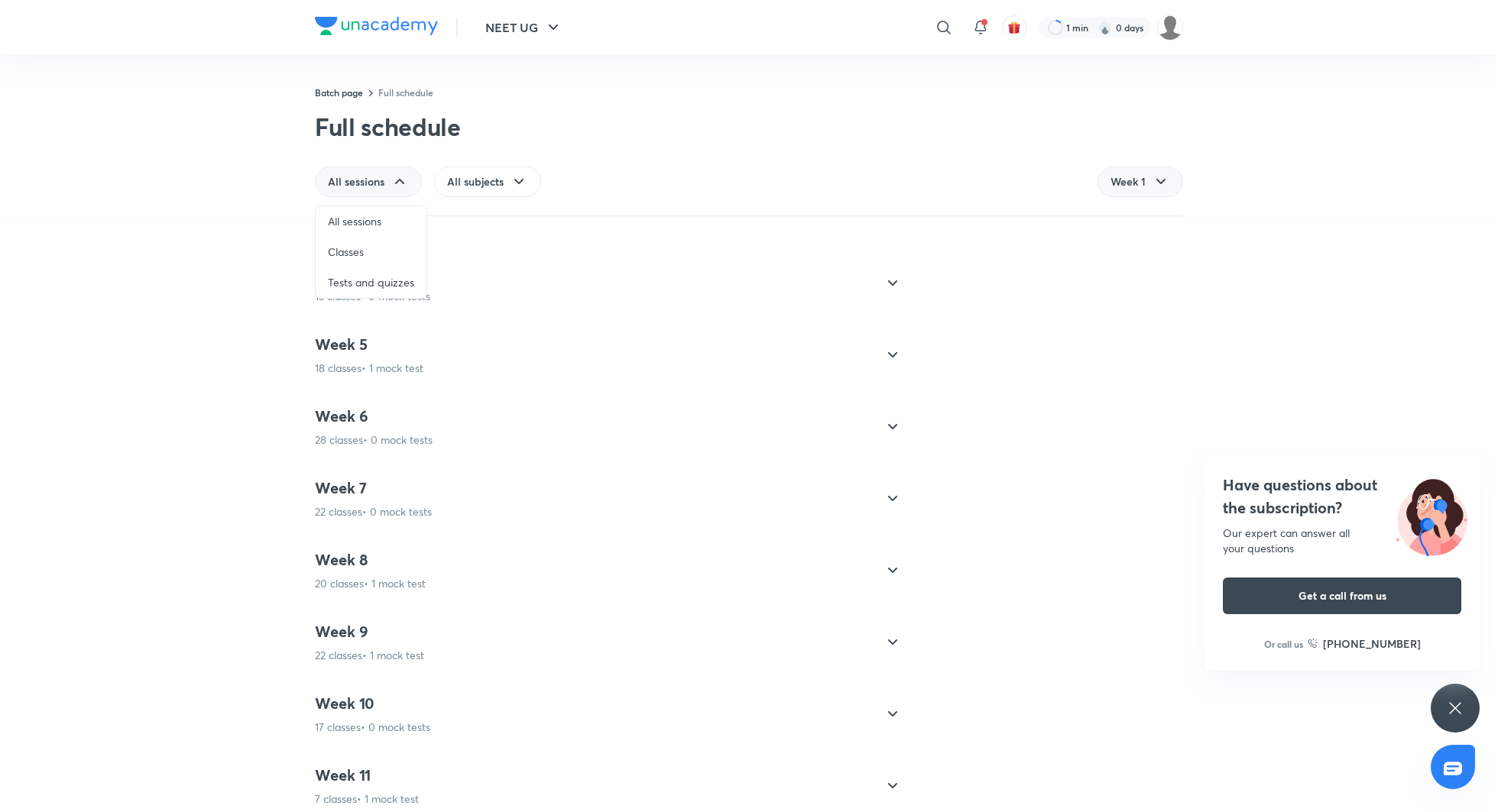
click at [1151, 185] on div "Week 1" at bounding box center [1140, 181] width 86 height 30
click at [1140, 250] on span "Week 2" at bounding box center [1129, 252] width 36 height 16
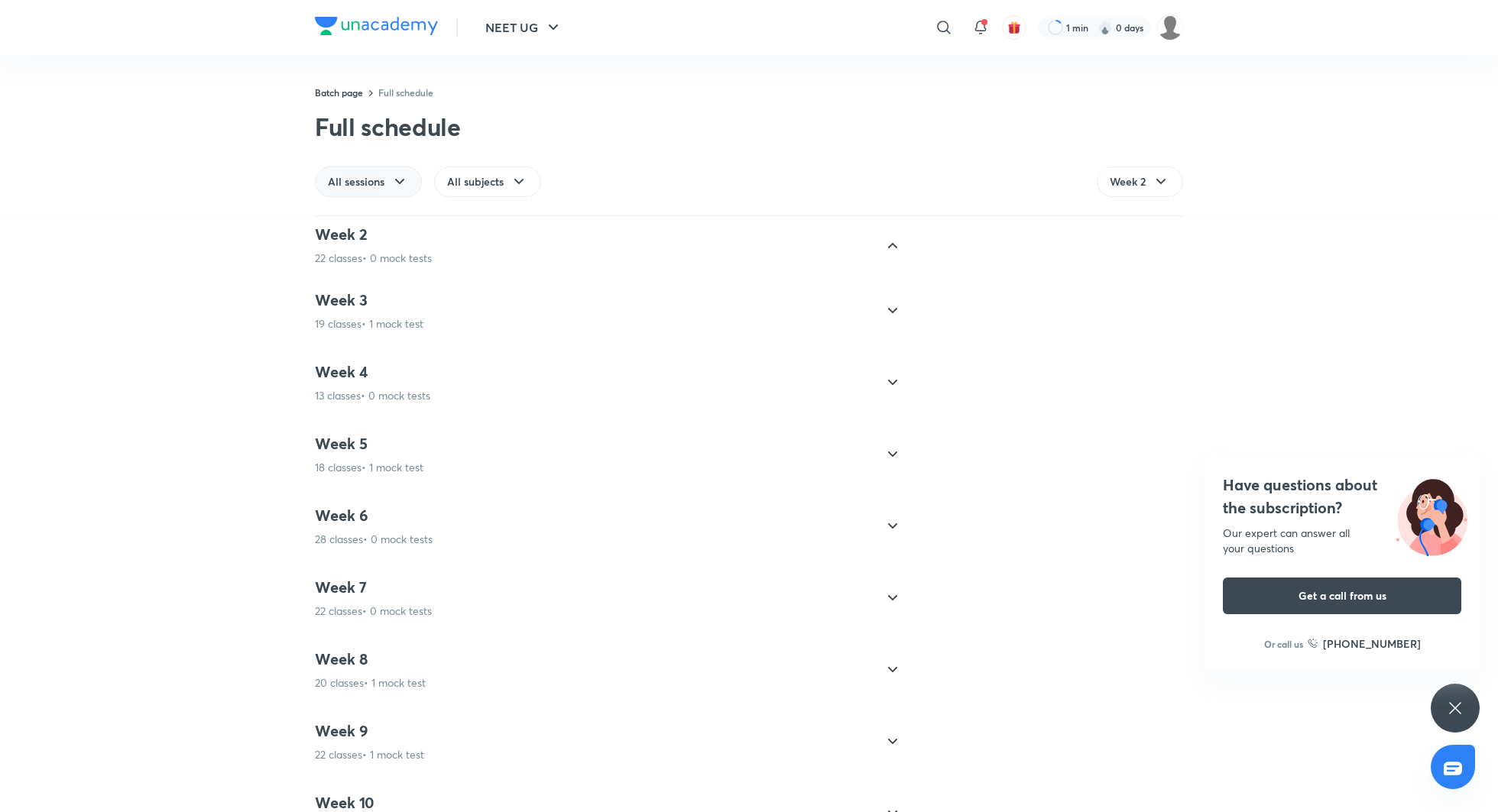
scroll to position [76, 0]
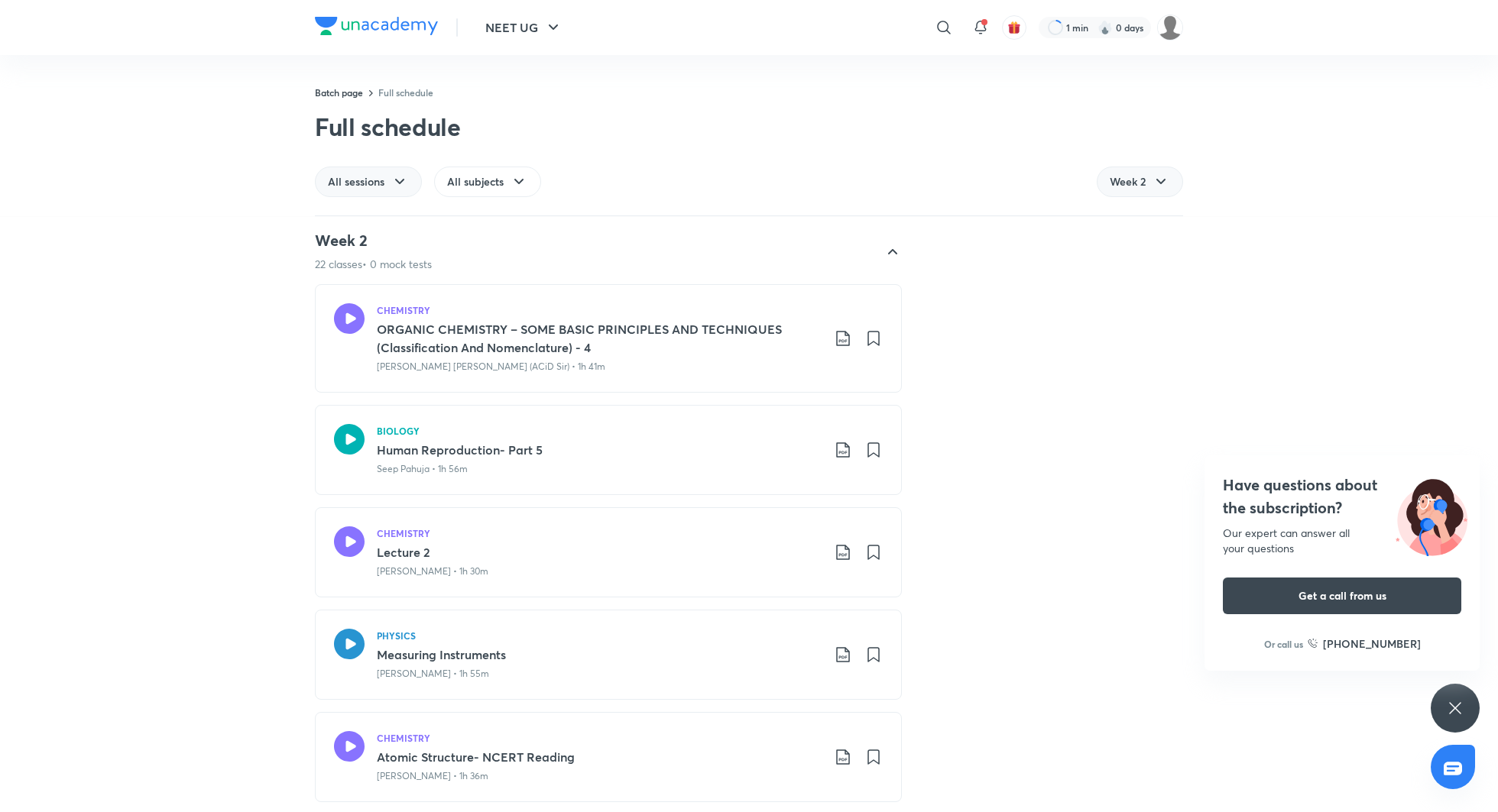
click at [1157, 185] on icon at bounding box center [1161, 182] width 18 height 18
click at [1136, 289] on span "Week 3" at bounding box center [1128, 282] width 36 height 16
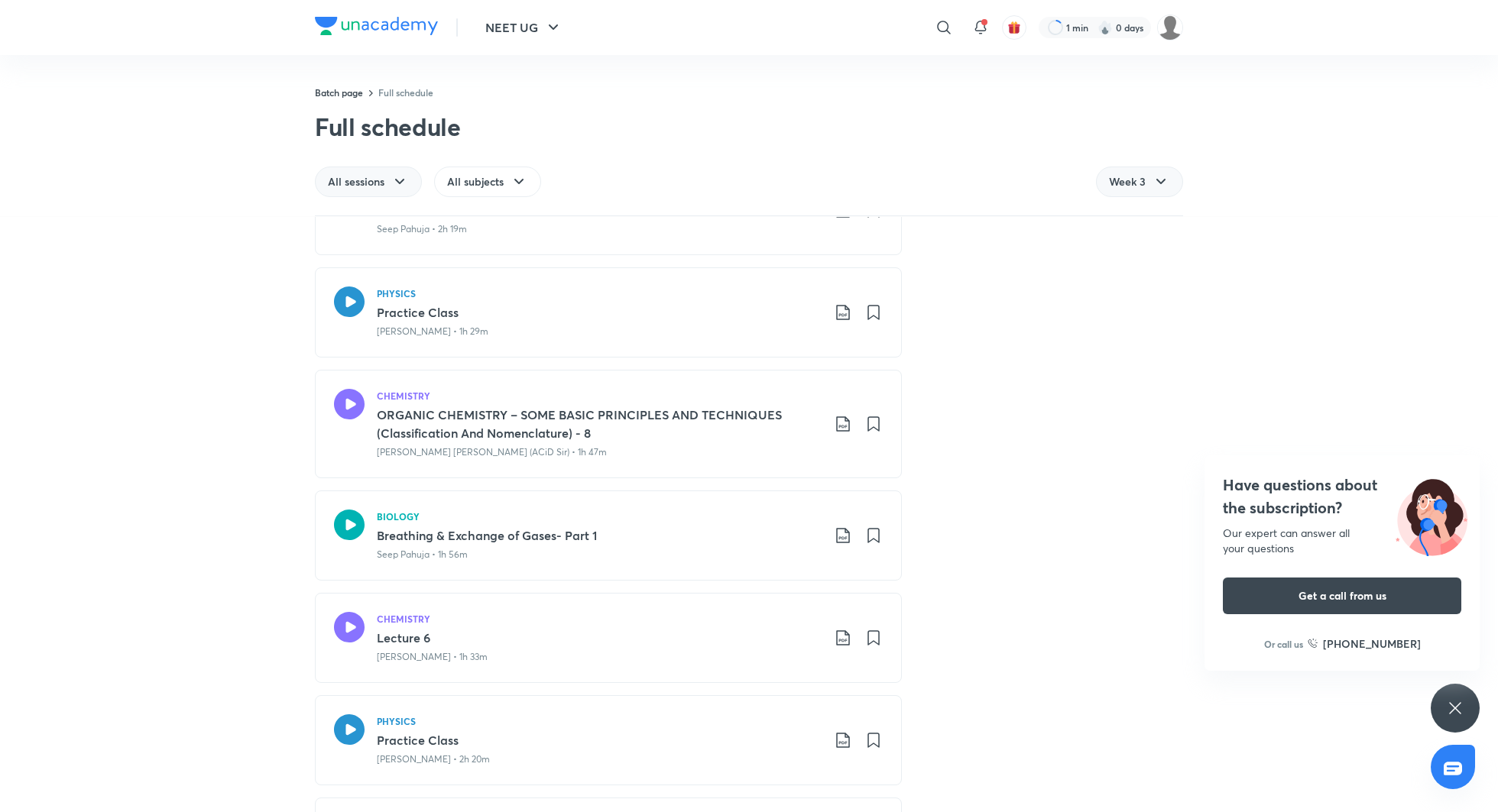
scroll to position [1152, 0]
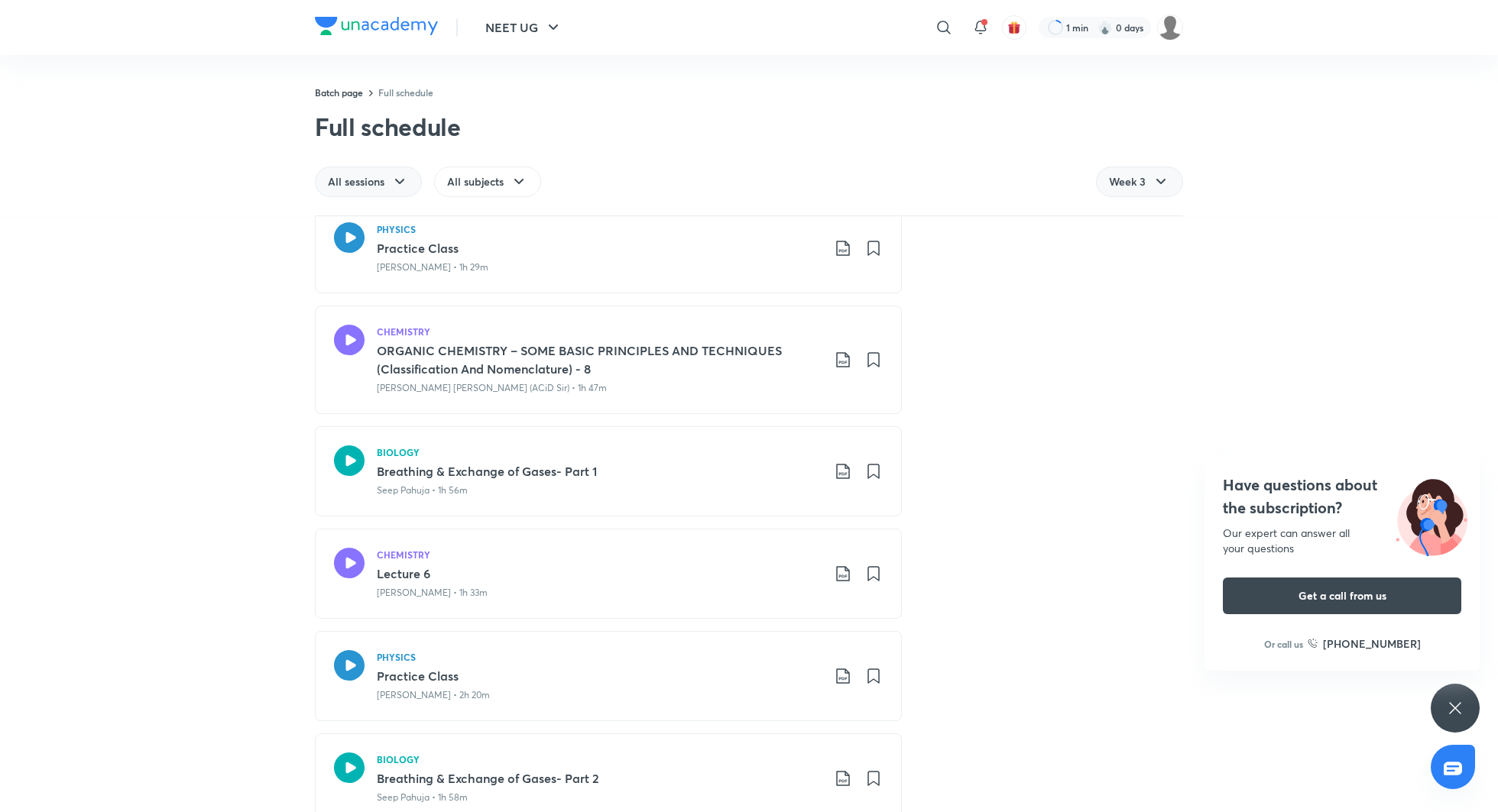
click at [1118, 186] on span "Week 3" at bounding box center [1127, 182] width 37 height 16
click at [1123, 473] on span "Week 9" at bounding box center [1127, 466] width 37 height 16
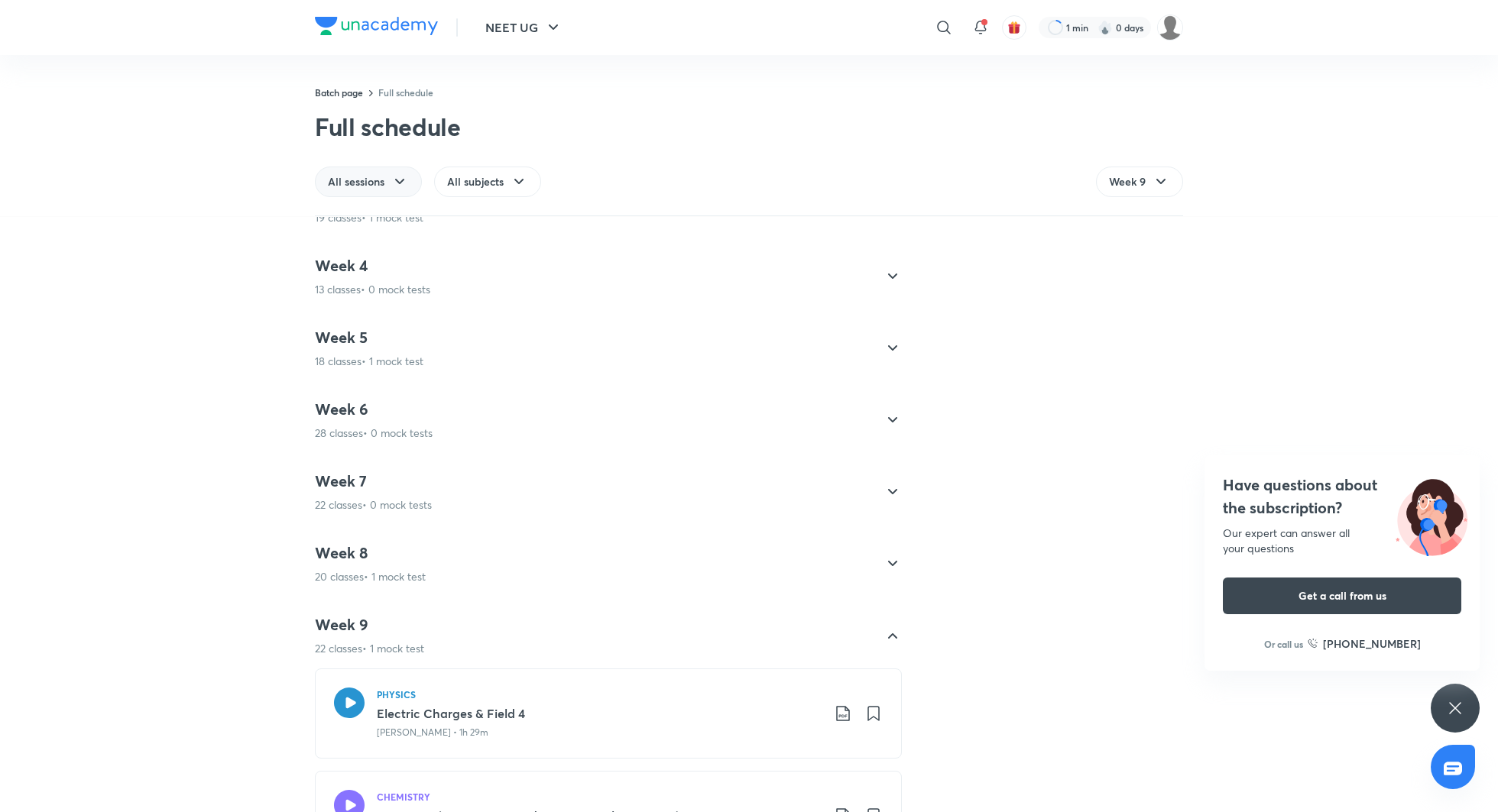
scroll to position [199, 0]
click at [343, 787] on icon at bounding box center [349, 801] width 30 height 30
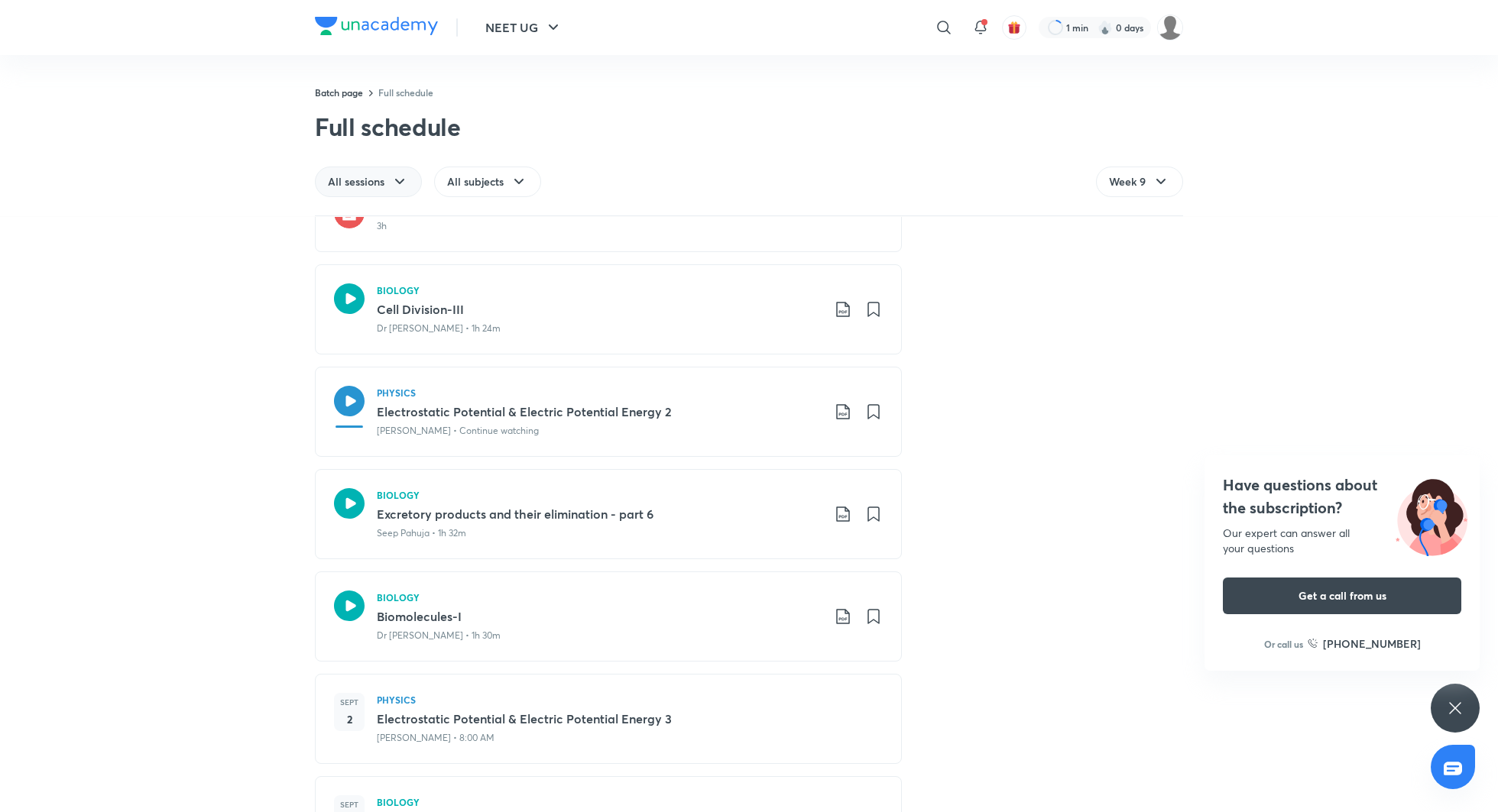
scroll to position [2317, 0]
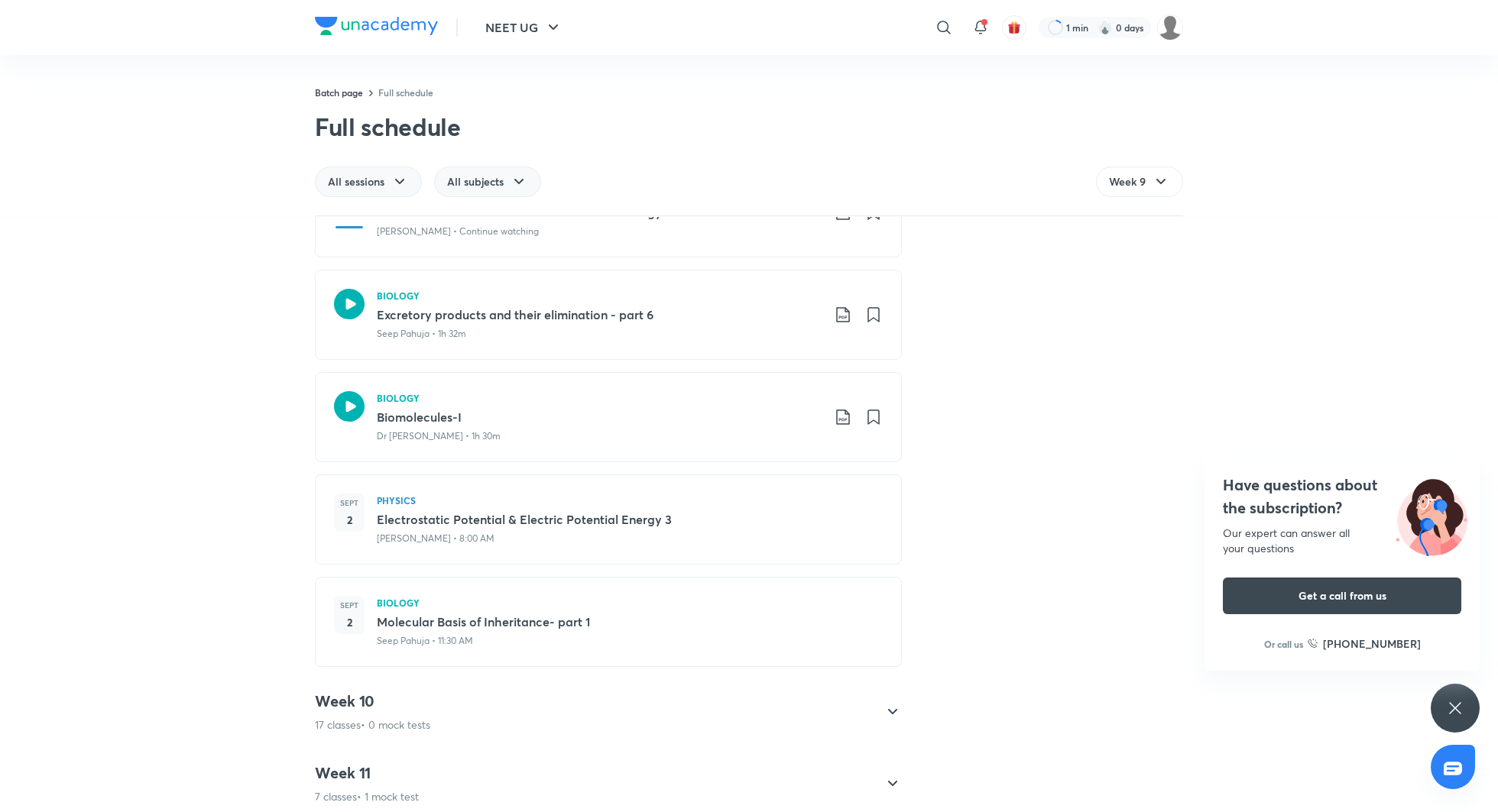
click at [457, 187] on span "All subjects" at bounding box center [475, 182] width 57 height 16
click at [358, 194] on div "All sessions" at bounding box center [369, 181] width 107 height 30
click at [1147, 177] on div "Week 9" at bounding box center [1139, 181] width 87 height 30
click at [1136, 537] on div "Week 11" at bounding box center [1139, 526] width 86 height 30
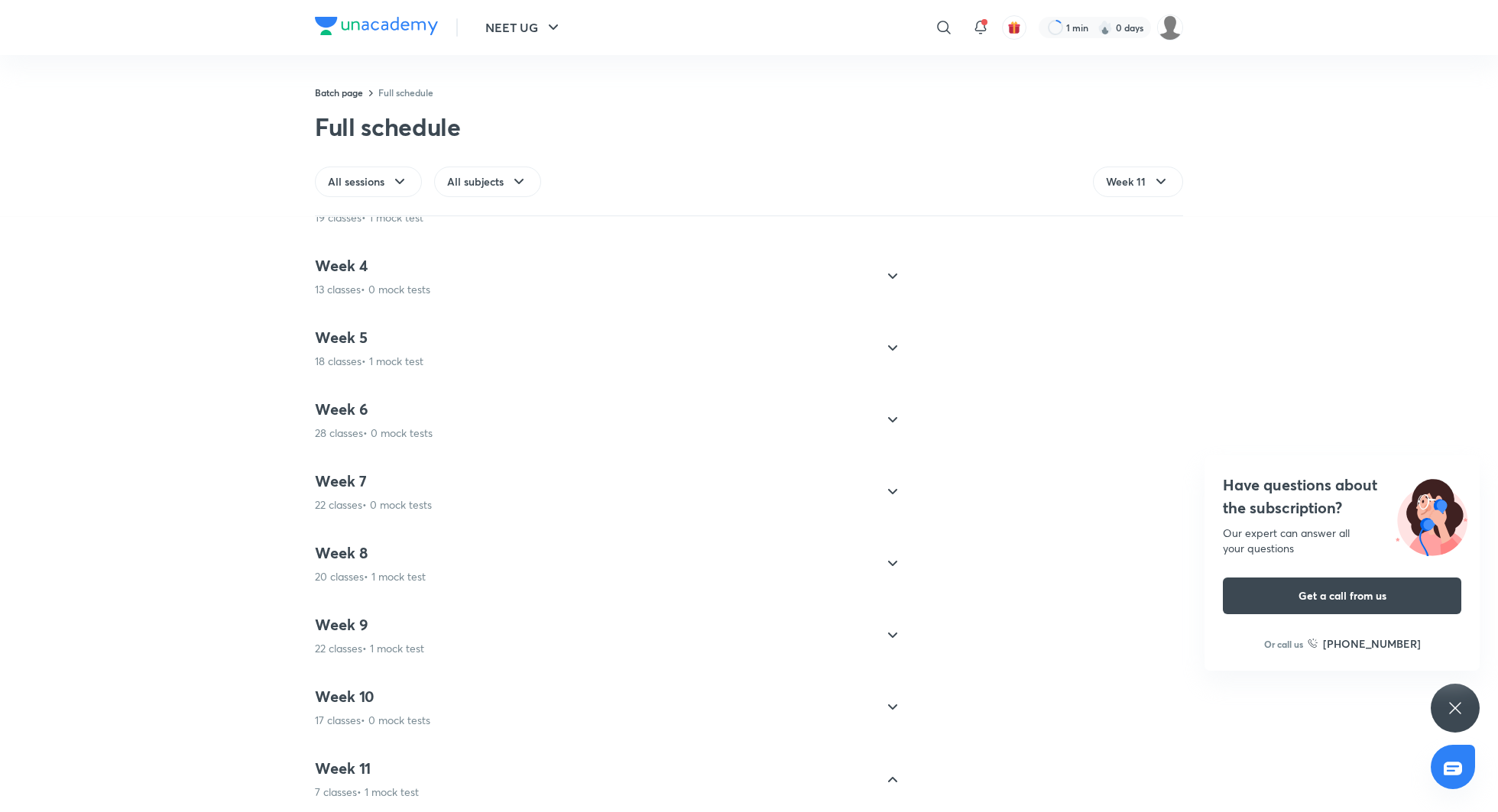
scroll to position [616, 0]
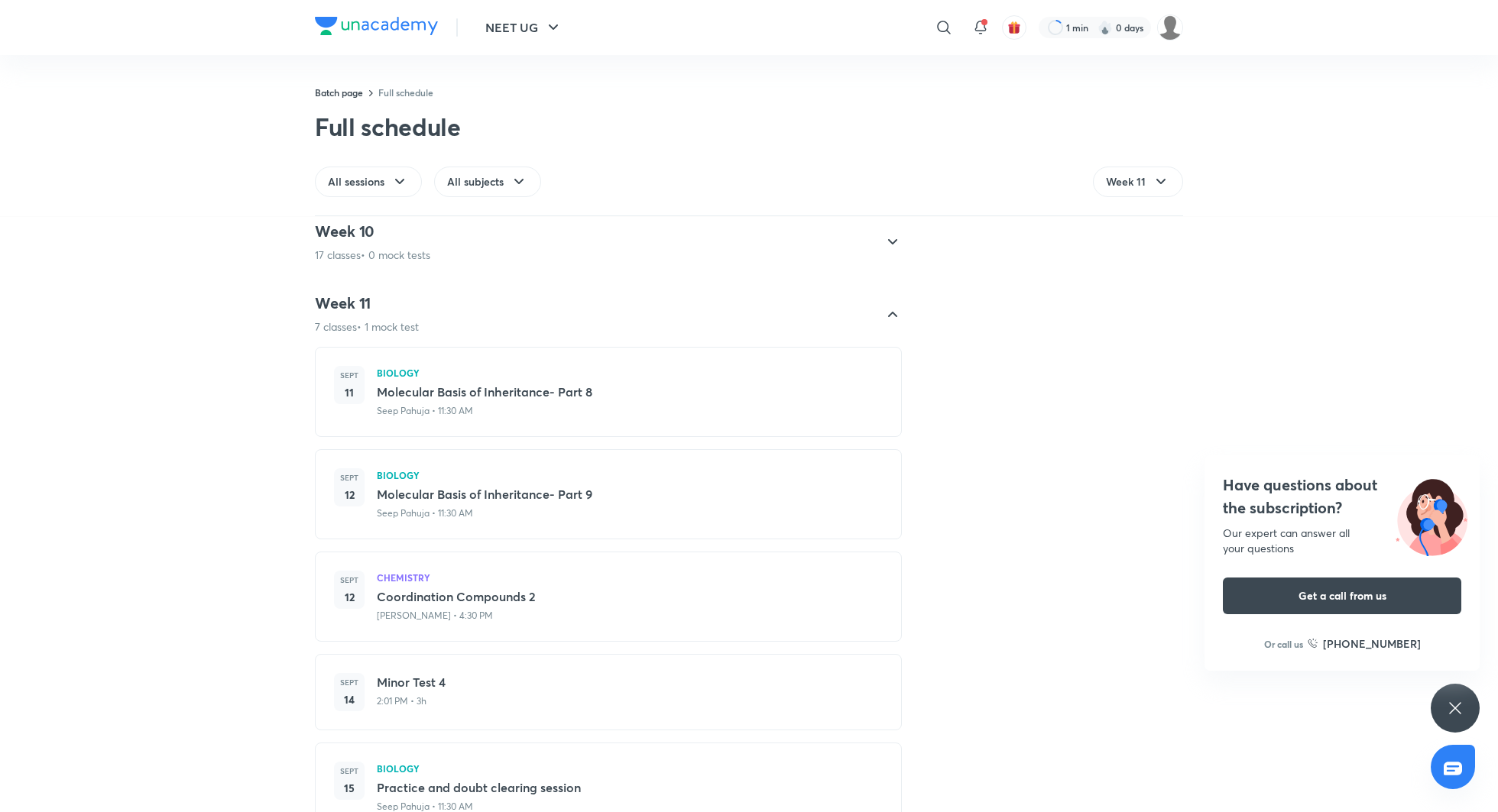
click at [402, 317] on div "Week 11 7 classes • 1 mock test" at bounding box center [367, 314] width 104 height 41
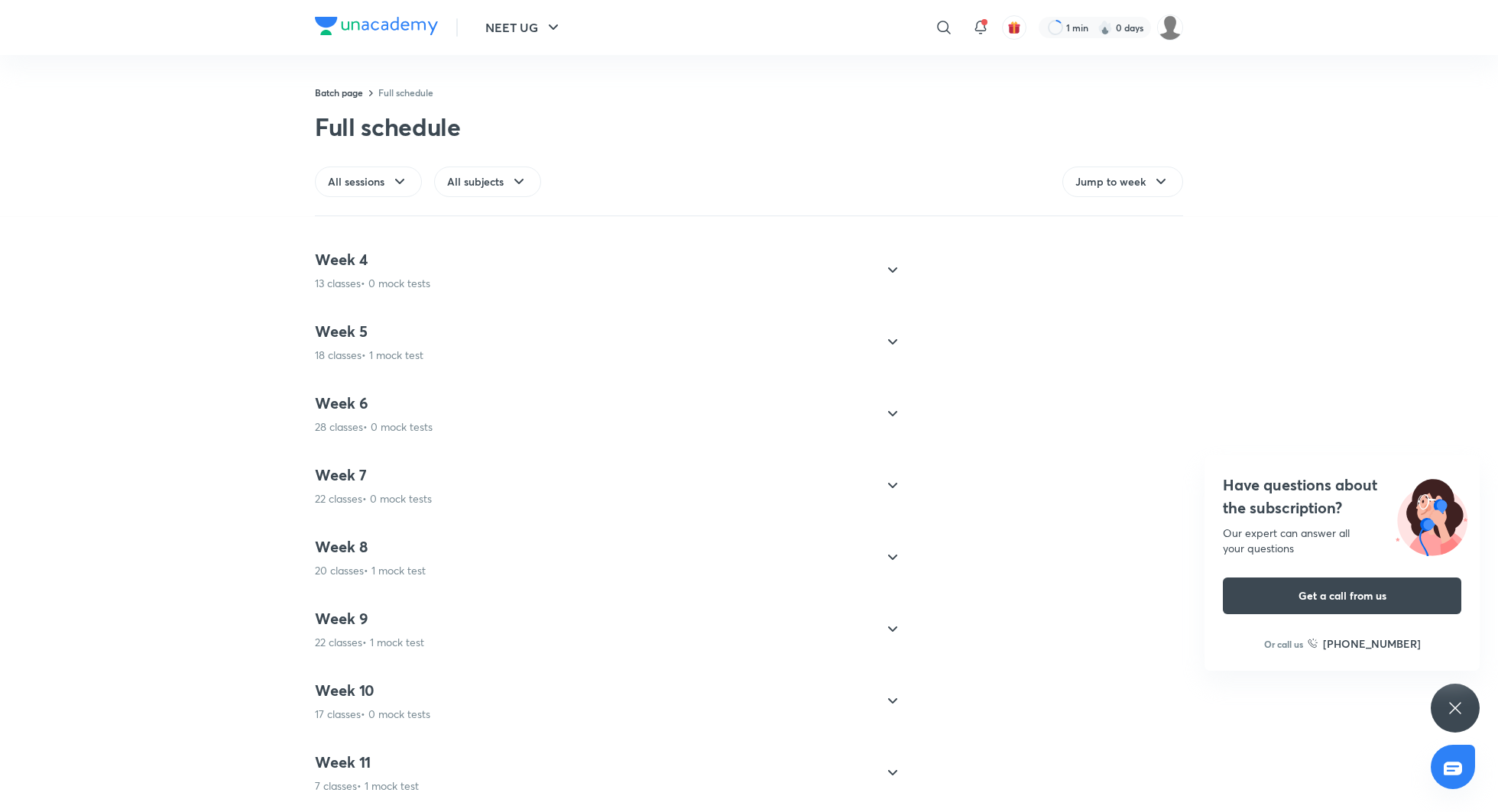
scroll to position [201, 0]
click at [416, 715] on p "17 classes • 0 mock tests" at bounding box center [373, 714] width 115 height 16
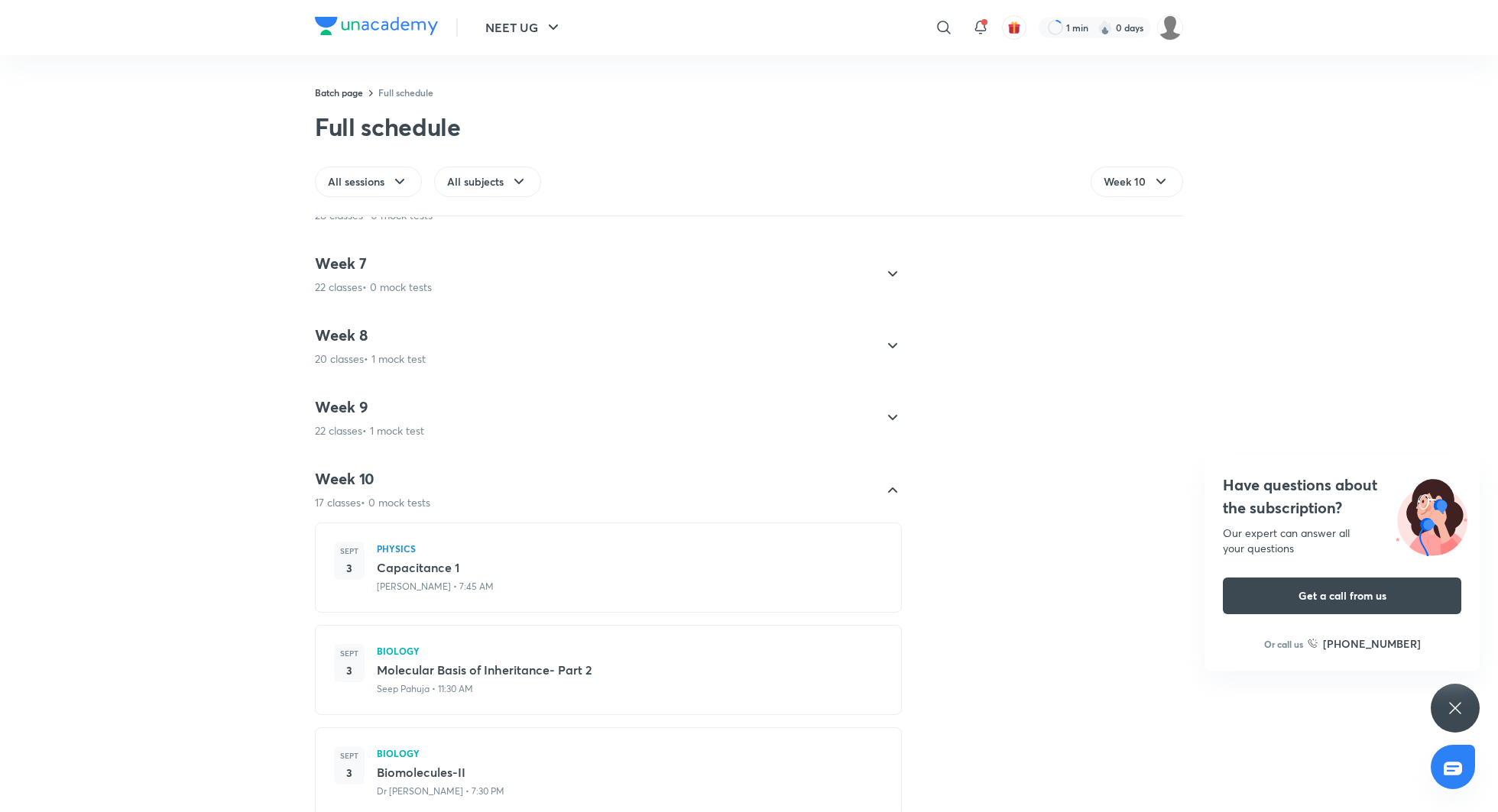
scroll to position [430, 0]
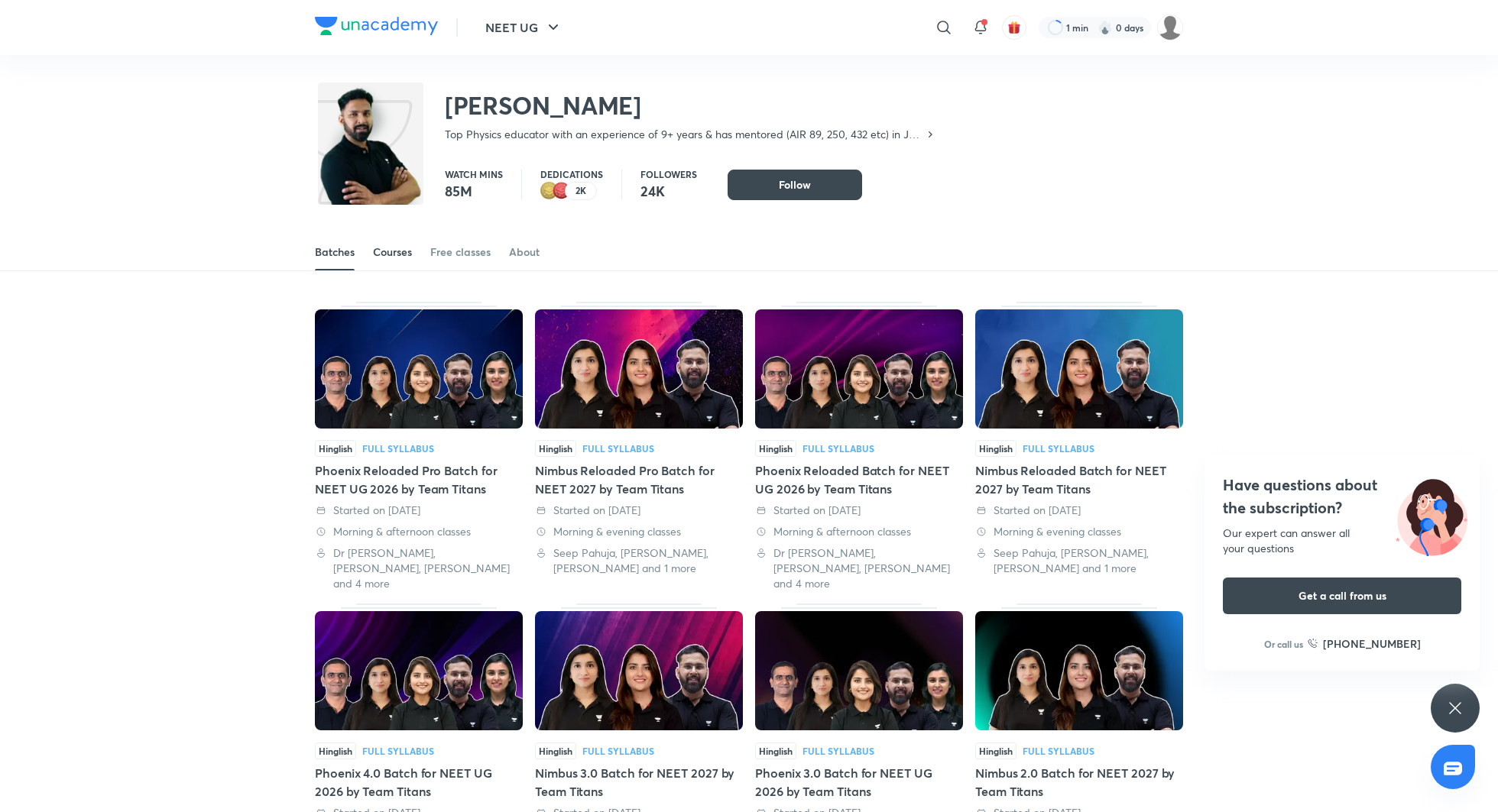
click at [391, 260] on link "Courses" at bounding box center [392, 252] width 39 height 37
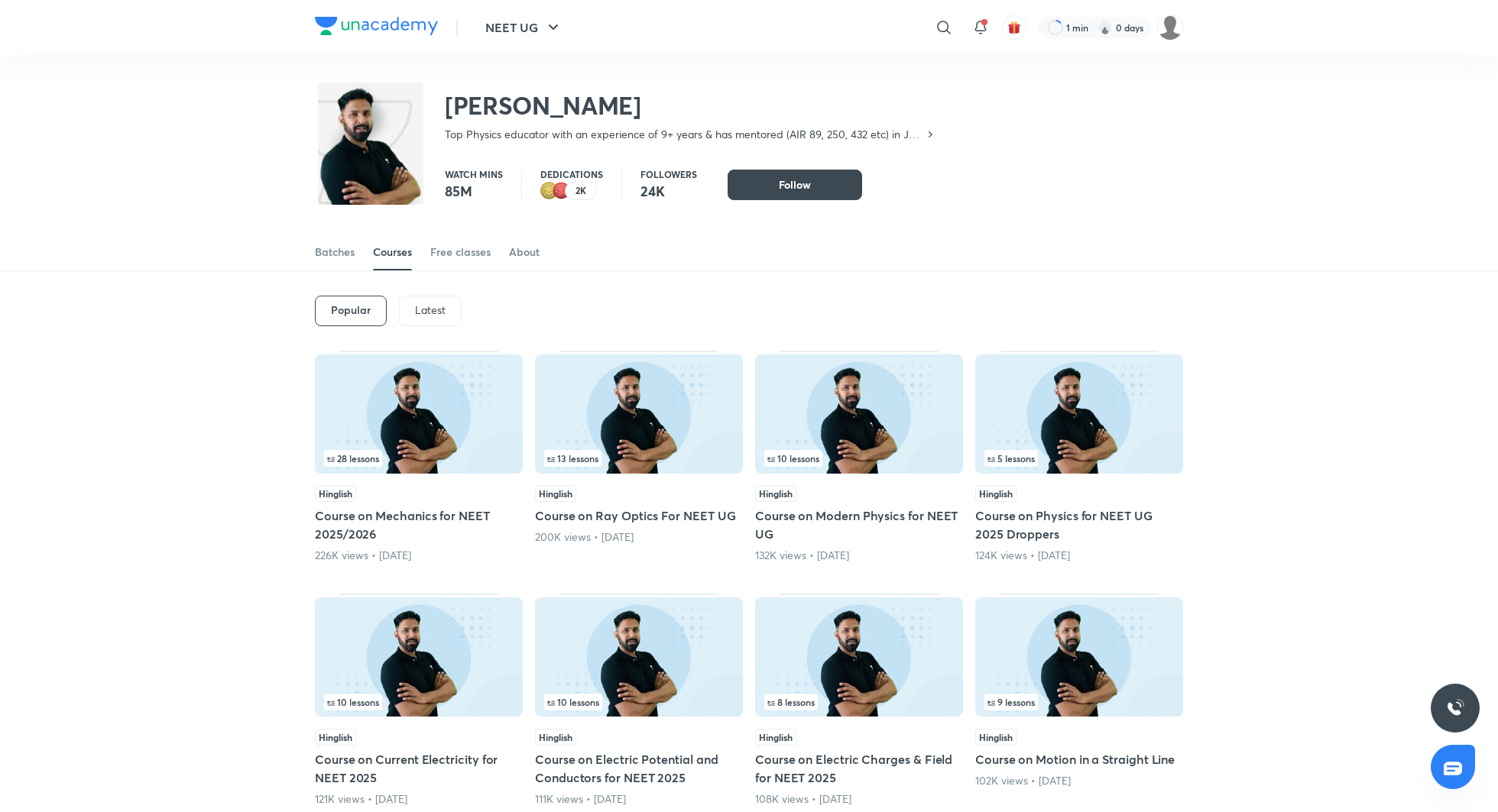
click at [423, 304] on p "Latest" at bounding box center [430, 309] width 30 height 12
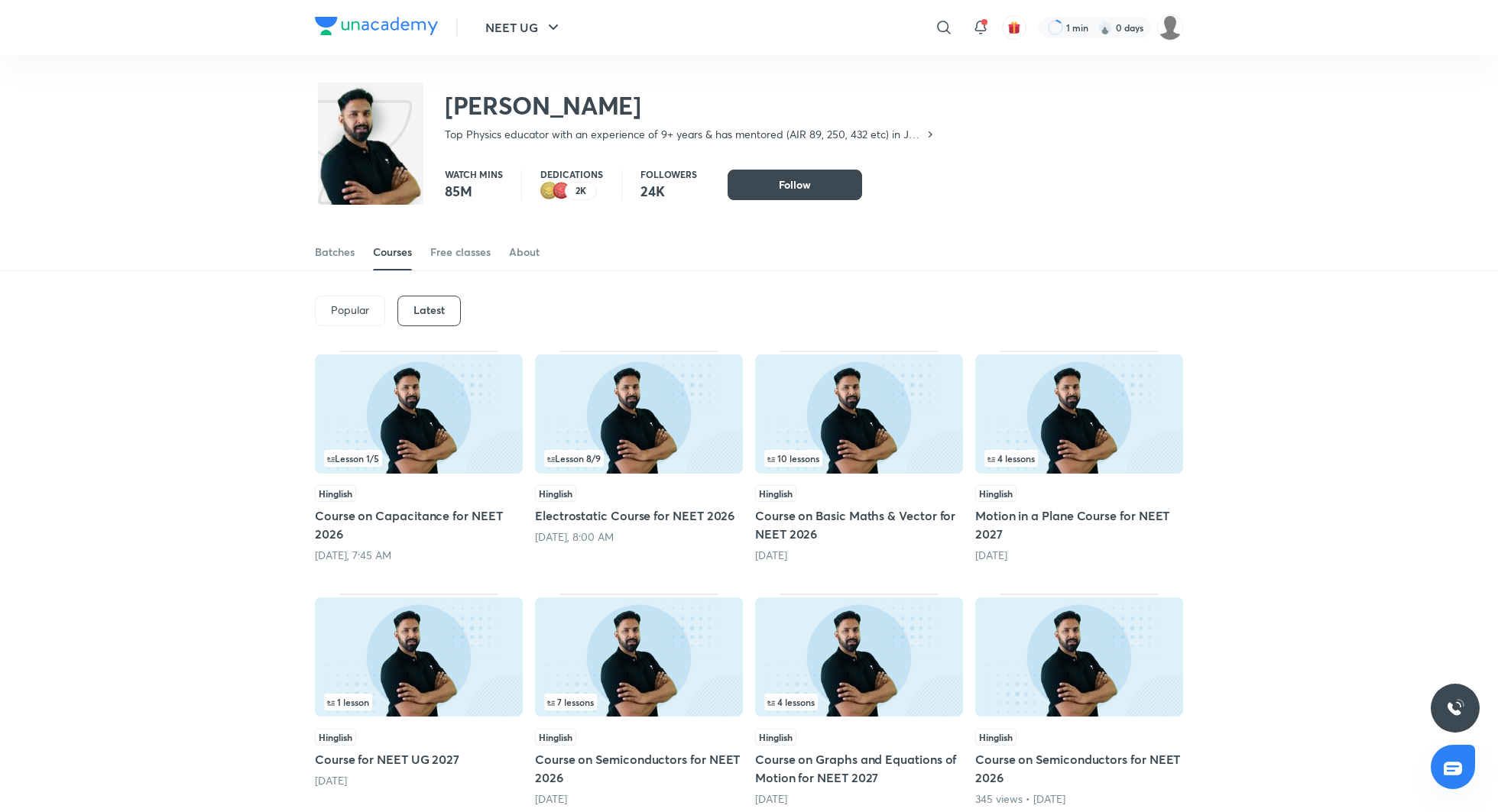
click at [466, 521] on h5 "Course on Capacitance for NEET 2026" at bounding box center [419, 525] width 208 height 37
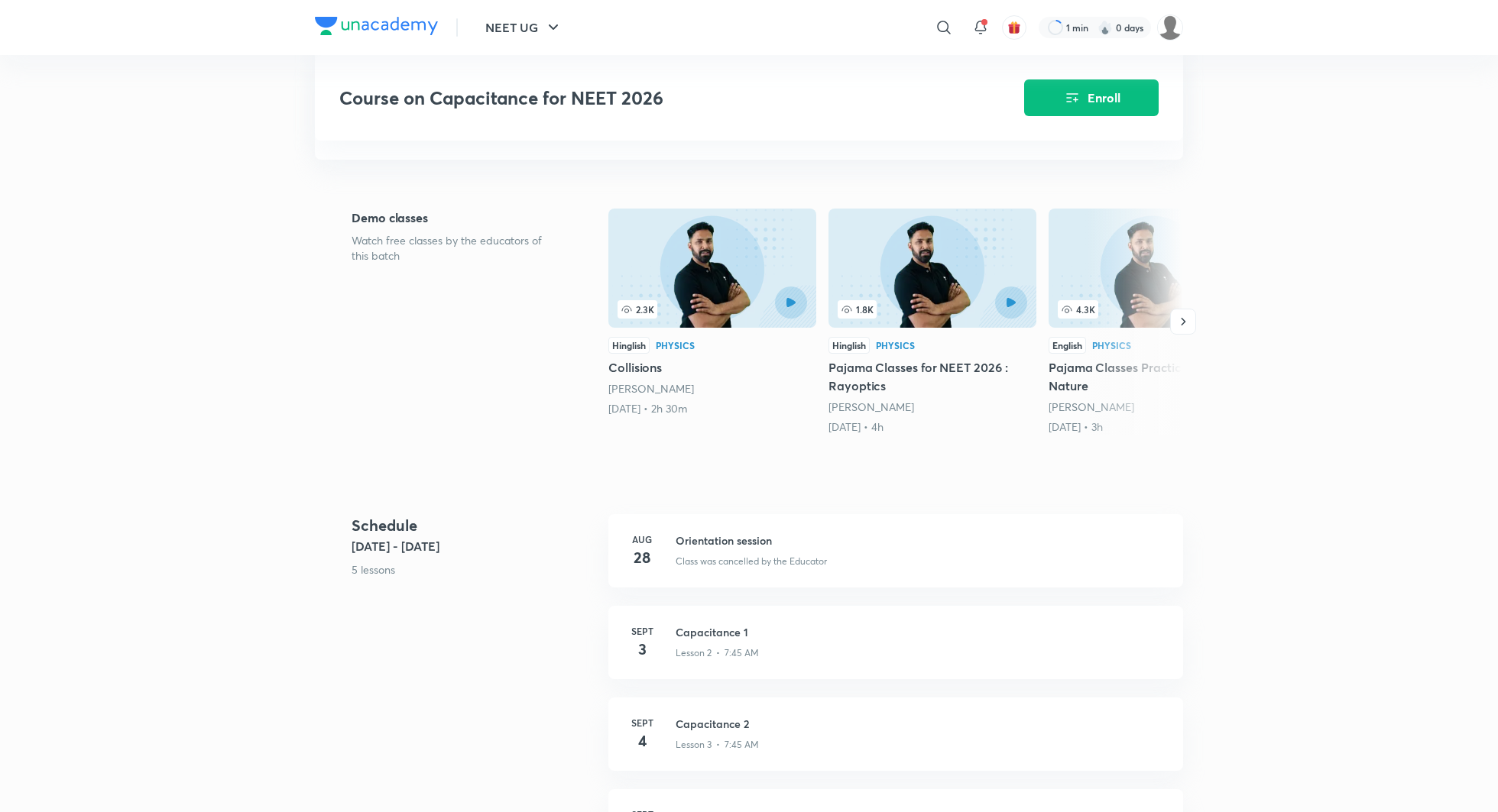
scroll to position [223, 0]
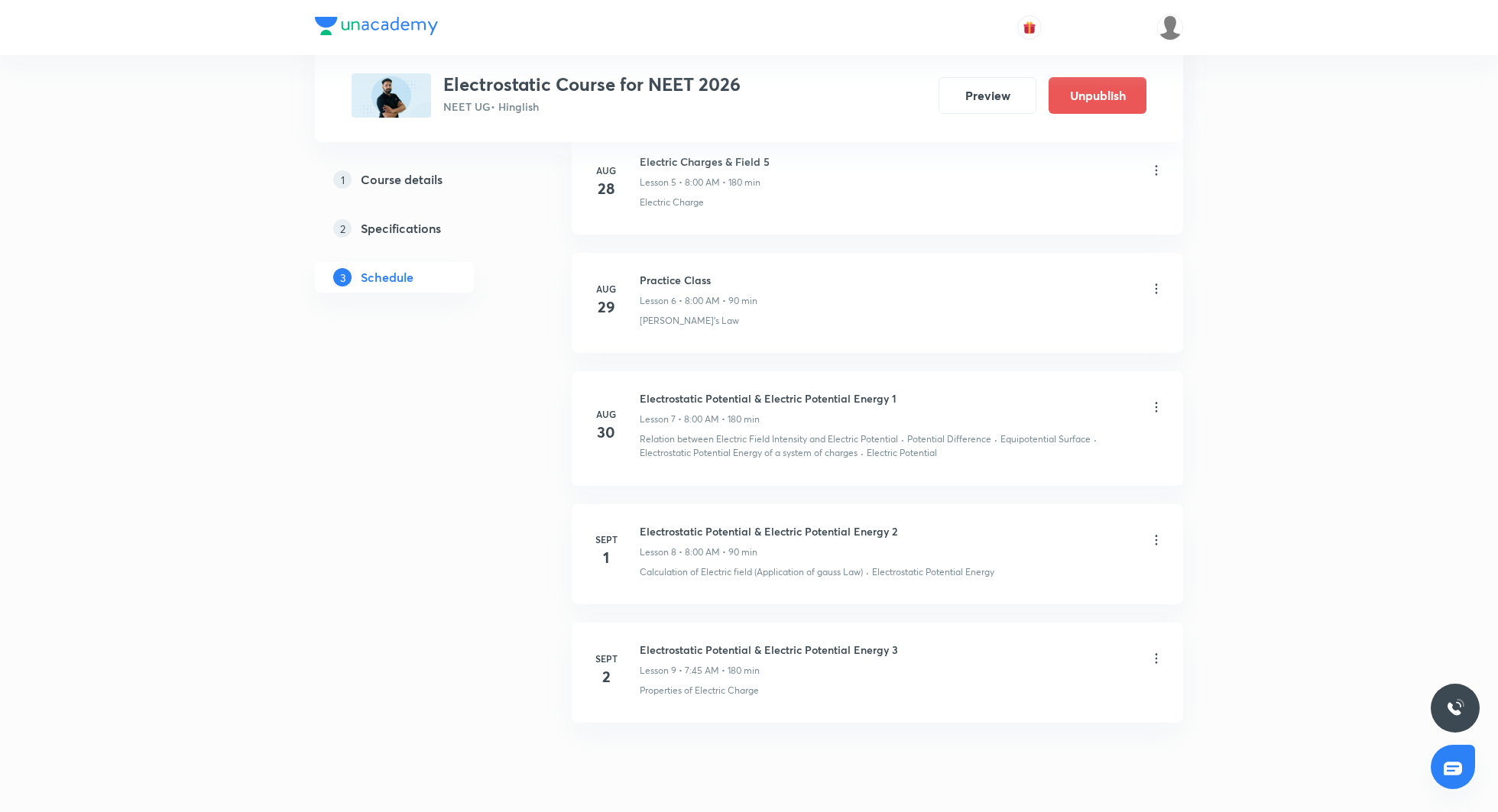
scroll to position [1361, 0]
click at [1156, 656] on icon at bounding box center [1156, 661] width 2 height 10
click at [1034, 688] on li "Edit" at bounding box center [1079, 694] width 167 height 29
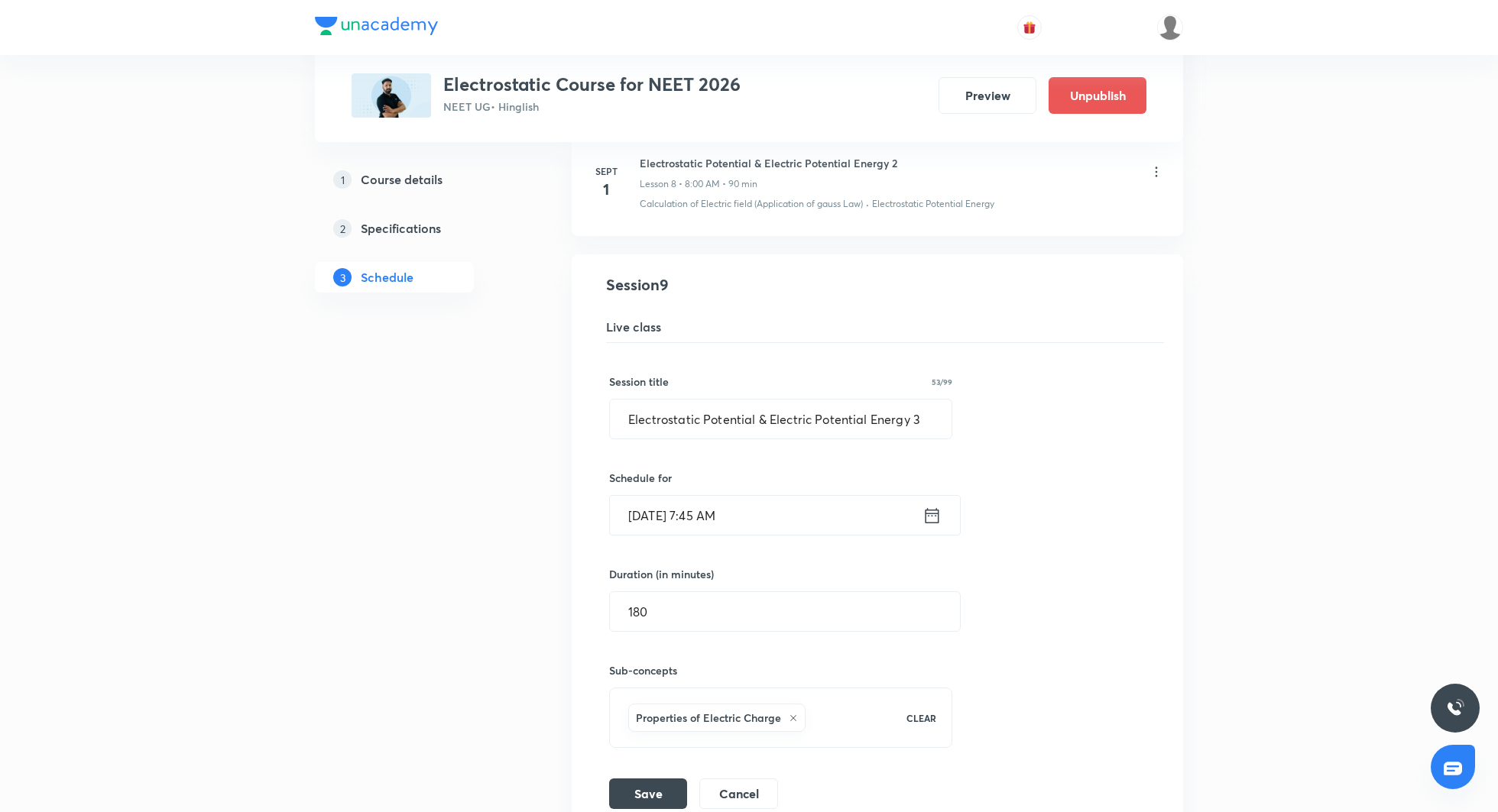
scroll to position [1143, 0]
click at [754, 783] on button "Cancel" at bounding box center [739, 790] width 79 height 30
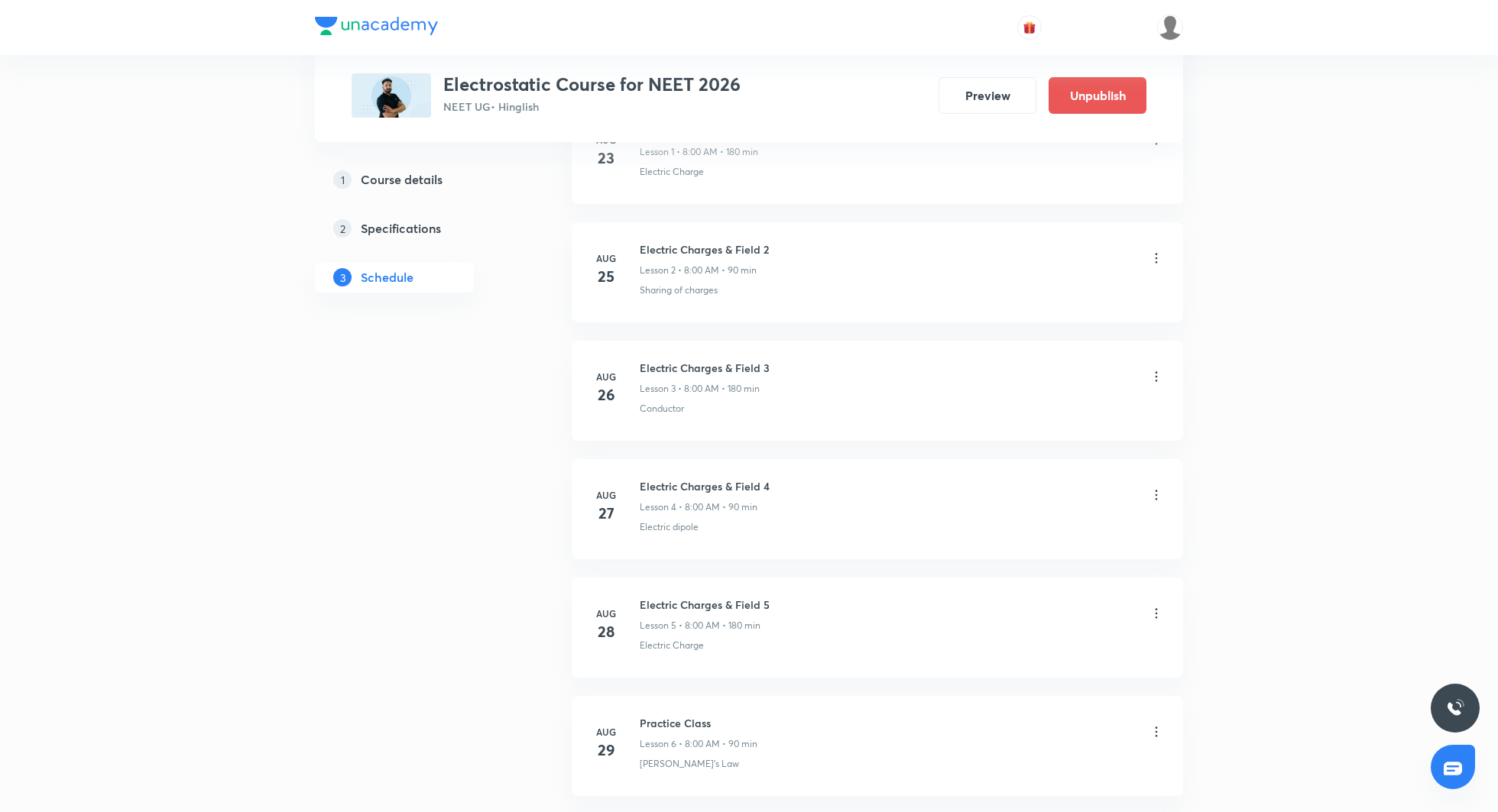
scroll to position [909, 0]
